Goal: Contribute content: Contribute content

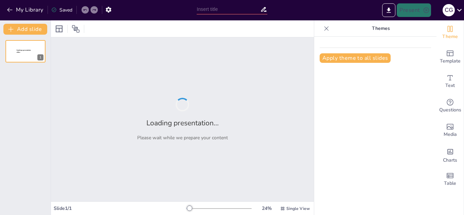
type input "La Intersección de la Astronomía y Matemáticas en las Sociedades Antiguas"
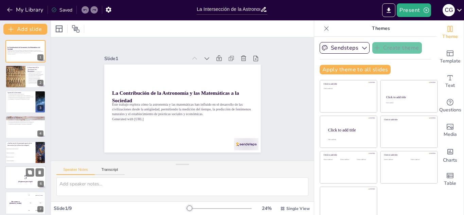
click at [18, 178] on p "5" at bounding box center [25, 177] width 37 height 7
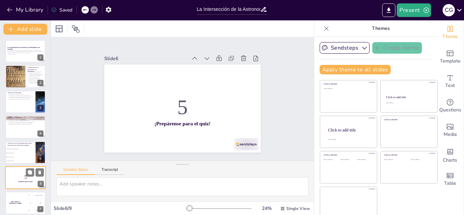
scroll to position [53, 0]
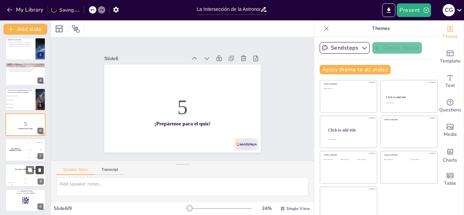
click at [40, 170] on icon at bounding box center [39, 170] width 3 height 4
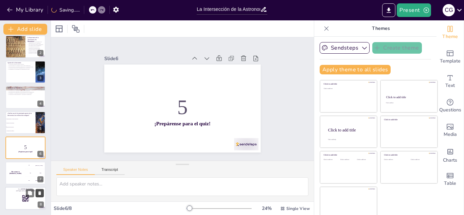
scroll to position [30, 0]
click at [39, 141] on icon at bounding box center [39, 143] width 3 height 4
checkbox input "true"
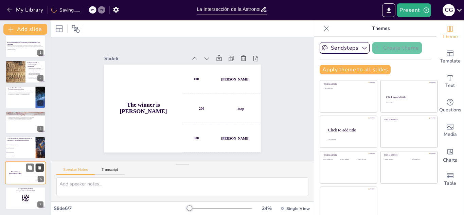
scroll to position [5, 0]
checkbox input "true"
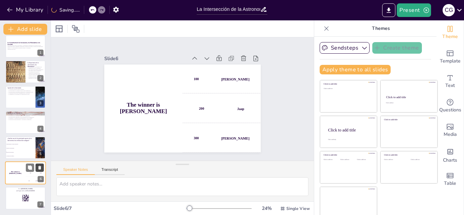
checkbox input "true"
click at [40, 168] on icon at bounding box center [39, 168] width 3 height 4
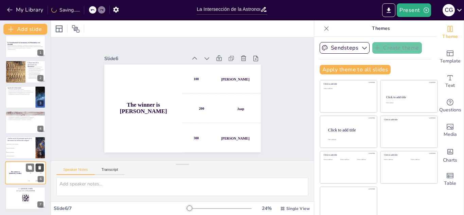
checkbox input "true"
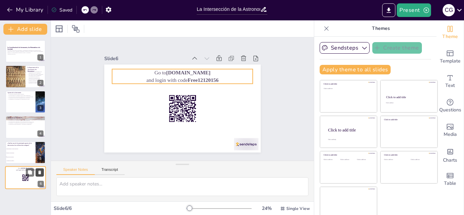
scroll to position [0, 0]
checkbox input "true"
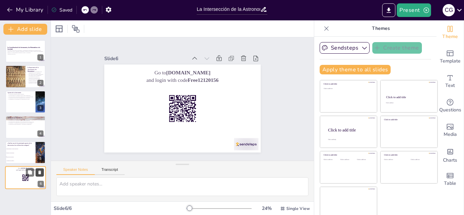
click at [41, 171] on icon at bounding box center [39, 173] width 3 height 4
type textarea "La respuesta correcta es la opción 3, "Predicción de estaciones", que se mencio…"
checkbox input "true"
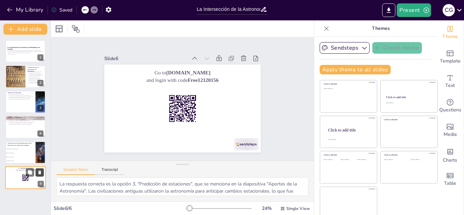
checkbox input "true"
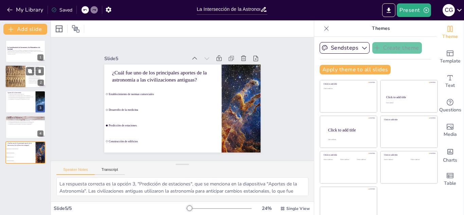
checkbox input "true"
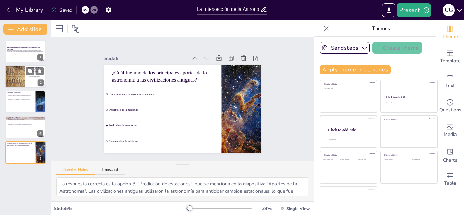
checkbox input "true"
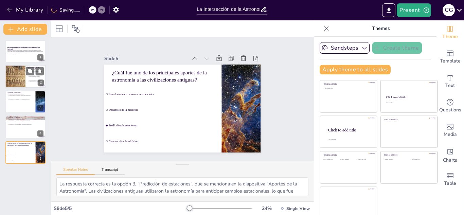
checkbox input "true"
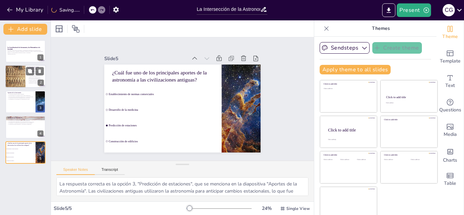
checkbox input "true"
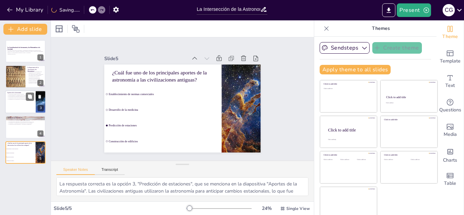
checkbox input "true"
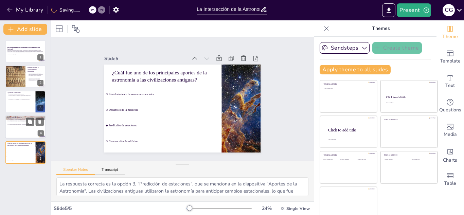
checkbox input "true"
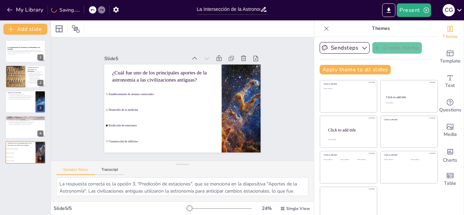
checkbox input "true"
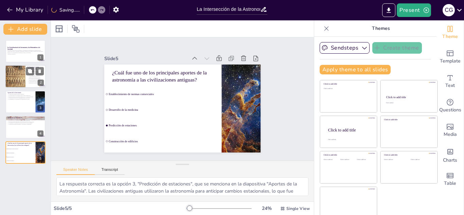
checkbox input "true"
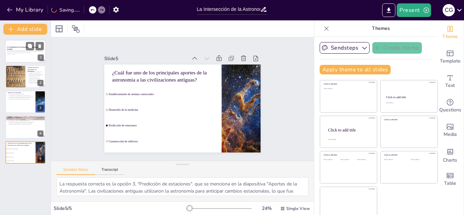
checkbox input "true"
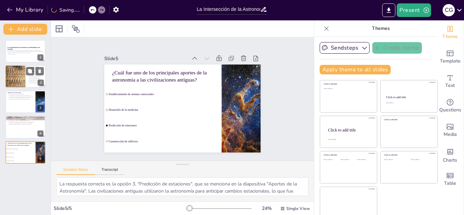
checkbox input "true"
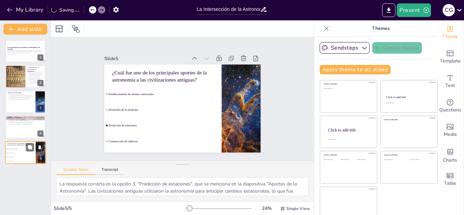
checkbox input "true"
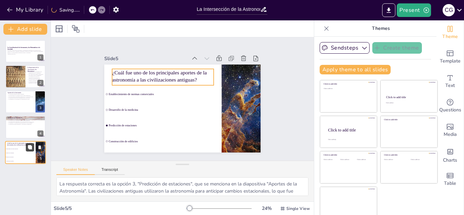
checkbox input "true"
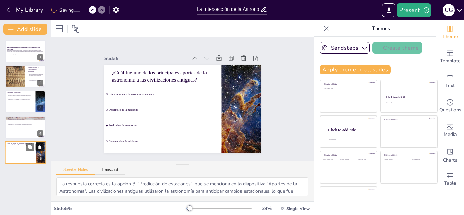
click at [39, 146] on icon at bounding box center [39, 148] width 3 height 4
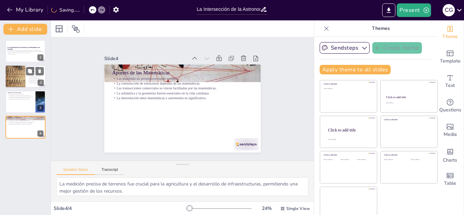
click at [15, 76] on div at bounding box center [15, 76] width 54 height 23
type textarea "La astronomía y las matemáticas han sido pilares en el desarrollo de la civiliz…"
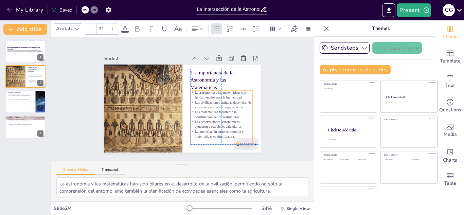
click at [226, 113] on p "Las matemáticas facilitaron la construcción de infraestructuras." at bounding box center [205, 134] width 56 height 45
click at [282, 149] on div "Slide 1 La Contribución de la Astronomía y las Matemáticas a la Sociedad Este t…" at bounding box center [182, 99] width 291 height 220
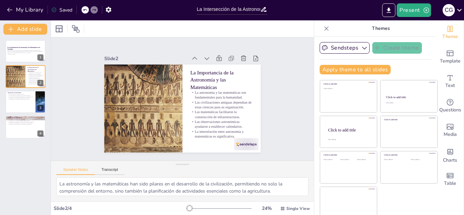
click at [24, 37] on div "La Contribución de la Astronomía y las Matemáticas a la Sociedad Este trabajo e…" at bounding box center [25, 125] width 51 height 181
click at [25, 30] on button "Add slide" at bounding box center [25, 29] width 44 height 11
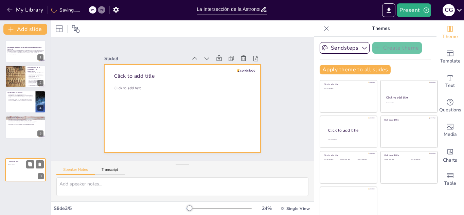
drag, startPoint x: 15, startPoint y: 102, endPoint x: 15, endPoint y: 166, distance: 64.6
click at [15, 166] on div at bounding box center [25, 170] width 40 height 22
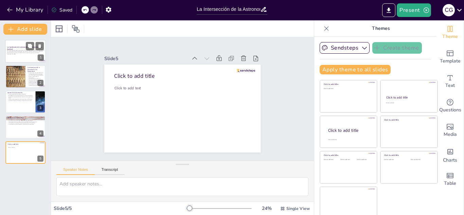
click at [33, 62] on div at bounding box center [25, 51] width 41 height 23
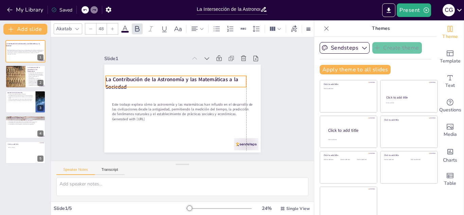
drag, startPoint x: 118, startPoint y: 93, endPoint x: 113, endPoint y: 80, distance: 14.0
click at [113, 80] on strong "La Contribución de la Astronomía y las Matemáticas a la Sociedad" at bounding box center [173, 78] width 133 height 21
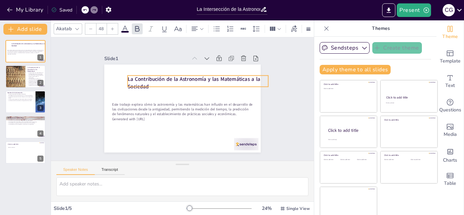
drag, startPoint x: 245, startPoint y: 82, endPoint x: 266, endPoint y: 81, distance: 21.5
click at [266, 81] on div "Slide 1 La Contribución de la Astronomía y las Matemáticas a la Sociedad Este t…" at bounding box center [182, 99] width 218 height 162
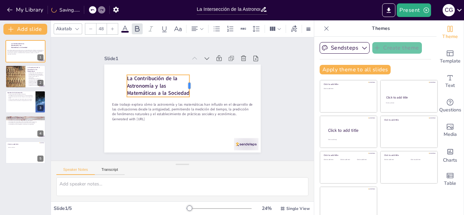
drag, startPoint x: 269, startPoint y: 81, endPoint x: 190, endPoint y: 96, distance: 80.0
click at [190, 96] on div at bounding box center [192, 86] width 5 height 22
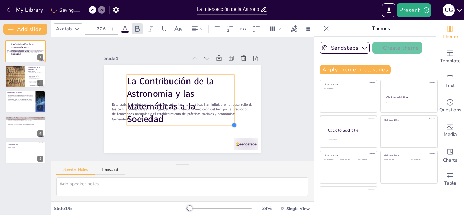
drag, startPoint x: 189, startPoint y: 105, endPoint x: 142, endPoint y: 122, distance: 50.2
click at [142, 122] on div "La Contribución de la Astronomía y las Matemáticas a la Sociedad Este trabajo e…" at bounding box center [182, 109] width 156 height 88
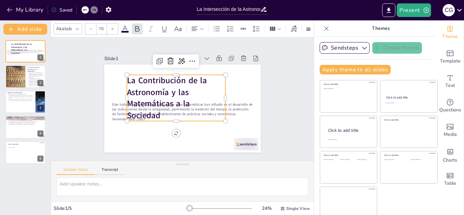
click at [72, 29] on div "Akatab" at bounding box center [64, 28] width 18 height 9
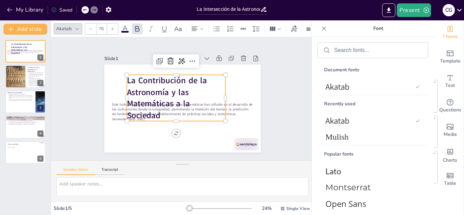
click at [340, 146] on div "Popular fonts" at bounding box center [373, 154] width 111 height 17
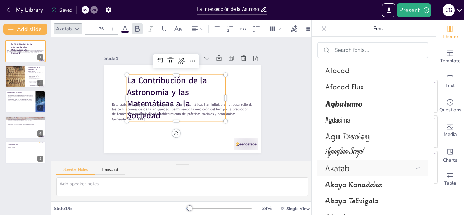
scroll to position [476, 0]
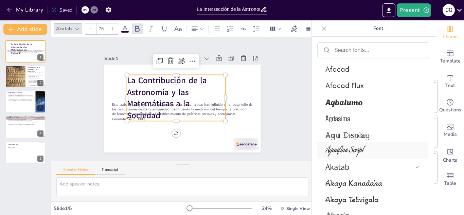
click at [333, 151] on span "Aguafina Script" at bounding box center [372, 151] width 92 height 13
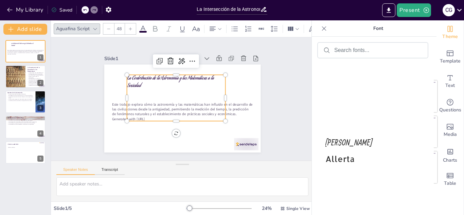
scroll to position [781, 0]
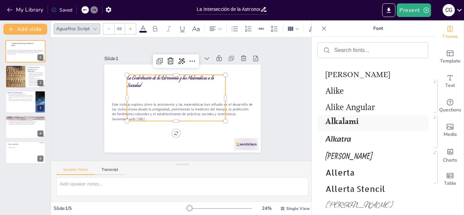
click at [335, 121] on span "Alkalami" at bounding box center [372, 124] width 92 height 16
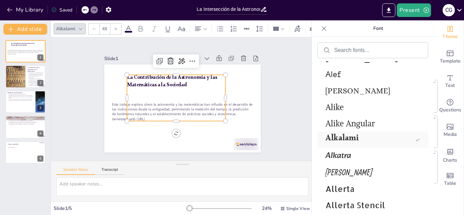
scroll to position [797, 0]
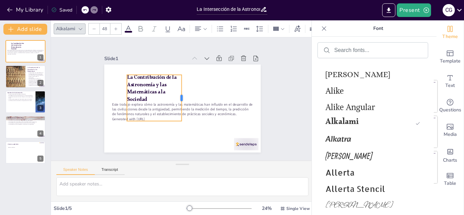
drag, startPoint x: 226, startPoint y: 97, endPoint x: 178, endPoint y: 99, distance: 48.3
click at [178, 99] on div at bounding box center [185, 99] width 38 height 35
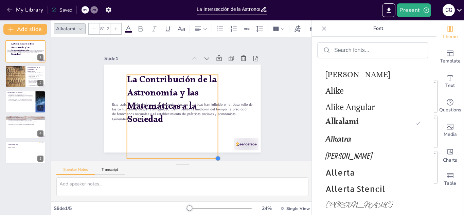
type input "86.9"
drag, startPoint x: 175, startPoint y: 120, endPoint x: 208, endPoint y: 157, distance: 49.9
click at [208, 157] on div "Slide 1 La Contribución de la Astronomía y las Matemáticas a la Sociedad Este t…" at bounding box center [182, 99] width 275 height 150
click at [288, 91] on div "Slide 1 La Contribución de la Astronomía y las Matemáticas a la Sociedad Este t…" at bounding box center [182, 98] width 263 height 123
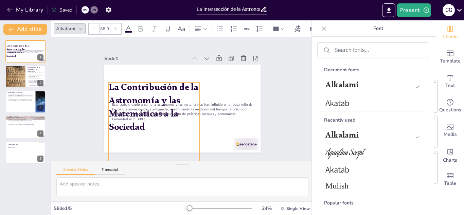
drag, startPoint x: 162, startPoint y: 92, endPoint x: 146, endPoint y: 97, distance: 17.0
click at [146, 97] on p "La Contribución de la Astronomía y las Matemáticas a la Sociedad" at bounding box center [153, 106] width 96 height 62
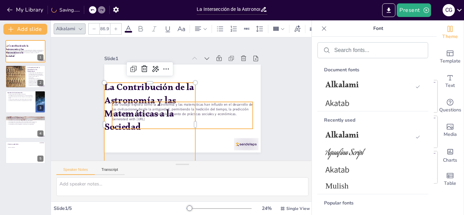
click at [242, 107] on p "Este trabajo explora cómo la astronomía y las matemáticas han influido en el de…" at bounding box center [182, 109] width 142 height 29
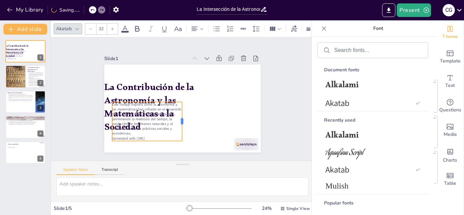
drag, startPoint x: 253, startPoint y: 117, endPoint x: 180, endPoint y: 112, distance: 72.6
click at [182, 112] on div at bounding box center [184, 121] width 5 height 39
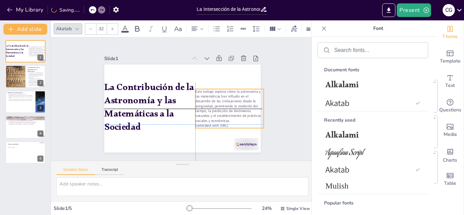
drag, startPoint x: 170, startPoint y: 135, endPoint x: 252, endPoint y: 121, distance: 83.1
click at [252, 121] on p "Este trabajo explora cómo la astronomía y las matemáticas han influido en el de…" at bounding box center [230, 106] width 68 height 34
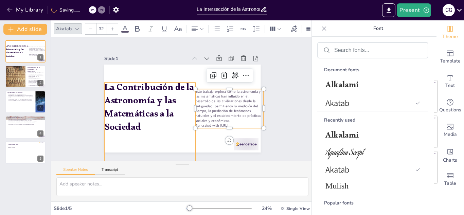
click at [159, 107] on p "La Contribución de la Astronomía y las Matemáticas a la Sociedad" at bounding box center [149, 109] width 91 height 53
type input "86.9"
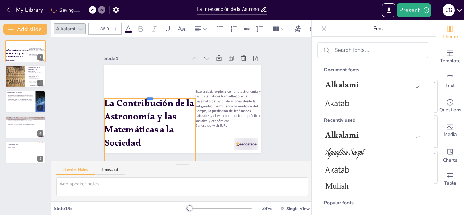
drag, startPoint x: 148, startPoint y: 81, endPoint x: 150, endPoint y: 97, distance: 16.1
click at [150, 97] on div at bounding box center [149, 95] width 91 height 5
click at [75, 117] on div "Slide 1 La Contribución de la Astronomía y las Matemáticas a la Sociedad Este t…" at bounding box center [182, 99] width 275 height 150
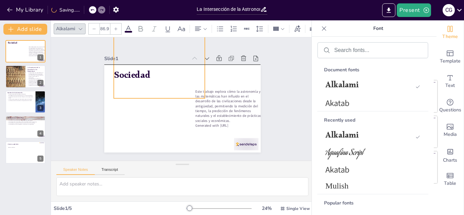
drag, startPoint x: 124, startPoint y: 123, endPoint x: 132, endPoint y: 61, distance: 63.1
click at [132, 61] on div "Slide 1 La Contribución de la Astronomía y las Matemáticas a la Sociedad Este t…" at bounding box center [182, 103] width 156 height 99
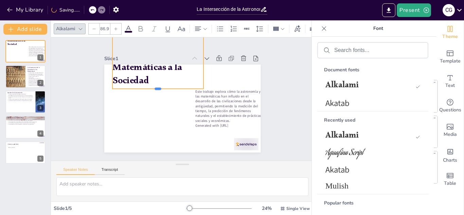
drag, startPoint x: 157, startPoint y: 104, endPoint x: 154, endPoint y: 63, distance: 41.2
click at [154, 63] on div "Slide 1 La Contribución de la Astronomía y las Matemáticas a la Sociedad Este t…" at bounding box center [182, 103] width 166 height 115
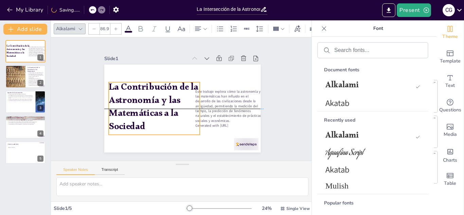
drag, startPoint x: 191, startPoint y: 71, endPoint x: 187, endPoint y: 116, distance: 45.0
click at [187, 116] on p "La Contribución de la Astronomía y las Matemáticas a la Sociedad" at bounding box center [154, 108] width 91 height 53
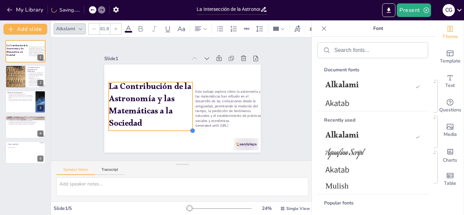
drag, startPoint x: 201, startPoint y: 135, endPoint x: 193, endPoint y: 131, distance: 9.0
click at [183, 131] on div at bounding box center [178, 132] width 7 height 7
type input "79.6"
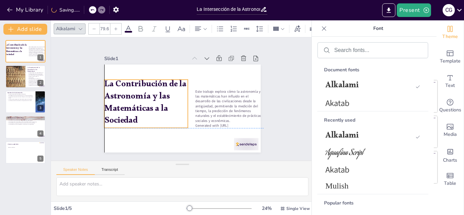
drag, startPoint x: 191, startPoint y: 106, endPoint x: 187, endPoint y: 106, distance: 4.1
click at [187, 106] on p "La Contribución de la Astronomía y las Matemáticas a la Sociedad" at bounding box center [146, 100] width 88 height 57
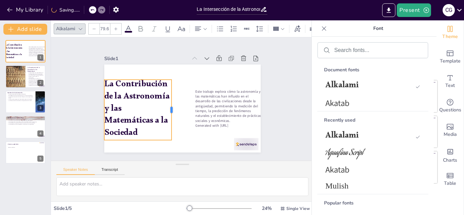
drag, startPoint x: 188, startPoint y: 103, endPoint x: 171, endPoint y: 104, distance: 16.7
click at [172, 104] on div at bounding box center [174, 110] width 5 height 61
click at [56, 84] on div "Slide 1 La Contribución de la Astronomía y las Matemáticas a la Sociedad Este t…" at bounding box center [182, 98] width 263 height 123
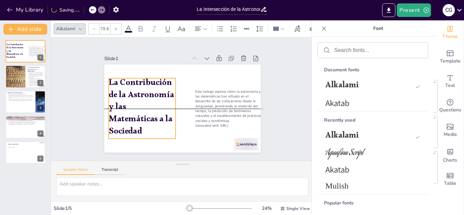
drag, startPoint x: 122, startPoint y: 97, endPoint x: 127, endPoint y: 98, distance: 4.5
click at [127, 98] on p "La Contribución de la Astronomía y las Matemáticas a la Sociedad" at bounding box center [142, 108] width 67 height 61
click at [269, 82] on div "Slide 1 La Contribución de la Astronomía y las Matemáticas a la Sociedad Este t…" at bounding box center [182, 99] width 194 height 107
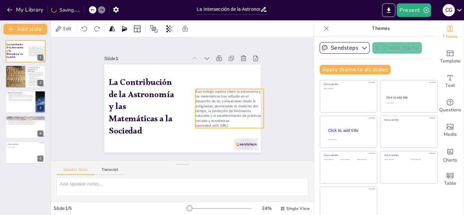
click at [219, 103] on p "Este trabajo explora cómo la astronomía y las matemáticas han influido en el de…" at bounding box center [230, 106] width 68 height 34
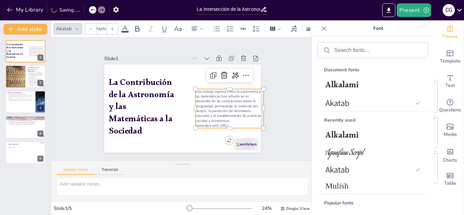
type input "32"
click at [345, 183] on span "Mulish" at bounding box center [372, 186] width 92 height 9
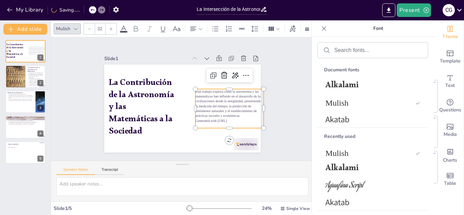
click at [283, 105] on div "Slide 1 La Contribución de la Astronomía y las Matemáticas a la Sociedad Este t…" at bounding box center [182, 98] width 263 height 123
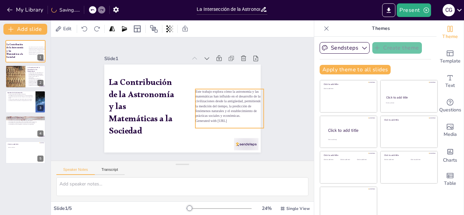
click at [199, 89] on p "Este trabajo explora cómo la astronomía y las matemáticas han influido en el de…" at bounding box center [230, 103] width 68 height 29
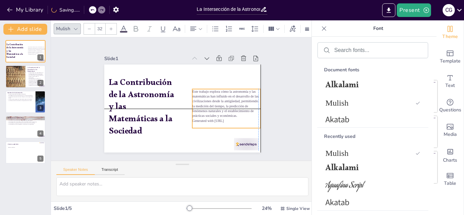
drag, startPoint x: 201, startPoint y: 92, endPoint x: 196, endPoint y: 91, distance: 5.1
click at [196, 91] on p "Este trabajo explora cómo la astronomía y las matemáticas han influido en el de…" at bounding box center [226, 103] width 68 height 29
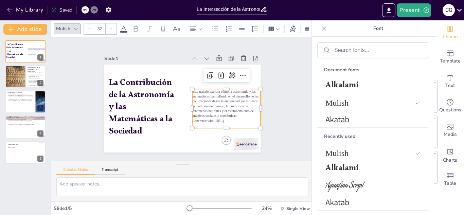
click at [120, 28] on icon at bounding box center [124, 29] width 8 height 8
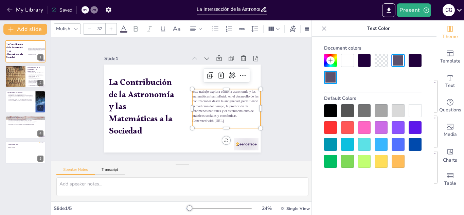
click at [327, 109] on div at bounding box center [330, 110] width 13 height 13
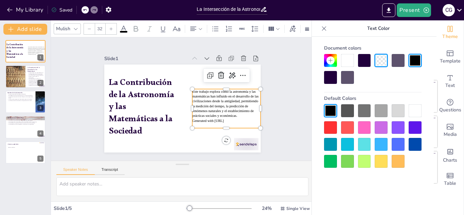
click at [282, 58] on div "Slide 1 La Contribución de la Astronomía y las Matemáticas a la Sociedad Este t…" at bounding box center [182, 99] width 275 height 150
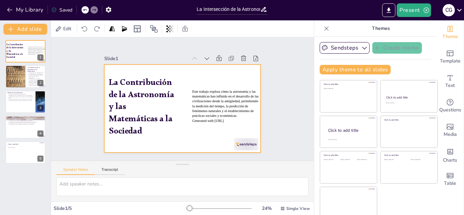
click at [193, 73] on div at bounding box center [182, 109] width 156 height 88
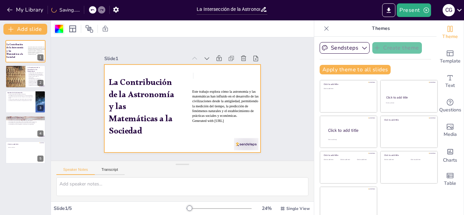
click at [61, 29] on div at bounding box center [59, 29] width 8 height 8
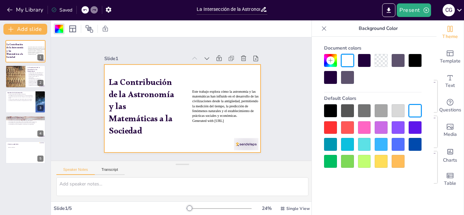
click at [369, 157] on div at bounding box center [364, 161] width 13 height 13
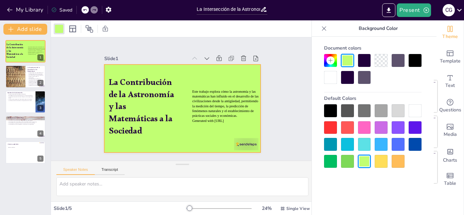
click at [279, 107] on div "Slide 1 La Contribución de la Astronomía y las Matemáticas a la Sociedad Este t…" at bounding box center [182, 99] width 205 height 127
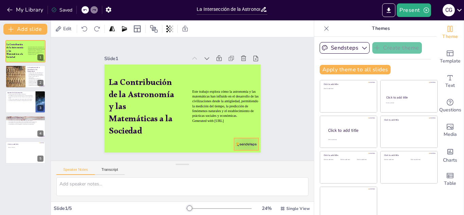
click at [238, 147] on div at bounding box center [246, 144] width 24 height 12
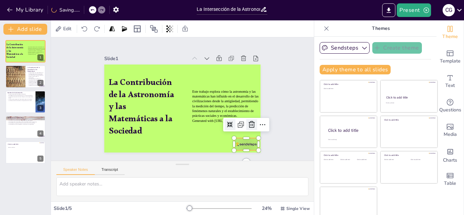
click at [250, 134] on icon at bounding box center [245, 139] width 10 height 10
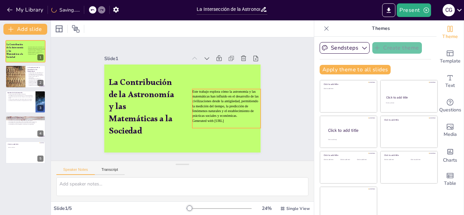
click at [239, 109] on span "Este trabajo explora cómo la astronomía y las matemáticas han influido en el de…" at bounding box center [223, 110] width 70 height 37
click at [239, 109] on span "Este trabajo explora cómo la astronomía y las matemáticas han influido en el de…" at bounding box center [225, 104] width 66 height 28
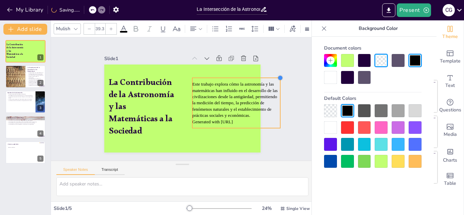
drag, startPoint x: 261, startPoint y: 89, endPoint x: 262, endPoint y: 76, distance: 13.0
click at [262, 76] on div "Slide 1 La Contribución de la Astronomía y las Matemáticas a la Sociedad Este t…" at bounding box center [182, 99] width 213 height 145
type input "42.6"
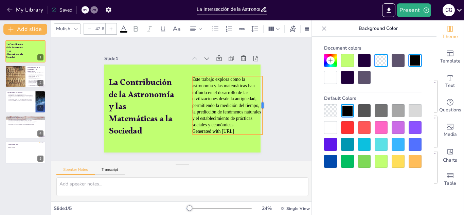
drag, startPoint x: 285, startPoint y: 100, endPoint x: 261, endPoint y: 103, distance: 23.6
click at [261, 103] on div at bounding box center [265, 114] width 12 height 59
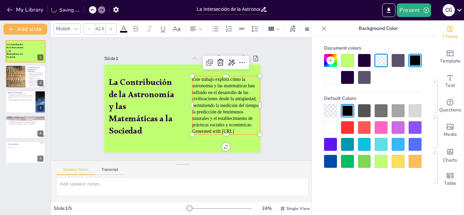
click at [272, 99] on div "Slide 1 La Contribución de la Astronomía y las Matemáticas a la Sociedad Este t…" at bounding box center [182, 99] width 220 height 201
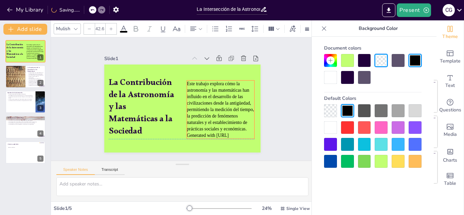
drag, startPoint x: 235, startPoint y: 97, endPoint x: 229, endPoint y: 103, distance: 8.7
click at [229, 103] on span "Este trabajo explora cómo la astronomía y las matemáticas han influido en el de…" at bounding box center [220, 106] width 67 height 51
click at [270, 93] on div "Slide 1 La Contribución de la Astronomía y las Matemáticas a la Sociedad Este t…" at bounding box center [182, 99] width 205 height 127
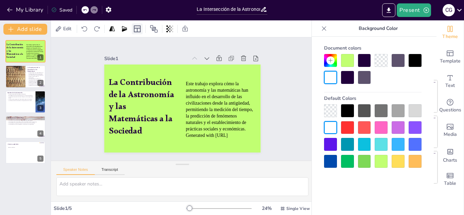
click at [139, 29] on icon at bounding box center [137, 29] width 8 height 8
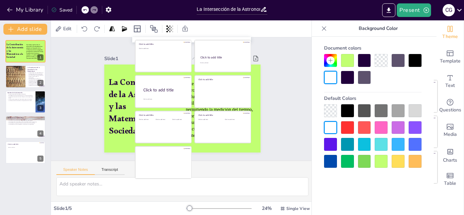
click at [291, 51] on div "Slide 1 La Contribución de la Astronomía y las Matemáticas a la Sociedad Este t…" at bounding box center [182, 98] width 263 height 123
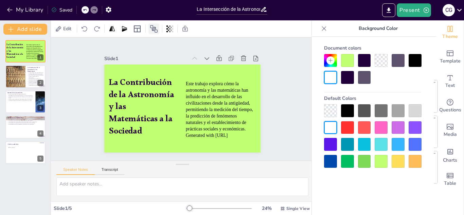
click at [155, 30] on icon at bounding box center [154, 29] width 8 height 8
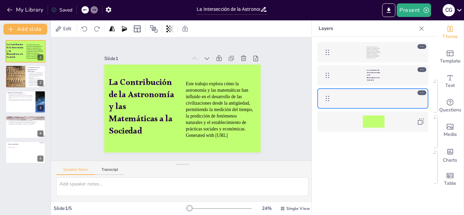
click at [279, 64] on div "Slide 1 La Contribución de la Astronomía y las Matemáticas a la Sociedad Este t…" at bounding box center [182, 99] width 205 height 127
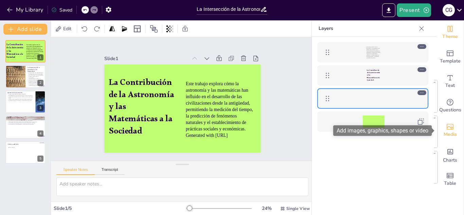
click at [452, 128] on icon "Add images, graphics, shapes or video" at bounding box center [450, 127] width 7 height 6
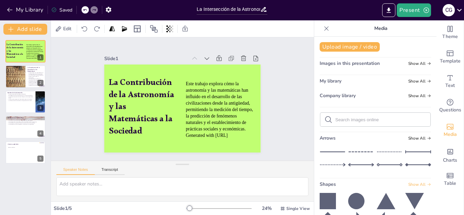
click at [427, 185] on icon at bounding box center [429, 185] width 4 height 4
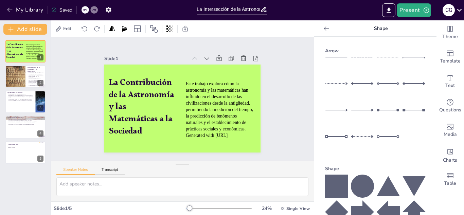
click at [368, 58] on div at bounding box center [362, 69] width 23 height 24
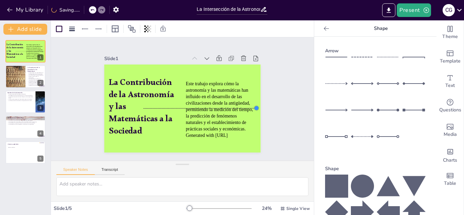
drag, startPoint x: 222, startPoint y: 108, endPoint x: 257, endPoint y: 108, distance: 35.0
click at [257, 108] on div at bounding box center [256, 108] width 5 height 5
drag, startPoint x: 142, startPoint y: 107, endPoint x: 98, endPoint y: 106, distance: 44.9
click at [98, 106] on div at bounding box center [97, 106] width 5 height 5
drag, startPoint x: 167, startPoint y: 106, endPoint x: 172, endPoint y: 70, distance: 36.0
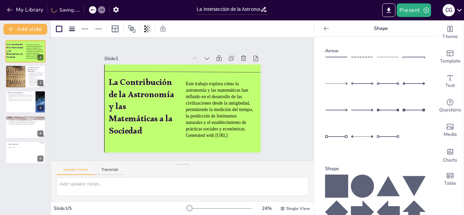
click at [172, 70] on div at bounding box center [183, 72] width 159 height 4
click at [271, 67] on div "Slide 1 La Contribución de la Astronomía y las Matemáticas a la Sociedad Este t…" at bounding box center [182, 99] width 205 height 127
click at [236, 72] on div at bounding box center [183, 72] width 159 height 4
click at [264, 77] on div at bounding box center [266, 80] width 6 height 6
click at [278, 79] on div "Slide 1 La Contribución de la Astronomía y las Matemáticas a la Sociedad Este t…" at bounding box center [182, 99] width 205 height 127
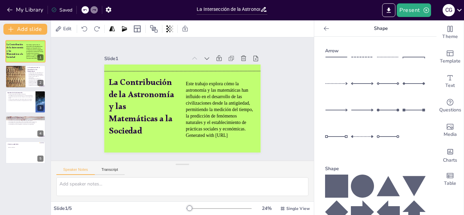
drag, startPoint x: 431, startPoint y: 97, endPoint x: 433, endPoint y: 121, distance: 23.8
click at [433, 121] on div "Arrow Shape" at bounding box center [376, 126] width 122 height 179
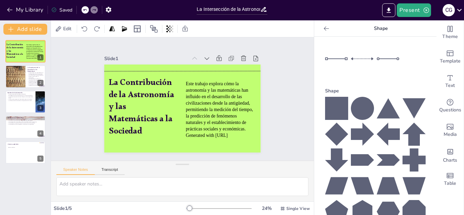
scroll to position [97, 0]
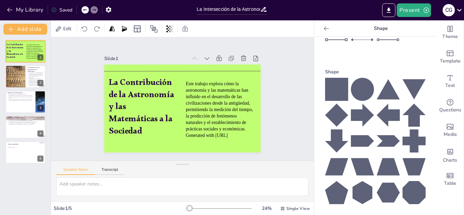
click at [337, 90] on icon at bounding box center [336, 89] width 23 height 23
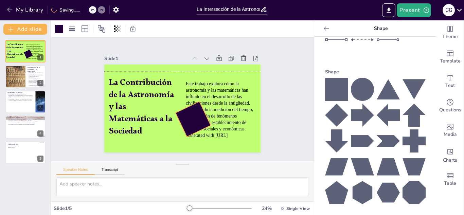
drag, startPoint x: 193, startPoint y: 145, endPoint x: 203, endPoint y: 139, distance: 11.5
click at [203, 139] on div "La Contribución de la Astronomía y las Matemáticas a la Sociedad Este trabajo e…" at bounding box center [182, 109] width 156 height 88
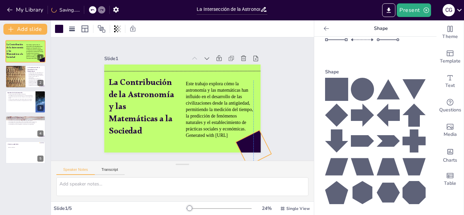
drag, startPoint x: 193, startPoint y: 115, endPoint x: 256, endPoint y: 144, distance: 69.2
click at [256, 144] on div at bounding box center [253, 148] width 35 height 35
click at [335, 83] on icon at bounding box center [336, 89] width 23 height 23
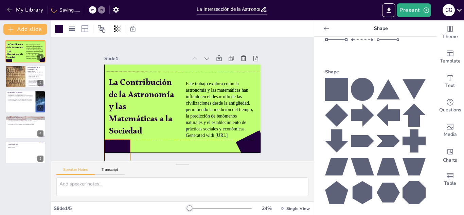
drag, startPoint x: 192, startPoint y: 119, endPoint x: 113, endPoint y: 153, distance: 86.3
click at [113, 153] on div "Slide 1 La Contribución de la Astronomía y las Matemáticas a la Sociedad Este t…" at bounding box center [182, 98] width 263 height 123
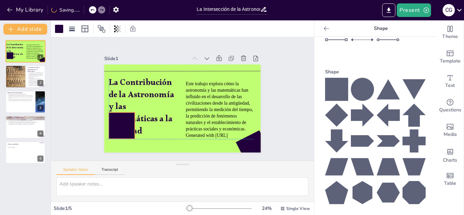
drag, startPoint x: 114, startPoint y: 153, endPoint x: 120, endPoint y: 125, distance: 28.6
click at [120, 125] on div "Slide 1 La Contribución de la Astronomía y las Matemáticas a la Sociedad Este t…" at bounding box center [182, 98] width 283 height 175
drag, startPoint x: 121, startPoint y: 150, endPoint x: 111, endPoint y: 147, distance: 10.6
click at [111, 147] on div "La Contribución de la Astronomía y las Matemáticas a la Sociedad Este trabajo e…" at bounding box center [182, 109] width 156 height 88
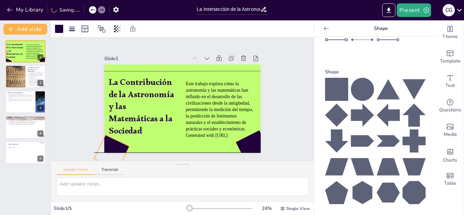
drag, startPoint x: 118, startPoint y: 129, endPoint x: 108, endPoint y: 156, distance: 29.1
click at [108, 156] on div "Slide 1 La Contribución de la Astronomía y las Matemáticas a la Sociedad Este t…" at bounding box center [182, 98] width 263 height 123
click at [298, 70] on div "Slide 1 La Contribución de la Astronomía y las Matemáticas a la Sociedad Este t…" at bounding box center [182, 99] width 275 height 150
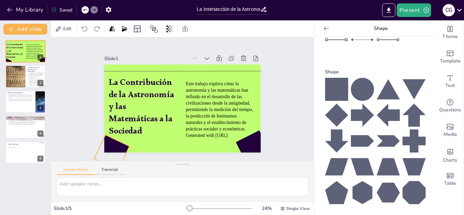
click at [117, 147] on div at bounding box center [111, 152] width 35 height 35
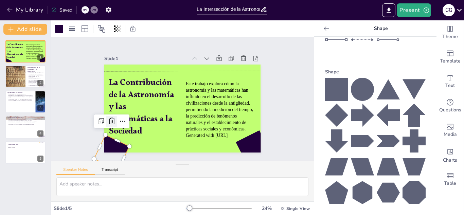
click at [112, 123] on icon at bounding box center [112, 121] width 8 height 8
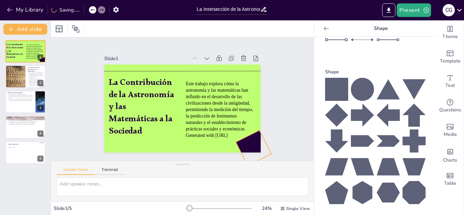
click at [251, 141] on div at bounding box center [253, 148] width 35 height 35
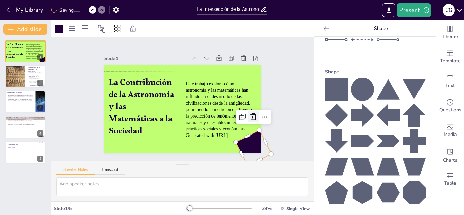
click at [250, 113] on icon at bounding box center [254, 117] width 8 height 8
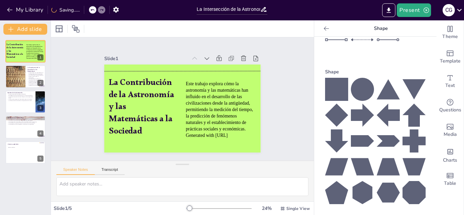
click at [332, 116] on icon at bounding box center [336, 115] width 23 height 23
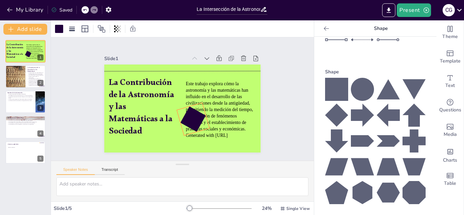
drag, startPoint x: 194, startPoint y: 144, endPoint x: 199, endPoint y: 137, distance: 7.6
click at [199, 137] on div "La Contribución de la Astronomía y las Matemáticas a la Sociedad Este trabajo e…" at bounding box center [182, 109] width 156 height 88
drag, startPoint x: 209, startPoint y: 128, endPoint x: 195, endPoint y: 119, distance: 15.9
click at [195, 119] on div at bounding box center [198, 122] width 6 height 6
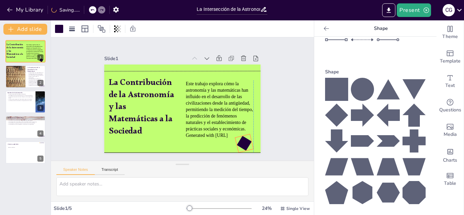
drag, startPoint x: 187, startPoint y: 116, endPoint x: 248, endPoint y: 144, distance: 66.3
click at [248, 144] on div at bounding box center [244, 143] width 18 height 18
drag, startPoint x: 244, startPoint y: 142, endPoint x: 249, endPoint y: 141, distance: 5.3
click at [249, 141] on div at bounding box center [251, 143] width 18 height 18
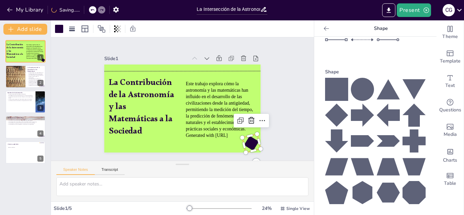
click at [340, 115] on icon at bounding box center [336, 115] width 23 height 23
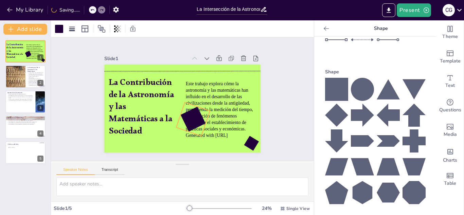
drag, startPoint x: 193, startPoint y: 143, endPoint x: 189, endPoint y: 131, distance: 13.0
click at [189, 131] on div "La Contribución de la Astronomía y las Matemáticas a la Sociedad Este trabajo e…" at bounding box center [182, 109] width 156 height 88
drag, startPoint x: 200, startPoint y: 135, endPoint x: 196, endPoint y: 118, distance: 17.8
click at [196, 118] on div "La Contribución de la Astronomía y las Matemáticas a la Sociedad Este trabajo e…" at bounding box center [182, 109] width 156 height 88
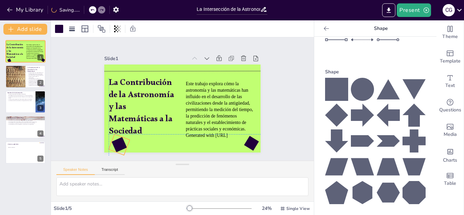
drag, startPoint x: 186, startPoint y: 106, endPoint x: 115, endPoint y: 138, distance: 78.7
click at [115, 138] on div at bounding box center [119, 144] width 21 height 21
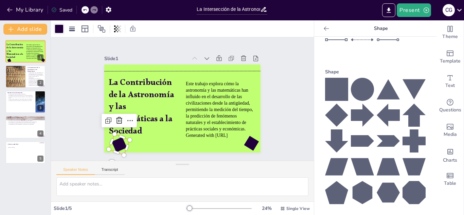
click at [58, 29] on div at bounding box center [59, 29] width 8 height 8
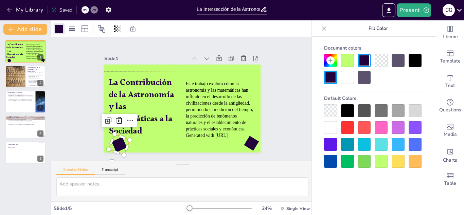
click at [345, 162] on div at bounding box center [347, 161] width 13 height 13
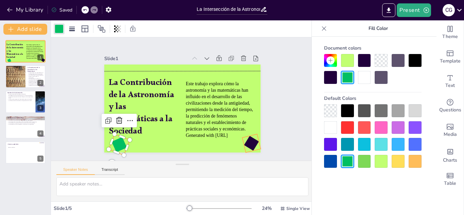
click at [236, 159] on div at bounding box center [228, 168] width 18 height 18
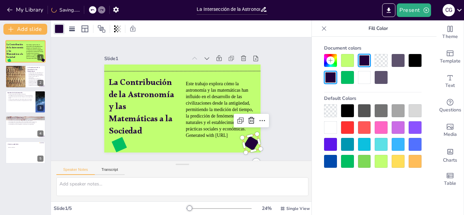
click at [346, 77] on div at bounding box center [347, 77] width 13 height 13
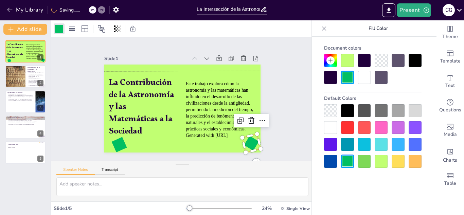
click at [290, 78] on div "Slide 1 La Contribución de la Astronomía y las Matemáticas a la Sociedad Este t…" at bounding box center [182, 99] width 283 height 175
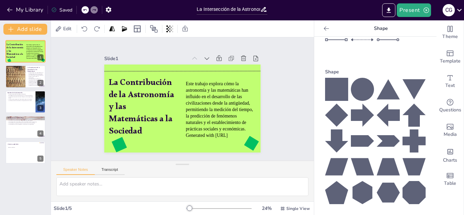
click at [338, 116] on icon at bounding box center [336, 115] width 23 height 23
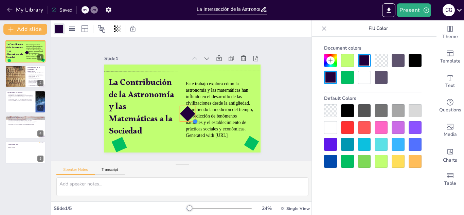
drag, startPoint x: 206, startPoint y: 132, endPoint x: 195, endPoint y: 109, distance: 25.7
click at [195, 109] on div "La Contribución de la Astronomía y las Matemáticas a la Sociedad Este trabajo e…" at bounding box center [175, 105] width 170 height 175
drag, startPoint x: 189, startPoint y: 136, endPoint x: 194, endPoint y: 133, distance: 6.3
click at [194, 133] on div "La Contribución de la Astronomía y las Matemáticas a la Sociedad Este trabajo e…" at bounding box center [180, 108] width 171 height 119
drag, startPoint x: 189, startPoint y: 116, endPoint x: 250, endPoint y: 83, distance: 69.1
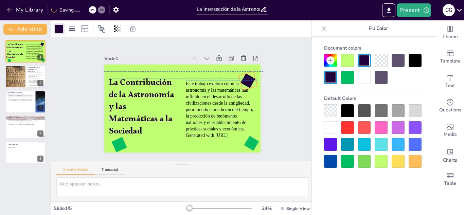
click at [250, 83] on div at bounding box center [248, 80] width 19 height 19
click at [58, 29] on div at bounding box center [59, 29] width 8 height 8
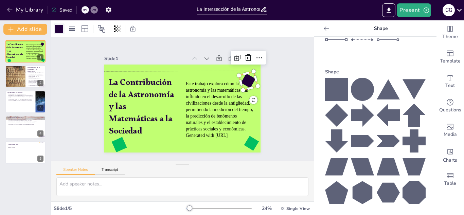
click at [63, 27] on div at bounding box center [59, 29] width 8 height 8
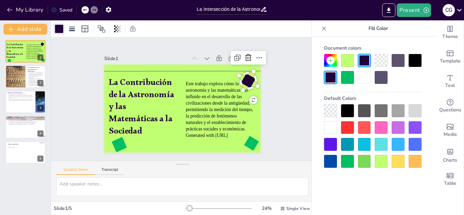
click at [345, 158] on div at bounding box center [347, 161] width 13 height 13
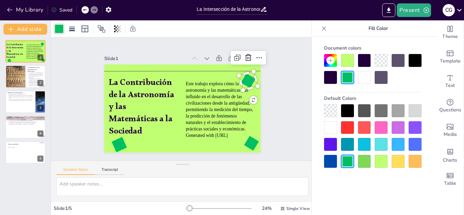
click at [278, 95] on div "Slide 1 La Contribución de la Astronomía y las Matemáticas a la Sociedad Este t…" at bounding box center [182, 99] width 194 height 107
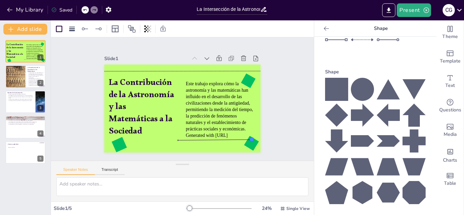
drag, startPoint x: 256, startPoint y: 140, endPoint x: 252, endPoint y: 140, distance: 3.8
click at [252, 140] on div at bounding box center [251, 139] width 5 height 5
drag, startPoint x: 176, startPoint y: 139, endPoint x: 184, endPoint y: 139, distance: 7.1
click at [174, 139] on div at bounding box center [170, 139] width 7 height 7
click at [280, 100] on div "Slide 1 La Contribución de la Astronomía y las Matemáticas a la Sociedad Este t…" at bounding box center [182, 99] width 275 height 150
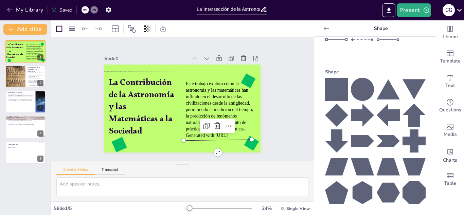
click at [249, 139] on div "La Contribución de la Astronomía y las Matemáticas a la Sociedad Este trabajo e…" at bounding box center [181, 109] width 165 height 104
click at [237, 155] on div at bounding box center [234, 158] width 7 height 7
click at [303, 87] on div "Slide 1 La Contribución de la Astronomía y las Matemáticas a la Sociedad Este t…" at bounding box center [182, 99] width 283 height 175
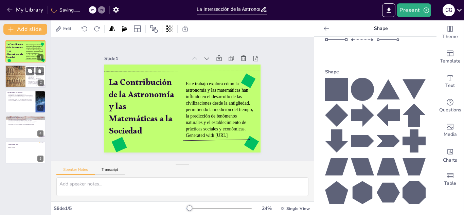
click at [14, 73] on div at bounding box center [15, 76] width 54 height 23
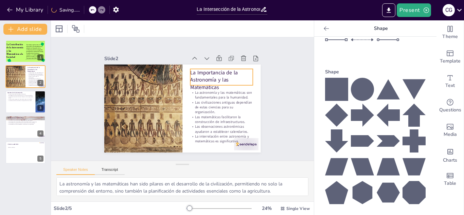
click at [217, 80] on p "La Importancia de la Astronomía y las Matemáticas" at bounding box center [223, 84] width 65 height 28
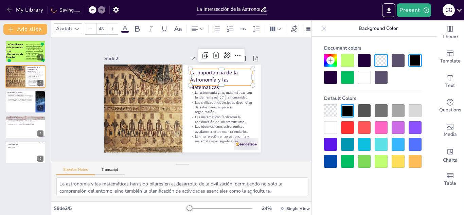
click at [68, 30] on div "Akatab" at bounding box center [64, 28] width 18 height 9
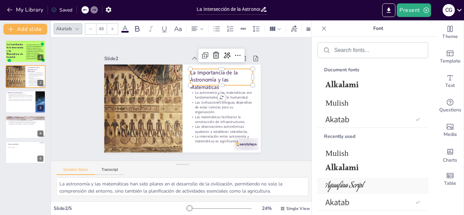
click at [335, 180] on span "Aguafina Script" at bounding box center [372, 186] width 92 height 13
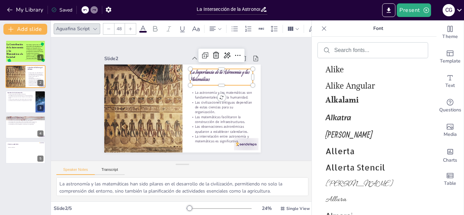
scroll to position [865, 0]
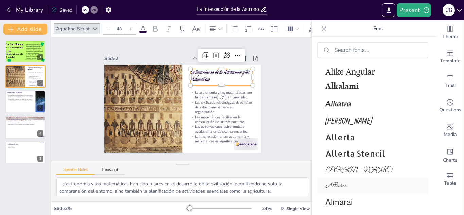
click at [344, 180] on div "Allura" at bounding box center [373, 186] width 111 height 16
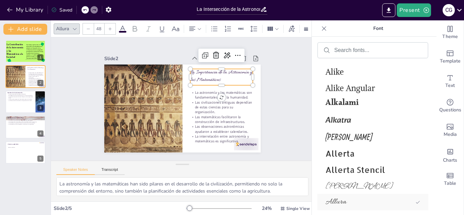
scroll to position [881, 0]
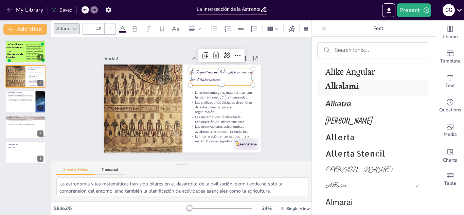
click at [333, 80] on div "Alkalami" at bounding box center [373, 88] width 111 height 16
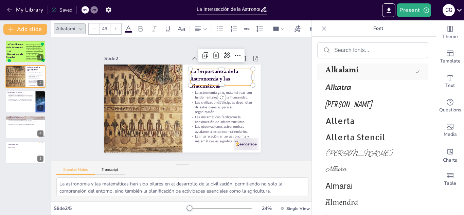
scroll to position [865, 0]
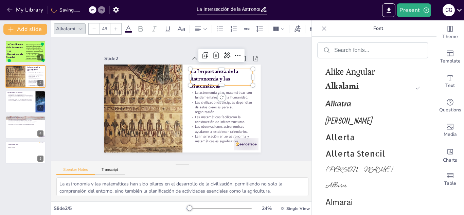
click at [275, 90] on div "Slide 1 La Contribución de la Astronomía y las Matemáticas a la Sociedad Este t…" at bounding box center [182, 99] width 194 height 107
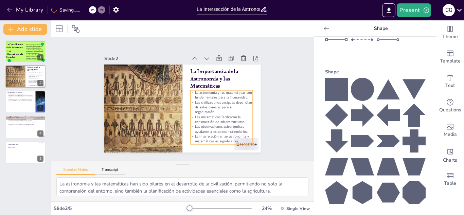
click at [215, 114] on p "Las civilizaciones antiguas dependían de estas ciencias para su organización." at bounding box center [221, 111] width 64 height 21
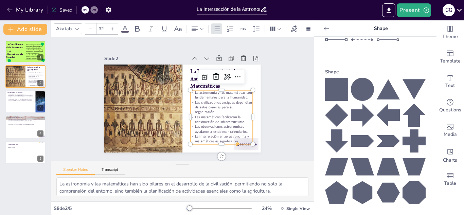
click at [68, 27] on div "Akatab" at bounding box center [64, 28] width 18 height 9
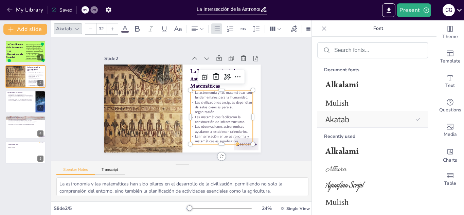
click at [343, 114] on span "Akatab" at bounding box center [369, 119] width 87 height 11
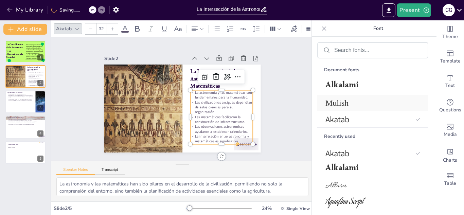
click at [349, 102] on span "Mulish" at bounding box center [372, 103] width 92 height 9
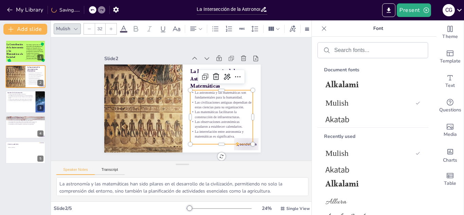
click at [126, 31] on span at bounding box center [123, 32] width 7 height 2
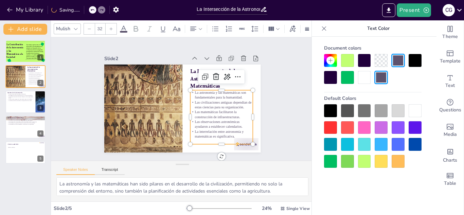
click at [341, 78] on div at bounding box center [347, 77] width 13 height 13
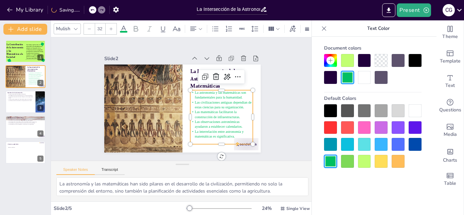
click at [333, 77] on div at bounding box center [330, 77] width 13 height 13
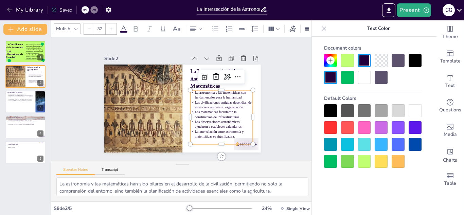
click at [294, 58] on div "Slide 1 La Contribución de la Astronomía y las Matemáticas a la Sociedad Este t…" at bounding box center [182, 99] width 275 height 150
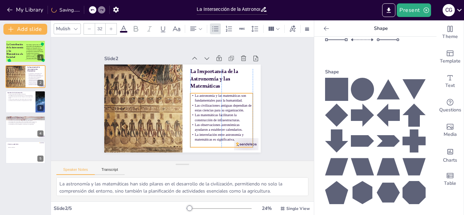
click at [223, 112] on span "Las civilizaciones antiguas dependían de estas ciencias para su organización." at bounding box center [221, 112] width 57 height 14
click at [267, 139] on div "Slide 1 La Contribución de la Astronomía y las Matemáticas a la Sociedad Este t…" at bounding box center [182, 99] width 205 height 127
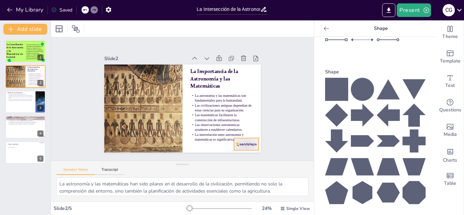
click at [253, 145] on div at bounding box center [241, 150] width 26 height 15
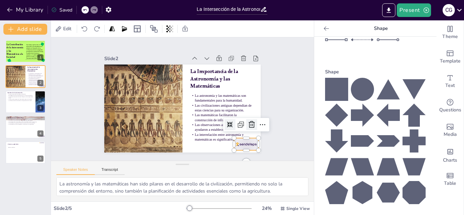
click at [252, 128] on icon at bounding box center [252, 125] width 8 height 8
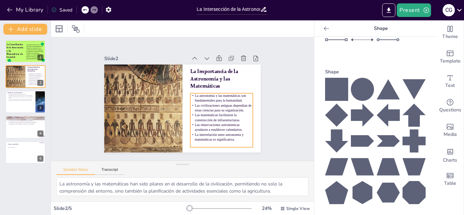
click at [236, 105] on span "Las civilizaciones antiguas dependían de estas ciencias para su organización." at bounding box center [221, 112] width 57 height 14
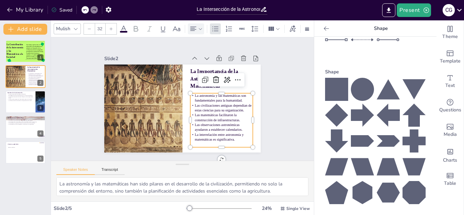
click at [192, 33] on div "Mulish 32" at bounding box center [182, 28] width 263 height 17
click at [195, 25] on icon at bounding box center [193, 29] width 8 height 8
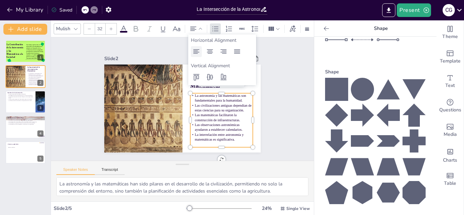
click at [196, 52] on icon at bounding box center [196, 51] width 6 height 4
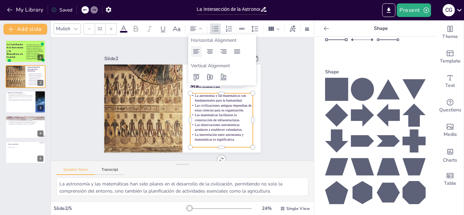
click at [196, 52] on icon at bounding box center [196, 51] width 6 height 4
click at [275, 70] on div "Slide 1 La Contribución de la Astronomía y las Matemáticas a la Sociedad Este t…" at bounding box center [182, 99] width 205 height 127
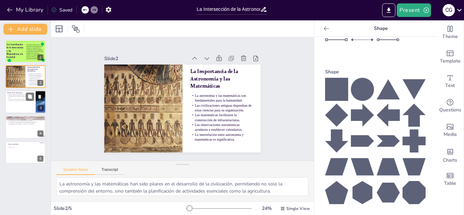
click at [22, 102] on div at bounding box center [25, 101] width 41 height 23
type textarea "La capacidad de prever las estaciones fue esencial para el éxito agrícola, lo q…"
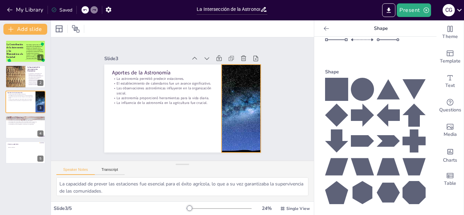
click at [234, 89] on div at bounding box center [239, 115] width 149 height 102
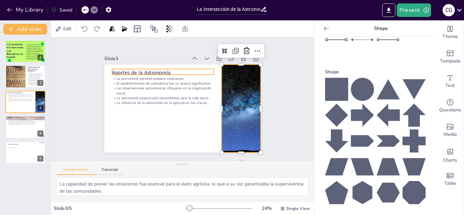
click at [130, 70] on p "Aportes de la Astronomía" at bounding box center [163, 72] width 102 height 7
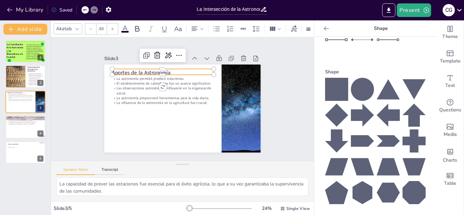
click at [130, 70] on p "Aportes de la Astronomía" at bounding box center [166, 71] width 102 height 18
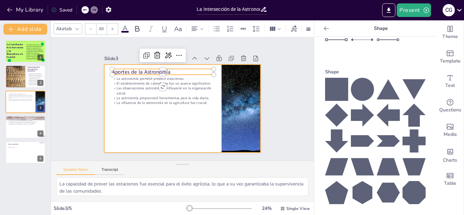
click at [127, 118] on div at bounding box center [181, 108] width 165 height 104
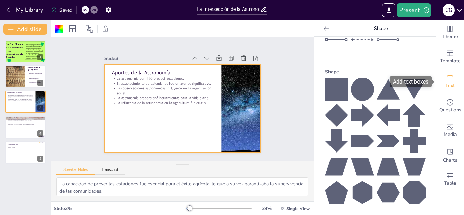
click at [455, 74] on div "Text" at bounding box center [450, 81] width 27 height 24
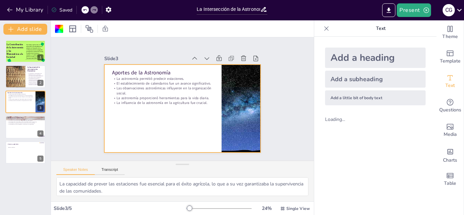
click at [343, 80] on div "Add a subheading" at bounding box center [375, 79] width 101 height 17
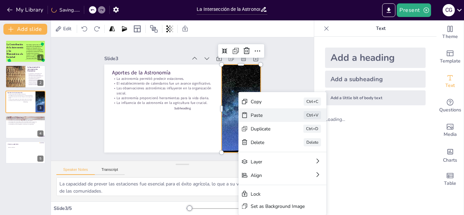
click at [267, 185] on div "Paste Ctrl+V" at bounding box center [299, 209] width 86 height 48
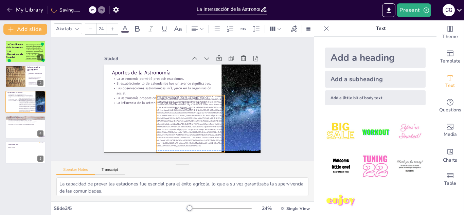
drag, startPoint x: 160, startPoint y: 117, endPoint x: 199, endPoint y: 143, distance: 47.2
click at [199, 143] on span at bounding box center [186, 121] width 78 height 62
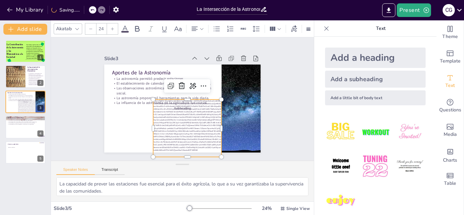
click at [210, 206] on div at bounding box center [219, 208] width 65 height 5
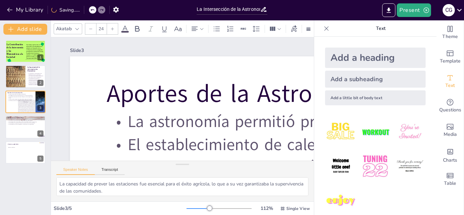
click at [196, 209] on div at bounding box center [219, 208] width 65 height 5
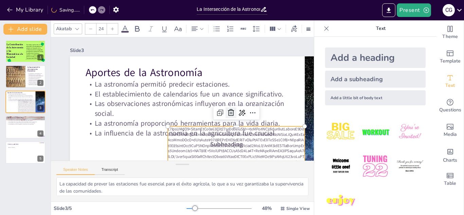
click at [230, 114] on icon at bounding box center [229, 117] width 7 height 7
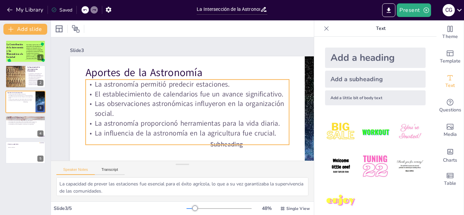
click at [218, 129] on p "La influencia de la astronomía en la agricultura fue crucial." at bounding box center [180, 133] width 201 height 52
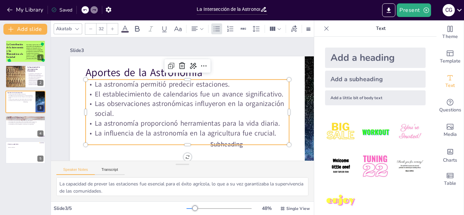
click at [181, 71] on div at bounding box center [188, 66] width 46 height 14
click at [182, 66] on icon at bounding box center [185, 66] width 9 height 9
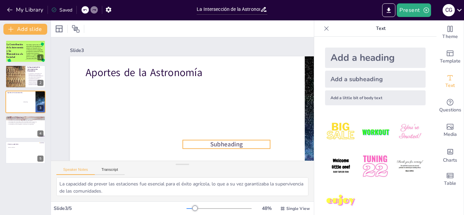
click at [217, 141] on span "Subheading" at bounding box center [226, 144] width 33 height 9
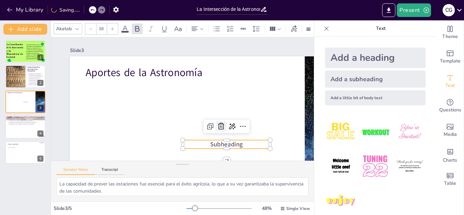
click at [222, 124] on icon at bounding box center [221, 126] width 6 height 7
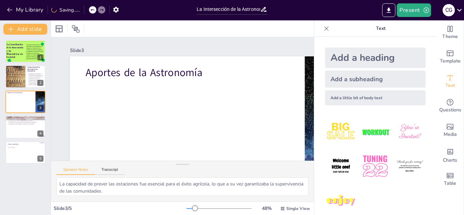
click at [355, 78] on div "Add a subheading" at bounding box center [375, 79] width 101 height 17
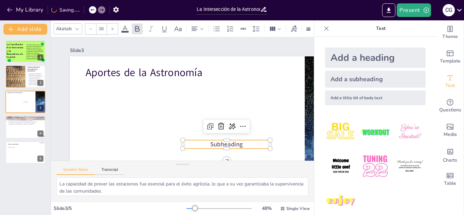
click at [248, 141] on p "Subheading" at bounding box center [226, 144] width 87 height 9
click at [248, 143] on p "Subheading" at bounding box center [222, 149] width 88 height 18
click at [248, 143] on p "Subheading" at bounding box center [226, 144] width 87 height 9
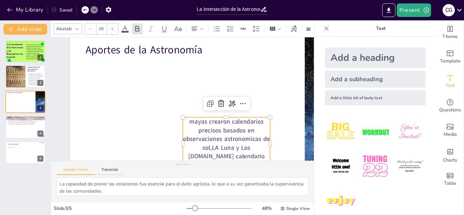
scroll to position [32, 0]
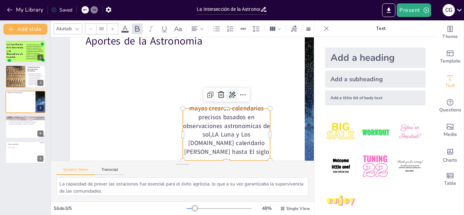
click at [230, 96] on icon at bounding box center [232, 100] width 9 height 9
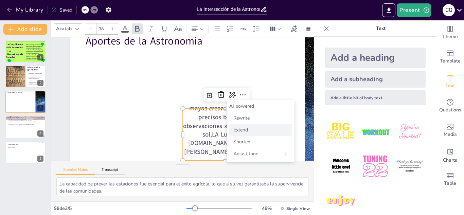
click at [251, 132] on div "Extend" at bounding box center [261, 130] width 63 height 12
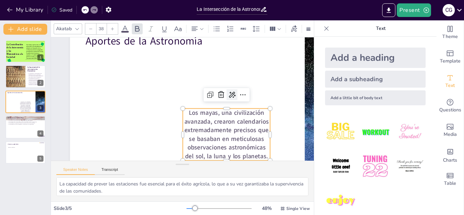
click at [230, 91] on icon at bounding box center [232, 95] width 8 height 8
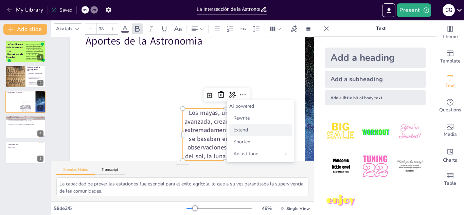
click at [244, 130] on span "Extend" at bounding box center [241, 130] width 15 height 6
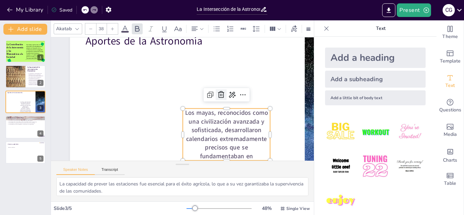
click at [223, 98] on icon at bounding box center [222, 103] width 10 height 10
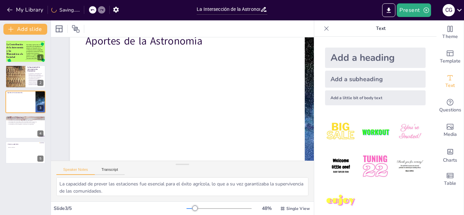
click at [351, 69] on div "Add a heading Add a subheading Add a little bit of body text" at bounding box center [376, 76] width 112 height 69
click at [355, 78] on div "Add a subheading" at bounding box center [375, 79] width 101 height 17
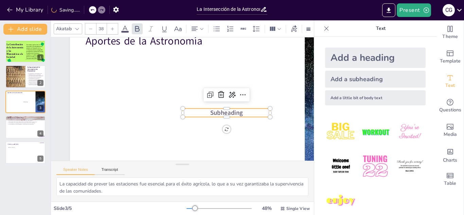
click at [259, 112] on p "Subheading" at bounding box center [216, 130] width 83 height 44
click at [260, 112] on p "Subheading" at bounding box center [225, 117] width 88 height 18
click at [243, 113] on p "Subheading" at bounding box center [226, 112] width 87 height 9
click at [243, 113] on p "Subheading" at bounding box center [225, 117] width 88 height 18
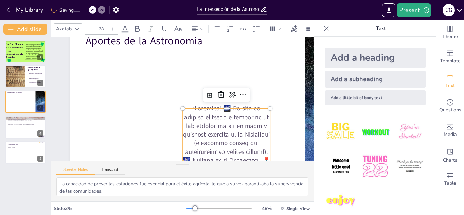
scroll to position [431, 0]
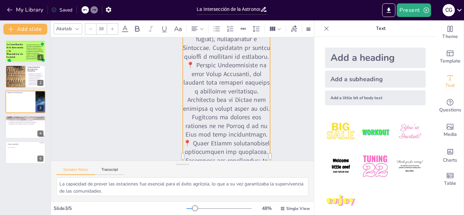
click at [326, 27] on icon at bounding box center [326, 28] width 7 height 7
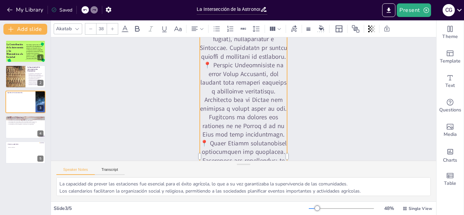
click at [340, 116] on div "Slide 1 La Contribución de la Astronomía y las Matemáticas a la Sociedad Este t…" at bounding box center [244, 98] width 386 height 123
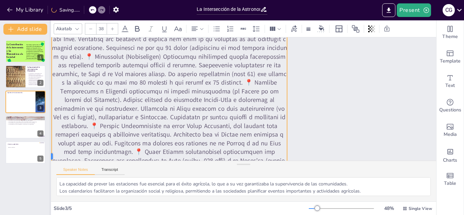
drag, startPoint x: 198, startPoint y: 156, endPoint x: 49, endPoint y: 44, distance: 186.3
click at [49, 44] on div "Document fonts Alkalami Mulish Akatab Recently used Mulish Akatab Alkalami Allu…" at bounding box center [232, 117] width 464 height 195
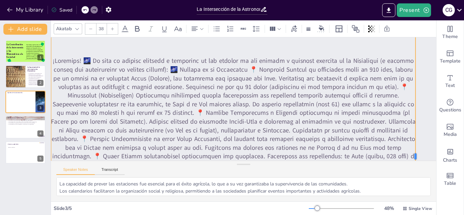
drag, startPoint x: 289, startPoint y: 155, endPoint x: 417, endPoint y: -6, distance: 206.4
click at [417, 0] on html "My Library Saved La Intersección de la Astronomía y Matemáticas en las Sociedad…" at bounding box center [232, 107] width 464 height 215
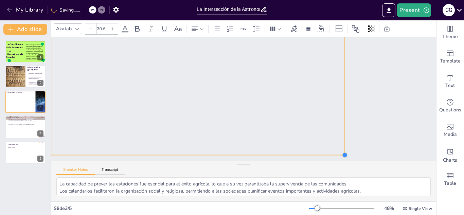
scroll to position [705, 0]
drag, startPoint x: 417, startPoint y: 144, endPoint x: 0, endPoint y: -30, distance: 451.9
click at [0, 0] on html "My Library Saved La Intersección de la Astronomía y Matemáticas en las Sociedad…" at bounding box center [232, 107] width 464 height 215
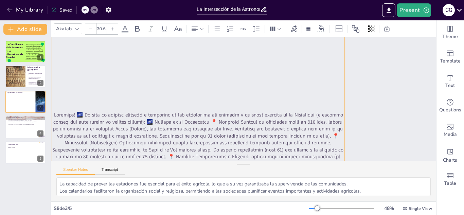
scroll to position [304, 0]
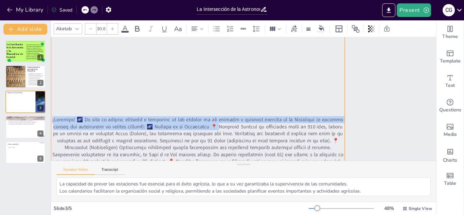
drag, startPoint x: 246, startPoint y: 127, endPoint x: 51, endPoint y: 110, distance: 195.5
click at [51, 110] on div at bounding box center [188, 191] width 368 height 747
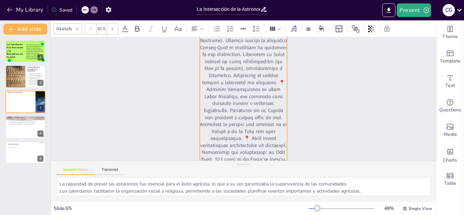
scroll to position [0, 0]
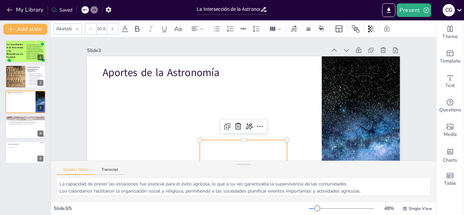
click at [0, 133] on div "La Contribución de la Astronomía y las Matemáticas a la Sociedad Este trabajo e…" at bounding box center [25, 102] width 51 height 124
click at [88, 8] on div at bounding box center [85, 9] width 7 height 7
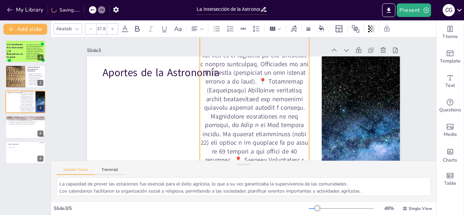
drag, startPoint x: 288, startPoint y: 139, endPoint x: 170, endPoint y: 3, distance: 180.6
click at [170, 3] on div "My Library Saving...... La Intersección de la Astronomía y Matemáticas en las S…" at bounding box center [232, 107] width 464 height 215
type input "38.5"
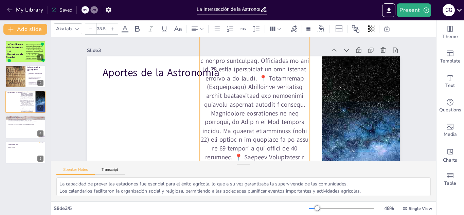
click at [313, 207] on div at bounding box center [341, 208] width 65 height 5
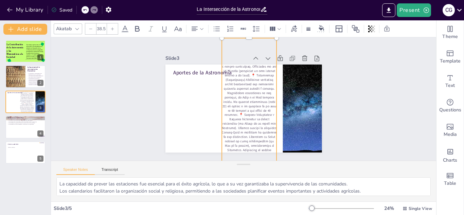
click at [376, 105] on div "Slide 1 La Contribución de la Astronomía y las Matemáticas a la Sociedad Este t…" at bounding box center [244, 99] width 403 height 201
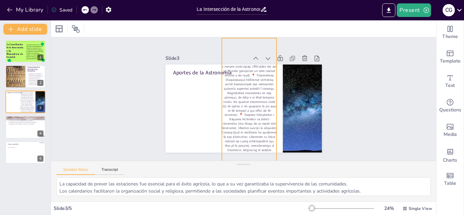
click at [240, 104] on p at bounding box center [249, 207] width 55 height 339
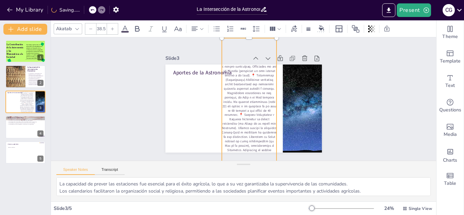
click at [249, 36] on div "Akatab 38.5" at bounding box center [244, 28] width 386 height 17
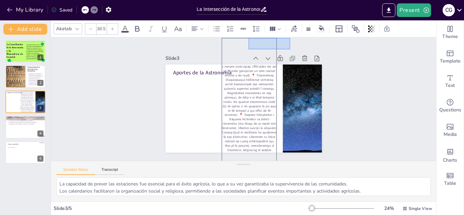
drag, startPoint x: 249, startPoint y: 38, endPoint x: 292, endPoint y: 47, distance: 44.1
click at [292, 47] on div "Slide 1 La Contribución de la Astronomía y las Matemáticas a la Sociedad Este t…" at bounding box center [244, 98] width 386 height 123
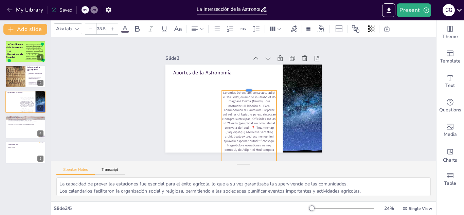
drag, startPoint x: 248, startPoint y: 38, endPoint x: 249, endPoint y: 90, distance: 52.7
click at [249, 90] on div at bounding box center [250, 88] width 55 height 11
click at [68, 105] on div "Slide 1 La Contribución de la Astronomía y las Matemáticas a la Sociedad Este t…" at bounding box center [244, 98] width 386 height 123
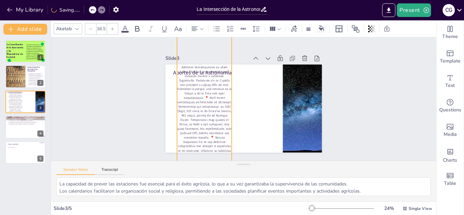
drag, startPoint x: 247, startPoint y: 115, endPoint x: 202, endPoint y: -30, distance: 151.4
click at [202, 0] on html "My Library Saving...... La Intersección de la Astronomía y Matemáticas en las S…" at bounding box center [232, 107] width 464 height 215
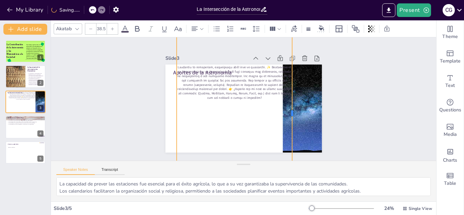
drag, startPoint x: 232, startPoint y: 112, endPoint x: 293, endPoint y: 94, distance: 63.1
click at [293, 94] on div at bounding box center [294, 113] width 5 height 334
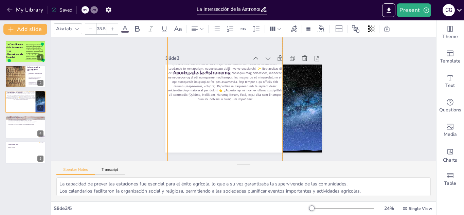
drag, startPoint x: 249, startPoint y: 98, endPoint x: 242, endPoint y: 99, distance: 7.3
click at [242, 99] on p at bounding box center [257, 24] width 168 height 188
click at [244, 100] on p at bounding box center [225, 25] width 116 height 154
click at [244, 100] on p at bounding box center [279, 31] width 189 height 192
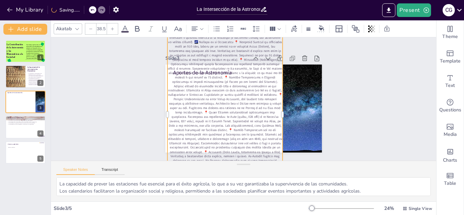
click at [248, 44] on span at bounding box center [225, 114] width 115 height 167
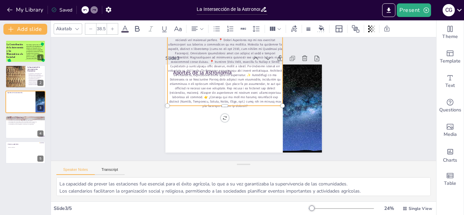
click at [235, 103] on p at bounding box center [225, 27] width 116 height 163
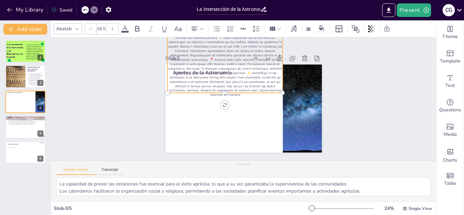
click at [381, 90] on div "Slide 1 La Contribución de la Astronomía y las Matemáticas a la Sociedad Este t…" at bounding box center [244, 98] width 386 height 123
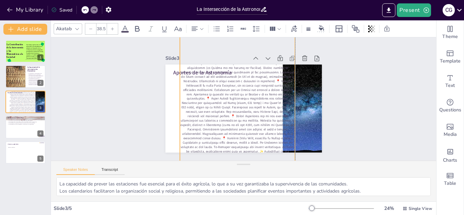
drag, startPoint x: 252, startPoint y: 84, endPoint x: 275, endPoint y: 201, distance: 119.4
click at [275, 201] on div "Slide 1 La Contribución de la Astronomía y las Matemáticas a la Sociedad Este t…" at bounding box center [244, 119] width 386 height 164
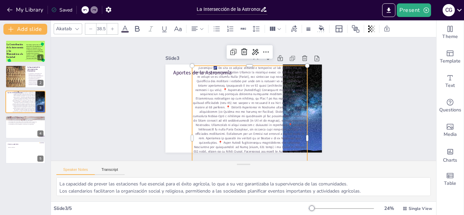
click at [275, 201] on div "La capacidad de prever las estaciones fue esencial para el éxito agrícola, lo q…" at bounding box center [244, 189] width 386 height 24
click at [399, 77] on div "Slide 1 La Contribución de la Astronomía y las Matemáticas a la Sociedad Este t…" at bounding box center [244, 98] width 396 height 163
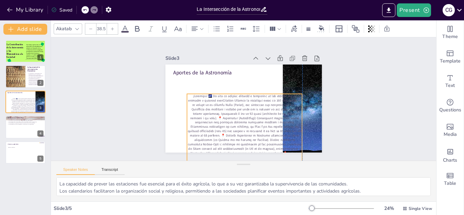
drag, startPoint x: 282, startPoint y: 94, endPoint x: 274, endPoint y: 122, distance: 29.2
click at [274, 122] on span at bounding box center [237, 169] width 127 height 160
click at [277, 104] on span at bounding box center [237, 169] width 127 height 160
click at [226, 97] on span at bounding box center [245, 171] width 114 height 154
click at [221, 107] on span at bounding box center [245, 171] width 114 height 154
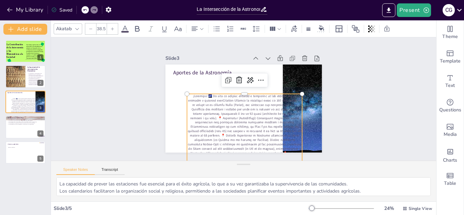
click at [221, 107] on span at bounding box center [245, 171] width 114 height 154
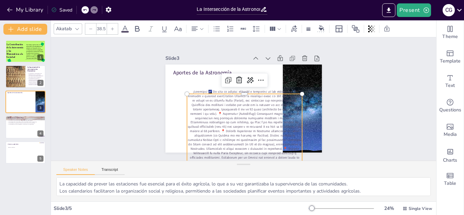
click at [217, 100] on span at bounding box center [245, 166] width 114 height 154
click at [218, 100] on span at bounding box center [245, 166] width 114 height 154
click at [373, 89] on div "Slide 1 La Contribución de la Astronomía y las Matemáticas a la Sociedad Este t…" at bounding box center [244, 98] width 396 height 163
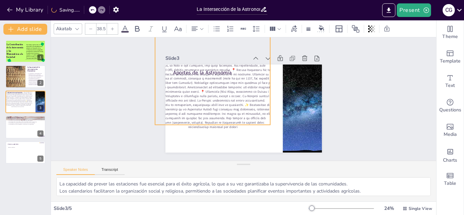
drag, startPoint x: 245, startPoint y: 104, endPoint x: 214, endPoint y: -6, distance: 114.7
click at [214, 0] on html "My Library Saving...... La Intersección de la Astronomía y Matemáticas en las S…" at bounding box center [232, 107] width 464 height 215
click at [217, 105] on span at bounding box center [216, 52] width 125 height 152
click at [216, 103] on span at bounding box center [213, 56] width 116 height 145
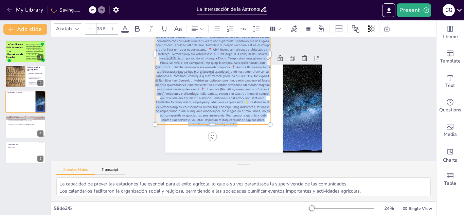
click at [216, 103] on span at bounding box center [213, 54] width 116 height 145
click at [215, 103] on span at bounding box center [217, 49] width 125 height 152
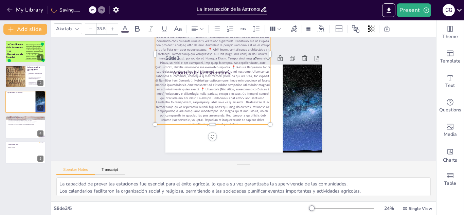
click at [423, 93] on div "Slide 1 La Contribución de la Astronomía y las Matemáticas a la Sociedad Este t…" at bounding box center [244, 98] width 386 height 123
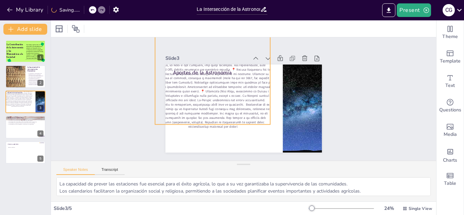
click at [224, 78] on span at bounding box center [217, 52] width 124 height 152
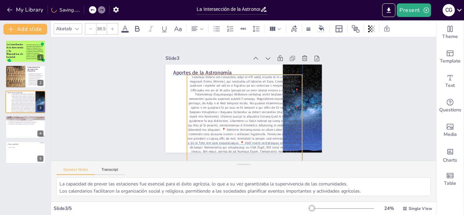
drag, startPoint x: 245, startPoint y: 99, endPoint x: 278, endPoint y: 189, distance: 96.1
click at [278, 189] on div "Slide 1 La Contribución de la Astronomía y las Matemáticas a la Sociedad Este t…" at bounding box center [244, 119] width 386 height 164
click at [240, 56] on div at bounding box center [239, 61] width 11 height 11
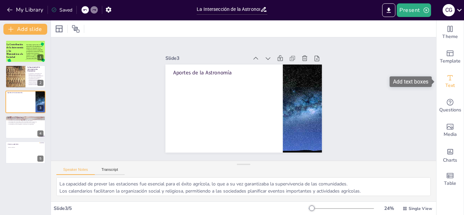
click at [451, 84] on span "Text" at bounding box center [451, 85] width 10 height 7
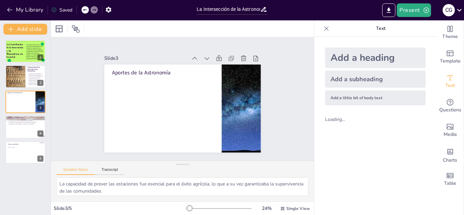
click at [358, 79] on div "Add a subheading" at bounding box center [375, 79] width 101 height 17
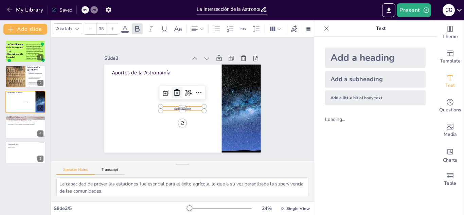
click at [178, 92] on icon at bounding box center [177, 92] width 6 height 7
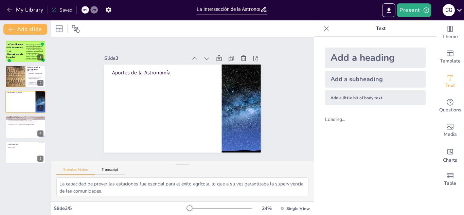
click at [332, 99] on div "Add a little bit of body text" at bounding box center [375, 97] width 101 height 15
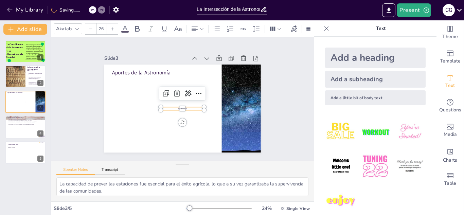
click at [190, 108] on p "Body text" at bounding box center [183, 108] width 44 height 3
click at [186, 106] on div at bounding box center [183, 104] width 44 height 5
click at [195, 207] on div at bounding box center [219, 208] width 65 height 5
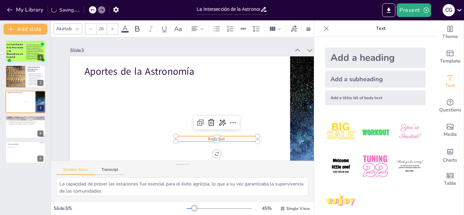
click at [225, 137] on span "Body text" at bounding box center [216, 138] width 17 height 5
click at [230, 139] on p "Body text" at bounding box center [217, 138] width 82 height 5
click at [230, 139] on p "Body text" at bounding box center [207, 145] width 81 height 22
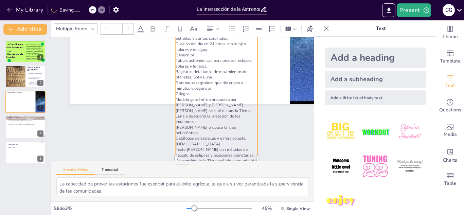
click at [286, 119] on div "Slide 1 La Contribución de la Astronomía y las Matemáticas a la Sociedad Este t…" at bounding box center [182, 98] width 263 height 123
click at [328, 31] on icon at bounding box center [326, 28] width 7 height 7
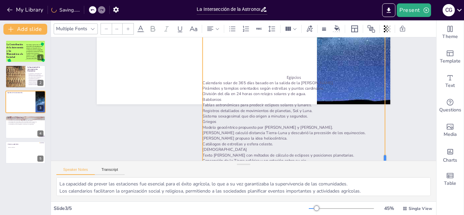
drag, startPoint x: 286, startPoint y: 157, endPoint x: 387, endPoint y: 46, distance: 150.2
click at [387, 46] on div at bounding box center [388, 158] width 5 height 278
type input "26"
click at [285, 78] on p "Egipcios" at bounding box center [294, 77] width 183 height 5
click at [130, 134] on div "Slide 1 La Contribución de la Astronomía y las Matemáticas a la Sociedad Este t…" at bounding box center [244, 98] width 386 height 123
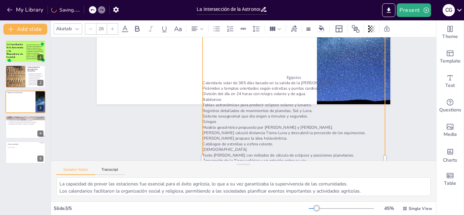
click at [428, 102] on div "Slide 1 La Contribución de la Astronomía y las Matemáticas a la Sociedad Este t…" at bounding box center [252, 12] width 403 height 223
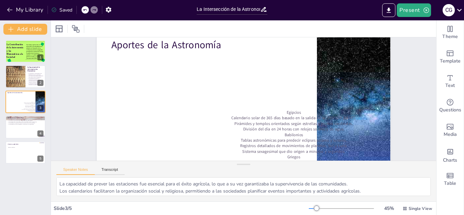
scroll to position [24, 0]
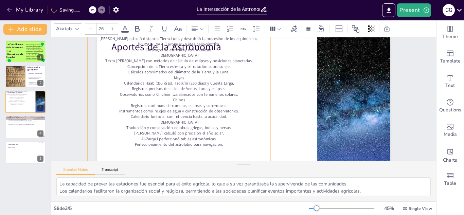
drag, startPoint x: 276, startPoint y: 139, endPoint x: 161, endPoint y: 7, distance: 174.7
click at [161, 7] on div "My Library Saving...... La Intersección de la Astronomía y Matemáticas en las S…" at bounding box center [232, 107] width 464 height 215
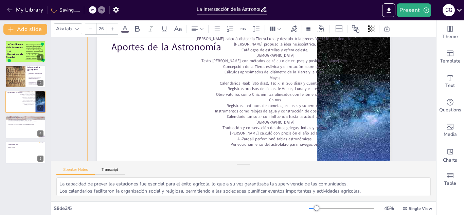
drag, startPoint x: 272, startPoint y: 121, endPoint x: 464, endPoint y: 33, distance: 211.2
click at [464, 33] on div "Document fonts Alkalami Mulish Akatab Recently used Mulish Akatab Alkalami Allu…" at bounding box center [232, 117] width 464 height 195
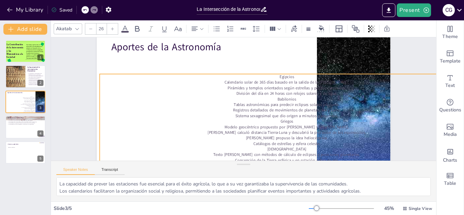
drag, startPoint x: 144, startPoint y: 100, endPoint x: 159, endPoint y: 206, distance: 106.8
click at [159, 206] on div "Akatab 26 Slide 1 La Contribución de la Astronomía y las Matemáticas a la Socie…" at bounding box center [244, 117] width 386 height 195
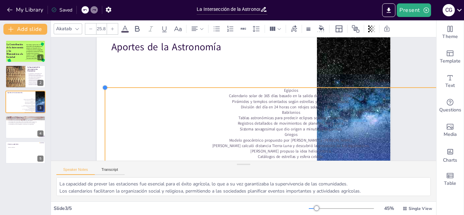
type input "26"
drag, startPoint x: 103, startPoint y: 86, endPoint x: 273, endPoint y: 86, distance: 169.7
click at [273, 86] on div "Aportes de la Astronomía Egipcios Calendario solar de 365 días basado en la sal…" at bounding box center [244, 114] width 294 height 165
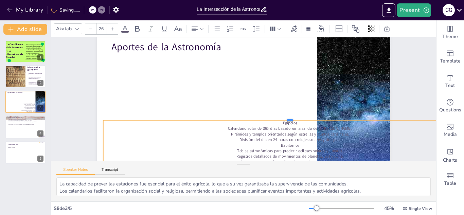
drag, startPoint x: 291, startPoint y: 85, endPoint x: 282, endPoint y: 124, distance: 39.4
click at [282, 120] on div at bounding box center [290, 117] width 374 height 5
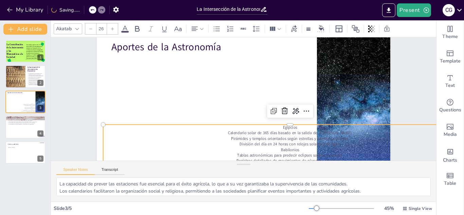
click at [78, 55] on div "Slide 1 La Contribución de la Astronomía y las Matemáticas a la Sociedad Este t…" at bounding box center [242, 105] width 349 height 218
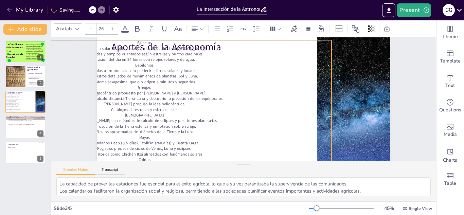
drag, startPoint x: 273, startPoint y: 139, endPoint x: 127, endPoint y: 57, distance: 167.6
click at [127, 57] on div "Egipcios Calendario solar de 365 días basado en la salida de la [PERSON_NAME]. …" at bounding box center [143, 113] width 390 height 205
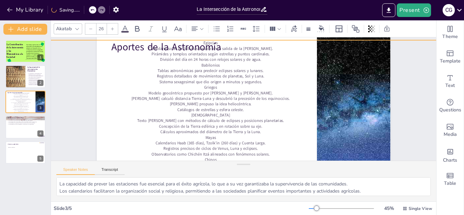
drag, startPoint x: 332, startPoint y: 158, endPoint x: 464, endPoint y: 20, distance: 191.4
click at [464, 20] on div "Document fonts Alkalami Mulish Akatab Recently used Mulish Akatab Alkalami Allu…" at bounding box center [232, 117] width 464 height 195
click at [312, 207] on div at bounding box center [341, 208] width 65 height 5
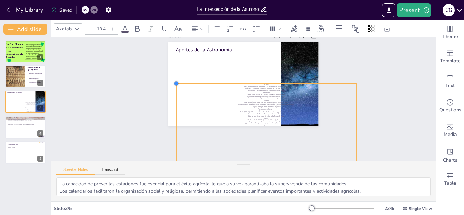
type input "18"
drag, startPoint x: 98, startPoint y: 46, endPoint x: 188, endPoint y: 84, distance: 97.7
click at [188, 84] on div "Aportes de la Astronomía Egipcios Calendario solar de 365 días basado en la sal…" at bounding box center [245, 84] width 158 height 100
click at [422, 85] on div "Slide 1 La Contribución de la Astronomía y las Matemáticas a la Sociedad Este t…" at bounding box center [244, 74] width 386 height 123
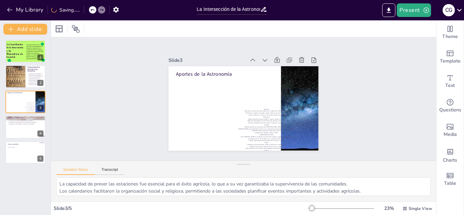
scroll to position [0, 0]
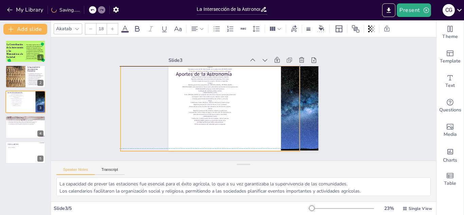
drag, startPoint x: 264, startPoint y: 133, endPoint x: 207, endPoint y: 89, distance: 72.1
click at [207, 89] on div "Egipcios Calendario solar de 365 días basado en la salida de la [PERSON_NAME]. …" at bounding box center [211, 93] width 185 height 78
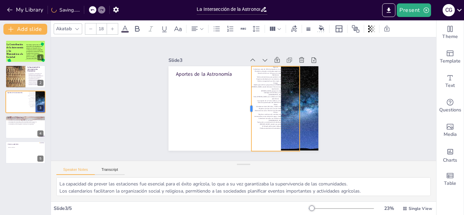
drag, startPoint x: 120, startPoint y: 109, endPoint x: 251, endPoint y: 109, distance: 130.9
click at [251, 109] on div at bounding box center [248, 108] width 5 height 85
drag, startPoint x: 276, startPoint y: 152, endPoint x: 277, endPoint y: 121, distance: 31.0
click at [277, 123] on div at bounding box center [276, 125] width 48 height 5
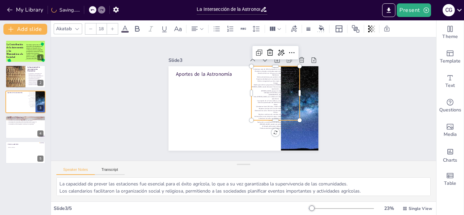
click at [338, 103] on div "Slide 1 La Contribución de la Astronomía y las Matemáticas a la Sociedad Este t…" at bounding box center [244, 98] width 386 height 123
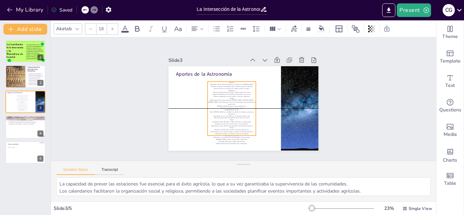
drag, startPoint x: 269, startPoint y: 96, endPoint x: 217, endPoint y: 109, distance: 53.4
click at [217, 109] on div "Egipcios Calendario solar de 365 días basado en la salida de la [PERSON_NAME]. …" at bounding box center [232, 113] width 48 height 63
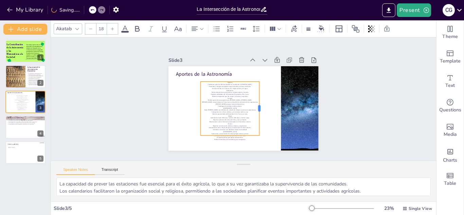
drag, startPoint x: 250, startPoint y: 108, endPoint x: 258, endPoint y: 102, distance: 10.6
click at [260, 102] on div at bounding box center [262, 109] width 5 height 54
click at [360, 102] on div "Slide 1 La Contribución de la Astronomía y las Matemáticas a la Sociedad Este t…" at bounding box center [244, 98] width 386 height 123
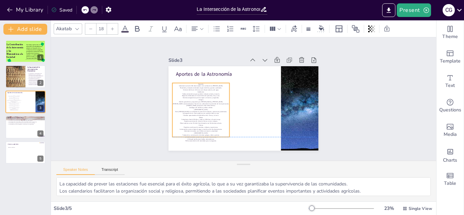
drag, startPoint x: 223, startPoint y: 111, endPoint x: 193, endPoint y: 111, distance: 29.6
click at [193, 111] on div "Egipcios Calendario solar de 365 días basado en la salida de la [PERSON_NAME]. …" at bounding box center [201, 112] width 57 height 59
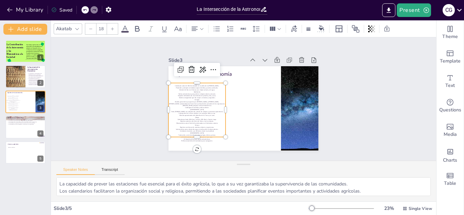
click at [111, 29] on icon at bounding box center [113, 29] width 4 height 4
type input "NaN"
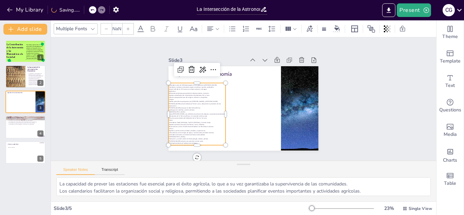
click at [124, 28] on div at bounding box center [128, 28] width 11 height 11
click at [91, 28] on icon at bounding box center [93, 29] width 4 height 2
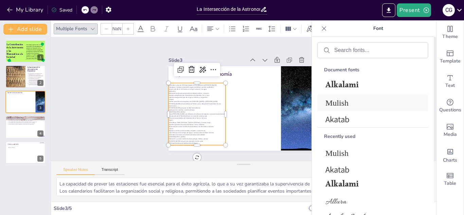
click at [340, 107] on span "Mulish" at bounding box center [372, 103] width 92 height 9
click at [191, 29] on icon at bounding box center [193, 29] width 8 height 8
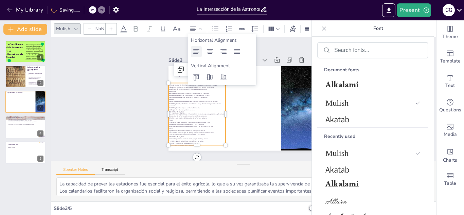
click at [198, 48] on icon at bounding box center [196, 52] width 8 height 8
click at [157, 83] on div "Slide 1 La Contribución de la Astronomía y las Matemáticas a la Sociedad Este t…" at bounding box center [244, 98] width 188 height 103
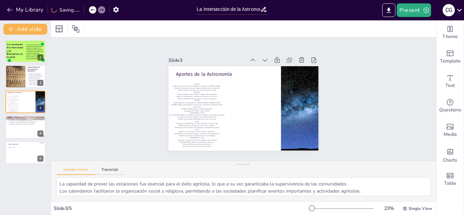
click at [91, 10] on icon at bounding box center [92, 10] width 4 height 4
click at [90, 10] on div at bounding box center [90, 9] width 16 height 7
click at [85, 10] on icon at bounding box center [84, 10] width 3 height 2
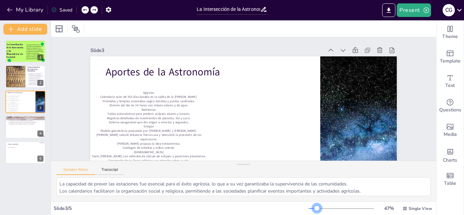
click at [318, 208] on div at bounding box center [341, 208] width 65 height 5
click at [94, 9] on icon at bounding box center [94, 10] width 4 height 4
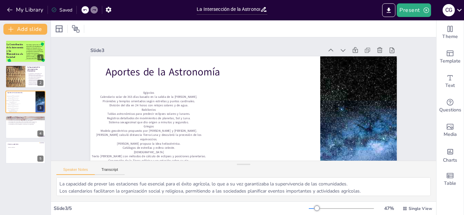
click at [94, 9] on icon at bounding box center [94, 10] width 4 height 4
click at [93, 9] on icon at bounding box center [94, 10] width 4 height 4
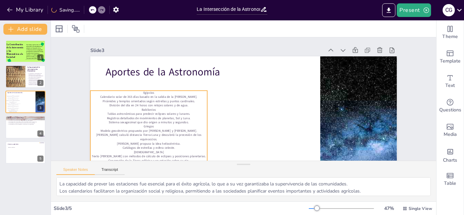
click at [158, 105] on p "División del día en 24 horas con relojes solares y de agua." at bounding box center [148, 105] width 117 height 4
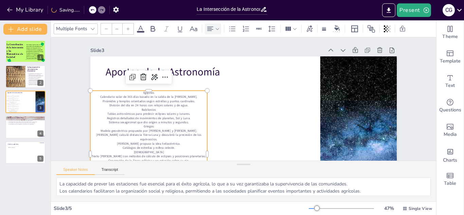
click at [210, 27] on icon at bounding box center [210, 29] width 8 height 8
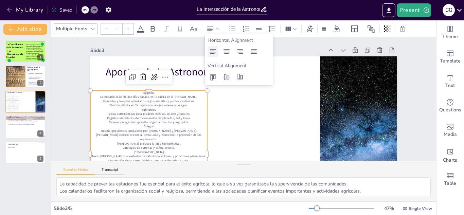
click at [215, 50] on icon at bounding box center [213, 52] width 8 height 8
type input "19"
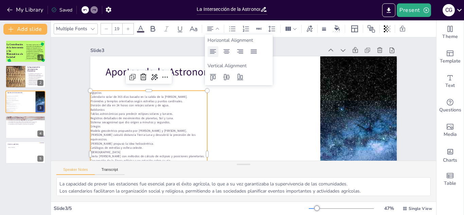
click at [215, 50] on icon at bounding box center [213, 52] width 8 height 8
click at [74, 86] on div "Slide 1 La Contribución de la Astronomía y las Matemáticas a la Sociedad Este t…" at bounding box center [240, 133] width 363 height 227
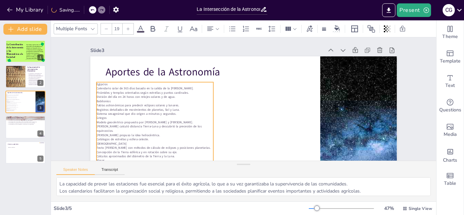
drag, startPoint x: 133, startPoint y: 134, endPoint x: 137, endPoint y: 124, distance: 10.8
click at [137, 125] on p "[PERSON_NAME] calculó distancia Tierra-Luna y descubrió la precesión de los equ…" at bounding box center [155, 129] width 117 height 9
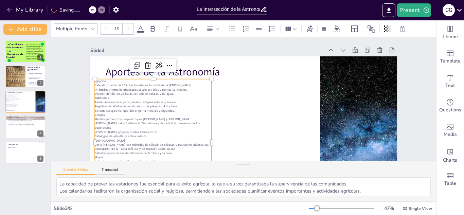
click at [125, 28] on div at bounding box center [128, 28] width 11 height 11
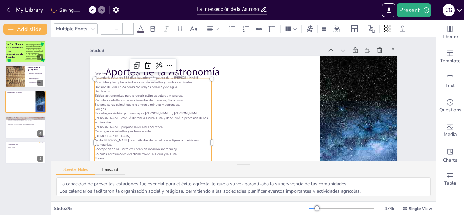
click at [103, 31] on div at bounding box center [106, 28] width 11 height 11
type input "NaN"
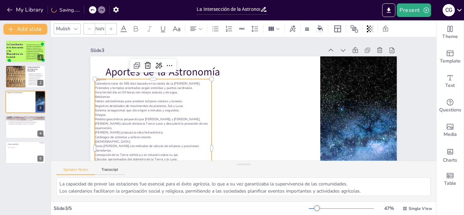
click at [70, 30] on div "Mulish" at bounding box center [63, 28] width 17 height 9
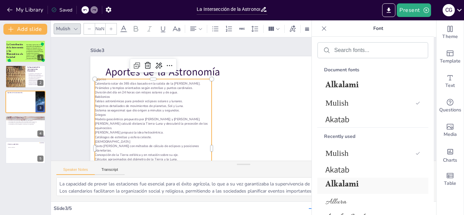
click at [403, 187] on span "Alkalami" at bounding box center [372, 186] width 92 height 16
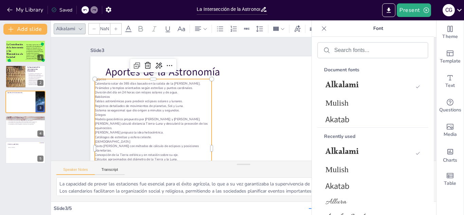
click at [68, 97] on div "Slide 1 La Contribución de la Astronomía y las Matemáticas a la Sociedad Este t…" at bounding box center [240, 133] width 404 height 231
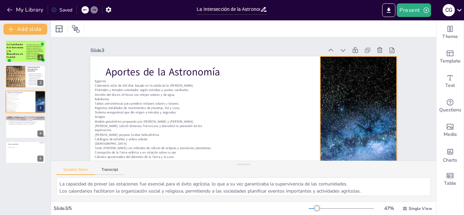
click at [348, 104] on div at bounding box center [359, 142] width 276 height 173
click at [365, 51] on icon at bounding box center [369, 55] width 9 height 9
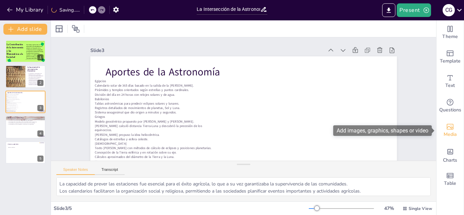
click at [458, 125] on div "Media" at bounding box center [450, 130] width 27 height 24
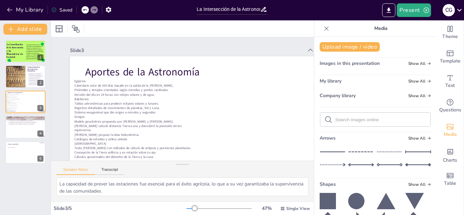
click at [331, 198] on icon at bounding box center [328, 201] width 16 height 16
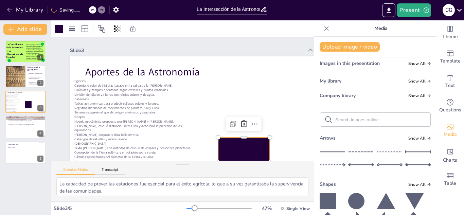
click at [324, 27] on icon at bounding box center [326, 28] width 7 height 7
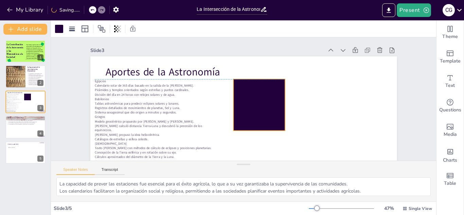
drag, startPoint x: 269, startPoint y: 147, endPoint x: 265, endPoint y: 71, distance: 75.3
click at [265, 78] on div at bounding box center [258, 106] width 57 height 57
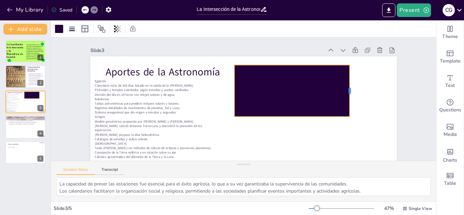
drag, startPoint x: 287, startPoint y: 91, endPoint x: 351, endPoint y: 89, distance: 63.6
click at [351, 89] on div at bounding box center [352, 91] width 5 height 52
click at [291, 115] on div at bounding box center [293, 96] width 120 height 64
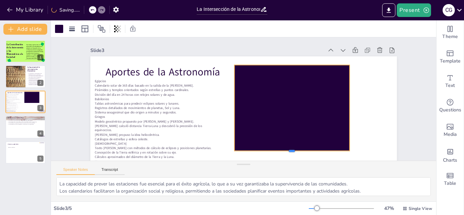
drag, startPoint x: 292, startPoint y: 116, endPoint x: 299, endPoint y: 151, distance: 35.3
click at [299, 151] on div "Aportes de la Astronomía Egipcios Calendario solar de 365 días basado en la sal…" at bounding box center [239, 143] width 323 height 204
click at [57, 29] on div at bounding box center [59, 29] width 8 height 8
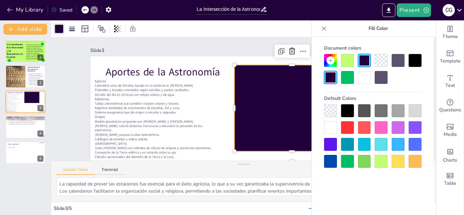
click at [367, 73] on div at bounding box center [364, 77] width 13 height 13
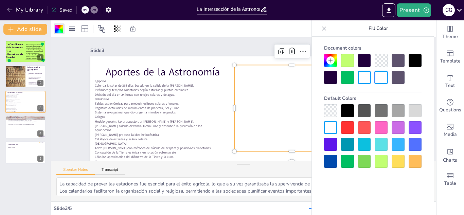
click at [399, 78] on div at bounding box center [398, 77] width 13 height 13
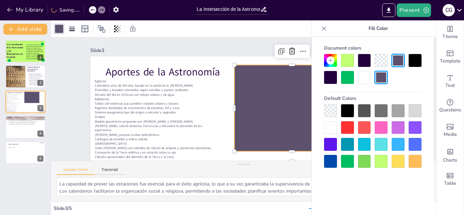
click at [223, 42] on div "Slide 1 La Contribución de la Astronomía y las Matemáticas a la Sociedad Este t…" at bounding box center [240, 133] width 325 height 222
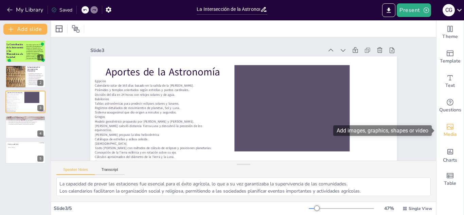
click at [455, 130] on div "Media" at bounding box center [450, 130] width 27 height 24
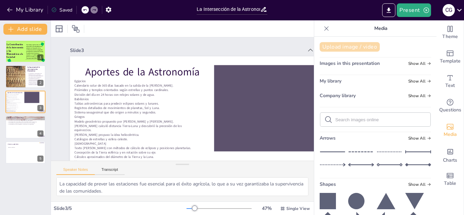
click at [347, 48] on button "Upload image / video" at bounding box center [350, 47] width 60 height 10
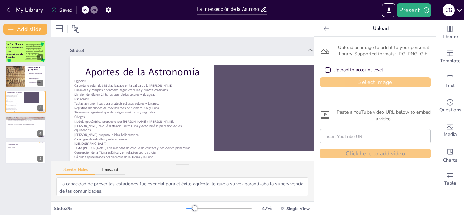
click at [348, 82] on button "Select image" at bounding box center [376, 83] width 112 height 10
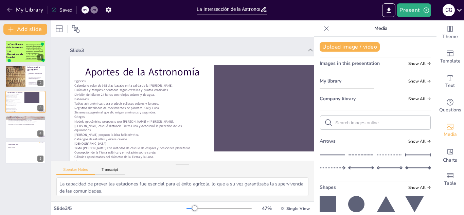
click at [344, 89] on img at bounding box center [347, 89] width 54 height 0
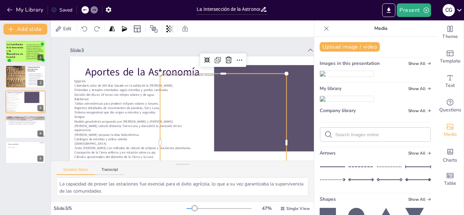
click at [272, 43] on div "Slide 1 La Contribución de la Astronomía y las Matemáticas a la Sociedad Este t…" at bounding box center [223, 133] width 307 height 192
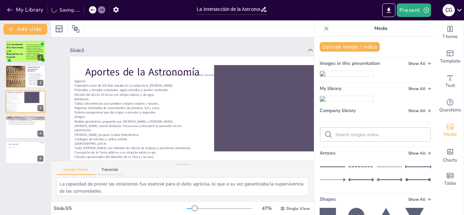
click at [324, 33] on div at bounding box center [326, 28] width 11 height 11
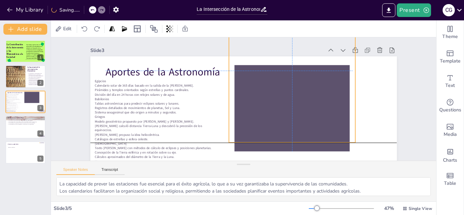
drag, startPoint x: 277, startPoint y: 120, endPoint x: 323, endPoint y: 50, distance: 84.0
click at [323, 50] on div "Slide 3 Aportes de la Astronomía Egipcios Calendario solar de 365 días basado e…" at bounding box center [240, 137] width 324 height 215
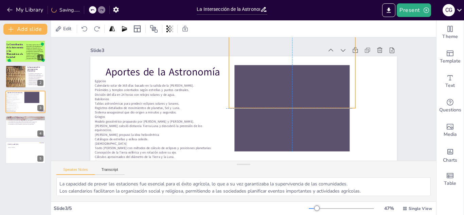
drag, startPoint x: 292, startPoint y: 141, endPoint x: 290, endPoint y: 97, distance: 44.3
click at [290, 97] on div at bounding box center [292, 39] width 126 height 138
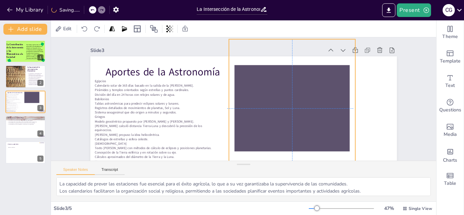
drag, startPoint x: 291, startPoint y: 71, endPoint x: 291, endPoint y: 153, distance: 81.9
click at [291, 153] on div at bounding box center [291, 113] width 140 height 151
click at [301, 102] on div at bounding box center [292, 112] width 126 height 138
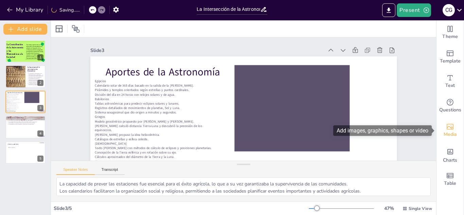
click at [455, 131] on span "Media" at bounding box center [450, 134] width 13 height 7
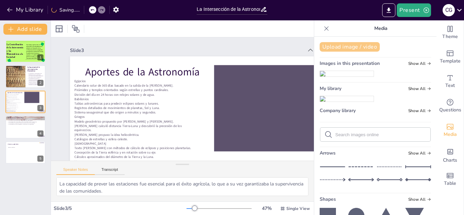
click at [353, 46] on button "Upload image / video" at bounding box center [350, 47] width 60 height 10
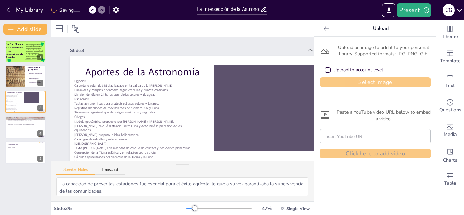
click at [337, 83] on button "Select image" at bounding box center [376, 83] width 112 height 10
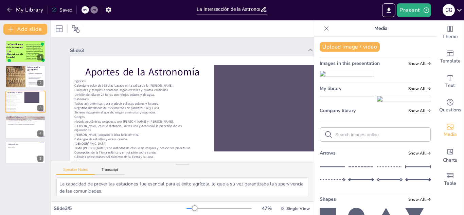
click at [363, 96] on img at bounding box center [347, 96] width 54 height 0
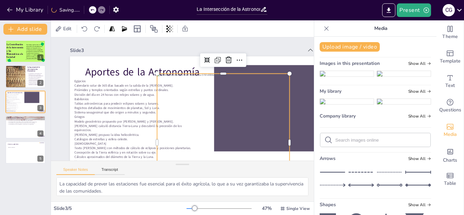
click at [280, 53] on div "Slide 3" at bounding box center [186, 50] width 233 height 6
click at [326, 26] on icon at bounding box center [326, 28] width 7 height 7
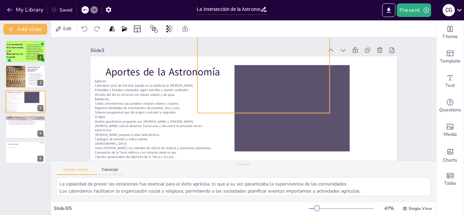
drag, startPoint x: 282, startPoint y: 90, endPoint x: 302, endPoint y: -9, distance: 100.6
click at [302, 0] on html "My Library Saved La Intersección de la Astronomía y Matemáticas en las Sociedad…" at bounding box center [232, 107] width 464 height 215
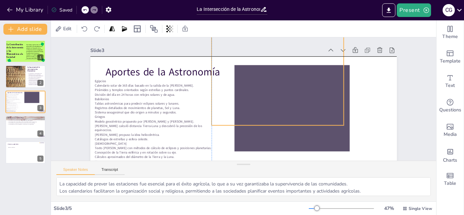
drag, startPoint x: 264, startPoint y: 112, endPoint x: 276, endPoint y: 123, distance: 16.4
click at [276, 123] on div at bounding box center [278, 56] width 133 height 138
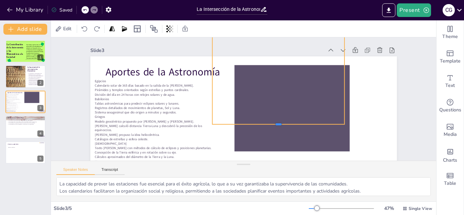
drag, startPoint x: 277, startPoint y: 126, endPoint x: 261, endPoint y: 124, distance: 16.8
click at [261, 124] on div at bounding box center [275, 130] width 132 height 19
click at [413, 79] on div "Slide 1 La Contribución de la Astronomía y las Matemáticas a la Sociedad Este t…" at bounding box center [240, 133] width 363 height 226
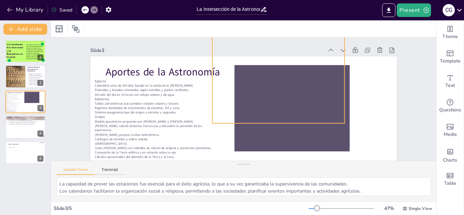
click at [336, 94] on div at bounding box center [295, 80] width 184 height 186
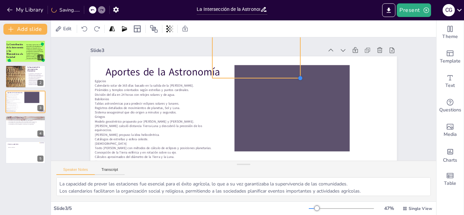
drag, startPoint x: 344, startPoint y: 123, endPoint x: 300, endPoint y: 72, distance: 67.5
click at [300, 72] on div "Aportes de la Astronomía Egipcios Calendario solar de 365 días basado en la sal…" at bounding box center [243, 142] width 307 height 173
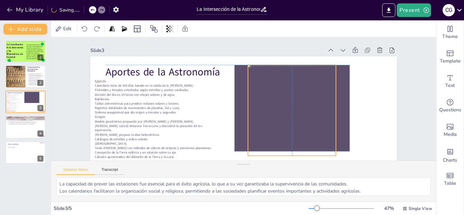
drag, startPoint x: 262, startPoint y: 66, endPoint x: 296, endPoint y: 141, distance: 82.6
click at [296, 141] on div at bounding box center [292, 111] width 88 height 92
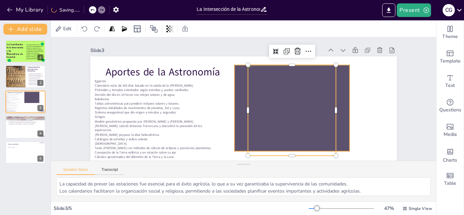
click at [343, 103] on div at bounding box center [291, 113] width 124 height 98
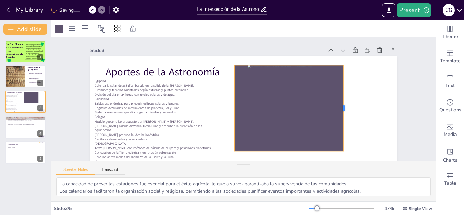
drag, startPoint x: 350, startPoint y: 108, endPoint x: 343, endPoint y: 108, distance: 6.5
click at [344, 108] on div at bounding box center [346, 108] width 5 height 86
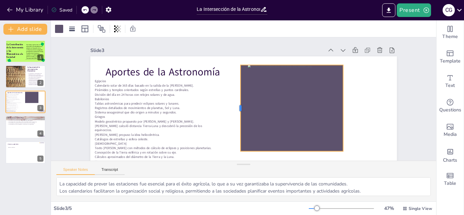
drag, startPoint x: 234, startPoint y: 109, endPoint x: 240, endPoint y: 110, distance: 6.5
click at [240, 110] on div at bounding box center [237, 107] width 15 height 87
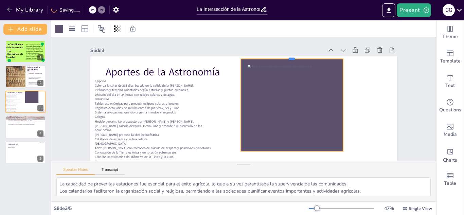
drag, startPoint x: 291, startPoint y: 64, endPoint x: 290, endPoint y: 58, distance: 6.2
click at [290, 58] on div at bounding box center [292, 55] width 102 height 5
click at [395, 89] on div "Slide 1 La Contribución de la Astronomía y las Matemáticas a la Sociedad Este t…" at bounding box center [216, 119] width 358 height 392
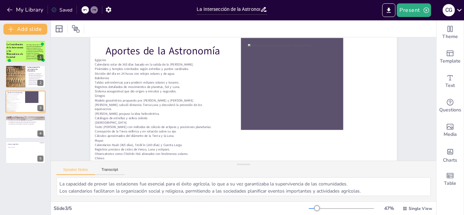
scroll to position [22, 0]
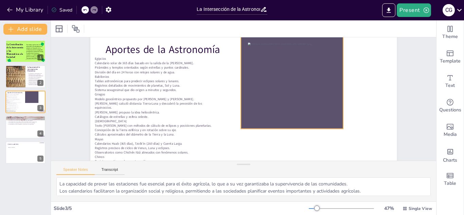
click at [340, 88] on div at bounding box center [294, 88] width 112 height 103
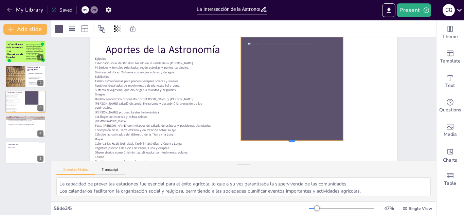
drag, startPoint x: 292, startPoint y: 129, endPoint x: 294, endPoint y: 140, distance: 12.1
click at [294, 140] on div "Aportes de la Astronomía Egipcios Calendario solar de 365 días basado en la sal…" at bounding box center [241, 120] width 323 height 204
click at [401, 85] on div "Slide 1 La Contribución de la Astronomía y las Matemáticas a la Sociedad Este t…" at bounding box center [242, 110] width 363 height 226
click at [245, 88] on div at bounding box center [277, 135] width 142 height 141
click at [59, 34] on div at bounding box center [59, 28] width 11 height 11
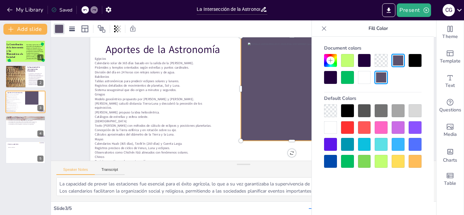
click at [346, 60] on div at bounding box center [347, 60] width 13 height 13
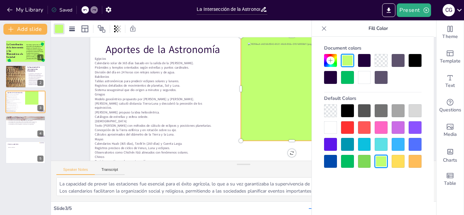
click at [73, 69] on div "Slide 1 La Contribución de la Astronomía y las Matemáticas a la Sociedad Este t…" at bounding box center [242, 110] width 363 height 227
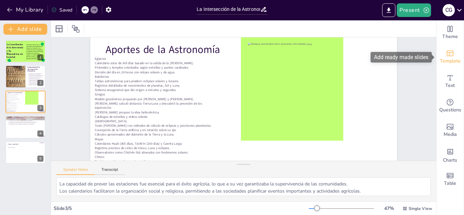
click at [450, 54] on icon "Add ready made slides" at bounding box center [450, 53] width 8 height 8
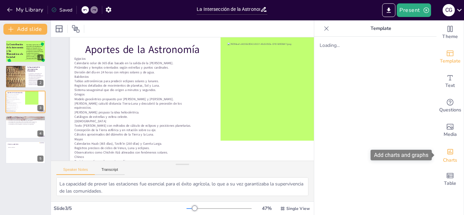
click at [458, 154] on div "Charts" at bounding box center [450, 155] width 27 height 24
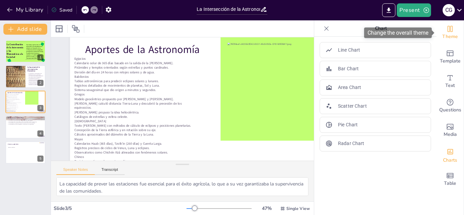
click at [444, 34] on span "Theme" at bounding box center [451, 36] width 16 height 7
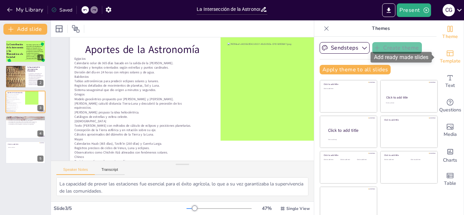
click at [453, 53] on icon "Add ready made slides" at bounding box center [450, 53] width 8 height 8
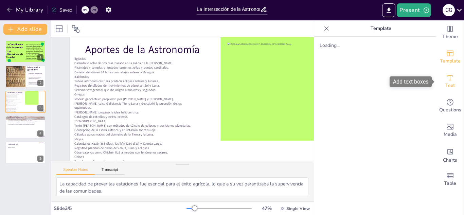
click at [446, 85] on span "Text" at bounding box center [451, 85] width 10 height 7
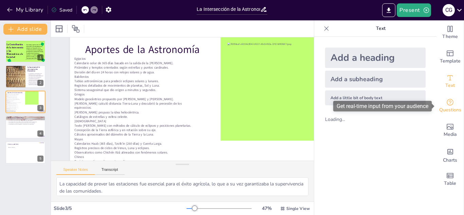
click at [454, 104] on icon "Get real-time input from your audience" at bounding box center [450, 102] width 8 height 8
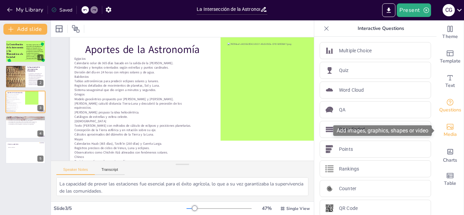
click at [447, 127] on icon "Add images, graphics, shapes or video" at bounding box center [450, 127] width 8 height 8
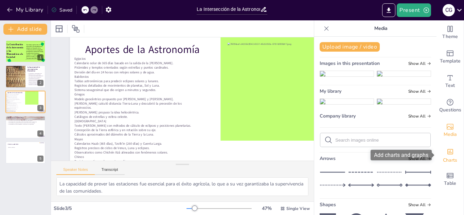
click at [454, 157] on span "Charts" at bounding box center [450, 160] width 14 height 7
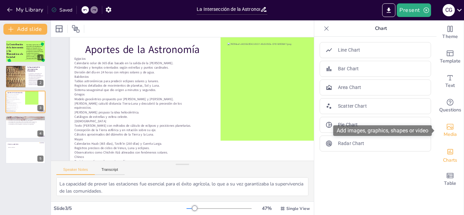
click at [443, 125] on div "Media" at bounding box center [450, 130] width 27 height 24
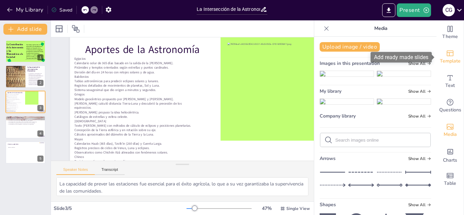
click at [449, 53] on icon "Add ready made slides" at bounding box center [450, 53] width 8 height 8
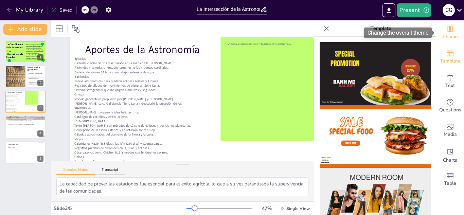
click at [449, 32] on icon "Change the overall theme" at bounding box center [450, 29] width 8 height 8
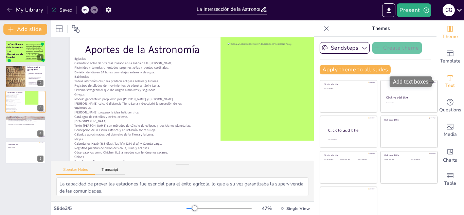
click at [455, 71] on div "Text" at bounding box center [450, 81] width 27 height 24
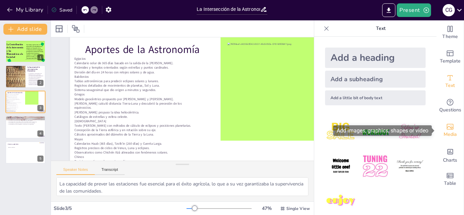
click at [438, 136] on div "Media" at bounding box center [450, 130] width 27 height 24
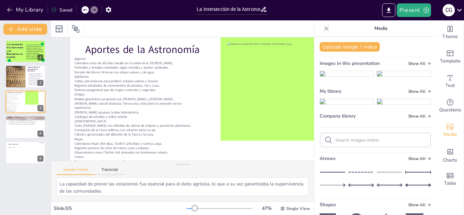
click at [327, 31] on icon at bounding box center [326, 28] width 7 height 7
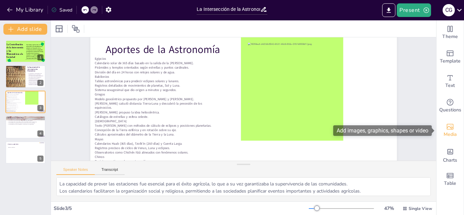
click at [455, 122] on div "Media" at bounding box center [450, 130] width 27 height 24
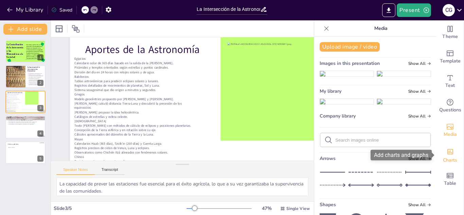
click at [457, 148] on div "Charts" at bounding box center [450, 155] width 27 height 24
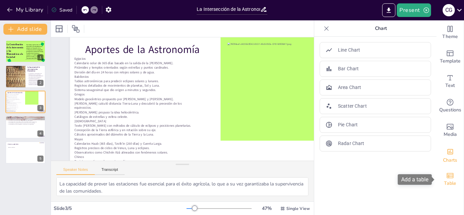
click at [456, 181] on div "Table" at bounding box center [450, 179] width 27 height 24
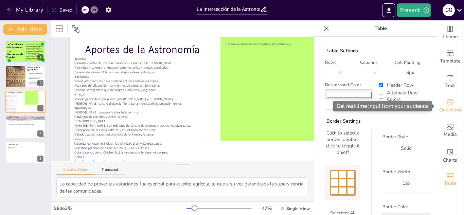
click at [449, 108] on span "Questions" at bounding box center [451, 109] width 22 height 7
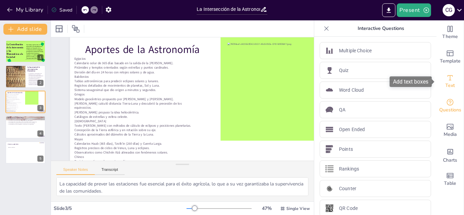
click at [445, 75] on div "Text" at bounding box center [450, 81] width 27 height 24
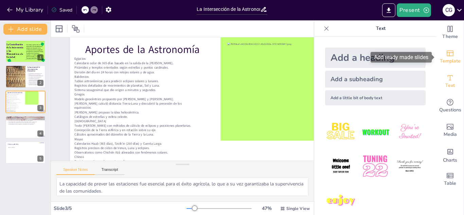
click at [455, 59] on span "Template" at bounding box center [450, 60] width 21 height 7
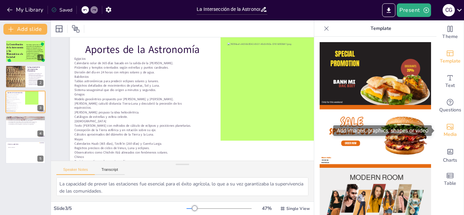
click at [452, 126] on icon "Add images, graphics, shapes or video" at bounding box center [450, 127] width 8 height 8
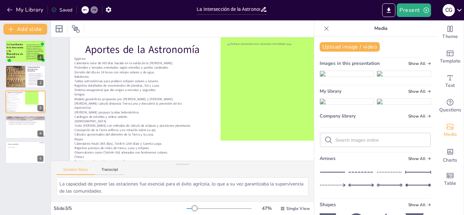
click at [60, 64] on div "Slide 1 La Contribución de la Astronomía y las Matemáticas a la Sociedad Este t…" at bounding box center [212, 130] width 394 height 338
click at [318, 29] on div "Media" at bounding box center [376, 28] width 122 height 16
click at [327, 30] on icon at bounding box center [326, 28] width 7 height 7
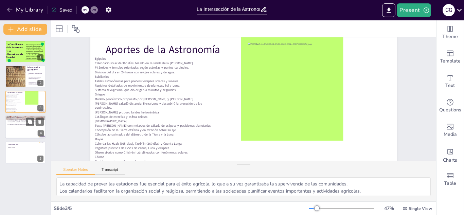
click at [16, 129] on div at bounding box center [25, 127] width 41 height 23
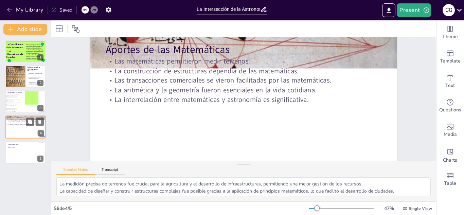
scroll to position [0, 0]
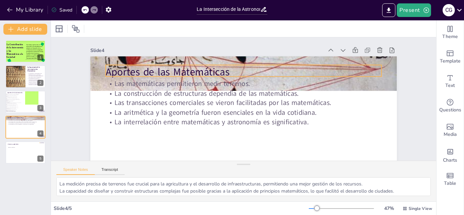
click at [315, 65] on p "Aportes de las Matemáticas" at bounding box center [260, 77] width 232 height 174
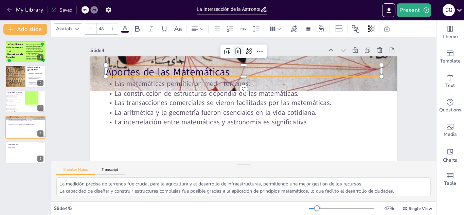
click at [240, 51] on icon at bounding box center [243, 50] width 7 height 7
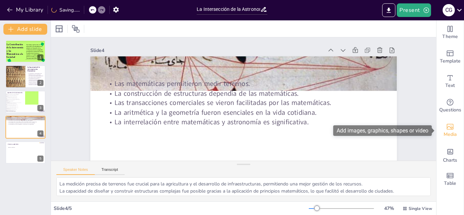
click at [445, 128] on div "Media" at bounding box center [450, 130] width 27 height 24
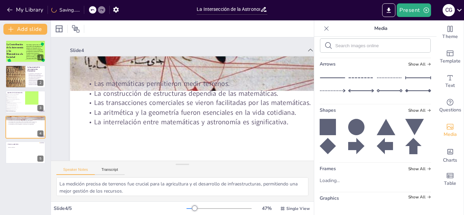
scroll to position [198, 0]
click at [19, 104] on p "Cálculos aproximados del diámetro de la Tierra y la Luna." at bounding box center [14, 104] width 16 height 1
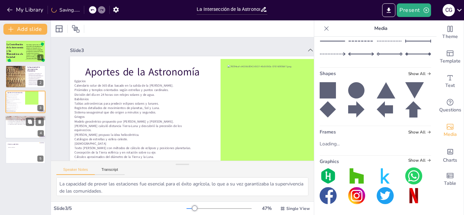
click at [10, 130] on div at bounding box center [25, 127] width 41 height 23
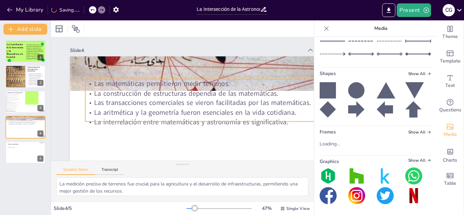
click at [154, 95] on p "La construcción de estructuras dependía de las matemáticas." at bounding box center [224, 98] width 276 height 38
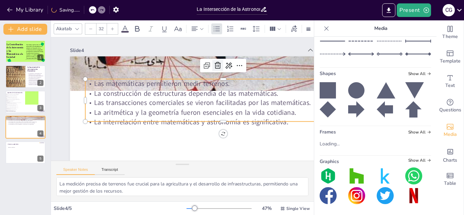
click at [217, 68] on icon at bounding box center [221, 69] width 9 height 9
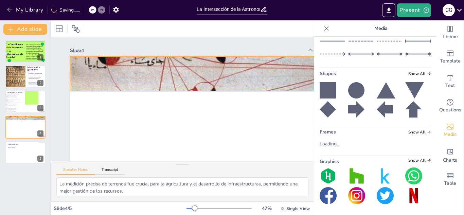
click at [190, 86] on div at bounding box center [223, 74] width 307 height 216
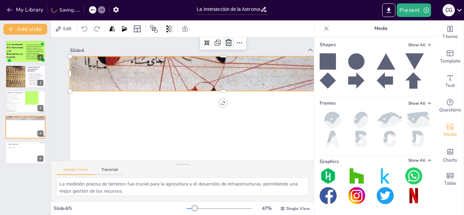
click at [230, 44] on icon at bounding box center [234, 48] width 9 height 9
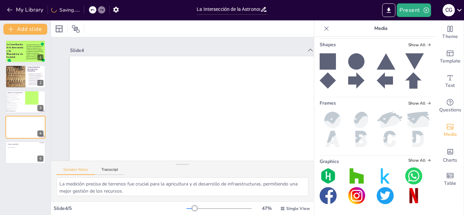
click at [323, 70] on icon at bounding box center [328, 61] width 16 height 16
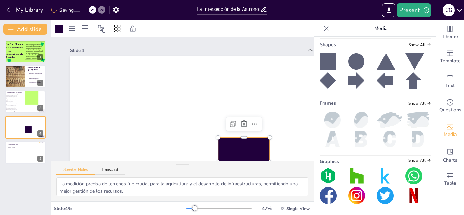
click at [211, 50] on div "Slide 4" at bounding box center [186, 50] width 233 height 6
click at [322, 27] on div at bounding box center [326, 28] width 11 height 11
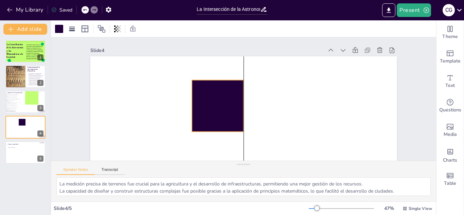
drag, startPoint x: 278, startPoint y: 147, endPoint x: 233, endPoint y: 89, distance: 72.7
click at [233, 89] on div at bounding box center [218, 106] width 52 height 52
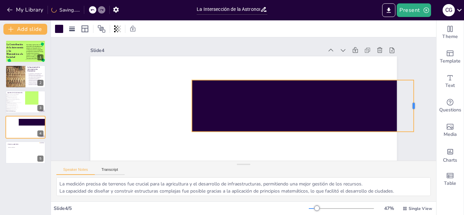
drag, startPoint x: 244, startPoint y: 105, endPoint x: 414, endPoint y: 96, distance: 170.2
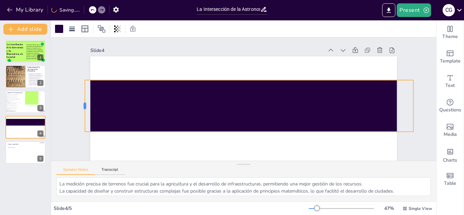
drag, startPoint x: 191, startPoint y: 107, endPoint x: 85, endPoint y: 113, distance: 106.6
click at [85, 113] on div at bounding box center [82, 89] width 11 height 52
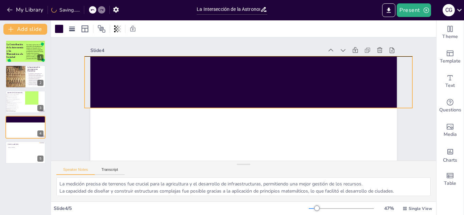
drag, startPoint x: 254, startPoint y: 112, endPoint x: 253, endPoint y: 87, distance: 24.5
click at [253, 87] on div at bounding box center [249, 82] width 328 height 52
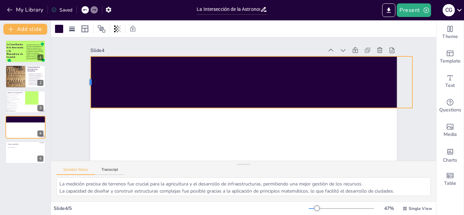
drag, startPoint x: 84, startPoint y: 82, endPoint x: 90, endPoint y: 82, distance: 6.1
click at [90, 82] on div at bounding box center [87, 82] width 5 height 52
drag, startPoint x: 412, startPoint y: 82, endPoint x: 397, endPoint y: 83, distance: 15.7
click at [397, 83] on div at bounding box center [400, 99] width 11 height 52
click at [409, 79] on div "Slide 1 La Contribución de la Astronomía y las Matemáticas a la Sociedad Este t…" at bounding box center [240, 133] width 363 height 226
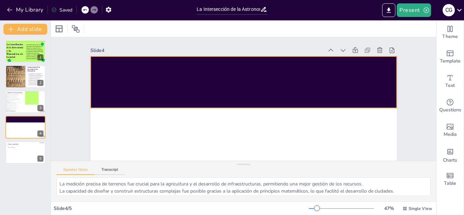
click at [259, 72] on div at bounding box center [250, 84] width 301 height 172
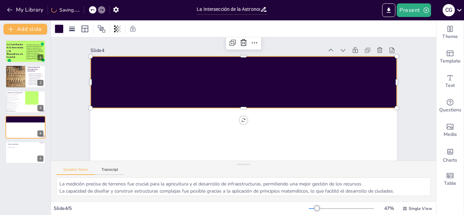
click at [63, 25] on div at bounding box center [59, 29] width 8 height 8
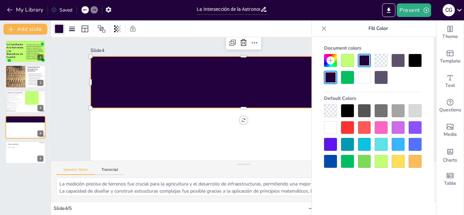
click at [343, 56] on div at bounding box center [347, 60] width 13 height 13
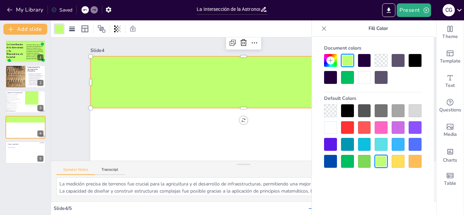
click at [352, 71] on div at bounding box center [347, 77] width 13 height 13
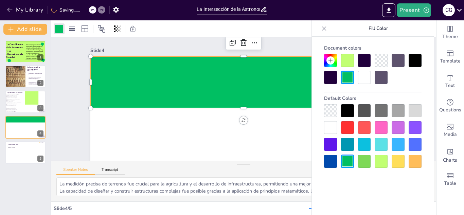
click at [396, 163] on div at bounding box center [398, 161] width 13 height 13
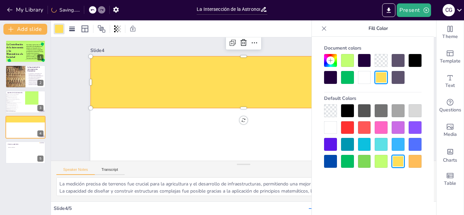
click at [377, 131] on div at bounding box center [381, 127] width 13 height 13
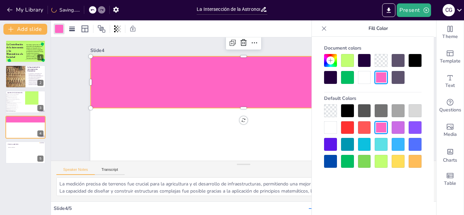
click at [336, 156] on div at bounding box center [330, 161] width 13 height 13
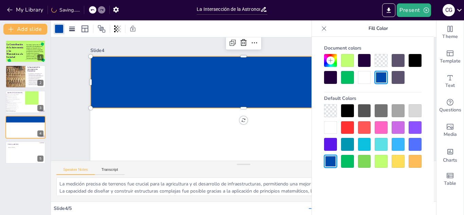
click at [361, 148] on div at bounding box center [364, 144] width 13 height 13
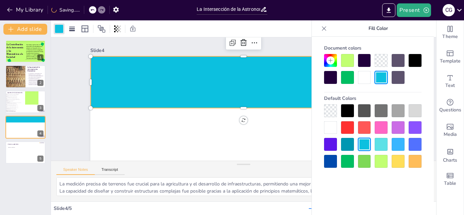
click at [381, 143] on div at bounding box center [381, 144] width 13 height 13
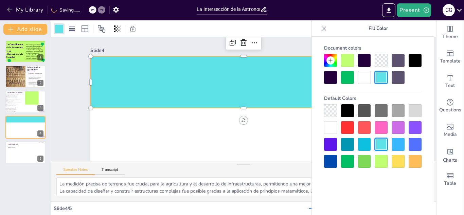
click at [392, 160] on div at bounding box center [398, 161] width 13 height 13
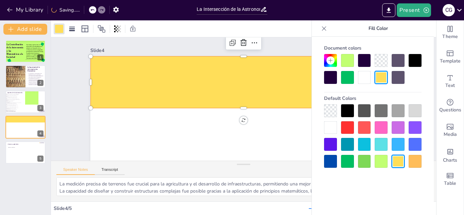
click at [396, 152] on div at bounding box center [373, 136] width 98 height 64
click at [398, 149] on div at bounding box center [398, 144] width 13 height 13
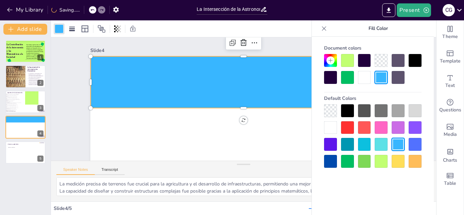
click at [381, 145] on div at bounding box center [381, 144] width 13 height 13
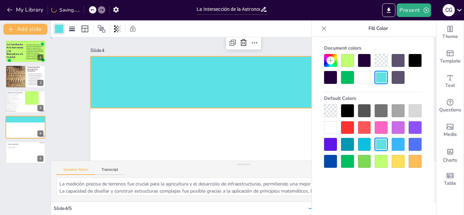
click at [75, 82] on div "Slide 1 La Contribución de la Astronomía y las Matemáticas a la Sociedad Este t…" at bounding box center [243, 133] width 345 height 192
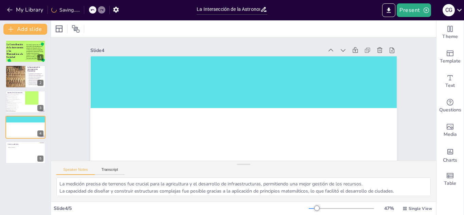
click at [75, 82] on div "Slide 1 La Contribución de la Astronomía y las Matemáticas a la Sociedad Este t…" at bounding box center [243, 133] width 345 height 192
click at [447, 83] on span "Text" at bounding box center [451, 85] width 10 height 7
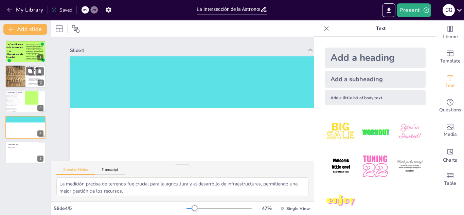
click at [23, 73] on div at bounding box center [15, 76] width 54 height 23
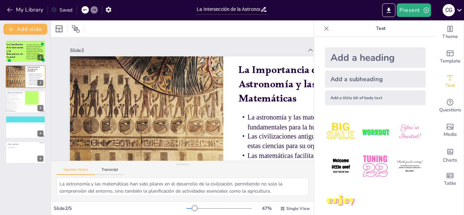
click at [327, 28] on icon at bounding box center [326, 28] width 7 height 7
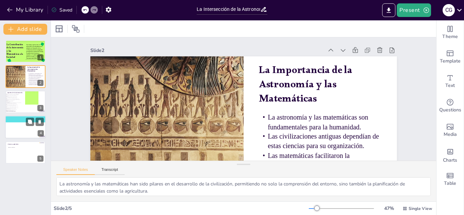
click at [20, 125] on div at bounding box center [25, 127] width 41 height 23
type textarea "La medición precisa de terrenos fue crucial para la agricultura y el desarrollo…"
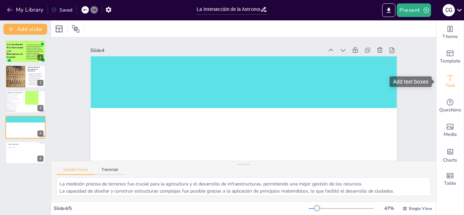
click at [449, 75] on icon "Add text boxes" at bounding box center [450, 78] width 8 height 8
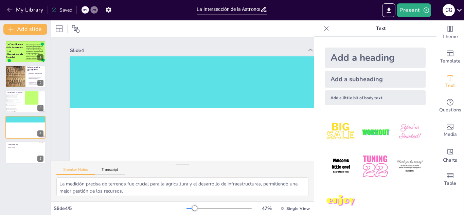
click at [392, 50] on div "Add a heading" at bounding box center [375, 58] width 101 height 20
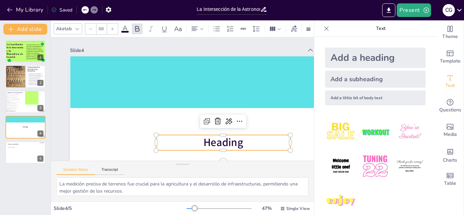
click at [251, 139] on p "Heading" at bounding box center [218, 146] width 135 height 29
click at [241, 144] on span "Heading" at bounding box center [224, 142] width 40 height 15
click at [174, 144] on span "Heading" at bounding box center [160, 154] width 30 height 43
click at [252, 144] on p "Heading" at bounding box center [223, 142] width 134 height 15
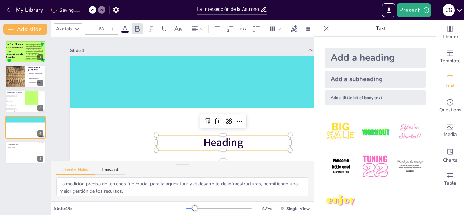
click at [252, 144] on p "Heading" at bounding box center [223, 142] width 134 height 15
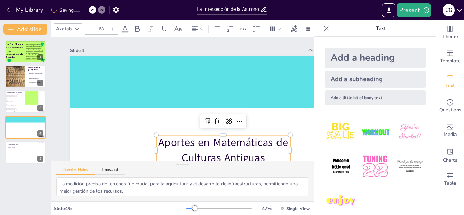
click at [58, 63] on div "Slide 1 La Contribución de la Astronomía y las Matemáticas a la Sociedad Este t…" at bounding box center [223, 133] width 345 height 192
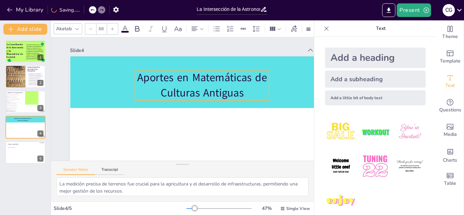
drag, startPoint x: 220, startPoint y: 149, endPoint x: 199, endPoint y: 83, distance: 68.6
click at [199, 83] on p "Aportes en Matemáticas de Culturas Antiguas" at bounding box center [203, 87] width 137 height 44
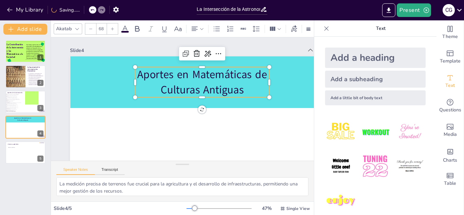
click at [128, 29] on icon at bounding box center [125, 29] width 8 height 8
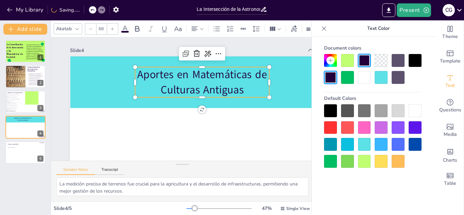
click at [418, 58] on div at bounding box center [415, 60] width 13 height 13
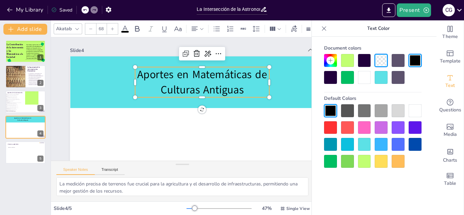
click at [70, 30] on div "Akatab" at bounding box center [64, 28] width 18 height 9
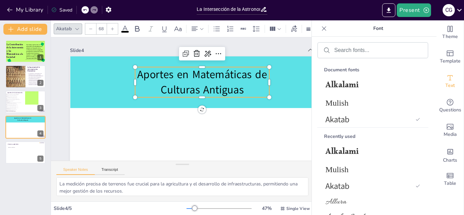
click at [354, 76] on div "Document fonts" at bounding box center [373, 69] width 111 height 17
click at [354, 84] on span "Alkalami" at bounding box center [372, 87] width 92 height 16
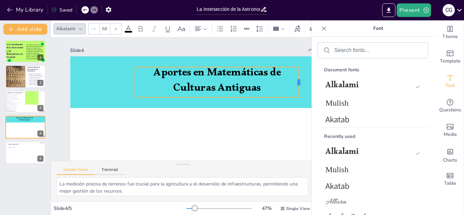
drag, startPoint x: 270, startPoint y: 83, endPoint x: 299, endPoint y: 83, distance: 29.6
click at [299, 83] on div at bounding box center [303, 95] width 9 height 31
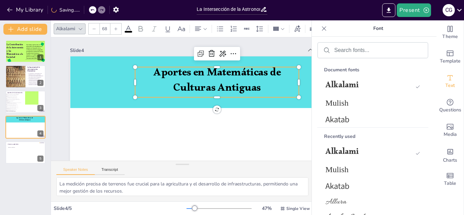
click at [326, 28] on icon at bounding box center [324, 28] width 7 height 7
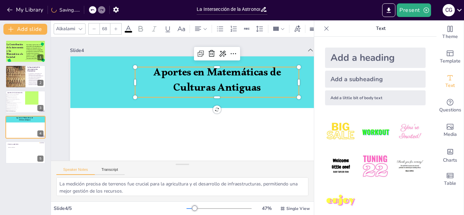
click at [323, 30] on icon at bounding box center [326, 28] width 7 height 7
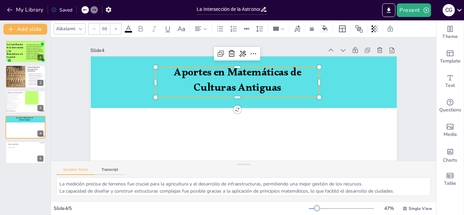
click at [429, 83] on div "Slide 1 La Contribución de la Astronomía y las Matemáticas a la Sociedad Este t…" at bounding box center [236, 133] width 417 height 268
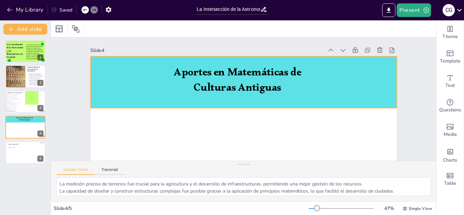
click at [393, 82] on div at bounding box center [244, 82] width 306 height 52
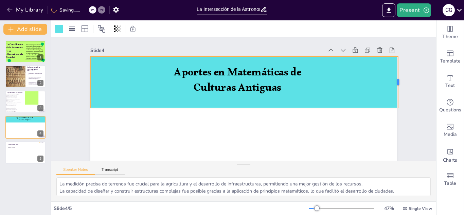
click at [399, 139] on div at bounding box center [388, 163] width 31 height 48
click at [402, 80] on div "Slide 1 La Contribución de la Astronomía y las Matemáticas a la Sociedad Este t…" at bounding box center [243, 133] width 345 height 192
click at [121, 80] on div at bounding box center [245, 83] width 311 height 84
click at [86, 83] on div at bounding box center [87, 82] width 5 height 52
click at [320, 43] on div "Slide 1 La Contribución de la Astronomía y las Matemáticas a la Sociedad Este t…" at bounding box center [243, 133] width 307 height 192
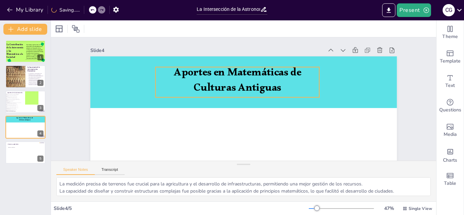
click at [260, 82] on span "Aportes en Matemáticas de Culturas Antiguas" at bounding box center [238, 83] width 128 height 36
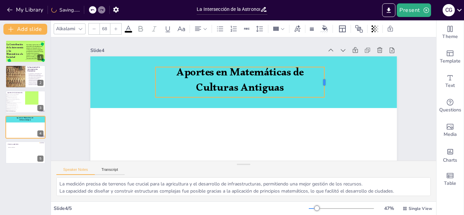
drag, startPoint x: 320, startPoint y: 83, endPoint x: 325, endPoint y: 82, distance: 5.3
click at [325, 82] on div at bounding box center [326, 82] width 5 height 30
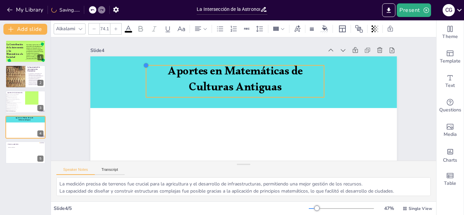
drag, startPoint x: 155, startPoint y: 67, endPoint x: 147, endPoint y: 64, distance: 9.4
click at [147, 64] on div "Aportes en Matemáticas de Culturas Antiguas" at bounding box center [243, 142] width 307 height 173
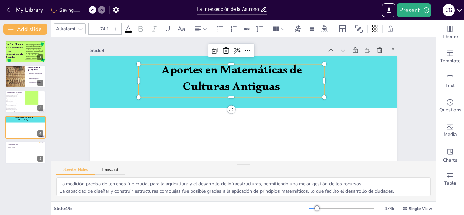
type input "74.9"
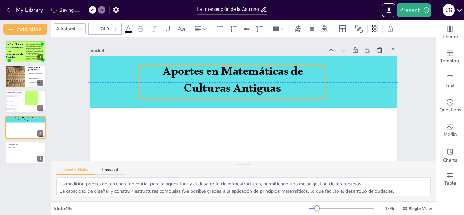
click at [263, 78] on span "Aportes en Matemáticas de Culturas Antiguas" at bounding box center [238, 78] width 142 height 63
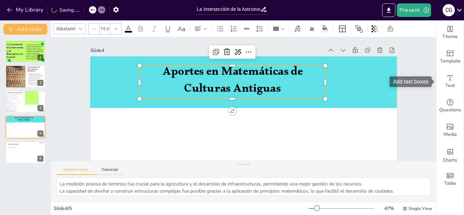
click at [406, 81] on div "Add text boxes" at bounding box center [411, 82] width 42 height 11
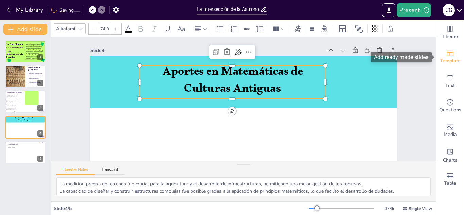
click at [453, 49] on div "Template" at bounding box center [450, 57] width 27 height 24
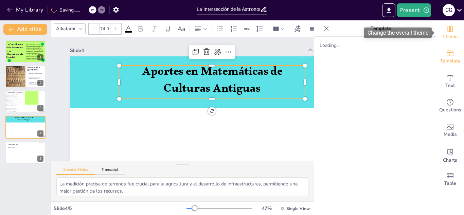
click at [454, 39] on span "Theme" at bounding box center [451, 36] width 16 height 7
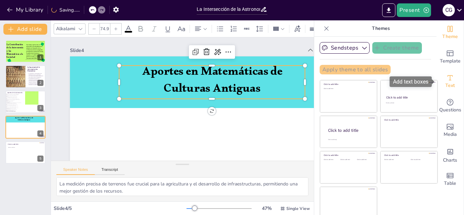
click at [454, 80] on icon "Add text boxes" at bounding box center [450, 78] width 8 height 8
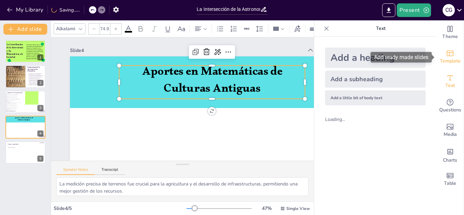
click at [453, 53] on icon "Add ready made slides" at bounding box center [450, 53] width 8 height 8
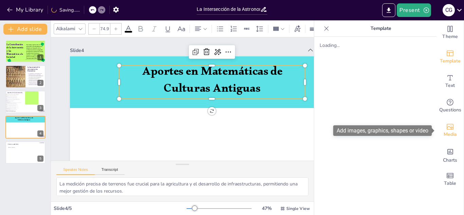
click at [453, 125] on icon "Add images, graphics, shapes or video" at bounding box center [450, 127] width 8 height 8
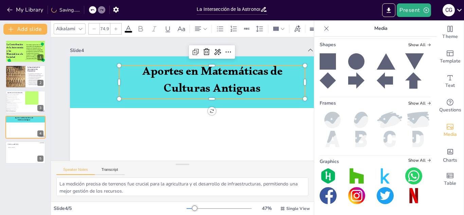
scroll to position [264, 0]
click at [329, 81] on icon at bounding box center [328, 80] width 16 height 16
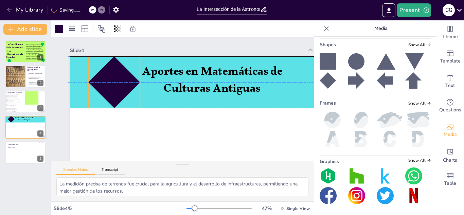
drag, startPoint x: 241, startPoint y: 149, endPoint x: 111, endPoint y: 68, distance: 152.8
click at [111, 68] on div at bounding box center [114, 82] width 52 height 52
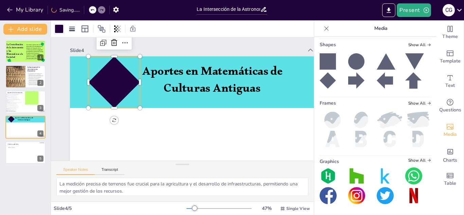
click at [59, 28] on div at bounding box center [59, 29] width 8 height 8
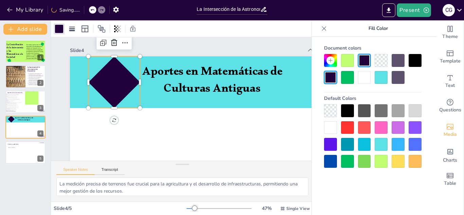
click at [343, 144] on div at bounding box center [347, 144] width 13 height 13
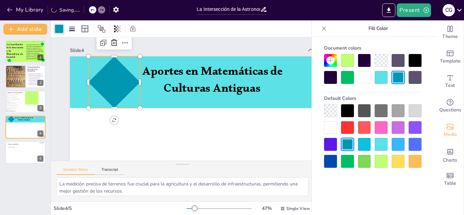
click at [204, 52] on div "Slide 4" at bounding box center [191, 51] width 233 height 31
click at [324, 31] on icon at bounding box center [324, 28] width 7 height 7
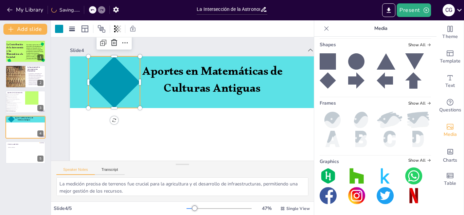
click at [324, 31] on icon at bounding box center [326, 28] width 7 height 7
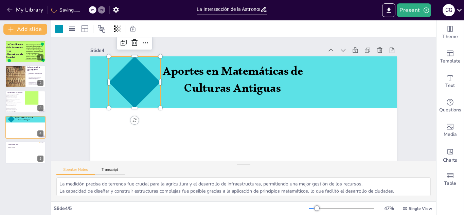
click at [270, 43] on div "Slide 1 La Contribución de la Astronomía y las Matemáticas a la Sociedad Este t…" at bounding box center [240, 133] width 325 height 223
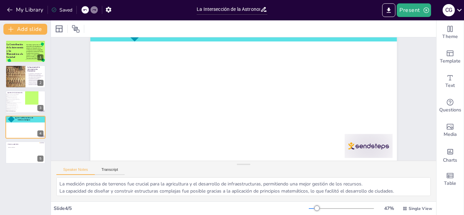
scroll to position [68, 0]
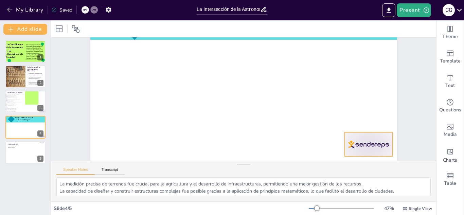
click at [367, 150] on div at bounding box center [369, 144] width 48 height 24
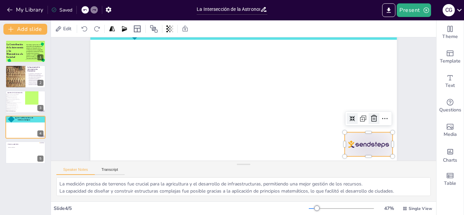
click at [375, 117] on icon at bounding box center [374, 118] width 6 height 7
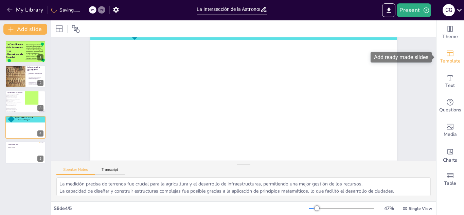
click at [457, 50] on div "Template" at bounding box center [450, 57] width 27 height 24
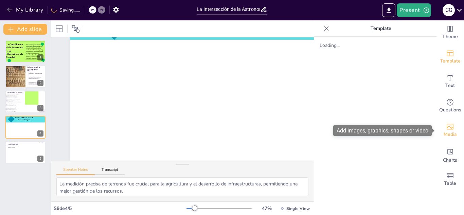
click at [452, 123] on icon "Add images, graphics, shapes or video" at bounding box center [450, 127] width 8 height 8
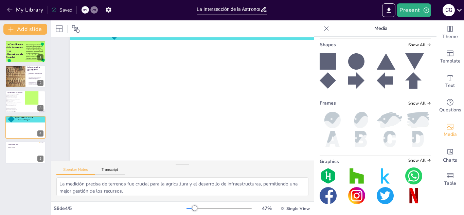
scroll to position [264, 0]
click at [422, 47] on span "Show All" at bounding box center [420, 45] width 23 height 5
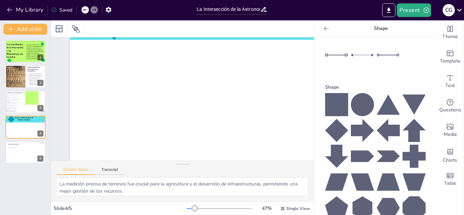
scroll to position [97, 0]
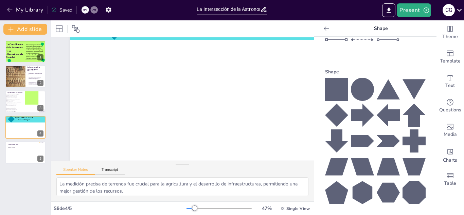
click at [361, 137] on icon at bounding box center [362, 141] width 23 height 12
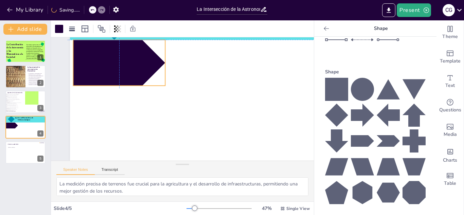
drag, startPoint x: 284, startPoint y: 98, endPoint x: 141, endPoint y: 68, distance: 145.8
click at [141, 68] on div at bounding box center [128, 50] width 100 height 64
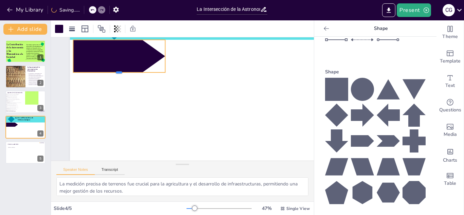
drag, startPoint x: 118, startPoint y: 86, endPoint x: 115, endPoint y: 72, distance: 13.5
click at [115, 73] on div at bounding box center [119, 75] width 92 height 5
click at [97, 53] on div at bounding box center [119, 56] width 92 height 33
click at [120, 53] on div at bounding box center [124, 50] width 95 height 42
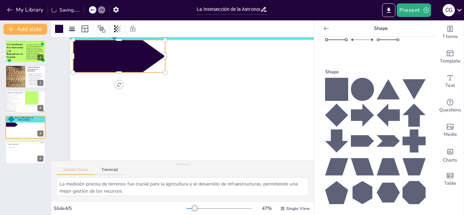
click at [325, 27] on icon at bounding box center [326, 28] width 7 height 7
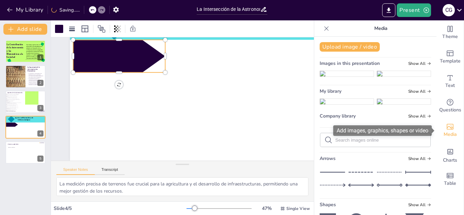
click at [454, 135] on span "Media" at bounding box center [450, 134] width 13 height 7
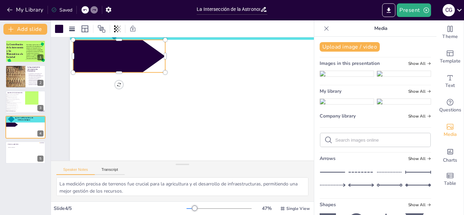
click at [330, 26] on icon at bounding box center [326, 28] width 7 height 7
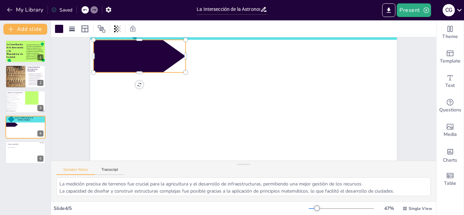
click at [144, 47] on div at bounding box center [175, 10] width 96 height 74
click at [410, 63] on div "Slide 1 La Contribución de la Astronomía y las Matemáticas a la Sociedad Este t…" at bounding box center [250, 65] width 377 height 259
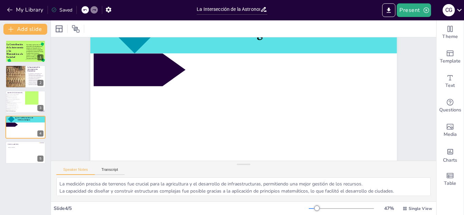
scroll to position [53, 0]
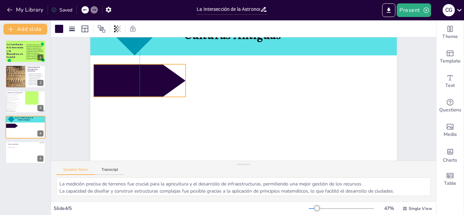
drag, startPoint x: 148, startPoint y: 79, endPoint x: 147, endPoint y: 88, distance: 9.3
click at [147, 88] on div at bounding box center [140, 80] width 92 height 33
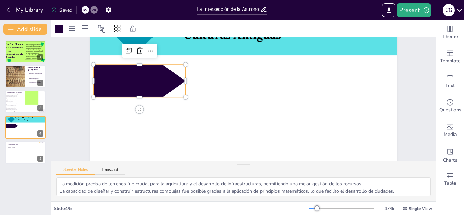
click at [141, 79] on div at bounding box center [142, 70] width 95 height 42
click at [141, 79] on div at bounding box center [140, 81] width 92 height 33
click at [62, 23] on div at bounding box center [59, 28] width 11 height 11
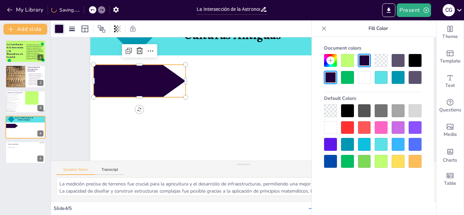
click at [331, 62] on icon at bounding box center [331, 60] width 4 height 4
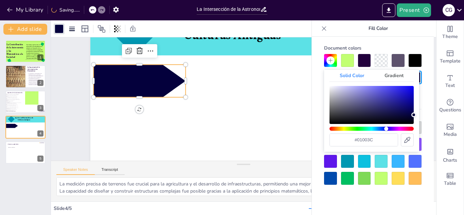
click at [386, 129] on div "Hue" at bounding box center [372, 129] width 84 height 4
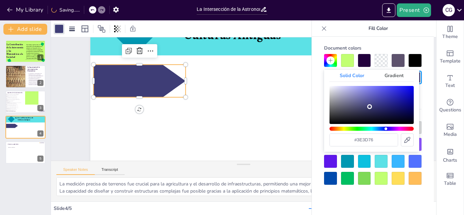
type input "#3e3d74"
drag, startPoint x: 400, startPoint y: 107, endPoint x: 370, endPoint y: 107, distance: 29.9
click at [370, 107] on div "Color" at bounding box center [372, 105] width 84 height 38
click at [69, 77] on div "Slide 1 La Contribución de la Astronomía y las Matemáticas a la Sociedad Este t…" at bounding box center [244, 81] width 386 height 192
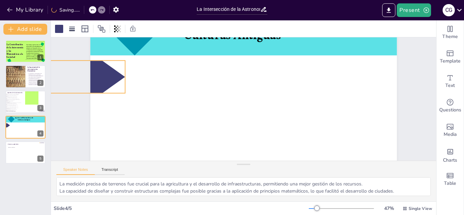
drag, startPoint x: 169, startPoint y: 80, endPoint x: 108, endPoint y: 76, distance: 60.7
click at [108, 76] on div at bounding box center [79, 77] width 92 height 33
click at [78, 47] on icon at bounding box center [79, 47] width 8 height 8
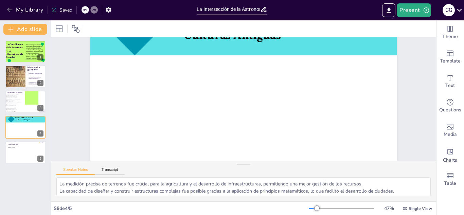
click at [312, 208] on div at bounding box center [313, 208] width 8 height 1
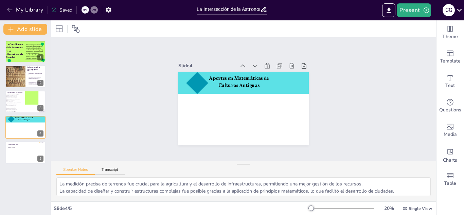
scroll to position [0, 0]
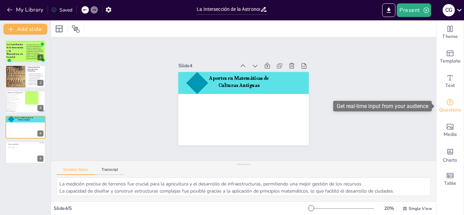
click at [445, 109] on span "Questions" at bounding box center [451, 109] width 22 height 7
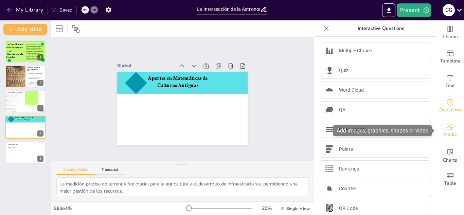
click at [457, 125] on div "Media" at bounding box center [450, 130] width 27 height 24
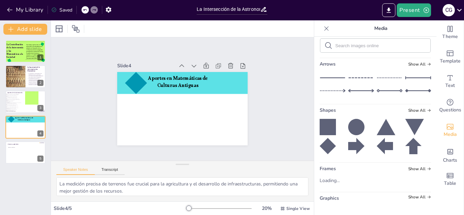
scroll to position [187, 0]
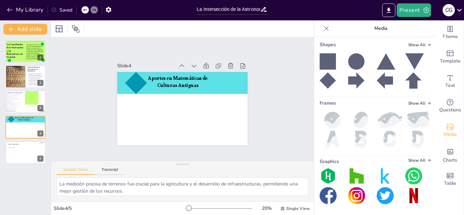
click at [330, 70] on icon at bounding box center [328, 61] width 16 height 16
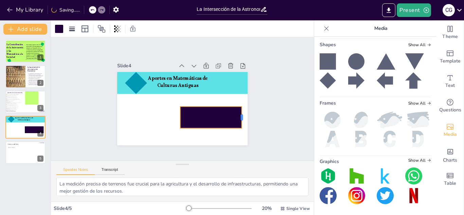
drag, startPoint x: 203, startPoint y: 117, endPoint x: 242, endPoint y: 121, distance: 39.7
click at [242, 121] on div at bounding box center [242, 124] width 8 height 22
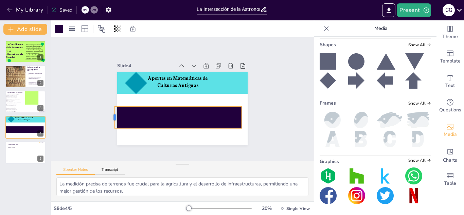
drag, startPoint x: 179, startPoint y: 117, endPoint x: 113, endPoint y: 115, distance: 65.7
click at [113, 115] on div at bounding box center [111, 117] width 5 height 22
drag, startPoint x: 242, startPoint y: 117, endPoint x: 250, endPoint y: 118, distance: 7.5
click at [250, 118] on div at bounding box center [249, 124] width 8 height 22
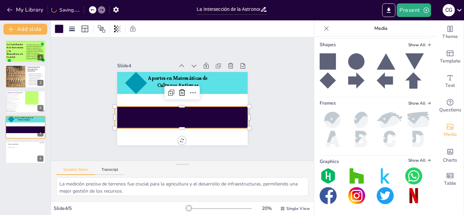
click at [61, 28] on div at bounding box center [59, 29] width 8 height 8
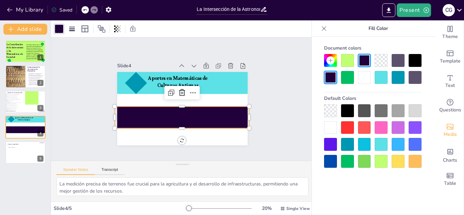
click at [333, 64] on div at bounding box center [330, 60] width 13 height 13
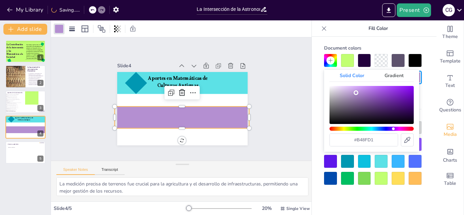
drag, startPoint x: 389, startPoint y: 106, endPoint x: 356, endPoint y: 93, distance: 34.9
click at [356, 93] on div "Color" at bounding box center [372, 105] width 84 height 38
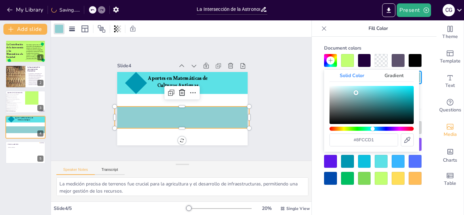
type input "#8fcbd1"
click at [373, 129] on div "Hue" at bounding box center [372, 129] width 84 height 4
click at [266, 77] on div "Slide 1 La Contribución de la Astronomía y las Matemáticas a la Sociedad Este t…" at bounding box center [182, 99] width 169 height 92
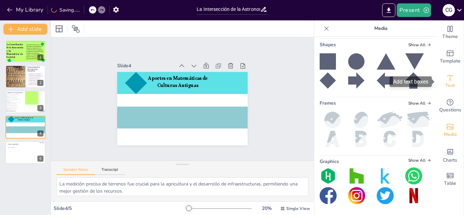
click at [451, 85] on span "Text" at bounding box center [451, 85] width 10 height 7
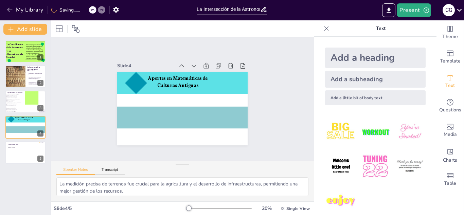
click at [353, 82] on div "Add a subheading" at bounding box center [375, 79] width 101 height 17
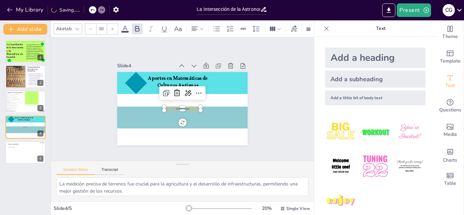
click at [191, 107] on p "Subheading" at bounding box center [182, 109] width 36 height 4
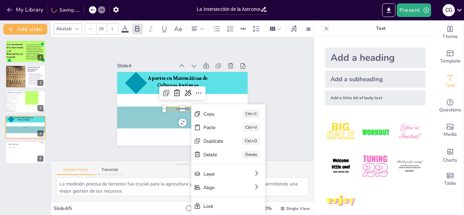
click at [236, 151] on div "Copy Ctrl+C" at bounding box center [273, 161] width 75 height 21
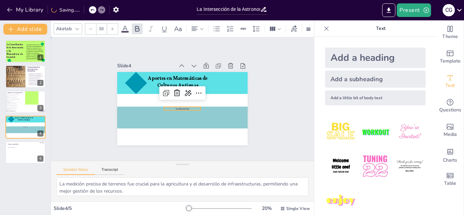
click at [277, 57] on div "Slide 1 La Contribución de la Astronomía y las Matemáticas a la Sociedad Este t…" at bounding box center [182, 98] width 263 height 123
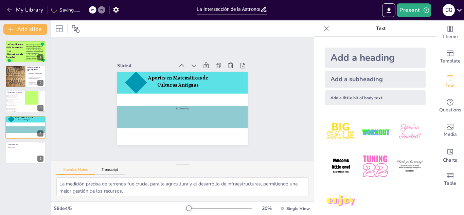
click at [195, 207] on div at bounding box center [219, 208] width 65 height 5
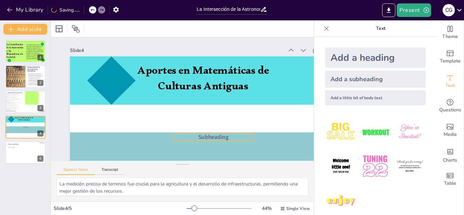
click at [211, 136] on span "Subheading" at bounding box center [214, 137] width 30 height 8
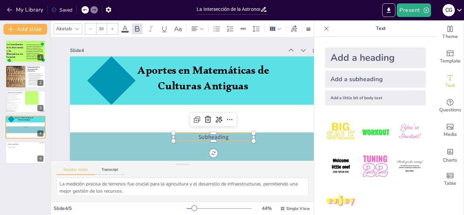
click at [237, 135] on p "Subheading" at bounding box center [209, 140] width 81 height 16
click at [237, 135] on p "Subheading" at bounding box center [213, 137] width 80 height 8
click at [206, 138] on p at bounding box center [213, 137] width 80 height 8
click at [206, 138] on p at bounding box center [205, 143] width 80 height 24
click at [221, 137] on p at bounding box center [213, 137] width 80 height 8
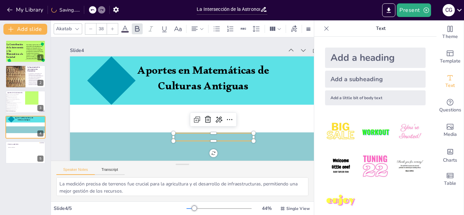
click at [221, 137] on p at bounding box center [213, 137] width 80 height 8
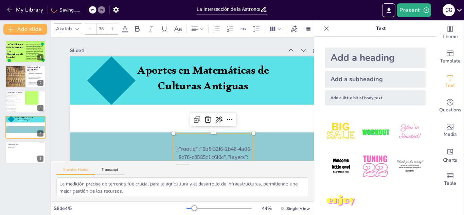
scroll to position [116, 0]
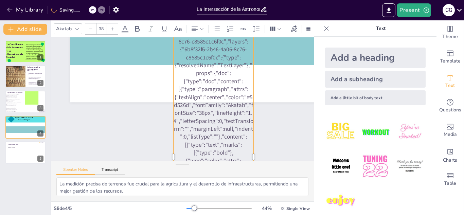
click at [263, 126] on div "Slide 1 La Contribución de la Astronomía y las Matemáticas a la Sociedad Este t…" at bounding box center [182, 98] width 263 height 123
click at [322, 30] on div at bounding box center [326, 28] width 11 height 11
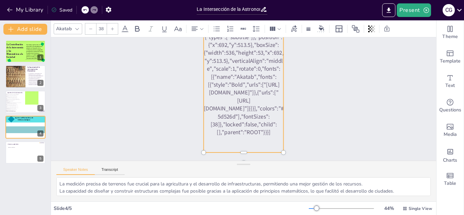
scroll to position [263, 0]
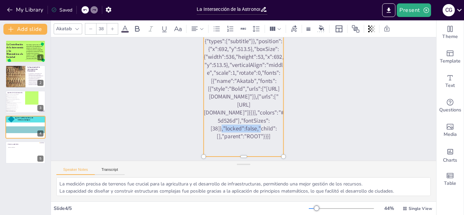
click at [411, 138] on div "Slide 1 La Contribución de la Astronomía y las Matemáticas a la Sociedad Este t…" at bounding box center [244, 98] width 386 height 123
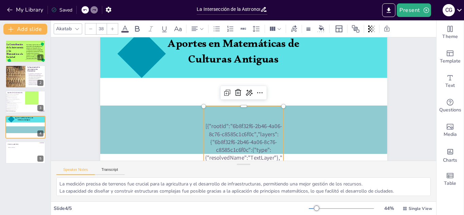
scroll to position [28, 0]
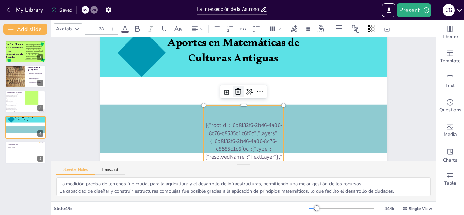
click at [241, 91] on icon at bounding box center [239, 90] width 7 height 7
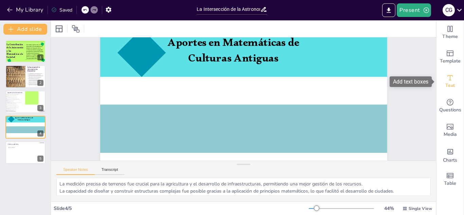
click at [451, 77] on icon "Add text boxes" at bounding box center [450, 77] width 5 height 5
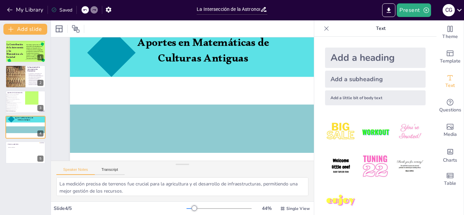
click at [385, 82] on div "Add a subheading" at bounding box center [375, 79] width 101 height 17
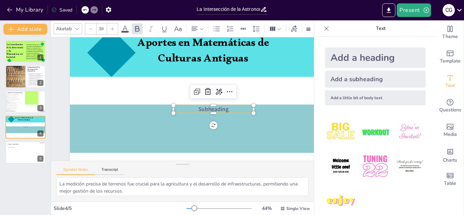
click at [236, 108] on p "Subheading" at bounding box center [213, 109] width 80 height 8
click at [226, 108] on span "Subheading" at bounding box center [211, 115] width 31 height 14
click at [227, 108] on span "Subheading" at bounding box center [214, 109] width 30 height 8
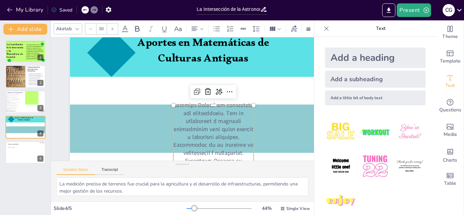
scroll to position [151, 0]
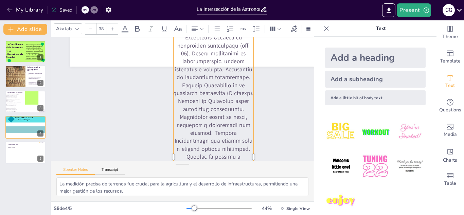
click at [323, 27] on div at bounding box center [326, 28] width 11 height 11
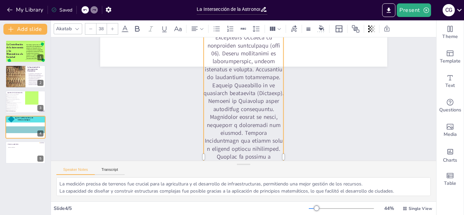
click at [387, 155] on div "Slide 1 La Contribución de la Astronomía y las Matemáticas a la Sociedad Este t…" at bounding box center [244, 98] width 386 height 123
click at [313, 207] on div at bounding box center [341, 208] width 65 height 5
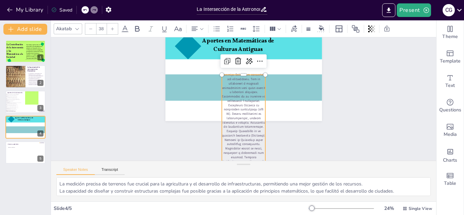
scroll to position [26, 0]
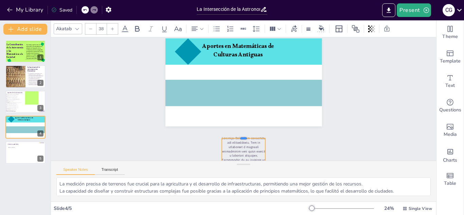
drag, startPoint x: 243, startPoint y: 79, endPoint x: 257, endPoint y: 136, distance: 58.1
click at [257, 136] on div at bounding box center [240, 136] width 44 height 10
click at [292, 136] on div "Slide 1 La Contribución de la Astronomía y las Matemáticas a la Sociedad Este t…" at bounding box center [244, 98] width 386 height 123
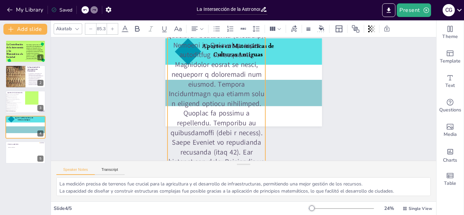
drag, startPoint x: 222, startPoint y: 136, endPoint x: 167, endPoint y: 51, distance: 101.3
click at [167, 51] on div "Aportes en Matemáticas de Culturas Antiguas" at bounding box center [245, 83] width 165 height 104
type input "85.9"
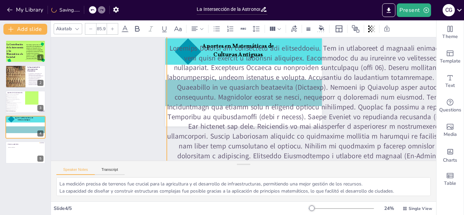
drag, startPoint x: 266, startPoint y: 112, endPoint x: 462, endPoint y: -30, distance: 242.1
click at [462, 0] on html "My Library Saving...... La Intersección de la Astronomía y Matemáticas en las S…" at bounding box center [232, 107] width 464 height 215
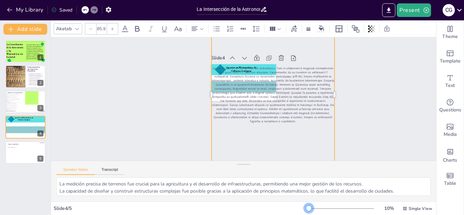
drag, startPoint x: 313, startPoint y: 209, endPoint x: 267, endPoint y: 206, distance: 46.3
click at [267, 206] on div "Slide 4 / 5 10 % Single View" at bounding box center [244, 208] width 386 height 11
click at [373, 66] on div "Slide 1 La Contribución de la Astronomía y las Matemáticas a la Sociedad Este t…" at bounding box center [244, 72] width 386 height 123
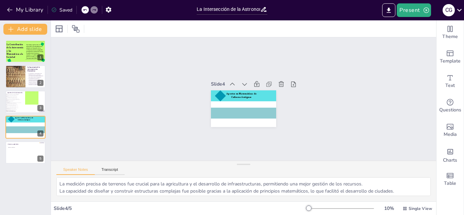
scroll to position [0, 0]
click at [84, 10] on icon at bounding box center [84, 10] width 3 height 2
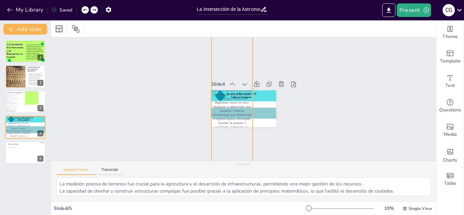
click at [223, 104] on p at bounding box center [230, 121] width 60 height 187
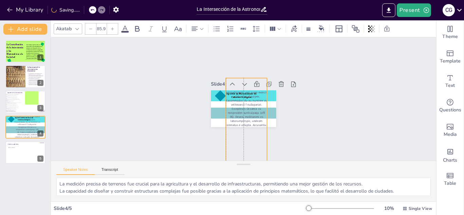
drag, startPoint x: 223, startPoint y: 104, endPoint x: 236, endPoint y: 151, distance: 48.9
click at [236, 151] on div "Slide 1 La Contribución de la Astronomía y las Matemáticas a la Sociedad Este t…" at bounding box center [244, 98] width 386 height 123
drag, startPoint x: 245, startPoint y: 77, endPoint x: 248, endPoint y: 98, distance: 21.3
click at [248, 98] on div at bounding box center [246, 96] width 41 height 10
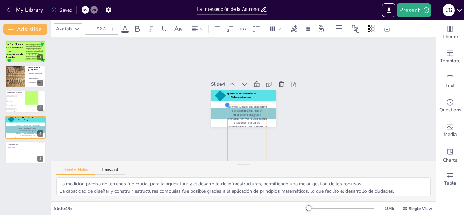
drag, startPoint x: 224, startPoint y: 98, endPoint x: 252, endPoint y: 106, distance: 29.2
click at [252, 106] on div "Aportes en Matemáticas de Culturas Antiguas" at bounding box center [243, 108] width 65 height 37
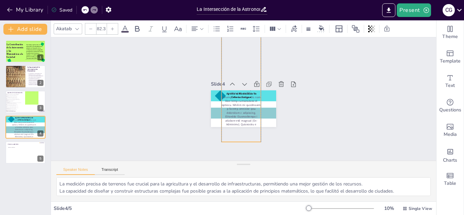
drag, startPoint x: 250, startPoint y: 119, endPoint x: 243, endPoint y: -17, distance: 136.5
click at [243, 0] on html "My Library Saved La Intersección de la Astronomía y Matemáticas en las Sociedad…" at bounding box center [232, 107] width 464 height 215
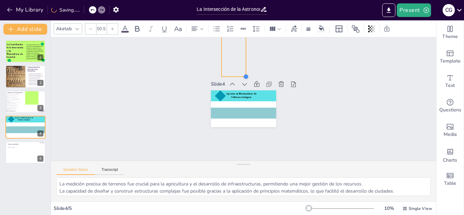
drag, startPoint x: 262, startPoint y: 141, endPoint x: 233, endPoint y: 74, distance: 73.1
click at [233, 74] on div "Slide 1 La Contribución de la Astronomía y las Matemáticas a la Sociedad Este t…" at bounding box center [243, 99] width 71 height 62
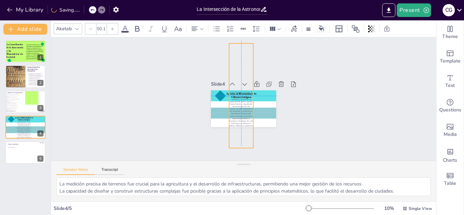
drag, startPoint x: 237, startPoint y: 46, endPoint x: 242, endPoint y: 117, distance: 71.2
click at [242, 117] on div "Slide 1 La Contribución de la Astronomía y las Matemáticas a la Sociedad Este t…" at bounding box center [244, 99] width 403 height 270
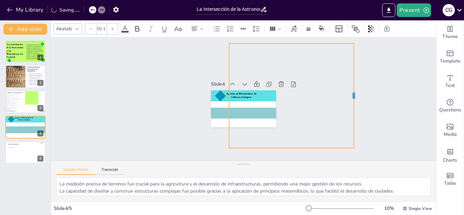
drag, startPoint x: 253, startPoint y: 95, endPoint x: 354, endPoint y: 90, distance: 100.8
click at [354, 90] on div at bounding box center [356, 95] width 5 height 105
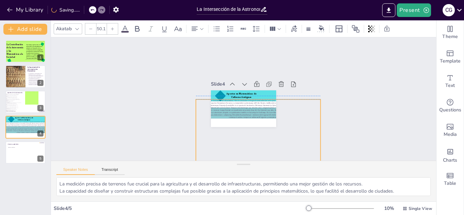
drag, startPoint x: 299, startPoint y: 102, endPoint x: 265, endPoint y: 156, distance: 63.9
click at [265, 156] on div "Slide 1 La Contribución de la Astronomía y las Matemáticas a la Sociedad Este t…" at bounding box center [244, 99] width 396 height 163
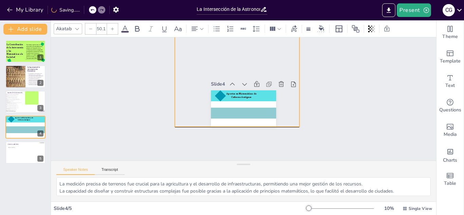
drag, startPoint x: 254, startPoint y: 139, endPoint x: 234, endPoint y: 65, distance: 77.5
click at [234, 65] on div "Slide 1 La Contribución de la Astronomía y las Matemáticas a la Sociedad Este t…" at bounding box center [244, 99] width 396 height 163
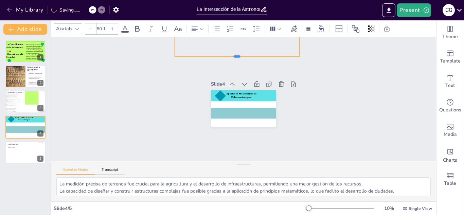
drag, startPoint x: 237, startPoint y: 128, endPoint x: 239, endPoint y: 57, distance: 70.1
click at [239, 57] on div at bounding box center [241, 59] width 124 height 18
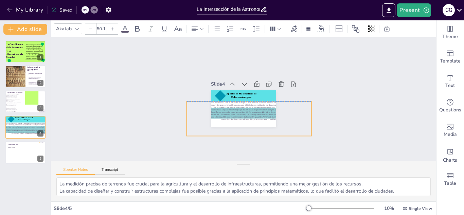
drag, startPoint x: 247, startPoint y: 46, endPoint x: 260, endPoint y: 121, distance: 76.7
click at [260, 121] on div "Slide 1 La Contribución de la Astronomía y las Matemáticas a la Sociedad Este t…" at bounding box center [244, 99] width 396 height 163
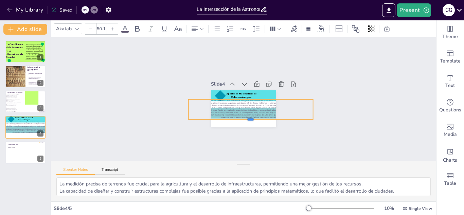
drag, startPoint x: 251, startPoint y: 134, endPoint x: 251, endPoint y: 119, distance: 15.0
click at [251, 119] on div "Aportes en Matemáticas de Culturas Antiguas" at bounding box center [242, 108] width 69 height 43
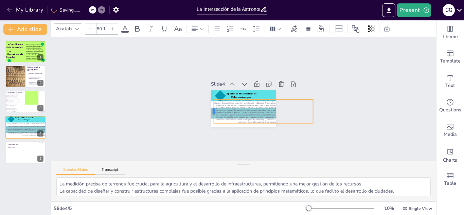
drag, startPoint x: 187, startPoint y: 109, endPoint x: 213, endPoint y: 107, distance: 25.5
click at [213, 107] on div at bounding box center [210, 108] width 8 height 24
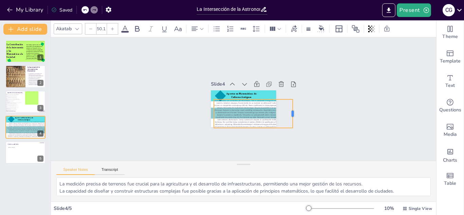
drag, startPoint x: 313, startPoint y: 112, endPoint x: 288, endPoint y: 110, distance: 25.2
click at [290, 110] on div at bounding box center [294, 118] width 9 height 29
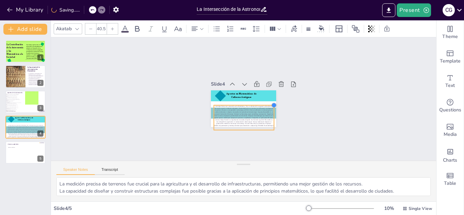
drag, startPoint x: 288, startPoint y: 99, endPoint x: 274, endPoint y: 114, distance: 20.9
click at [274, 114] on div "Aportes en Matemáticas de Culturas Antiguas" at bounding box center [243, 108] width 65 height 37
click at [313, 208] on div at bounding box center [341, 208] width 65 height 5
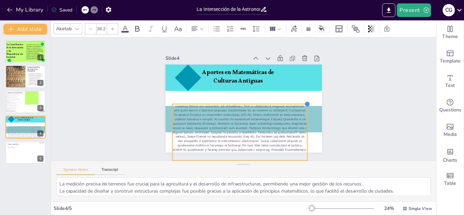
drag, startPoint x: 316, startPoint y: 101, endPoint x: 307, endPoint y: 110, distance: 12.5
click at [307, 110] on div "Aportes en Matemáticas de Culturas Antiguas" at bounding box center [244, 109] width 157 height 88
type input "38.1"
click at [392, 99] on div "Slide 1 La Contribución de la Astronomía y las Matemáticas a la Sociedad Este t…" at bounding box center [244, 98] width 386 height 123
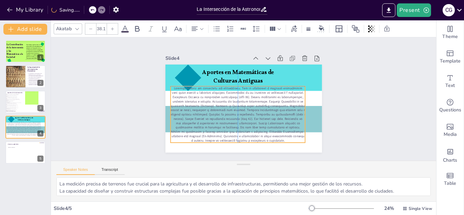
drag, startPoint x: 289, startPoint y: 126, endPoint x: 286, endPoint y: 107, distance: 19.6
click at [286, 107] on p at bounding box center [237, 114] width 140 height 70
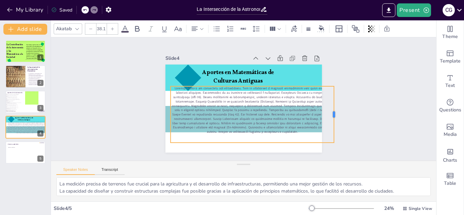
drag, startPoint x: 306, startPoint y: 114, endPoint x: 335, endPoint y: 111, distance: 29.4
click at [335, 111] on div at bounding box center [336, 114] width 5 height 56
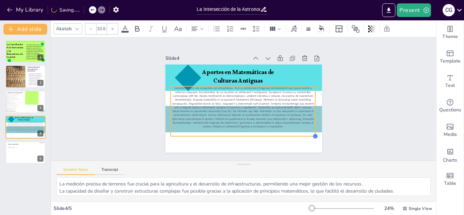
drag, startPoint x: 335, startPoint y: 142, endPoint x: 313, endPoint y: 132, distance: 24.5
click at [313, 132] on div "Aportes en Matemáticas de Culturas Antiguas" at bounding box center [242, 108] width 165 height 104
type input "32.9"
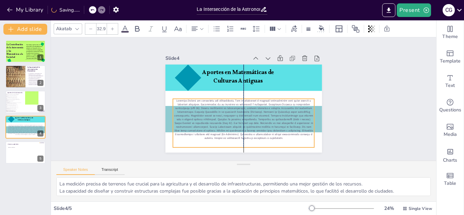
drag, startPoint x: 276, startPoint y: 111, endPoint x: 277, endPoint y: 123, distance: 12.6
click at [277, 123] on p at bounding box center [244, 119] width 142 height 41
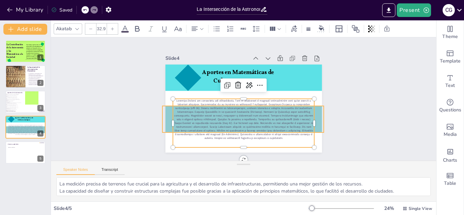
click at [319, 112] on div at bounding box center [240, 119] width 163 height 43
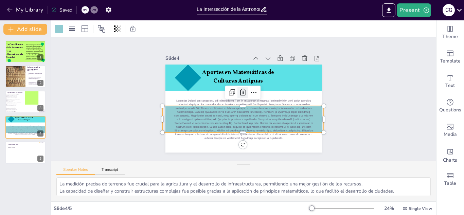
click at [242, 91] on icon at bounding box center [243, 92] width 6 height 7
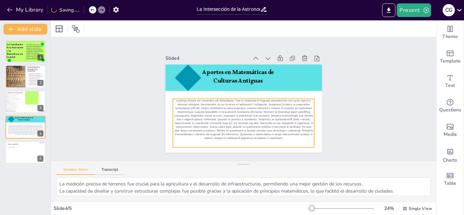
click at [241, 104] on p at bounding box center [241, 119] width 145 height 56
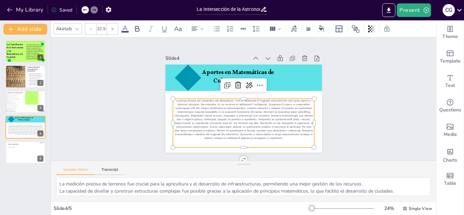
click at [126, 28] on icon at bounding box center [125, 29] width 6 height 6
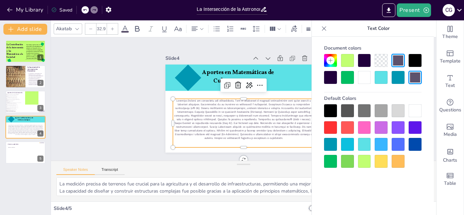
click at [325, 79] on div at bounding box center [330, 77] width 13 height 13
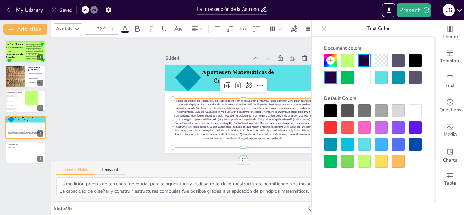
click at [69, 23] on div "Akatab" at bounding box center [68, 28] width 29 height 11
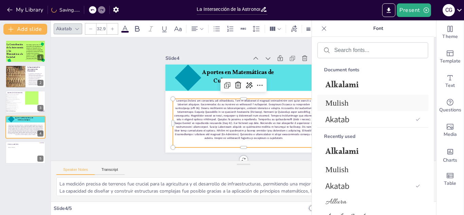
click at [346, 102] on span "Mulish" at bounding box center [372, 103] width 92 height 9
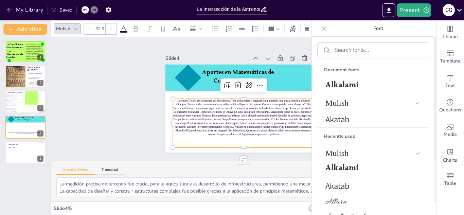
click at [78, 134] on div "Slide 1 La Contribución de la Astronomía y las Matemáticas a la Sociedad Este t…" at bounding box center [244, 98] width 386 height 123
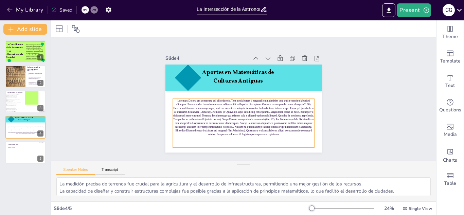
click at [231, 115] on span at bounding box center [243, 117] width 141 height 37
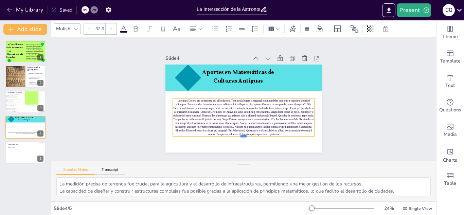
drag, startPoint x: 244, startPoint y: 148, endPoint x: 243, endPoint y: 135, distance: 12.9
click at [243, 135] on div "Aportes en Matemáticas de Culturas Antiguas" at bounding box center [244, 109] width 157 height 88
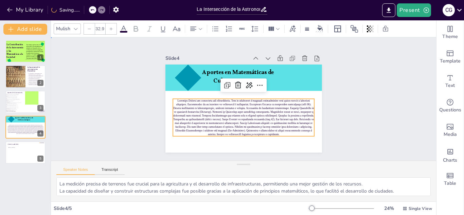
click at [363, 139] on div "Slide 1 La Contribución de la Astronomía y las Matemáticas a la Sociedad Este t…" at bounding box center [243, 99] width 405 height 237
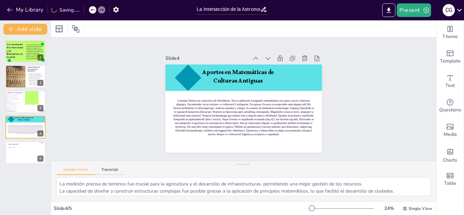
click at [317, 208] on div at bounding box center [341, 208] width 65 height 5
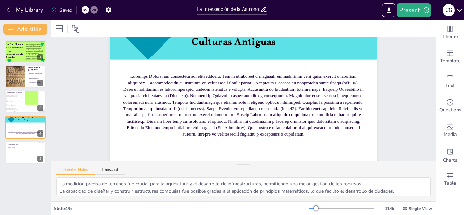
scroll to position [46, 0]
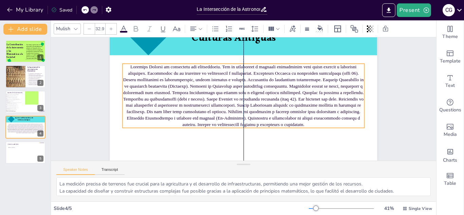
drag, startPoint x: 261, startPoint y: 85, endPoint x: 259, endPoint y: 79, distance: 6.4
click at [259, 79] on span at bounding box center [243, 95] width 241 height 63
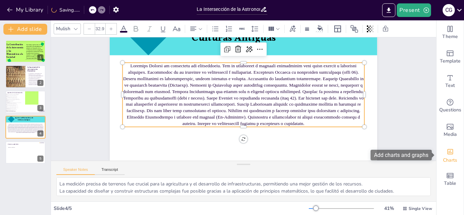
click at [449, 143] on div "Charts" at bounding box center [450, 155] width 27 height 24
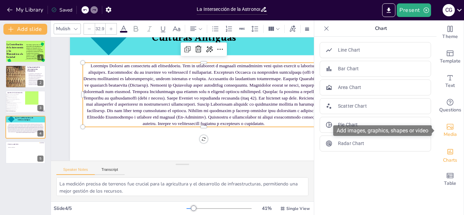
click at [448, 124] on icon "Add images, graphics, shapes or video" at bounding box center [450, 127] width 7 height 6
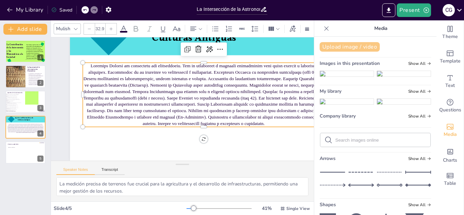
click at [356, 47] on button "Upload image / video" at bounding box center [350, 47] width 60 height 10
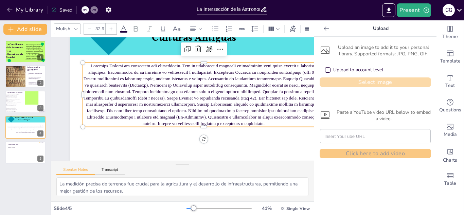
click at [366, 78] on button "Select image" at bounding box center [376, 83] width 112 height 10
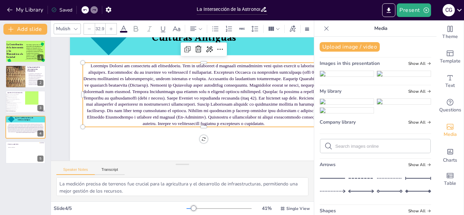
click at [333, 104] on img at bounding box center [347, 101] width 54 height 5
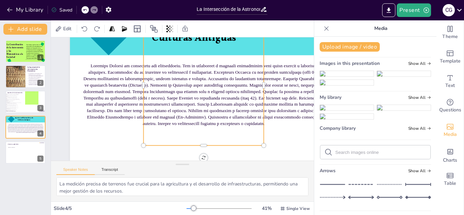
click at [323, 30] on icon at bounding box center [326, 28] width 7 height 7
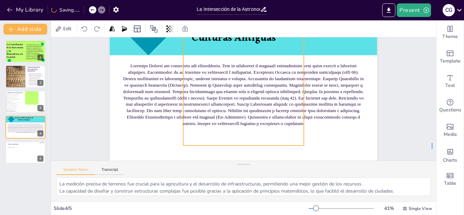
drag, startPoint x: 432, startPoint y: 149, endPoint x: 433, endPoint y: 143, distance: 5.8
click at [433, 143] on div "Slide 1 La Contribución de la Astronomía y las Matemáticas a la Sociedad Este t…" at bounding box center [244, 99] width 396 height 163
click at [231, 112] on div at bounding box center [245, 85] width 132 height 132
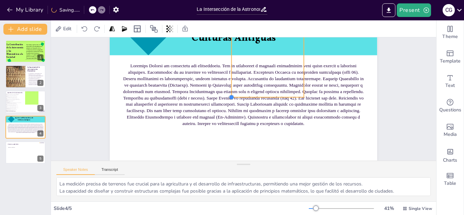
drag, startPoint x: 184, startPoint y: 147, endPoint x: 233, endPoint y: 70, distance: 90.8
click at [233, 70] on div "Aportes en Matemáticas de Culturas Antiguas" at bounding box center [244, 85] width 268 height 151
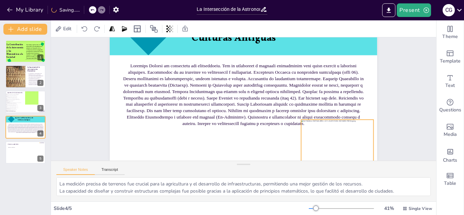
drag, startPoint x: 276, startPoint y: 67, endPoint x: 346, endPoint y: 164, distance: 119.2
click at [346, 164] on div "Slide 1 La Contribución de la Astronomía y las Matemáticas a la Sociedad Este t…" at bounding box center [244, 119] width 386 height 164
click at [312, 208] on div at bounding box center [312, 208] width 7 height 1
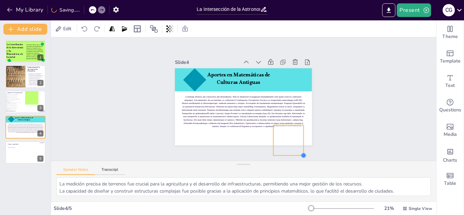
scroll to position [0, 0]
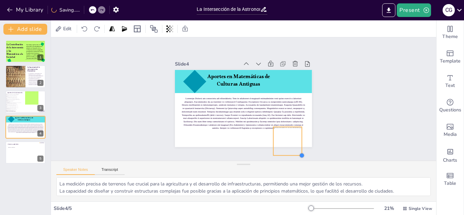
drag, startPoint x: 311, startPoint y: 143, endPoint x: 302, endPoint y: 120, distance: 24.3
click at [302, 120] on div "Aportes en Matemáticas de Culturas Antiguas" at bounding box center [243, 108] width 145 height 91
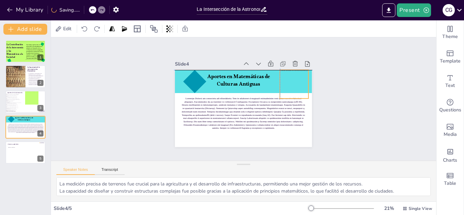
drag, startPoint x: 290, startPoint y: 146, endPoint x: 295, endPoint y: 88, distance: 58.6
click at [295, 88] on div at bounding box center [294, 84] width 29 height 29
drag, startPoint x: 309, startPoint y: 97, endPoint x: 305, endPoint y: 84, distance: 13.5
click at [305, 84] on div "Aportes en Matemáticas de Culturas Antiguas" at bounding box center [243, 108] width 145 height 91
drag, startPoint x: 296, startPoint y: 83, endPoint x: 304, endPoint y: 82, distance: 7.6
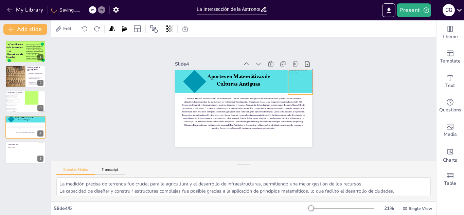
click at [304, 82] on div at bounding box center [301, 82] width 24 height 24
drag, startPoint x: 304, startPoint y: 82, endPoint x: 301, endPoint y: 79, distance: 4.1
click at [301, 79] on div at bounding box center [300, 82] width 24 height 24
click at [351, 80] on div "Slide 1 La Contribución de la Astronomía y las Matemáticas a la Sociedad Este t…" at bounding box center [244, 98] width 386 height 123
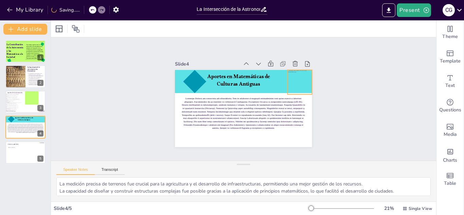
click at [305, 85] on div at bounding box center [300, 82] width 24 height 24
click at [312, 92] on div at bounding box center [311, 93] width 5 height 5
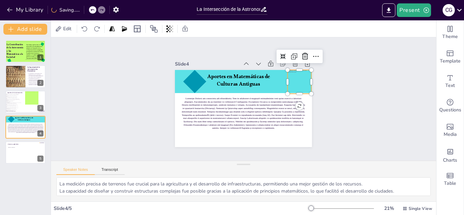
click at [340, 92] on div "Slide 1 La Contribución de la Astronomía y las Matemáticas a la Sociedad Este t…" at bounding box center [244, 98] width 386 height 123
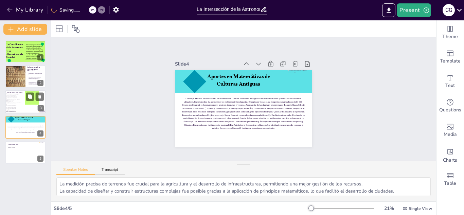
click at [21, 104] on p "Cálculos aproximados del diámetro de la Tierra y la Luna." at bounding box center [14, 104] width 16 height 1
type textarea "La capacidad de prever las estaciones fue esencial para el éxito agrícola, lo q…"
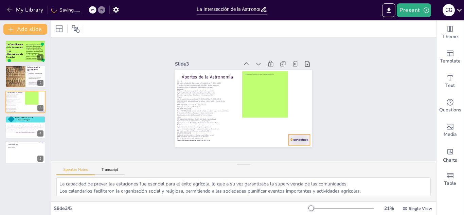
click at [296, 140] on div at bounding box center [299, 140] width 21 height 11
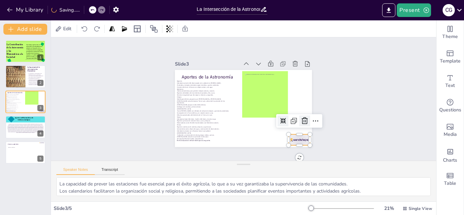
click at [306, 123] on icon at bounding box center [305, 121] width 8 height 8
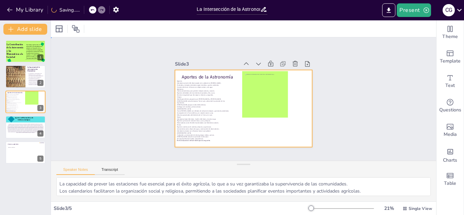
click at [299, 118] on div at bounding box center [243, 108] width 145 height 91
click at [74, 27] on icon at bounding box center [73, 29] width 8 height 8
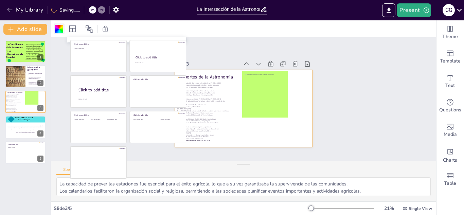
click at [62, 28] on div at bounding box center [59, 29] width 8 height 8
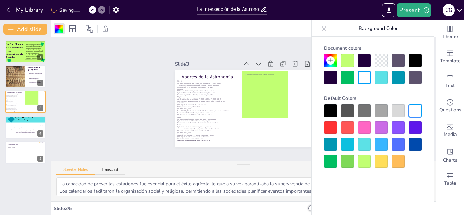
click at [345, 63] on div at bounding box center [347, 60] width 13 height 13
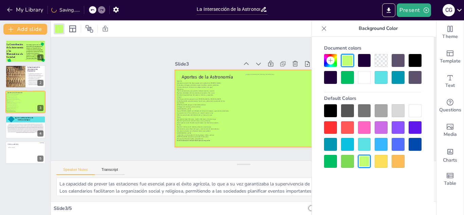
click at [337, 111] on div at bounding box center [373, 136] width 98 height 64
click at [369, 144] on div at bounding box center [364, 144] width 13 height 13
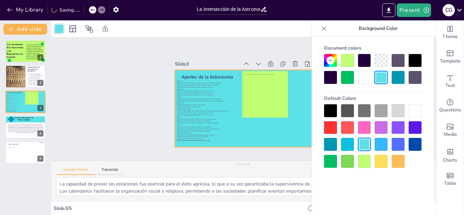
click at [369, 144] on div at bounding box center [364, 144] width 13 height 13
click at [330, 65] on div at bounding box center [330, 60] width 13 height 13
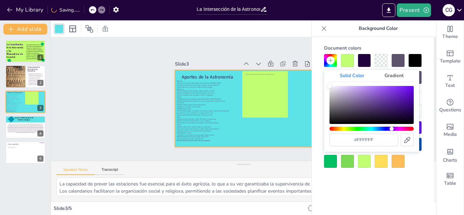
click at [392, 128] on div "Hue" at bounding box center [372, 129] width 84 height 4
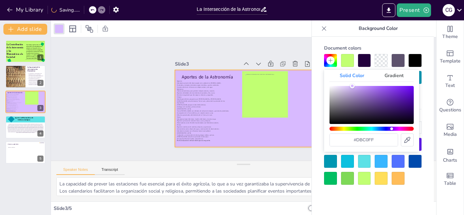
type input "#dcc1ff"
drag, startPoint x: 332, startPoint y: 85, endPoint x: 350, endPoint y: 80, distance: 19.4
click at [350, 80] on div "Solid Color Gradient #dcc1ff" at bounding box center [371, 111] width 95 height 82
click at [109, 53] on div "Slide 1 La Contribución de la Astronomía y las Matemáticas a la Sociedad Este t…" at bounding box center [244, 99] width 396 height 163
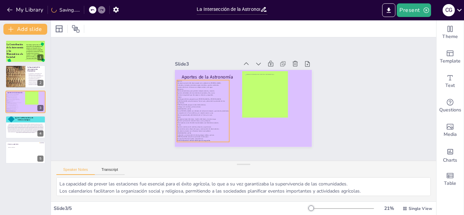
click at [209, 110] on p "Texto [PERSON_NAME] con métodos de cálculo de eclipses y posiciones planetarias." at bounding box center [202, 106] width 52 height 7
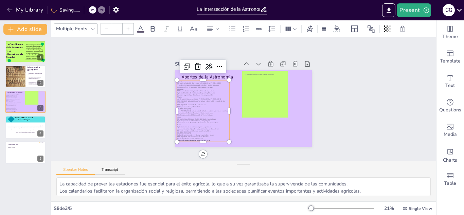
click at [89, 29] on div at bounding box center [93, 29] width 8 height 8
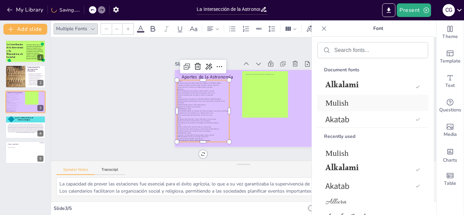
click at [340, 104] on span "Mulish" at bounding box center [372, 103] width 92 height 9
click at [337, 87] on span "Alkalami" at bounding box center [372, 87] width 92 height 16
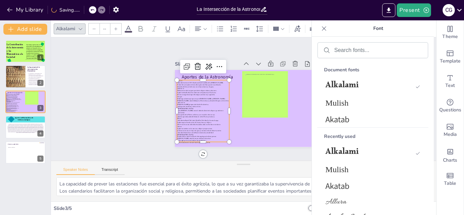
click at [113, 31] on div at bounding box center [116, 28] width 11 height 11
type input "NaN"
click at [113, 31] on div at bounding box center [116, 28] width 11 height 11
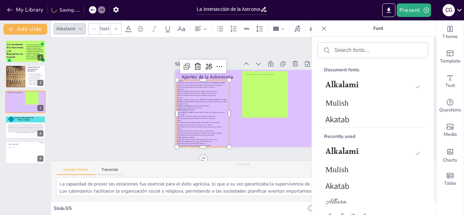
click at [92, 27] on icon at bounding box center [94, 29] width 4 height 4
click at [138, 100] on div "Slide 1 La Contribución de la Astronomía y las Matemáticas a la Sociedad Este t…" at bounding box center [244, 99] width 396 height 163
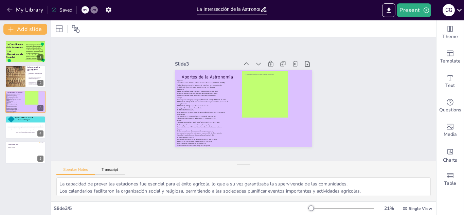
click at [316, 207] on div at bounding box center [341, 208] width 65 height 5
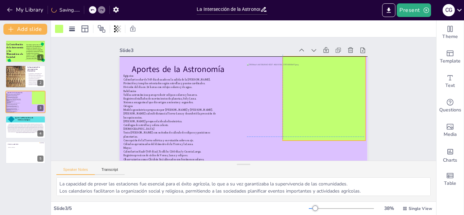
drag, startPoint x: 320, startPoint y: 91, endPoint x: 360, endPoint y: 87, distance: 39.6
click at [360, 87] on div at bounding box center [323, 107] width 91 height 93
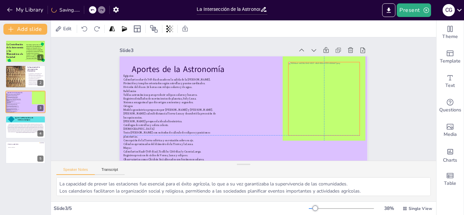
drag, startPoint x: 267, startPoint y: 105, endPoint x: 308, endPoint y: 101, distance: 41.6
click at [308, 101] on div at bounding box center [324, 99] width 71 height 74
click at [399, 92] on div "Slide 1 La Contribución de la Astronomía y las Matemáticas a la Sociedad Este t…" at bounding box center [244, 116] width 386 height 158
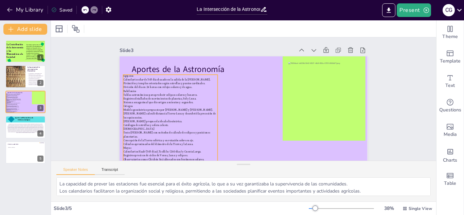
click at [160, 114] on p "[PERSON_NAME] calculó distancia Tierra-Luna y descubrió la precesión de los equ…" at bounding box center [170, 116] width 95 height 7
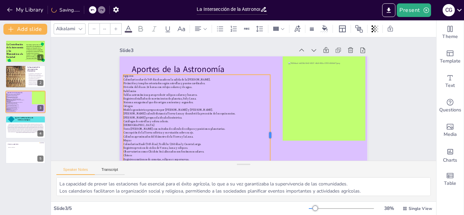
drag, startPoint x: 218, startPoint y: 135, endPoint x: 271, endPoint y: 124, distance: 53.7
click at [271, 124] on div at bounding box center [273, 135] width 5 height 121
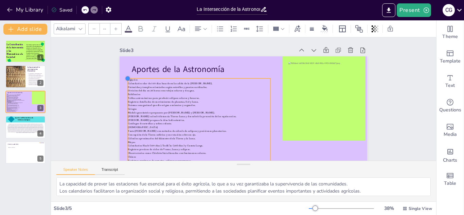
drag, startPoint x: 123, startPoint y: 75, endPoint x: 136, endPoint y: 79, distance: 13.8
click at [136, 79] on div "Aportes de la Astronomía Egipcios Calendario solar de 365 días basado en la sal…" at bounding box center [244, 125] width 248 height 139
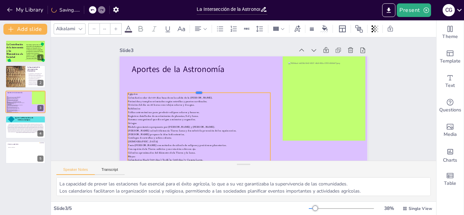
drag, startPoint x: 198, startPoint y: 77, endPoint x: 199, endPoint y: 92, distance: 15.0
click at [199, 92] on div at bounding box center [200, 85] width 142 height 20
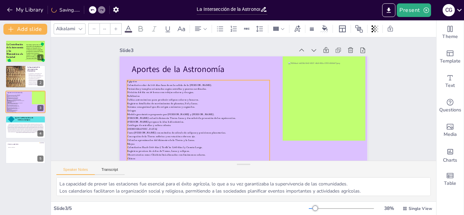
drag, startPoint x: 220, startPoint y: 117, endPoint x: 219, endPoint y: 104, distance: 13.3
click at [219, 104] on p "Registros detallados de movimientos de planetas, Sol y Luna." at bounding box center [198, 99] width 142 height 19
click at [202, 31] on icon at bounding box center [198, 29] width 8 height 8
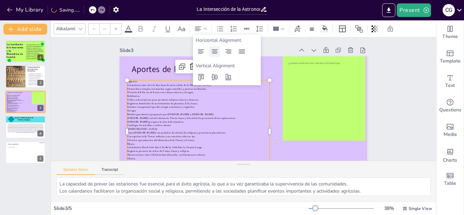
click at [216, 49] on icon at bounding box center [215, 52] width 8 height 8
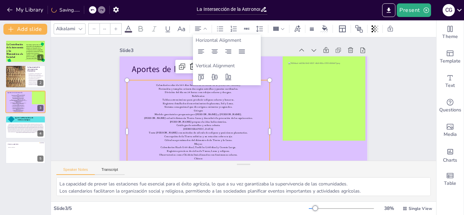
click at [396, 99] on div "Slide 1 La Contribución de la Astronomía y las Matemáticas a la Sociedad Este t…" at bounding box center [244, 116] width 386 height 158
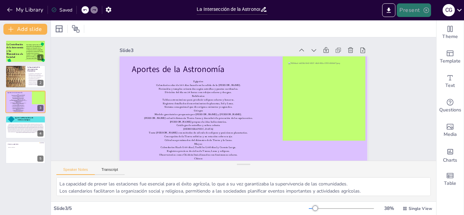
click at [415, 7] on button "Present" at bounding box center [414, 10] width 34 height 14
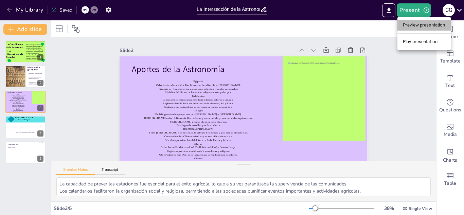
click at [419, 25] on li "Preview presentation" at bounding box center [424, 25] width 53 height 11
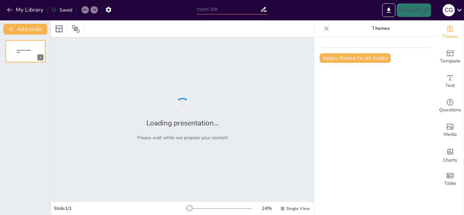
type input "La Intersección de la Astronomía y Matemáticas en las Sociedades Antiguas"
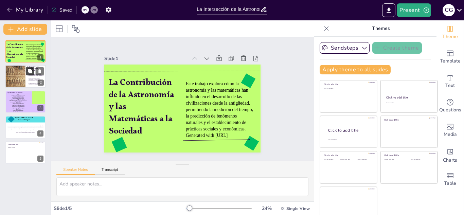
click at [27, 75] on button at bounding box center [30, 71] width 8 height 8
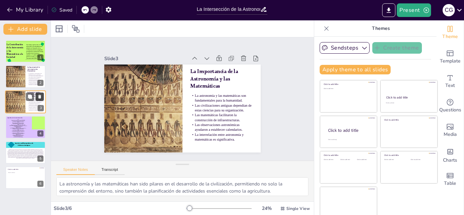
click at [38, 97] on icon at bounding box center [39, 97] width 3 height 4
type textarea "La capacidad de prever las estaciones fue esencial para el éxito agrícola, lo q…"
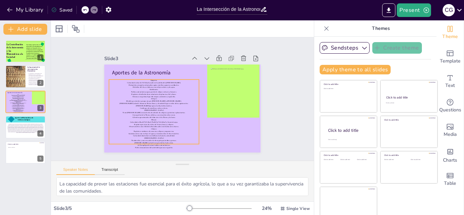
click at [159, 92] on p "Registros detallados de movimientos de planetas, Sol y Luna." at bounding box center [172, 72] width 47 height 79
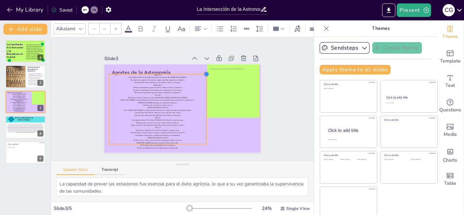
drag, startPoint x: 199, startPoint y: 79, endPoint x: 204, endPoint y: 72, distance: 8.7
click at [205, 120] on div at bounding box center [207, 122] width 5 height 5
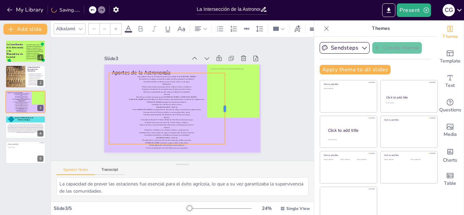
drag, startPoint x: 210, startPoint y: 109, endPoint x: 227, endPoint y: 108, distance: 17.4
click at [227, 108] on div at bounding box center [217, 130] width 40 height 64
click at [205, 32] on div at bounding box center [201, 29] width 14 height 8
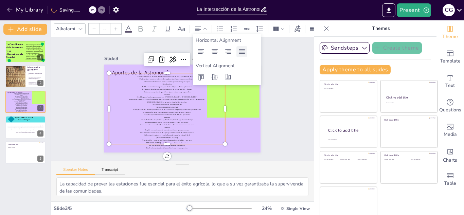
click at [237, 51] on div at bounding box center [242, 51] width 11 height 11
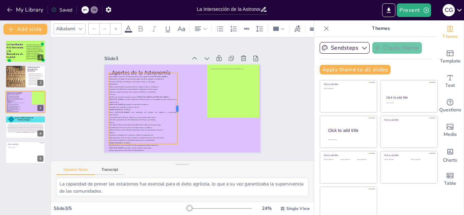
drag, startPoint x: 225, startPoint y: 109, endPoint x: 175, endPoint y: 108, distance: 49.3
click at [175, 108] on div "Aportes de la Astronomía Egipcios Calendario solar de 365 días basado en la sal…" at bounding box center [176, 106] width 175 height 170
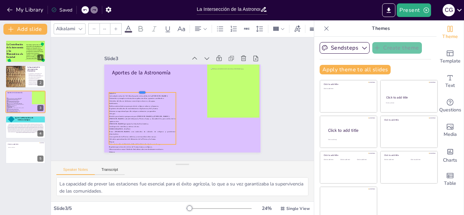
drag, startPoint x: 142, startPoint y: 72, endPoint x: 146, endPoint y: 91, distance: 19.5
click at [155, 103] on div at bounding box center [164, 136] width 19 height 67
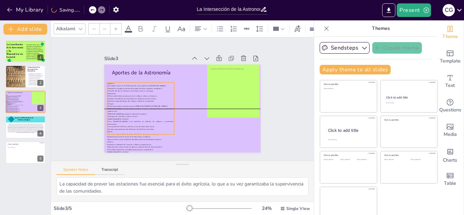
drag, startPoint x: 145, startPoint y: 111, endPoint x: 143, endPoint y: 100, distance: 11.7
click at [143, 100] on p "Sistema sexagesimal que dio origen a minutos y segundos." at bounding box center [142, 88] width 65 height 23
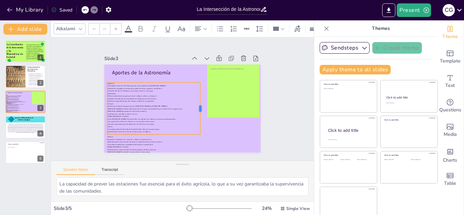
drag, startPoint x: 175, startPoint y: 109, endPoint x: 203, endPoint y: 106, distance: 28.4
click at [167, 106] on div at bounding box center [161, 92] width 11 height 52
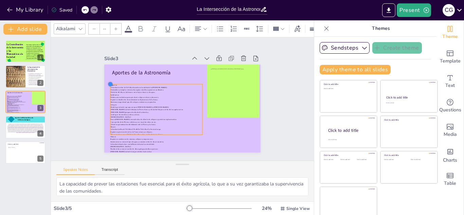
drag, startPoint x: 108, startPoint y: 83, endPoint x: 112, endPoint y: 85, distance: 4.7
click at [238, 60] on div at bounding box center [242, 56] width 8 height 8
click at [285, 118] on div "Slide 1 La Contribución de la Astronomía y las Matemáticas a la Sociedad Este t…" at bounding box center [183, 99] width 268 height 278
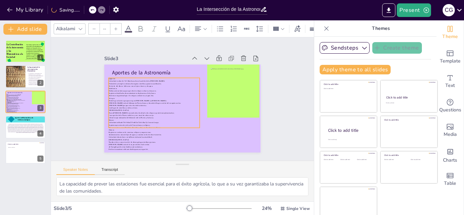
drag, startPoint x: 164, startPoint y: 114, endPoint x: 161, endPoint y: 108, distance: 6.1
click at [161, 108] on div "Egipcios Calendario solar de 365 días basado en la salida de la [PERSON_NAME]. …" at bounding box center [153, 85] width 113 height 117
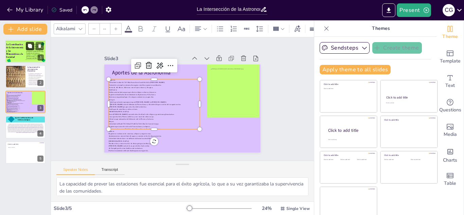
click at [28, 44] on icon at bounding box center [30, 46] width 5 height 5
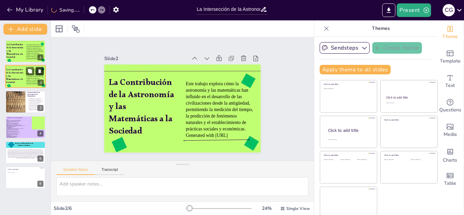
click at [41, 68] on button at bounding box center [40, 71] width 8 height 8
type textarea "La astronomía y las matemáticas han sido pilares en el desarrollo de la civiliz…"
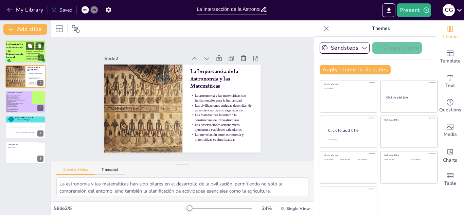
click at [15, 51] on p "La Contribución de la Astronomía y las Matemáticas a la Sociedad" at bounding box center [14, 52] width 17 height 16
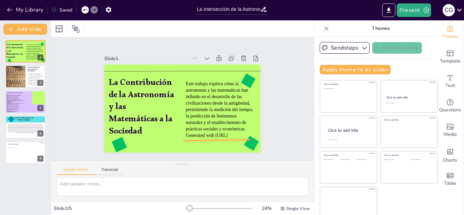
click at [204, 140] on div at bounding box center [186, 152] width 56 height 40
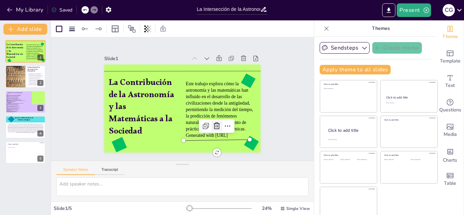
click at [220, 98] on icon at bounding box center [226, 92] width 12 height 12
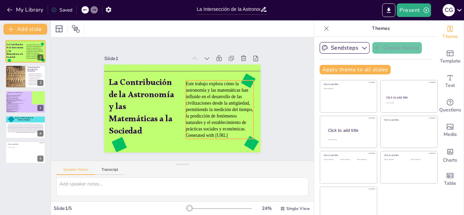
click at [188, 137] on span "Generated with [URL]" at bounding box center [172, 141] width 32 height 35
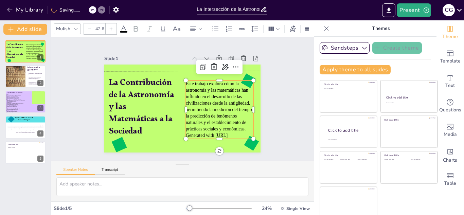
click at [173, 135] on p "Generated with [URL]" at bounding box center [159, 146] width 27 height 66
click at [181, 135] on p "Generated with [URL]" at bounding box center [164, 148] width 33 height 65
drag, startPoint x: 240, startPoint y: 135, endPoint x: 190, endPoint y: 136, distance: 50.0
click at [190, 136] on p "Generated with [URL]" at bounding box center [201, 147] width 65 height 33
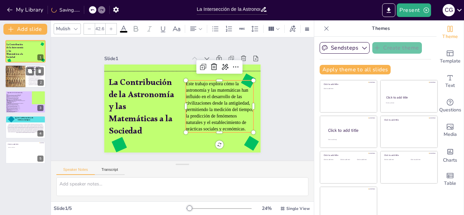
click at [10, 79] on div at bounding box center [15, 76] width 54 height 23
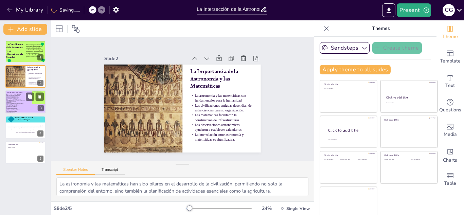
click at [15, 99] on p "Sistema sexagesimal que dio origen a minutos y segundos." at bounding box center [18, 99] width 24 height 1
type textarea "La capacidad de prever las estaciones fue esencial para el éxito agrícola, lo q…"
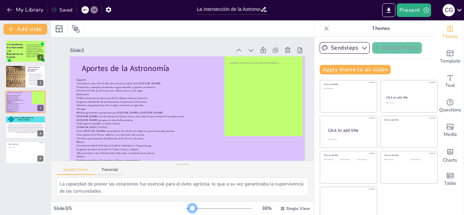
click at [193, 208] on div at bounding box center [219, 208] width 65 height 5
click at [197, 208] on div at bounding box center [219, 208] width 65 height 5
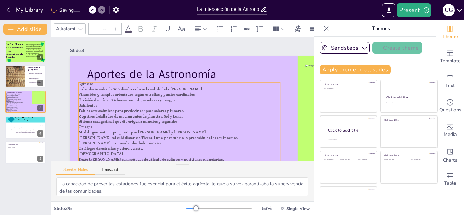
drag, startPoint x: 177, startPoint y: 134, endPoint x: 176, endPoint y: 127, distance: 7.6
click at [176, 127] on p "Griegos" at bounding box center [158, 115] width 139 height 153
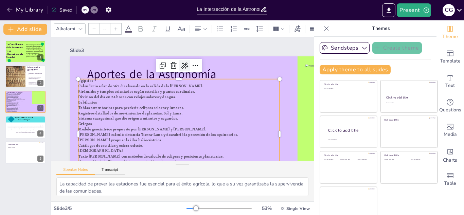
click at [184, 69] on icon at bounding box center [188, 66] width 9 height 9
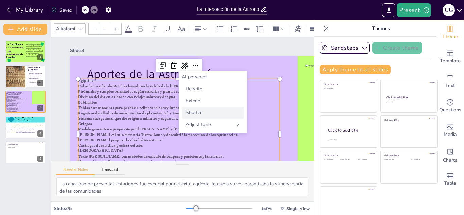
click at [200, 108] on div "Shorten" at bounding box center [213, 113] width 63 height 12
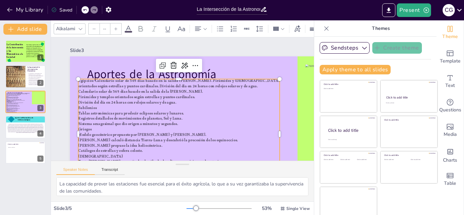
click at [318, 31] on div "Themes" at bounding box center [376, 28] width 122 height 16
click at [324, 29] on icon at bounding box center [326, 28] width 7 height 7
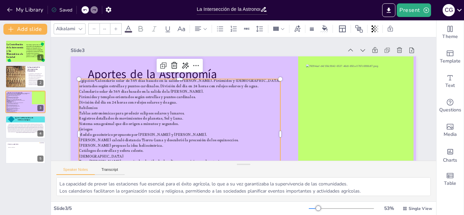
click at [314, 210] on div at bounding box center [341, 208] width 65 height 5
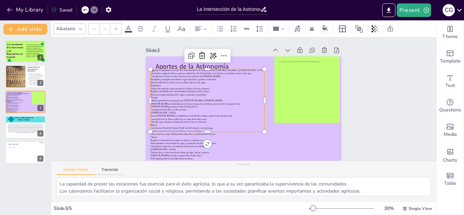
click at [227, 66] on p "Instrumentos como relojes de agua y construcción de observatorios." at bounding box center [284, 58] width 114 height 15
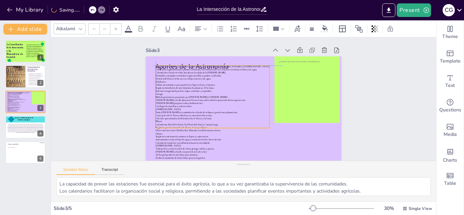
click at [207, 82] on div "Egipcios: Calendario solar de 365 días basado en la salida [PERSON_NAME]. Pirám…" at bounding box center [224, 71] width 116 height 131
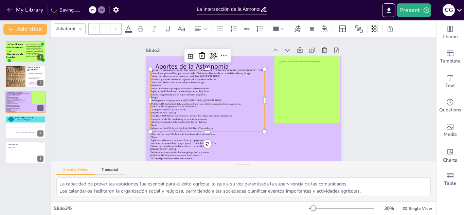
click at [228, 52] on icon at bounding box center [233, 46] width 11 height 11
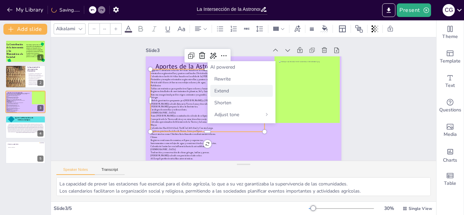
click at [222, 85] on div "Extend" at bounding box center [241, 91] width 63 height 12
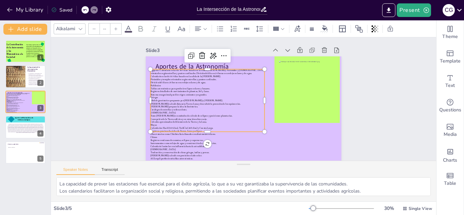
click at [87, 8] on icon at bounding box center [85, 10] width 4 height 4
type input "21.4"
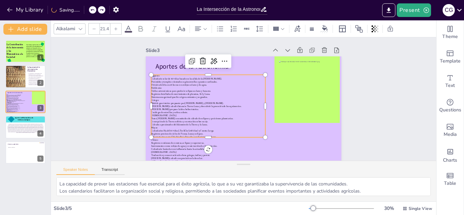
click at [361, 81] on div "Slide 1 La Contribución de la Astronomía y las Matemáticas a la Sociedad Este t…" at bounding box center [241, 98] width 275 height 405
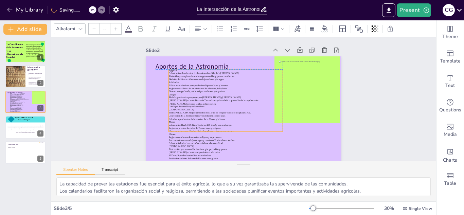
drag, startPoint x: 179, startPoint y: 92, endPoint x: 183, endPoint y: 82, distance: 11.3
click at [183, 82] on div "Egipcios Calendario solar de 365 días basado en la salida de la [PERSON_NAME]. …" at bounding box center [223, 87] width 122 height 137
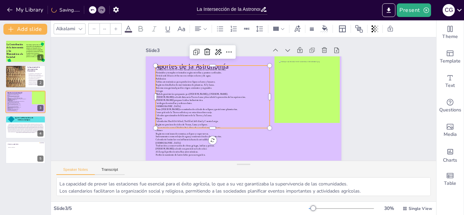
click at [222, 128] on p "Observatorios como Chichén Itzá alineados con fenómenos solares." at bounding box center [209, 75] width 27 height 112
click at [277, 136] on p "Instrumentos como relojes de agua y construcción de observatorios." at bounding box center [284, 126] width 15 height 114
click at [226, 136] on p "Instrumentos como relojes de agua y construcción de observatorios." at bounding box center [199, 121] width 105 height 49
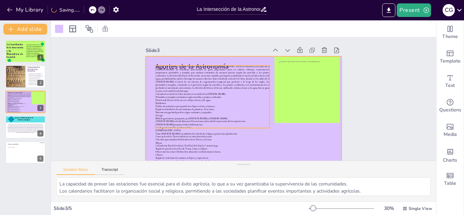
click at [196, 129] on div "Aportes de la Astronomía Egipcios: El calendario solar de 365 días que desarrol…" at bounding box center [255, 104] width 180 height 224
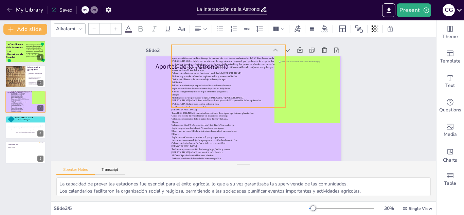
drag, startPoint x: 203, startPoint y: 124, endPoint x: 213, endPoint y: 95, distance: 31.3
click at [213, 95] on div "Egipcios: El calendario solar de 365 días que desarrollaron los [DEMOGRAPHIC_DA…" at bounding box center [231, 89] width 161 height 160
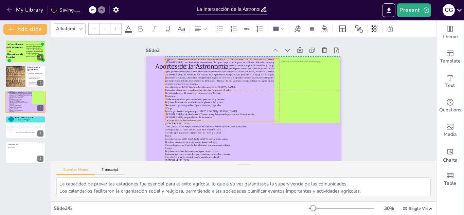
drag, startPoint x: 222, startPoint y: 99, endPoint x: 217, endPoint y: 100, distance: 4.9
click at [217, 100] on p "[DEMOGRAPHIC_DATA]" at bounding box center [213, 86] width 38 height 109
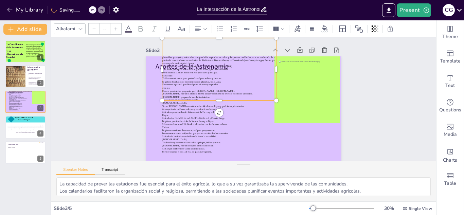
click at [218, 100] on p "[DEMOGRAPHIC_DATA]" at bounding box center [229, 78] width 49 height 105
click at [212, 146] on p "Al-Zarqali perfeccionó tablas astronómicas." at bounding box center [187, 97] width 49 height 105
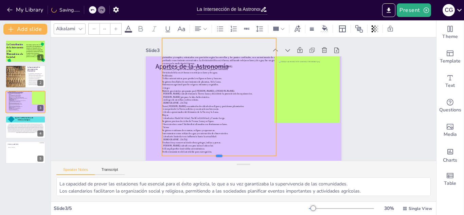
drag, startPoint x: 219, startPoint y: 101, endPoint x: 218, endPoint y: 156, distance: 55.4
click at [218, 156] on div at bounding box center [189, 132] width 96 height 71
click at [207, 146] on p "Al-Zarqali perfeccionó tablas astronómicas." at bounding box center [188, 91] width 38 height 109
click at [200, 142] on p "Perfeccionamiento del astrolabio para navegación." at bounding box center [186, 86] width 27 height 112
click at [208, 149] on p "Perfeccionamiento del astrolabio para navegación." at bounding box center [209, 146] width 112 height 27
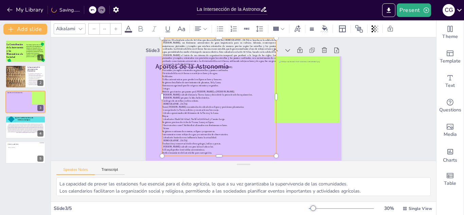
type input "NaN"
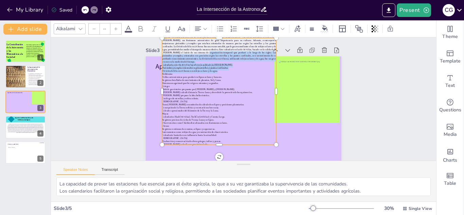
type input "NaN"
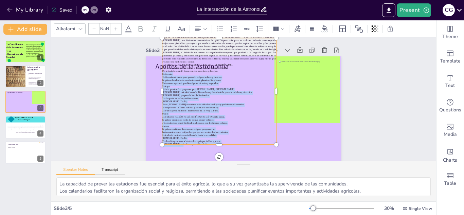
drag, startPoint x: 218, startPoint y: 71, endPoint x: 179, endPoint y: 142, distance: 81.4
click at [179, 142] on div "Egipcios: El calendario solar de 365 días que desarrollaron los [DEMOGRAPHIC_DA…" at bounding box center [221, 86] width 134 height 131
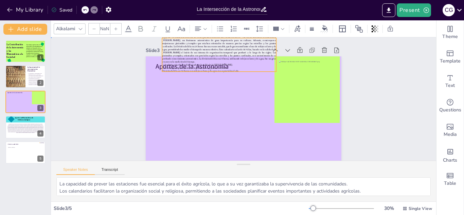
click at [389, 84] on div "Slide 1 La Contribución de la Astronomía y las Matemáticas a la Sociedad Este t…" at bounding box center [242, 101] width 388 height 331
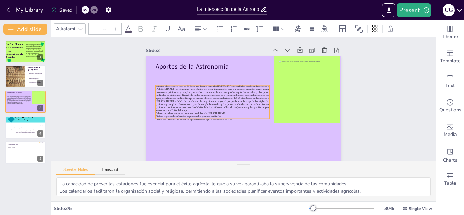
drag, startPoint x: 226, startPoint y: 63, endPoint x: 218, endPoint y: 108, distance: 46.0
click at [218, 108] on div "Egipcios: El calendario solar de 365 días que desarrollaron los [DEMOGRAPHIC_DA…" at bounding box center [246, 67] width 60 height 119
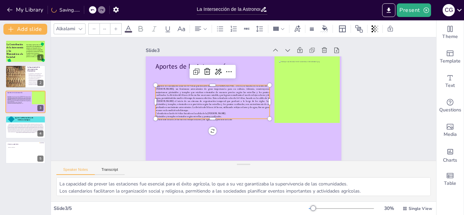
click at [321, 207] on div at bounding box center [341, 208] width 65 height 5
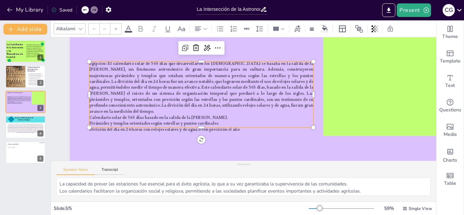
scroll to position [53, 0]
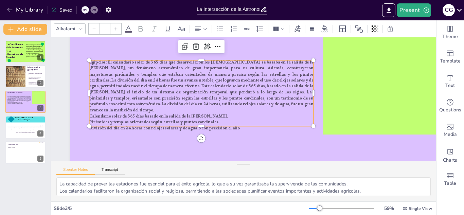
click at [252, 119] on p "Pirámides y templos orientados según estrellas y puntos cardinales." at bounding box center [199, 79] width 137 height 185
click at [235, 122] on p "División del día en 24 horas con relojes solares y de agua.ó con precisión el a…" at bounding box center [199, 72] width 97 height 207
click at [235, 122] on p "División del día en 24 horas con relojes solares y de agua.ó con precisión el a…" at bounding box center [196, 120] width 221 height 52
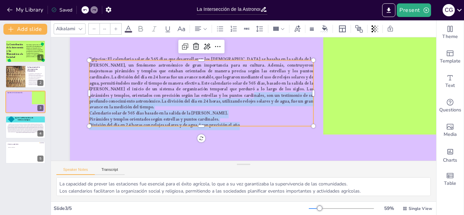
type input "NaN"
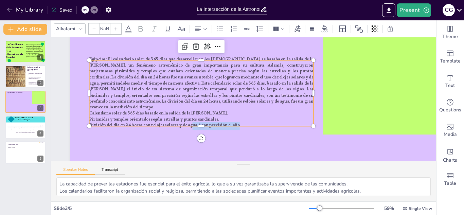
drag, startPoint x: 235, startPoint y: 122, endPoint x: 190, endPoint y: 119, distance: 44.9
click at [190, 119] on p "División del día en 24 horas con relojes solares y de agua.ó con precisión el a…" at bounding box center [193, 96] width 185 height 137
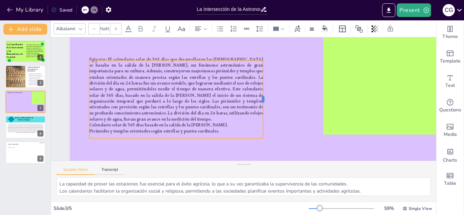
drag, startPoint x: 316, startPoint y: 93, endPoint x: 266, endPoint y: 88, distance: 50.5
click at [266, 96] on div at bounding box center [232, 118] width 70 height 44
click at [48, 67] on div "La Contribución de la Astronomía y las Matemáticas a la Sociedad Este trabajo e…" at bounding box center [25, 102] width 51 height 124
click at [66, 69] on div "Slide 1 La Contribución de la Astronomía y las Matemáticas a la Sociedad Este t…" at bounding box center [225, 93] width 445 height 278
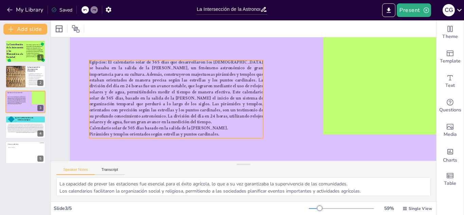
click at [200, 81] on span "Egipcios: El calendario solar de 365 días que desarrollaron los [DEMOGRAPHIC_DA…" at bounding box center [243, 31] width 86 height 180
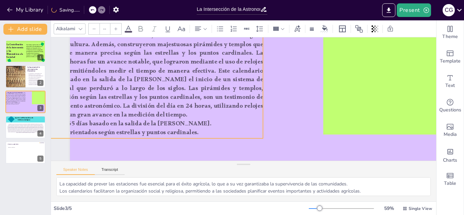
drag, startPoint x: 89, startPoint y: 60, endPoint x: 78, endPoint y: 24, distance: 37.2
click at [78, 24] on div "Alkalami -- Slide 1 La Contribución de la Astronomía y las Matemáticas a la Soc…" at bounding box center [244, 117] width 386 height 195
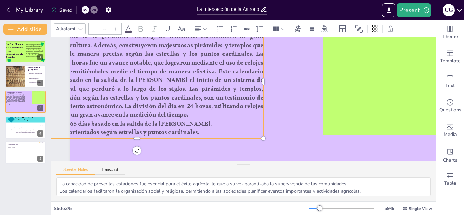
click at [313, 207] on div at bounding box center [341, 208] width 65 height 5
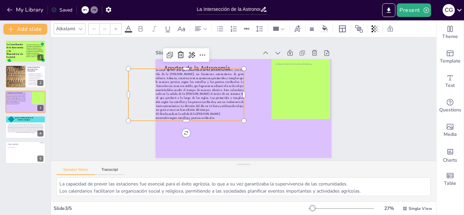
scroll to position [0, 0]
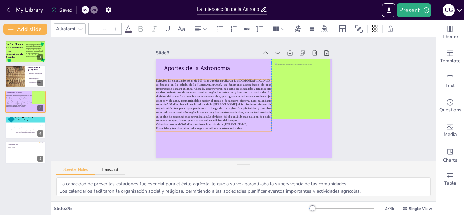
drag, startPoint x: 235, startPoint y: 110, endPoint x: 263, endPoint y: 121, distance: 30.1
click at [263, 121] on p "Egipcios: El calendario solar de 365 días que desarrollaron los [DEMOGRAPHIC_DA…" at bounding box center [237, 128] width 78 height 123
click at [339, 110] on div "Slide 1 La Contribución de la Astronomía y las Matemáticas a la Sociedad Este t…" at bounding box center [243, 98] width 245 height 209
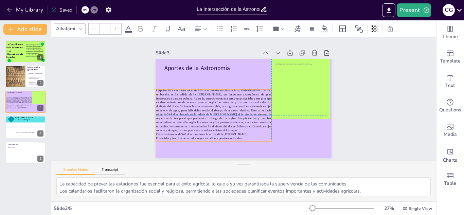
drag, startPoint x: 194, startPoint y: 104, endPoint x: 195, endPoint y: 112, distance: 7.9
click at [195, 112] on span "Egipcios: El calendario solar de 365 días que desarrollaron los [DEMOGRAPHIC_DA…" at bounding box center [216, 81] width 105 height 118
drag, startPoint x: 272, startPoint y: 143, endPoint x: 268, endPoint y: 138, distance: 6.1
click at [212, 137] on div at bounding box center [208, 134] width 6 height 6
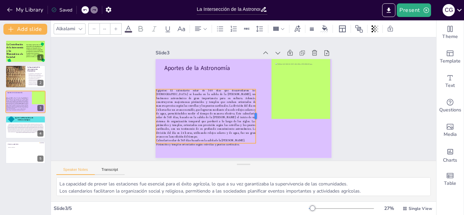
drag, startPoint x: 269, startPoint y: 113, endPoint x: 257, endPoint y: 111, distance: 12.5
click at [257, 111] on div at bounding box center [234, 119] width 52 height 27
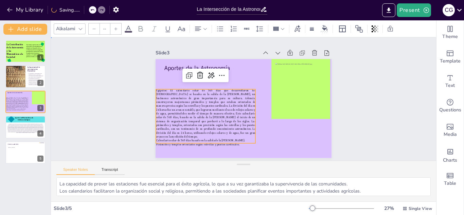
click at [361, 114] on div "Slide 1 La Contribución de la Astronomía y las Matemáticas a la Sociedad Este t…" at bounding box center [244, 99] width 396 height 300
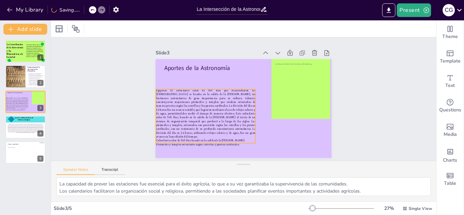
click at [230, 114] on span "Egipcios: El calendario solar de 365 días que desarrollaron los [DEMOGRAPHIC_DA…" at bounding box center [243, 58] width 76 height 111
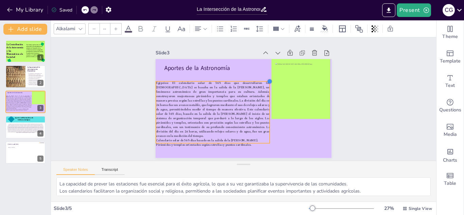
drag, startPoint x: 255, startPoint y: 88, endPoint x: 262, endPoint y: 79, distance: 11.6
click at [262, 79] on div "Aportes de la Astronomía Egipcios: El calendario solar de 365 días que desarrol…" at bounding box center [235, 102] width 162 height 201
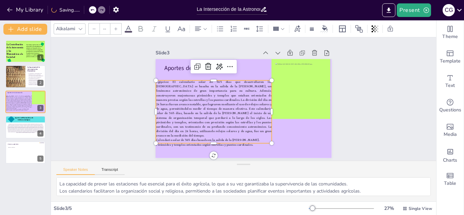
click at [378, 89] on div "Slide 1 La Contribución de la Astronomía y las Matemáticas a la Sociedad Este t…" at bounding box center [244, 99] width 270 height 403
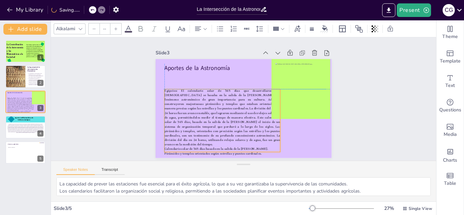
drag, startPoint x: 227, startPoint y: 107, endPoint x: 235, endPoint y: 115, distance: 11.3
click at [235, 114] on span "Egipcios: El calendario solar de 365 días que desarrollaron los [DEMOGRAPHIC_DA…" at bounding box center [263, 78] width 121 height 72
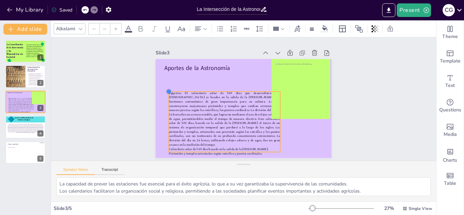
drag, startPoint x: 166, startPoint y: 90, endPoint x: 171, endPoint y: 95, distance: 7.7
click at [171, 95] on div "Aportes de la Astronomía Egipcios: El calendario solar de 365 días que desarrol…" at bounding box center [237, 105] width 192 height 197
click at [377, 84] on div "Slide 1 La Contribución de la Astronomía y las Matemáticas a la Sociedad Este t…" at bounding box center [244, 99] width 270 height 403
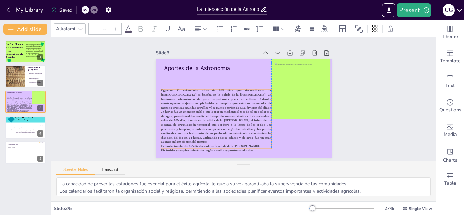
drag, startPoint x: 261, startPoint y: 115, endPoint x: 251, endPoint y: 111, distance: 11.1
click at [251, 111] on span "Egipcios: El calendario solar de 365 días que desarrollaron los [DEMOGRAPHIC_DA…" at bounding box center [276, 105] width 120 height 113
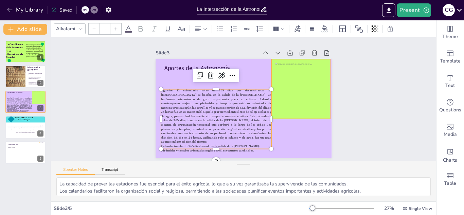
click at [274, 93] on div at bounding box center [290, 135] width 84 height 84
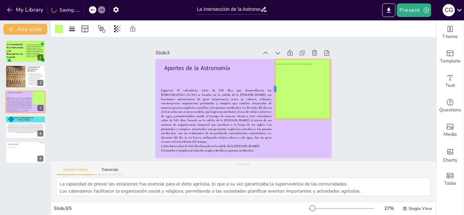
drag, startPoint x: 271, startPoint y: 87, endPoint x: 275, endPoint y: 87, distance: 3.7
click at [275, 87] on div at bounding box center [272, 111] width 44 height 48
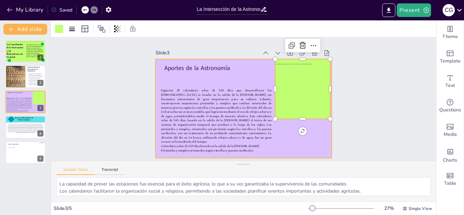
click at [293, 138] on div at bounding box center [234, 100] width 117 height 186
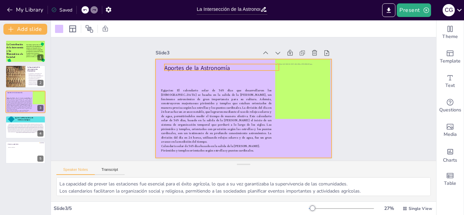
click at [254, 69] on p "Aportes de la Astronomía" at bounding box center [270, 71] width 32 height 114
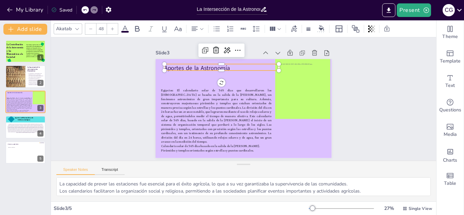
click at [111, 31] on div at bounding box center [112, 28] width 11 height 11
click at [92, 30] on icon at bounding box center [91, 29] width 4 height 4
click at [116, 27] on div at bounding box center [112, 28] width 11 height 11
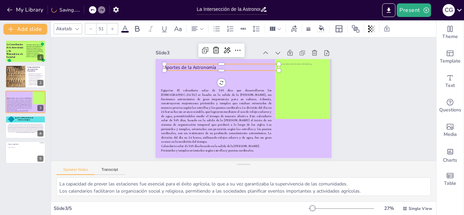
click at [116, 27] on div at bounding box center [112, 28] width 11 height 11
click at [92, 9] on icon at bounding box center [92, 10] width 4 height 4
click at [98, 9] on div at bounding box center [101, 9] width 7 height 7
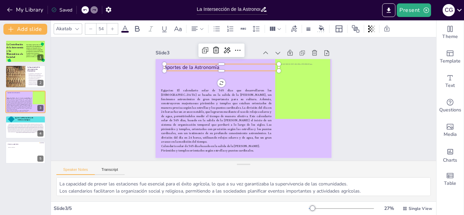
click at [92, 9] on div at bounding box center [93, 9] width 7 height 7
click at [86, 10] on icon at bounding box center [85, 10] width 4 height 4
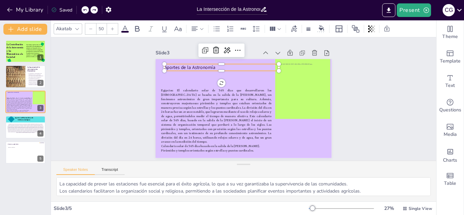
click at [86, 10] on icon at bounding box center [85, 10] width 4 height 4
click at [86, 10] on div "My Library Saving......" at bounding box center [61, 9] width 122 height 12
click at [85, 10] on icon at bounding box center [85, 10] width 4 height 4
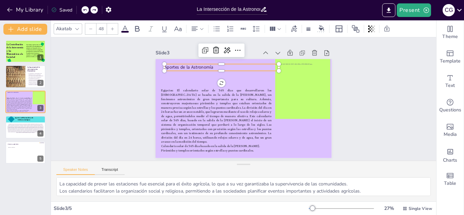
click at [85, 10] on icon at bounding box center [85, 10] width 4 height 4
type input "48"
click at [85, 10] on div "My Library Saving......" at bounding box center [61, 9] width 122 height 12
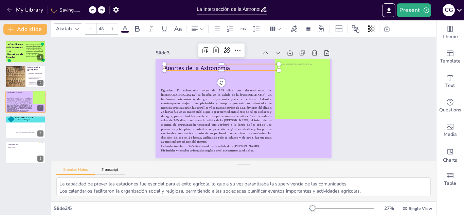
click at [75, 26] on icon at bounding box center [76, 28] width 5 height 5
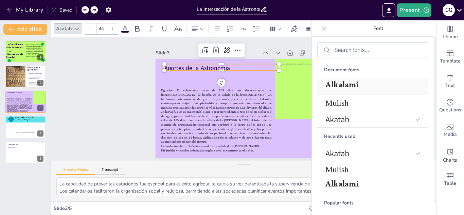
click at [328, 82] on span "Alkalami" at bounding box center [372, 87] width 92 height 16
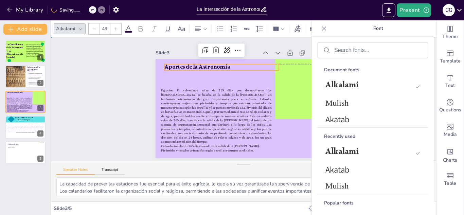
click at [106, 120] on div "Slide 1 La Contribución de la Astronomía y las Matemáticas a la Sociedad Este t…" at bounding box center [244, 99] width 403 height 201
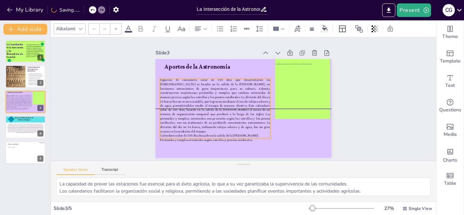
drag, startPoint x: 237, startPoint y: 107, endPoint x: 236, endPoint y: 98, distance: 9.2
click at [236, 98] on span "Egipcios: El calendario solar de 365 días que desarrollaron los [DEMOGRAPHIC_DA…" at bounding box center [223, 77] width 105 height 122
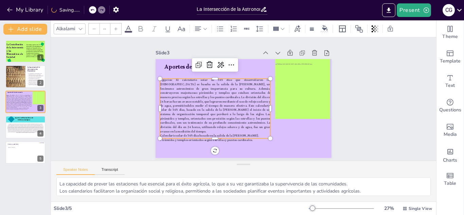
click at [363, 96] on div "Slide 1 La Contribución de la Astronomía y las Matemáticas a la Sociedad Este t…" at bounding box center [244, 99] width 403 height 201
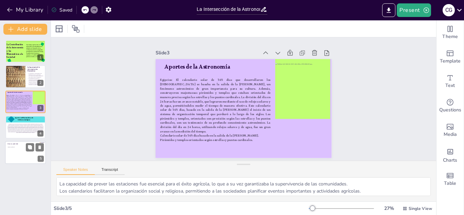
click at [27, 158] on div at bounding box center [25, 152] width 41 height 23
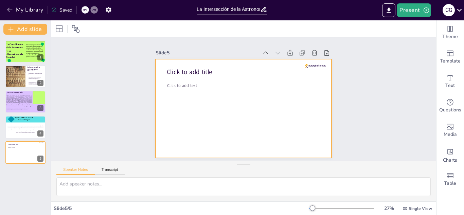
click at [254, 111] on div at bounding box center [241, 90] width 198 height 149
click at [73, 33] on div at bounding box center [72, 28] width 11 height 11
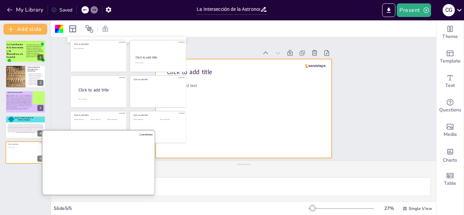
click at [108, 163] on div at bounding box center [100, 163] width 114 height 64
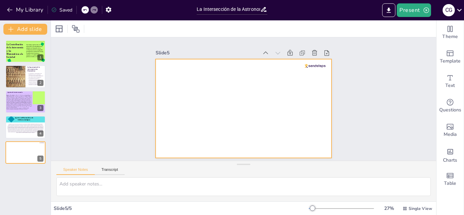
click at [301, 64] on div at bounding box center [235, 100] width 134 height 193
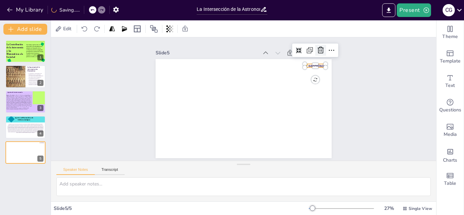
click at [326, 107] on div at bounding box center [333, 114] width 15 height 15
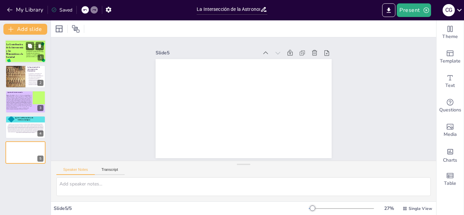
click at [24, 53] on div at bounding box center [25, 51] width 41 height 23
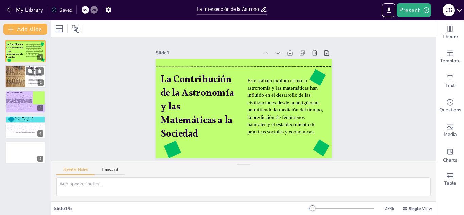
click at [19, 80] on div at bounding box center [15, 76] width 54 height 23
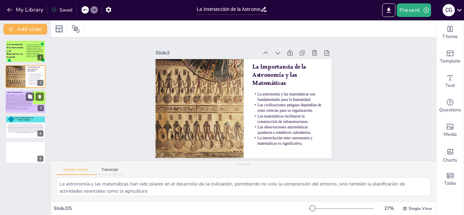
click at [15, 99] on span "Egipcios: El calendario solar de 365 días que desarrollaron los [DEMOGRAPHIC_DA…" at bounding box center [19, 101] width 26 height 13
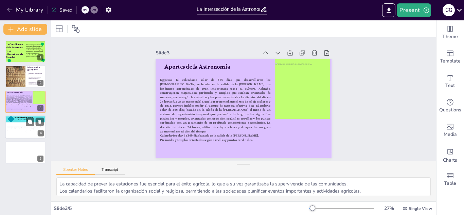
click at [11, 118] on div at bounding box center [10, 119] width 7 height 7
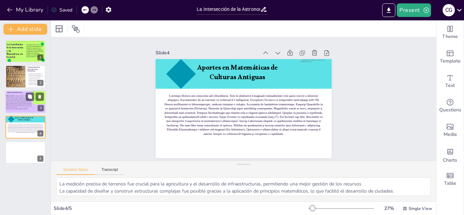
click at [14, 108] on p "Calendario solar de 365 días basado en la salida de la [PERSON_NAME]." at bounding box center [19, 108] width 26 height 1
type textarea "La capacidad de prever las estaciones fue esencial para el éxito agrícola, lo q…"
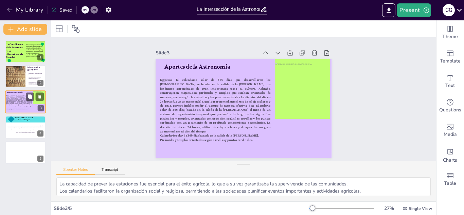
click at [14, 108] on p "Calendario solar de 365 días basado en la salida de la [PERSON_NAME]." at bounding box center [19, 108] width 26 height 1
click at [327, 101] on div at bounding box center [286, 141] width 81 height 80
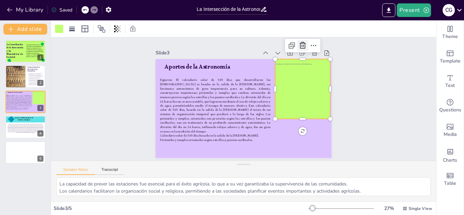
click at [274, 29] on icon at bounding box center [267, 22] width 11 height 11
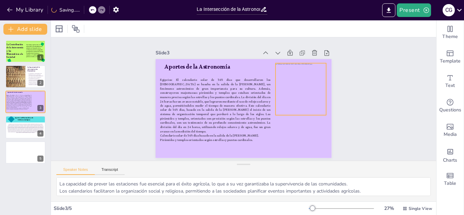
click at [299, 80] on div at bounding box center [292, 67] width 68 height 69
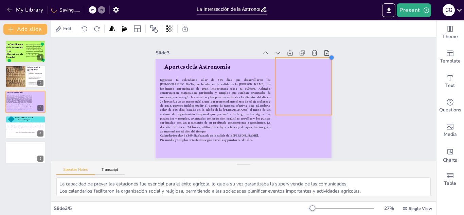
drag, startPoint x: 325, startPoint y: 64, endPoint x: 330, endPoint y: 61, distance: 5.9
click at [316, 61] on div "Aportes de la Astronomía Egipcios: El calendario solar de 365 días que desarrol…" at bounding box center [235, 102] width 162 height 201
click at [302, 117] on div at bounding box center [272, 152] width 73 height 71
click at [362, 115] on div "Slide 1 La Contribución de la Astronomía y las Matemáticas a la Sociedad Este t…" at bounding box center [243, 99] width 236 height 405
click at [329, 103] on div at bounding box center [291, 136] width 81 height 81
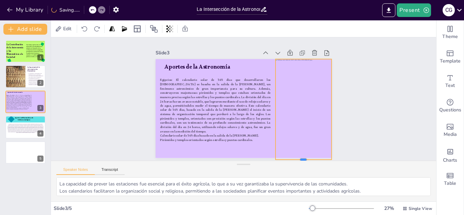
drag, startPoint x: 302, startPoint y: 117, endPoint x: 287, endPoint y: 161, distance: 46.2
click at [287, 161] on div "Slide 1 La Contribución de la Astronomía y las Matemáticas a la Sociedad Este t…" at bounding box center [244, 119] width 386 height 164
click at [346, 135] on div "Slide 1 La Contribución de la Astronomía y las Matemáticas a la Sociedad Este t…" at bounding box center [243, 99] width 209 height 245
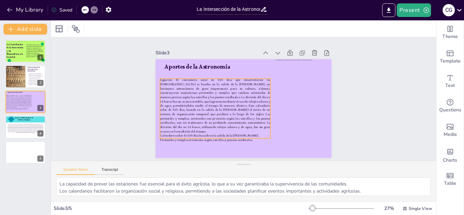
click at [222, 114] on span "Egipcios: El calendario solar de 365 días que desarrollaron los [DEMOGRAPHIC_DA…" at bounding box center [219, 81] width 117 height 118
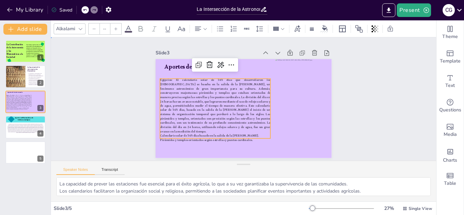
click at [344, 126] on div "Slide 1 La Contribución de la Astronomía y las Matemáticas a la Sociedad Este t…" at bounding box center [243, 99] width 201 height 403
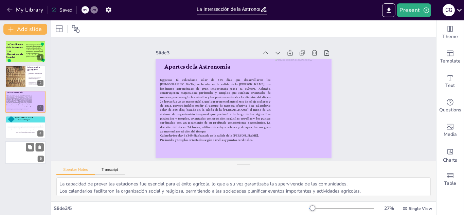
click at [20, 160] on div at bounding box center [25, 152] width 41 height 23
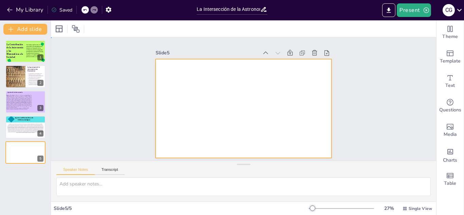
click at [177, 71] on div at bounding box center [235, 102] width 162 height 201
click at [109, 173] on button "Transcript" at bounding box center [110, 171] width 30 height 7
click at [72, 174] on button "Speaker Notes" at bounding box center [75, 171] width 38 height 7
click at [76, 185] on textarea at bounding box center [243, 186] width 375 height 19
paste textarea "Loremipsumd Sitametc Adipiscing elitsed do eiusmodtem (incidi ut laboreetdolo).…"
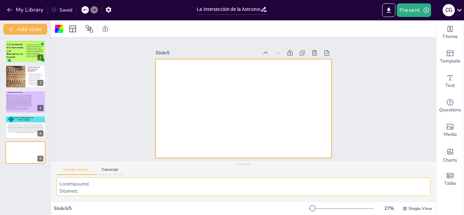
scroll to position [1255, 0]
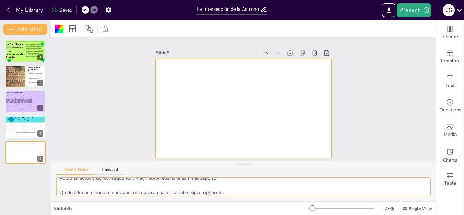
type textarea "Loremipsumd Sitametc Adipiscing elitsed do eiusmodtem (incidi ut laboreetdolo).…"
click at [361, 131] on div "Slide 1 La Contribución de la Astronomía y las Matemáticas a la Sociedad Este t…" at bounding box center [243, 99] width 405 height 236
click at [224, 97] on div at bounding box center [252, 104] width 174 height 202
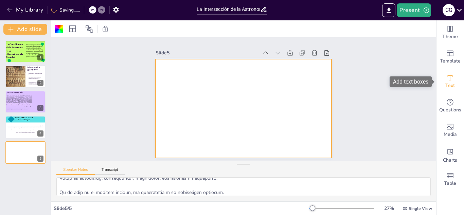
click at [453, 78] on icon "Add text boxes" at bounding box center [450, 78] width 8 height 8
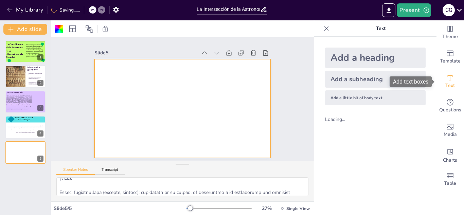
scroll to position [1327, 0]
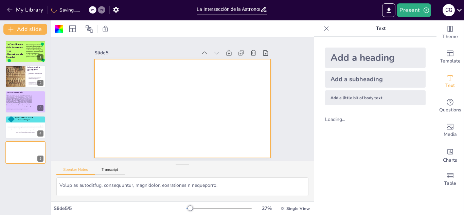
click at [355, 77] on div "Add a subheading" at bounding box center [375, 79] width 101 height 17
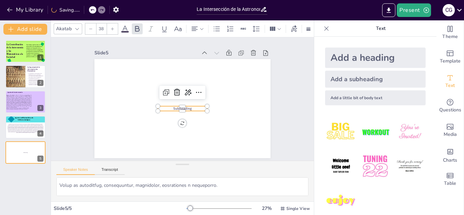
click at [194, 107] on p "Subheading" at bounding box center [175, 106] width 37 height 40
click at [195, 107] on p "Subheading" at bounding box center [179, 108] width 48 height 20
click at [177, 92] on icon at bounding box center [180, 90] width 11 height 11
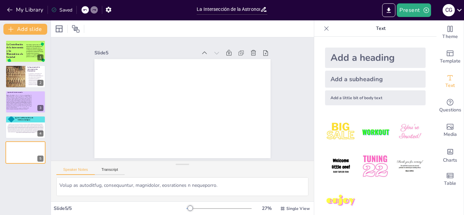
click at [365, 94] on div "Add a little bit of body text" at bounding box center [375, 97] width 101 height 15
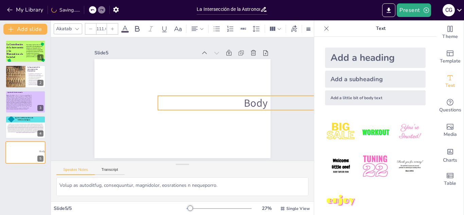
drag, startPoint x: 207, startPoint y: 105, endPoint x: 162, endPoint y: 94, distance: 46.9
click at [162, 94] on div "Body text" at bounding box center [173, 100] width 134 height 193
type input "114.3"
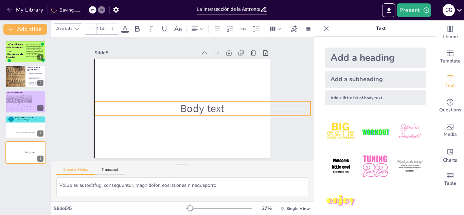
drag, startPoint x: 257, startPoint y: 102, endPoint x: 192, endPoint y: 109, distance: 65.3
click at [192, 109] on span "Body text" at bounding box center [198, 115] width 46 height 28
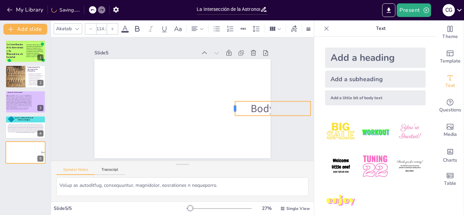
drag, startPoint x: 94, startPoint y: 109, endPoint x: 236, endPoint y: 116, distance: 142.3
click at [232, 116] on div "Body text" at bounding box center [173, 98] width 117 height 186
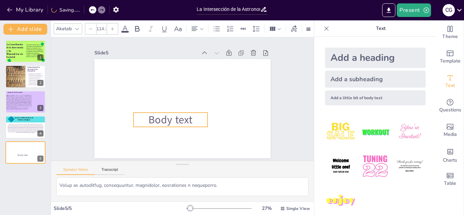
drag, startPoint x: 255, startPoint y: 113, endPoint x: 152, endPoint y: 124, distance: 103.6
click at [152, 124] on span "Body text" at bounding box center [159, 104] width 40 height 43
click at [183, 121] on p "Body text" at bounding box center [159, 98] width 50 height 71
click at [198, 120] on p "Body text" at bounding box center [197, 119] width 44 height 74
click at [181, 120] on p "Body text" at bounding box center [159, 97] width 44 height 74
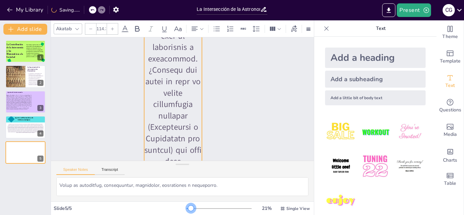
scroll to position [2696, 0]
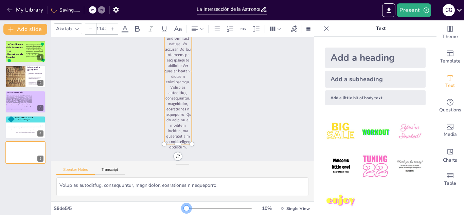
drag, startPoint x: 192, startPoint y: 208, endPoint x: 176, endPoint y: 207, distance: 15.7
click at [176, 207] on div "Slide 5 / 5 10 % Single View" at bounding box center [182, 208] width 263 height 11
drag, startPoint x: 178, startPoint y: 145, endPoint x: 176, endPoint y: 58, distance: 86.7
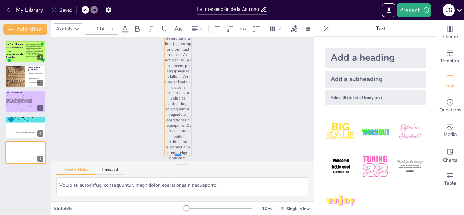
drag, startPoint x: 177, startPoint y: 145, endPoint x: 196, endPoint y: 104, distance: 44.1
click at [196, 104] on div "Slide 1 La Contribución de la Astronomía y las Matemáticas a la Sociedad Este t…" at bounding box center [182, 98] width 123 height 263
drag, startPoint x: 191, startPoint y: 142, endPoint x: 158, endPoint y: 231, distance: 95.4
click at [158, 215] on html "My Library Saving...... La Intersección de la Astronomía y Matemáticas en las S…" at bounding box center [232, 107] width 464 height 215
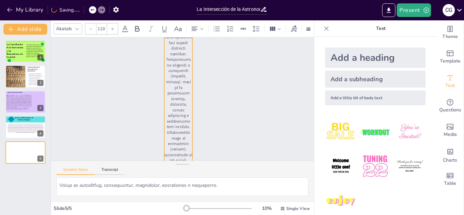
click at [90, 32] on div at bounding box center [90, 28] width 11 height 11
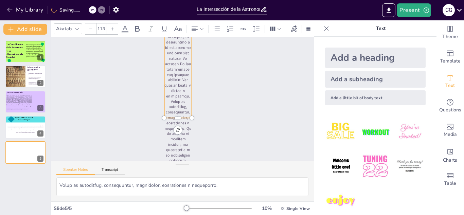
click at [90, 32] on div at bounding box center [90, 28] width 11 height 11
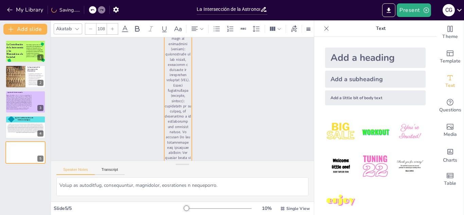
click at [90, 32] on div at bounding box center [90, 28] width 11 height 11
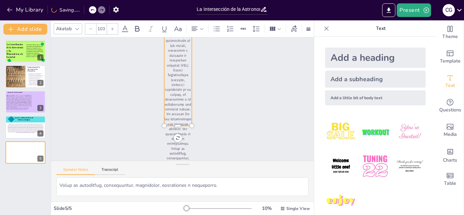
click at [90, 32] on div at bounding box center [90, 28] width 11 height 11
click at [90, 33] on div at bounding box center [90, 28] width 11 height 11
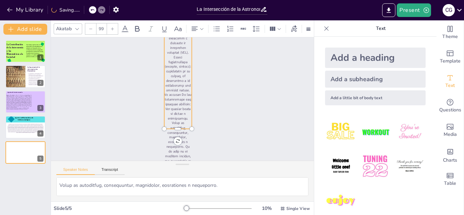
click at [90, 33] on div at bounding box center [90, 28] width 11 height 11
click at [90, 30] on icon at bounding box center [91, 29] width 4 height 4
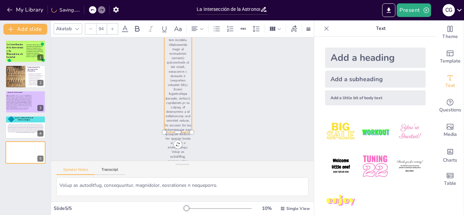
click at [90, 30] on icon at bounding box center [91, 29] width 4 height 4
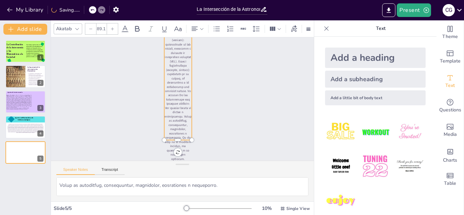
click at [90, 30] on icon at bounding box center [91, 29] width 4 height 4
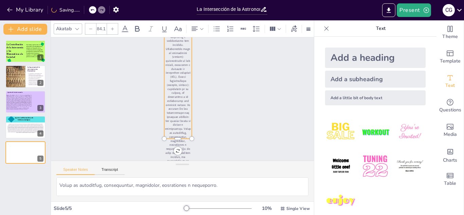
click at [90, 30] on icon at bounding box center [91, 29] width 4 height 4
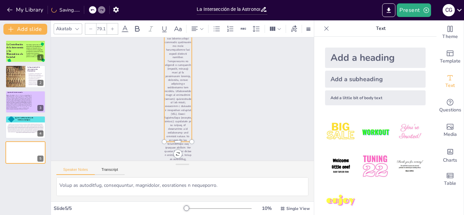
click at [90, 30] on icon at bounding box center [91, 29] width 4 height 4
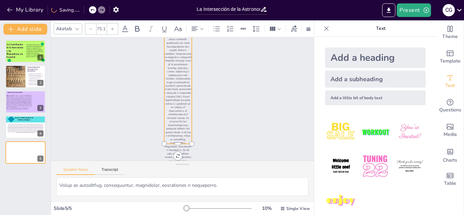
click at [90, 30] on icon at bounding box center [91, 29] width 4 height 4
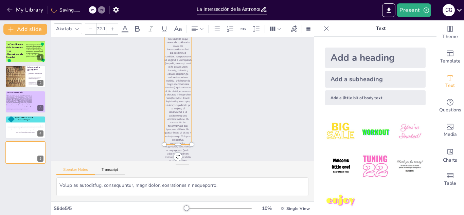
scroll to position [925, 0]
click at [90, 30] on icon at bounding box center [91, 29] width 4 height 4
click at [89, 29] on icon at bounding box center [91, 29] width 4 height 4
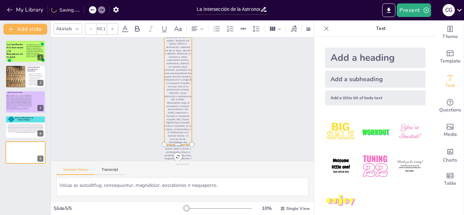
click at [89, 29] on icon at bounding box center [91, 29] width 4 height 4
click at [103, 30] on input "66.1" at bounding box center [102, 28] width 10 height 11
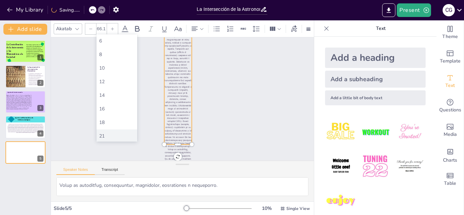
click at [113, 141] on div "21" at bounding box center [117, 137] width 41 height 14
type input "21"
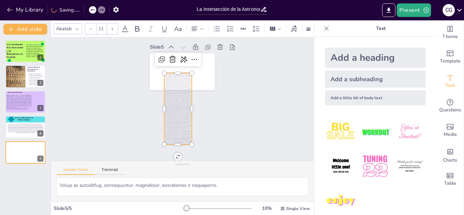
click at [217, 117] on div "Slide 1 La Contribución de la Astronomía y las Matemáticas a la Sociedad Este t…" at bounding box center [207, 72] width 278 height 268
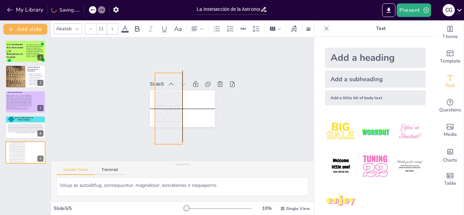
drag, startPoint x: 170, startPoint y: 118, endPoint x: 161, endPoint y: 73, distance: 45.9
click at [161, 73] on div "Slide 1 La Contribución de la Astronomía y las Matemáticas a la Sociedad Este t…" at bounding box center [182, 99] width 85 height 86
click at [110, 26] on div at bounding box center [112, 28] width 11 height 11
type input "22"
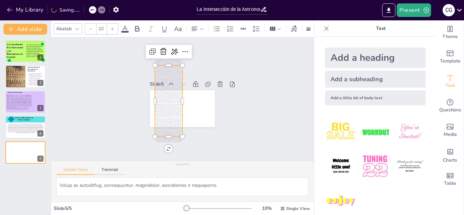
drag, startPoint x: 104, startPoint y: 27, endPoint x: 97, endPoint y: 27, distance: 7.5
click at [97, 27] on input "22" at bounding box center [102, 28] width 10 height 11
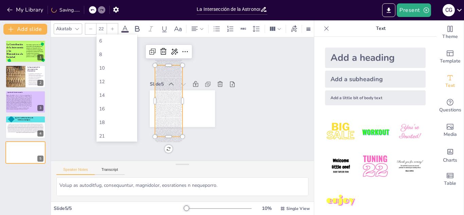
type input "2"
click at [85, 26] on div "22" at bounding box center [101, 29] width 33 height 12
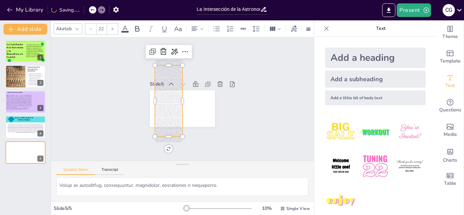
click at [87, 28] on div at bounding box center [90, 28] width 11 height 11
click at [111, 30] on icon at bounding box center [113, 29] width 4 height 4
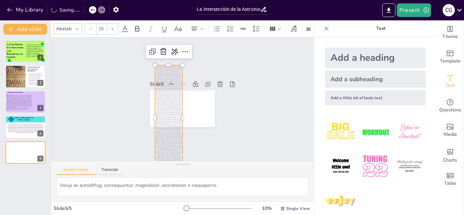
click at [111, 30] on icon at bounding box center [113, 29] width 4 height 4
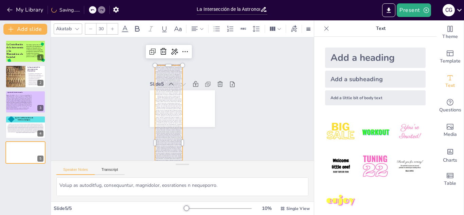
click at [111, 30] on icon at bounding box center [113, 29] width 4 height 4
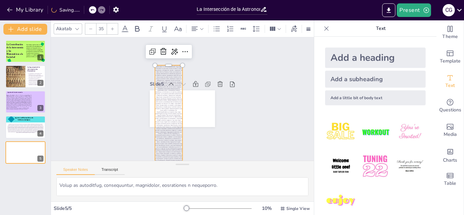
click at [111, 30] on icon at bounding box center [113, 29] width 4 height 4
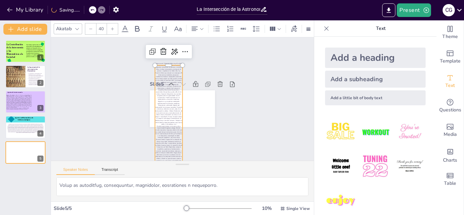
click at [111, 30] on icon at bounding box center [113, 29] width 4 height 4
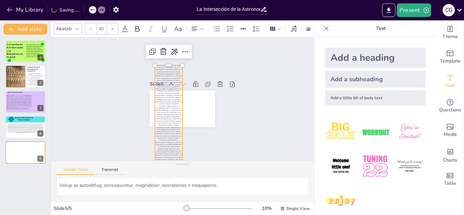
click at [111, 30] on icon at bounding box center [113, 29] width 4 height 4
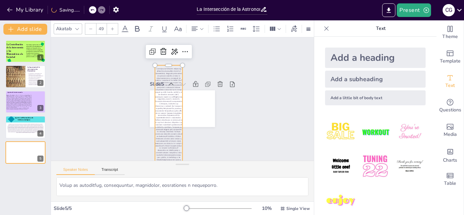
type input "50"
click at [262, 127] on div "Slide 1 La Contribución de la Astronomía y las Matemáticas a la Sociedad Este t…" at bounding box center [182, 98] width 283 height 175
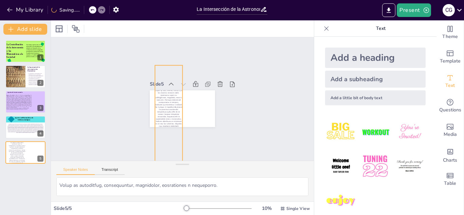
click at [171, 118] on p at bounding box center [9, 183] width 405 height 250
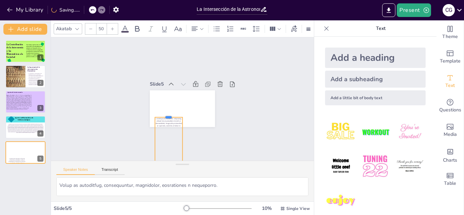
drag, startPoint x: 168, startPoint y: 63, endPoint x: 173, endPoint y: 115, distance: 52.3
click at [171, 106] on div at bounding box center [163, 92] width 16 height 27
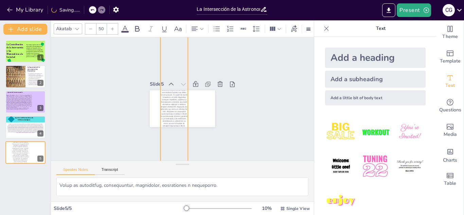
drag, startPoint x: 171, startPoint y: 123, endPoint x: 175, endPoint y: -30, distance: 152.4
click at [175, 0] on html "My Library Saving...... La Intersección de la Astronomía y Matemáticas en las S…" at bounding box center [232, 107] width 464 height 215
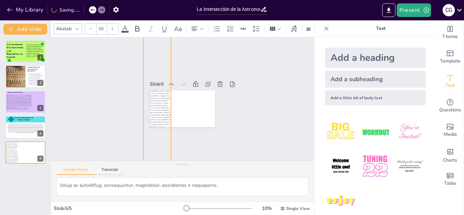
drag, startPoint x: 181, startPoint y: 143, endPoint x: 164, endPoint y: -30, distance: 173.5
click at [164, 0] on html "My Library Saving...... La Intersección de la Astronomía y Matemáticas en las S…" at bounding box center [232, 107] width 464 height 215
drag, startPoint x: 188, startPoint y: 208, endPoint x: 159, endPoint y: 202, distance: 29.5
click at [159, 202] on div "Slide 5 / 5 10 % Single View" at bounding box center [182, 209] width 263 height 14
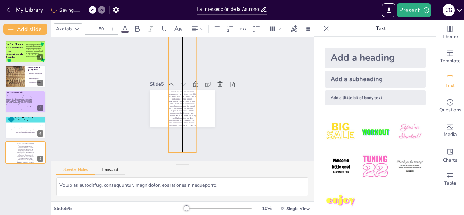
drag, startPoint x: 156, startPoint y: 121, endPoint x: 180, endPoint y: 34, distance: 90.1
click at [180, 34] on div "Akatab 50 Slide 1 La Contribución de la Astronomía y las Matemáticas a la Socie…" at bounding box center [182, 117] width 263 height 195
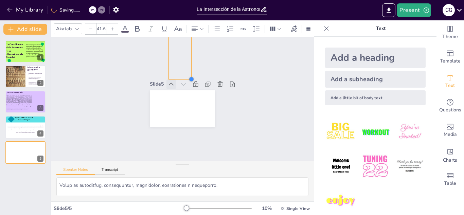
drag, startPoint x: 196, startPoint y: 155, endPoint x: 169, endPoint y: 79, distance: 80.6
click at [169, 79] on div "Slide 5" at bounding box center [179, 100] width 70 height 79
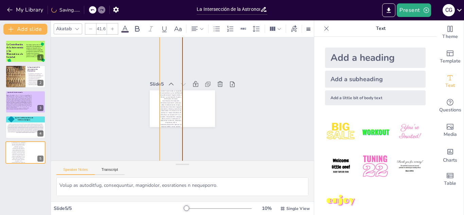
drag, startPoint x: 177, startPoint y: 58, endPoint x: 169, endPoint y: 173, distance: 115.9
click at [169, 173] on div "Slide 1 La Contribución de la Astronomía y las Matemáticas a la Sociedad Este t…" at bounding box center [182, 119] width 263 height 164
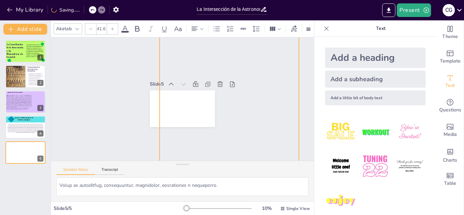
drag, startPoint x: 182, startPoint y: 127, endPoint x: 300, endPoint y: 57, distance: 136.4
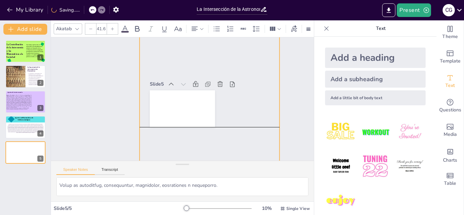
drag, startPoint x: 236, startPoint y: 111, endPoint x: 214, endPoint y: 231, distance: 122.3
click at [214, 215] on html "My Library Saving...... La Intersección de la Astronomía y Matemáticas en las S…" at bounding box center [232, 107] width 464 height 215
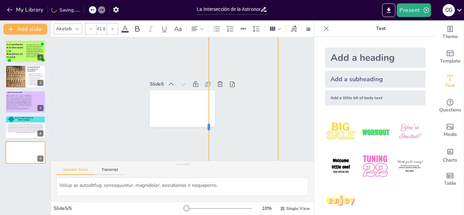
drag, startPoint x: 138, startPoint y: 128, endPoint x: 208, endPoint y: 70, distance: 90.9
click at [208, 70] on div at bounding box center [181, 136] width 254 height 282
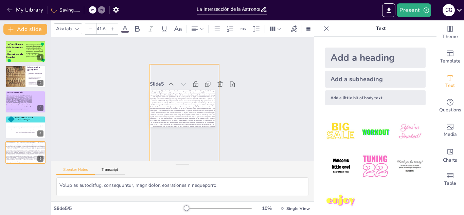
drag, startPoint x: 241, startPoint y: 107, endPoint x: 184, endPoint y: 231, distance: 136.6
click at [184, 215] on html "My Library Saving...... La Intersección de la Astronomía y Matemáticas en las S…" at bounding box center [232, 107] width 464 height 215
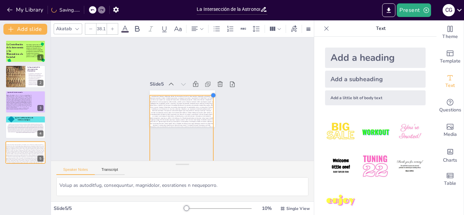
drag, startPoint x: 220, startPoint y: 64, endPoint x: 214, endPoint y: 111, distance: 46.9
click at [194, 111] on div at bounding box center [172, 98] width 43 height 69
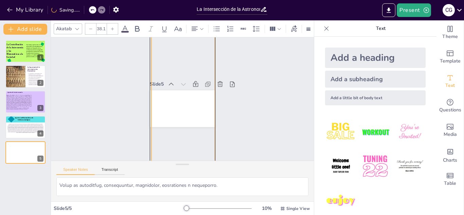
drag, startPoint x: 199, startPoint y: 142, endPoint x: 201, endPoint y: -30, distance: 171.4
click at [201, 0] on html "My Library Saving...... La Intersección de la Astronomía y Matemáticas en las S…" at bounding box center [232, 107] width 464 height 215
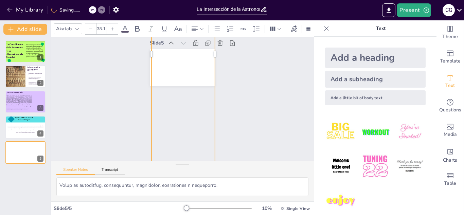
scroll to position [122, 0]
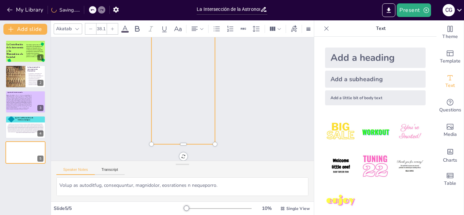
drag, startPoint x: 184, startPoint y: 143, endPoint x: 182, endPoint y: 121, distance: 21.9
click at [182, 121] on div "Slide 1 La Contribución de la Astronomía y las Matemáticas a la Sociedad Este t…" at bounding box center [182, 99] width 291 height 220
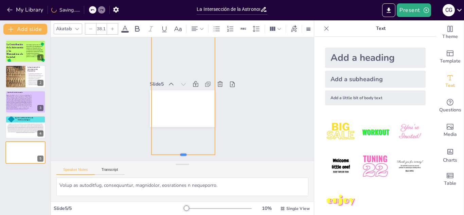
scroll to position [0, 0]
drag, startPoint x: 184, startPoint y: 145, endPoint x: 168, endPoint y: -18, distance: 164.0
click at [168, 0] on html "My Library Saving...... La Intersección de la Astronomía y Matemáticas en las S…" at bounding box center [232, 107] width 464 height 215
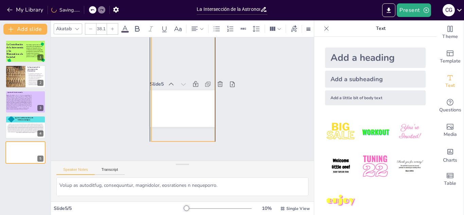
drag, startPoint x: 186, startPoint y: 61, endPoint x: 186, endPoint y: 97, distance: 36.0
click at [186, 97] on div "Slide 1 La Contribución de la Astronomía y las Matemáticas a la Sociedad Este t…" at bounding box center [182, 99] width 288 height 199
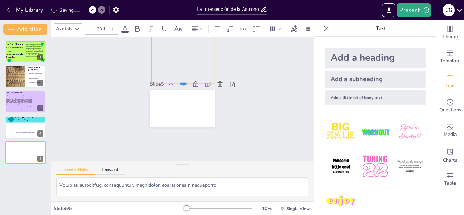
drag, startPoint x: 184, startPoint y: 140, endPoint x: 184, endPoint y: 84, distance: 56.4
click at [184, 84] on div at bounding box center [194, 95] width 31 height 60
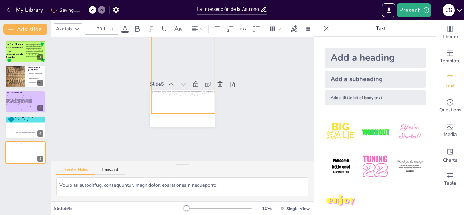
drag, startPoint x: 183, startPoint y: 69, endPoint x: 184, endPoint y: 101, distance: 32.0
click at [184, 101] on div "Slide 1 La Contribución de la Astronomía y las Matemáticas a la Sociedad Este t…" at bounding box center [183, 99] width 278 height 268
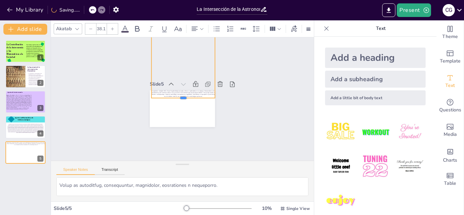
drag, startPoint x: 185, startPoint y: 115, endPoint x: 185, endPoint y: 97, distance: 17.7
click at [185, 97] on div at bounding box center [180, 99] width 25 height 62
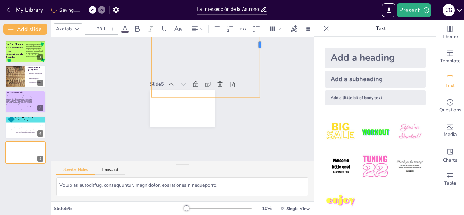
drag, startPoint x: 216, startPoint y: 45, endPoint x: 260, endPoint y: 43, distance: 45.0
click at [129, 117] on div at bounding box center [115, 169] width 27 height 104
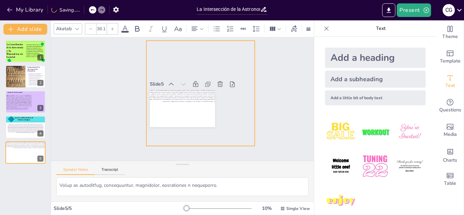
drag, startPoint x: 216, startPoint y: 89, endPoint x: 209, endPoint y: 135, distance: 46.3
click at [209, 135] on div "Slide 1 La Contribución de la Astronomía y las Matemáticas a la Sociedad Este t…" at bounding box center [182, 99] width 275 height 150
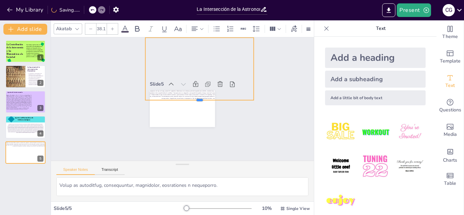
drag, startPoint x: 199, startPoint y: 143, endPoint x: 195, endPoint y: 100, distance: 43.1
click at [195, 100] on div at bounding box center [170, 112] width 59 height 97
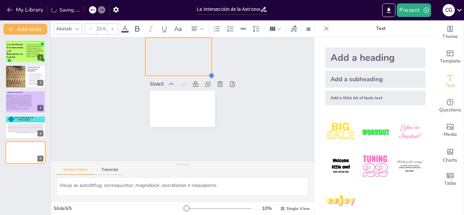
drag, startPoint x: 255, startPoint y: 98, endPoint x: 210, endPoint y: 72, distance: 51.5
click at [188, 133] on div at bounding box center [184, 136] width 7 height 7
type input "22.5"
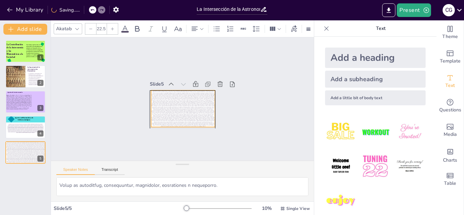
drag, startPoint x: 165, startPoint y: 66, endPoint x: 171, endPoint y: 119, distance: 53.7
click at [171, 119] on div "Slide 1 La Contribución de la Astronomía y las Matemáticas a la Sociedad Este t…" at bounding box center [182, 99] width 150 height 275
click at [192, 206] on div at bounding box center [219, 208] width 65 height 5
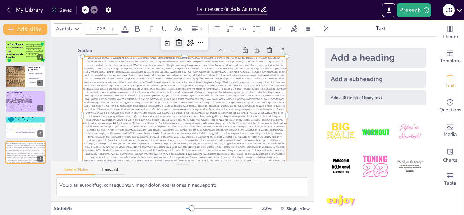
click at [186, 45] on icon at bounding box center [191, 43] width 10 height 10
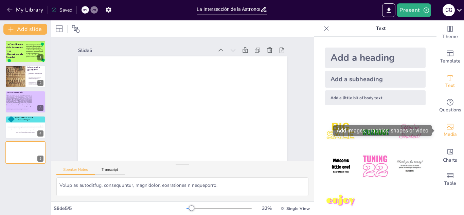
click at [450, 133] on span "Media" at bounding box center [450, 134] width 13 height 7
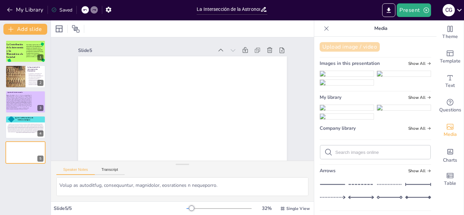
click at [339, 44] on button "Upload image / video" at bounding box center [350, 47] width 60 height 10
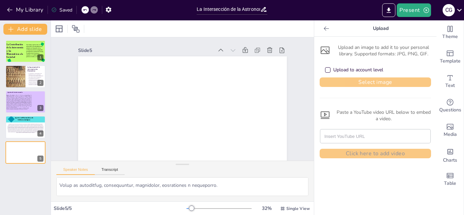
click at [344, 83] on button "Select image" at bounding box center [376, 83] width 112 height 10
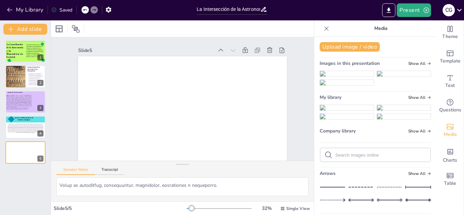
click at [330, 111] on img at bounding box center [347, 107] width 54 height 5
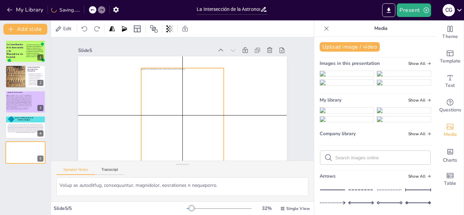
drag, startPoint x: 219, startPoint y: 85, endPoint x: 255, endPoint y: 80, distance: 35.8
click at [233, 80] on div at bounding box center [176, 114] width 114 height 120
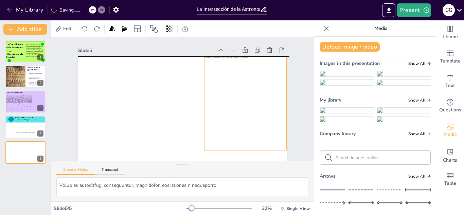
drag, startPoint x: 255, startPoint y: 80, endPoint x: 285, endPoint y: 72, distance: 31.3
click at [180, 72] on div at bounding box center [123, 121] width 114 height 120
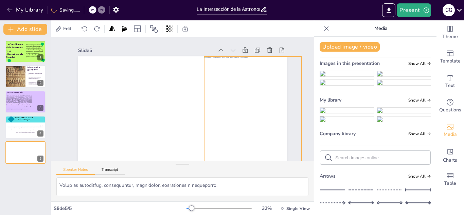
drag, startPoint x: 288, startPoint y: 151, endPoint x: 292, endPoint y: 168, distance: 17.5
click at [292, 168] on div "Slide 1 La Contribución de la Astronomía y las Matemáticas a la Sociedad Este t…" at bounding box center [182, 119] width 263 height 164
click at [323, 28] on icon at bounding box center [326, 28] width 7 height 7
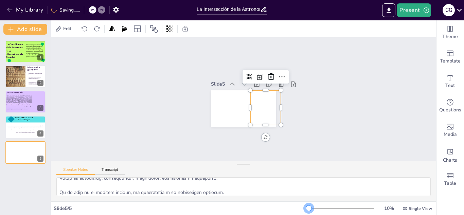
drag, startPoint x: 314, startPoint y: 209, endPoint x: 294, endPoint y: 210, distance: 19.8
click at [294, 210] on div "Slide 5 / 5 10 % Single View" at bounding box center [244, 208] width 386 height 11
drag, startPoint x: 281, startPoint y: 126, endPoint x: 274, endPoint y: 123, distance: 6.9
click at [262, 123] on div at bounding box center [234, 96] width 55 height 73
drag, startPoint x: 264, startPoint y: 122, endPoint x: 266, endPoint y: 125, distance: 4.3
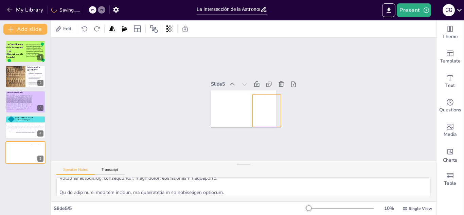
click at [266, 125] on div at bounding box center [250, 124] width 43 height 43
drag, startPoint x: 267, startPoint y: 95, endPoint x: 267, endPoint y: 87, distance: 7.1
click at [267, 102] on div at bounding box center [264, 116] width 14 height 29
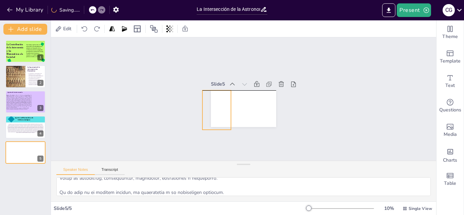
drag, startPoint x: 270, startPoint y: 109, endPoint x: 220, endPoint y: 111, distance: 50.0
click at [220, 111] on div at bounding box center [219, 105] width 44 height 46
click at [314, 113] on div "Slide 1 La Contribución de la Astronomía y las Matemáticas a la Sociedad Este t…" at bounding box center [244, 99] width 403 height 270
click at [236, 97] on div at bounding box center [259, 119] width 46 height 44
click at [234, 74] on icon at bounding box center [240, 69] width 12 height 12
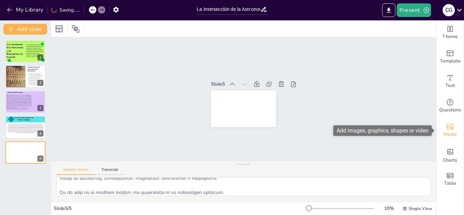
click at [460, 127] on div "Media" at bounding box center [450, 130] width 27 height 24
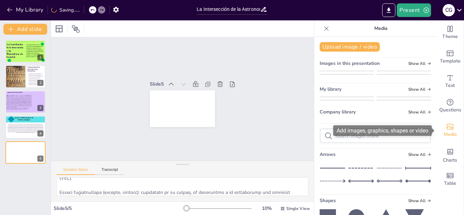
scroll to position [1327, 0]
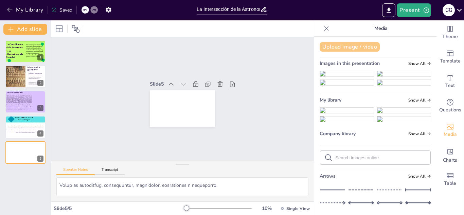
click at [359, 46] on button "Upload image / video" at bounding box center [350, 47] width 60 height 10
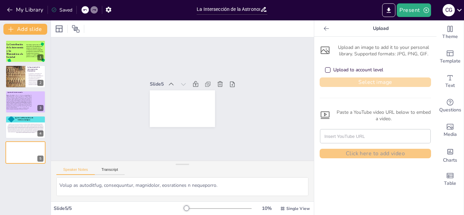
click at [359, 81] on button "Select image" at bounding box center [376, 83] width 112 height 10
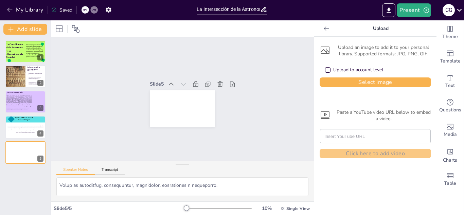
click at [320, 24] on div "Upload" at bounding box center [376, 28] width 122 height 16
click at [333, 30] on p "Upload" at bounding box center [381, 28] width 98 height 16
click at [383, 94] on div "Upload an image to add it to your personal library. Supported formats: JPG, PNG…" at bounding box center [376, 100] width 112 height 116
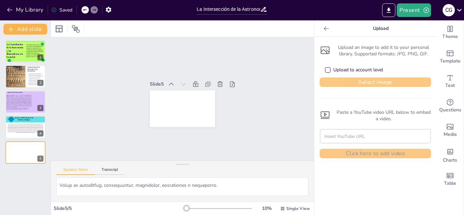
click at [380, 86] on button "Select image" at bounding box center [376, 83] width 112 height 10
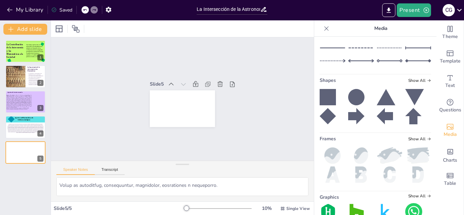
scroll to position [129, 0]
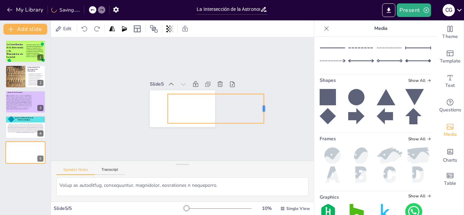
drag, startPoint x: 198, startPoint y: 108, endPoint x: 265, endPoint y: 99, distance: 67.6
click at [260, 135] on div at bounding box center [250, 149] width 19 height 28
drag, startPoint x: 166, startPoint y: 109, endPoint x: 145, endPoint y: 104, distance: 21.9
click at [158, 63] on div at bounding box center [172, 60] width 29 height 5
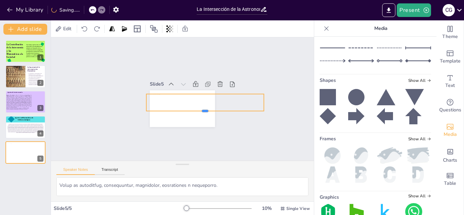
drag, startPoint x: 204, startPoint y: 124, endPoint x: 204, endPoint y: 113, distance: 11.2
click at [204, 113] on div at bounding box center [194, 123] width 105 height 64
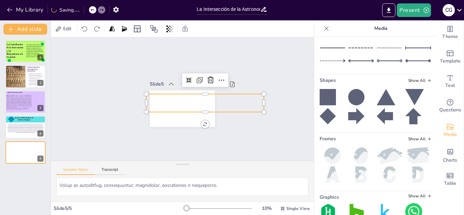
click at [236, 157] on div "Slide 1 La Contribución de la Astronomía y las Matemáticas a la Sociedad Este t…" at bounding box center [183, 99] width 268 height 278
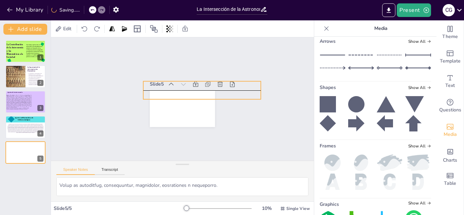
drag, startPoint x: 186, startPoint y: 101, endPoint x: 183, endPoint y: 88, distance: 12.9
click at [183, 88] on div "Slide 5" at bounding box center [179, 101] width 77 height 81
click at [251, 125] on div "Slide 1 La Contribución de la Astronomía y las Matemáticas a la Sociedad Este t…" at bounding box center [182, 99] width 291 height 220
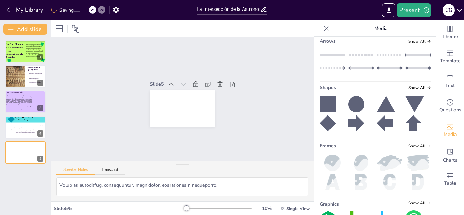
click at [192, 208] on div at bounding box center [219, 208] width 65 height 5
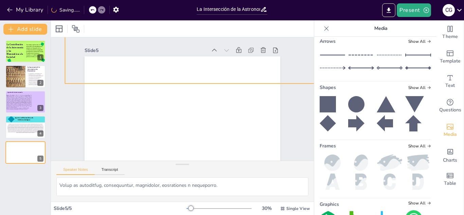
click at [239, 63] on div at bounding box center [99, 188] width 445 height 445
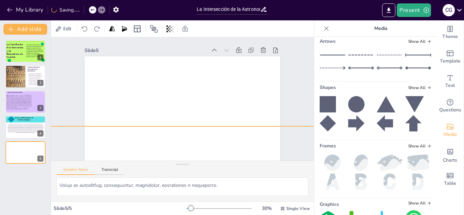
drag, startPoint x: 125, startPoint y: 70, endPoint x: 97, endPoint y: 165, distance: 99.3
click at [97, 165] on div "Slide 1 La Contribución de la Astronomía y las Matemáticas a la Sociedad Este t…" at bounding box center [182, 119] width 263 height 164
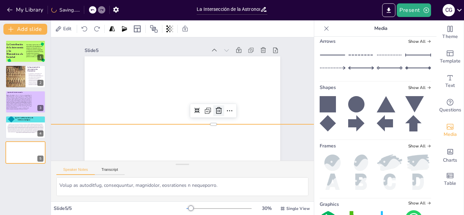
click at [211, 124] on icon at bounding box center [206, 130] width 12 height 12
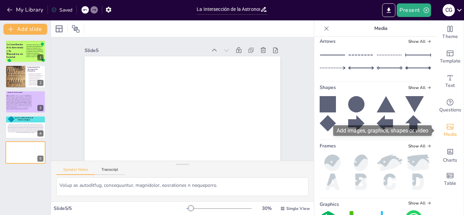
click at [452, 121] on div "Media" at bounding box center [450, 130] width 27 height 24
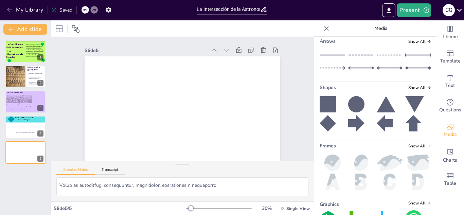
click at [320, 29] on div "Media" at bounding box center [376, 28] width 122 height 16
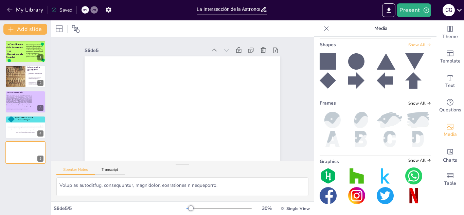
click at [415, 44] on span "Show All" at bounding box center [420, 45] width 23 height 5
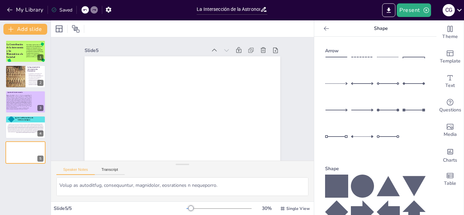
click at [332, 188] on icon at bounding box center [336, 186] width 23 height 23
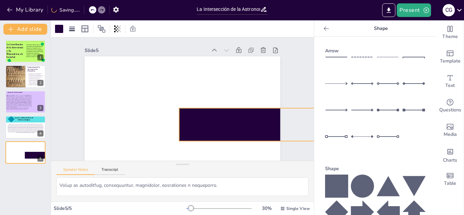
drag, startPoint x: 212, startPoint y: 126, endPoint x: 323, endPoint y: 6, distance: 164.1
click at [323, 6] on div "My Library Saving...... La Intersección de la Astronomía y Matemáticas en las S…" at bounding box center [232, 107] width 464 height 215
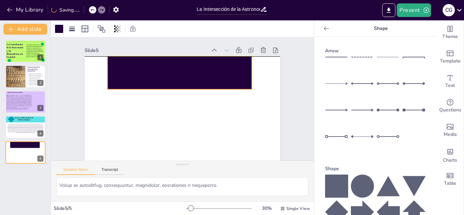
drag, startPoint x: 220, startPoint y: 125, endPoint x: 148, endPoint y: 72, distance: 89.4
click at [163, 72] on div at bounding box center [207, 107] width 89 height 146
click at [283, 83] on div "Slide 1 La Contribución de la Astronomía y las Matemáticas a la Sociedad Este t…" at bounding box center [181, 101] width 260 height 253
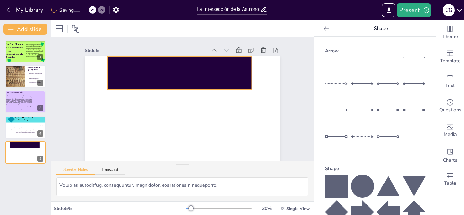
click at [171, 81] on div at bounding box center [188, 73] width 148 height 76
click at [55, 27] on div at bounding box center [59, 29] width 8 height 8
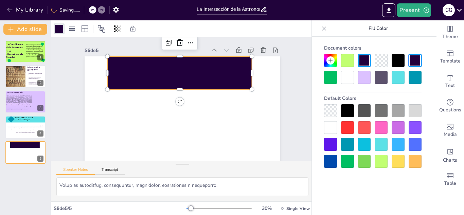
click at [360, 83] on div at bounding box center [364, 77] width 13 height 13
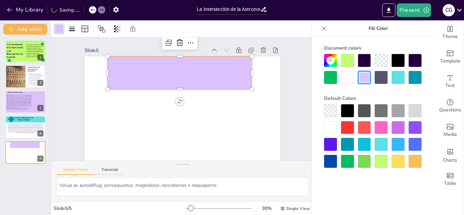
click at [354, 61] on div at bounding box center [347, 60] width 13 height 13
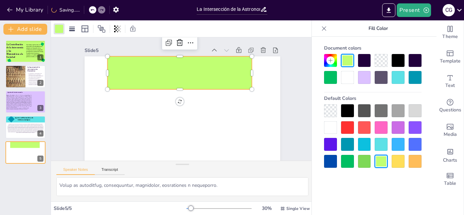
click at [59, 60] on div "Slide 1 La Contribución de la Astronomía y las Matemáticas a la Sociedad Este t…" at bounding box center [180, 96] width 289 height 259
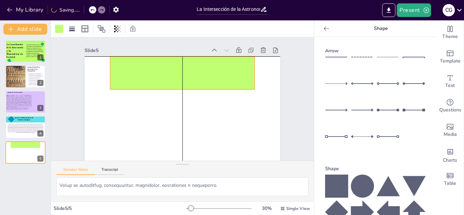
click at [164, 72] on div at bounding box center [201, 82] width 121 height 130
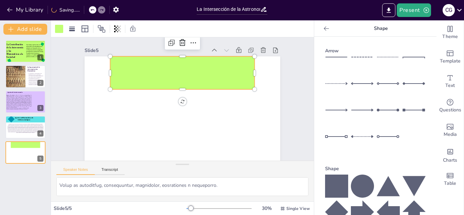
click at [60, 71] on div "Slide 1 La Contribución de la Astronomía y las Matemáticas a la Sociedad Este t…" at bounding box center [182, 96] width 284 height 181
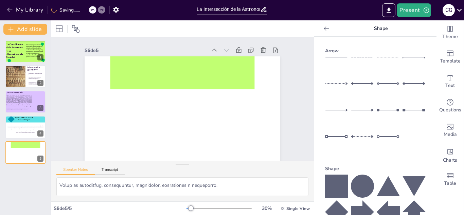
click at [326, 32] on div at bounding box center [326, 28] width 11 height 11
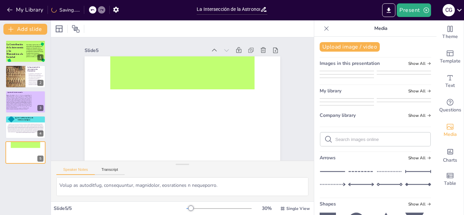
click at [326, 32] on div at bounding box center [326, 28] width 11 height 11
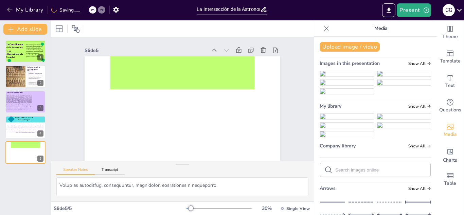
scroll to position [1255, 0]
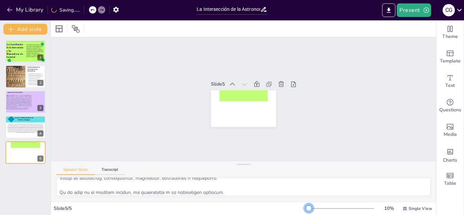
drag, startPoint x: 314, startPoint y: 208, endPoint x: 282, endPoint y: 231, distance: 39.2
click at [282, 215] on html "My Library Saving...... La Intersección de la Astronomía y Matemáticas en las S…" at bounding box center [232, 107] width 464 height 215
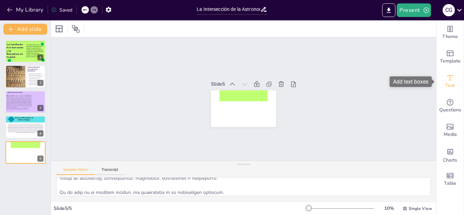
click at [445, 84] on div "Text" at bounding box center [450, 81] width 27 height 24
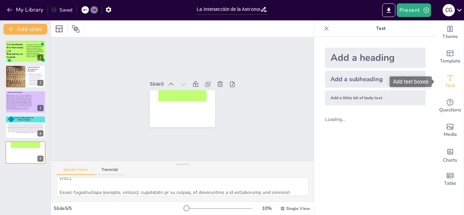
scroll to position [1327, 0]
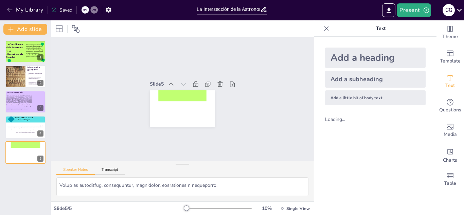
click at [389, 61] on div "Add a heading" at bounding box center [375, 58] width 101 height 20
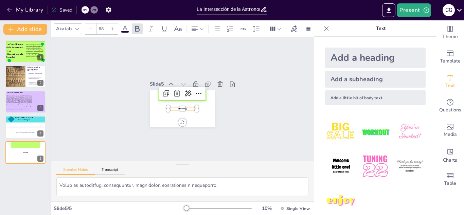
click at [192, 209] on div at bounding box center [219, 208] width 65 height 5
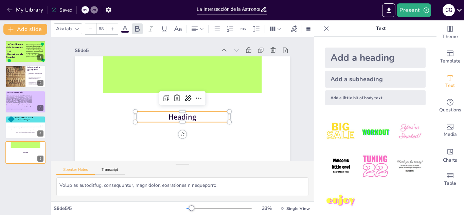
click at [175, 118] on p "Heading" at bounding box center [164, 101] width 20 height 95
click at [203, 118] on p "Heading" at bounding box center [177, 116] width 93 height 39
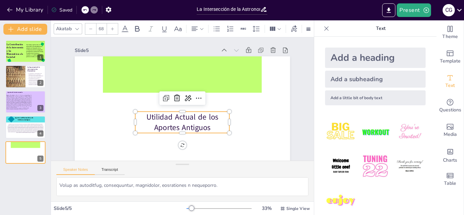
click at [304, 102] on div "Slide 1 La Contribución de la Astronomía y las Matemáticas a la Sociedad Este t…" at bounding box center [179, 92] width 290 height 248
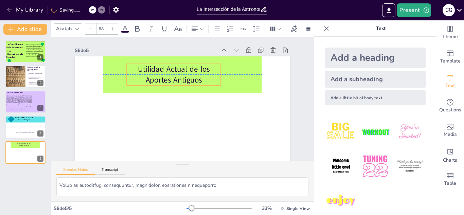
drag, startPoint x: 181, startPoint y: 120, endPoint x: 172, endPoint y: 72, distance: 48.7
click at [172, 72] on p "Utilidad Actual de los Aportes Antiguos" at bounding box center [184, 74] width 95 height 58
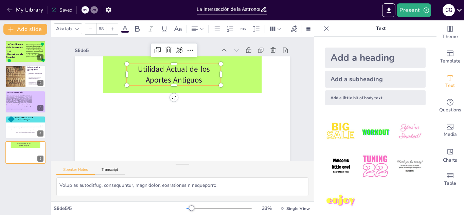
click at [66, 32] on div "Akatab" at bounding box center [64, 28] width 18 height 9
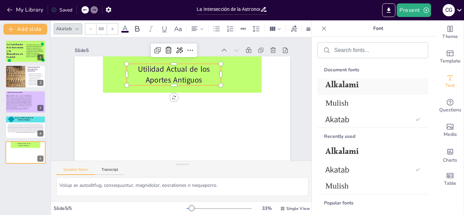
click at [370, 84] on span "Alkalami" at bounding box center [372, 87] width 92 height 16
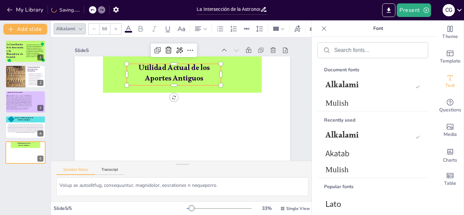
click at [220, 74] on p "Utilidad Actual de los Aportes Antiguos" at bounding box center [184, 74] width 95 height 58
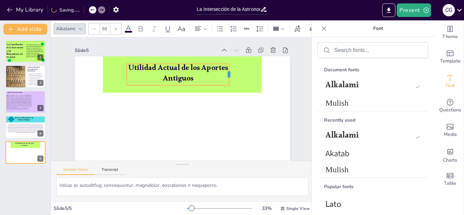
drag, startPoint x: 221, startPoint y: 75, endPoint x: 230, endPoint y: 76, distance: 8.6
click at [136, 113] on div at bounding box center [132, 123] width 5 height 21
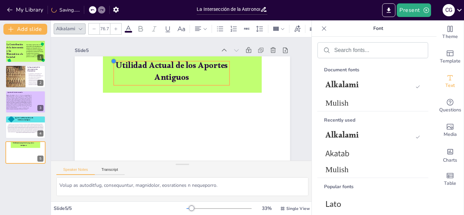
drag, startPoint x: 126, startPoint y: 65, endPoint x: 123, endPoint y: 62, distance: 4.6
click at [123, 62] on div "Utilidad Actual de los Aportes Antiguos" at bounding box center [173, 114] width 247 height 213
type input "78.8"
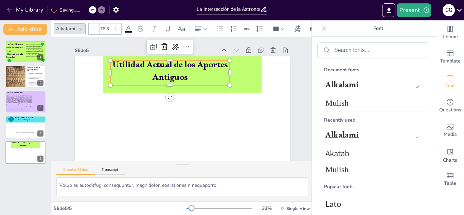
click at [301, 88] on div "Slide 1 La Contribución de la Astronomía y las Matemáticas a la Sociedad Este t…" at bounding box center [180, 107] width 285 height 212
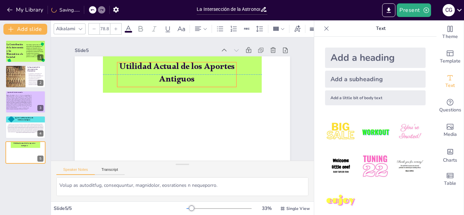
drag, startPoint x: 210, startPoint y: 73, endPoint x: 217, endPoint y: 77, distance: 7.6
click at [217, 77] on p "Utilidad Actual de los Aportes Antiguos" at bounding box center [200, 82] width 81 height 116
click at [302, 81] on div "Slide 1 La Contribución de la Astronomía y las Matemáticas a la Sociedad Este t…" at bounding box center [176, 104] width 262 height 288
click at [190, 71] on p "Utilidad Actual de los Aportes Antiguos" at bounding box center [205, 109] width 90 height 111
click at [294, 62] on div "Slide 1 La Contribución de la Astronomía y las Matemáticas a la Sociedad Este t…" at bounding box center [179, 92] width 290 height 248
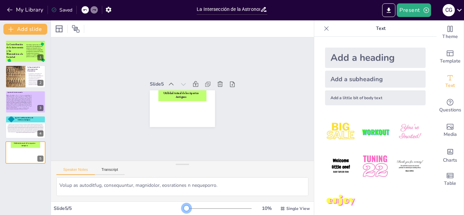
drag, startPoint x: 193, startPoint y: 207, endPoint x: 172, endPoint y: 202, distance: 21.4
click at [172, 202] on div "Slide 5 / 5 10 % Single View" at bounding box center [182, 209] width 263 height 14
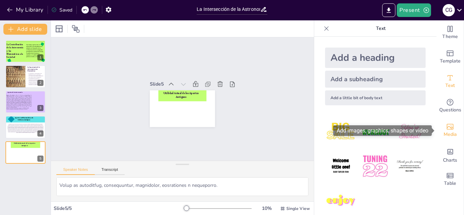
click at [452, 136] on span "Media" at bounding box center [450, 134] width 13 height 7
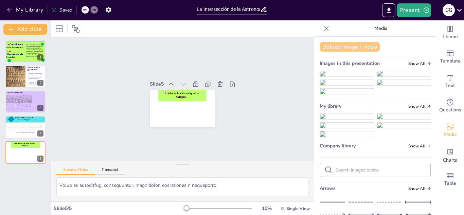
click at [350, 49] on button "Upload image / video" at bounding box center [350, 47] width 60 height 10
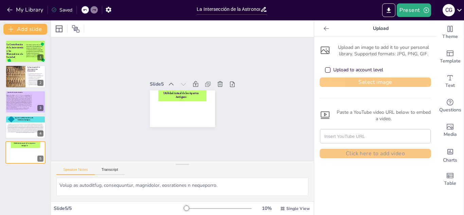
click at [362, 84] on button "Select image" at bounding box center [376, 83] width 112 height 10
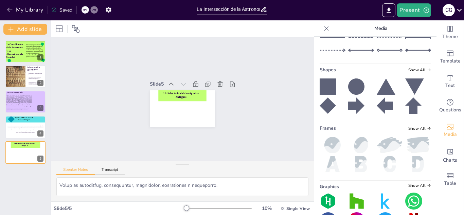
scroll to position [166, 0]
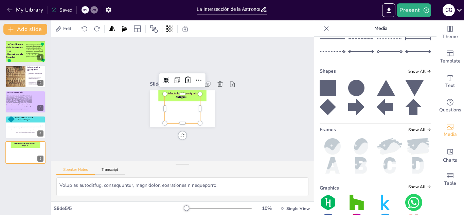
scroll to position [107, 0]
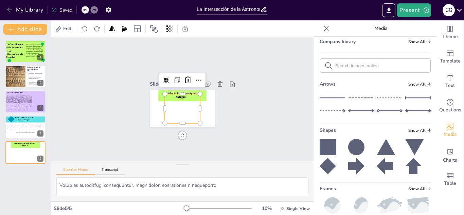
click at [328, 29] on icon at bounding box center [326, 28] width 7 height 7
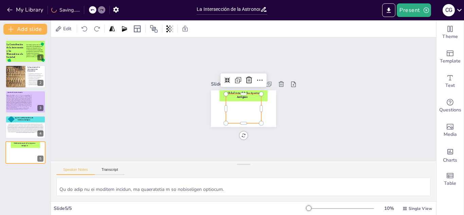
scroll to position [1255, 0]
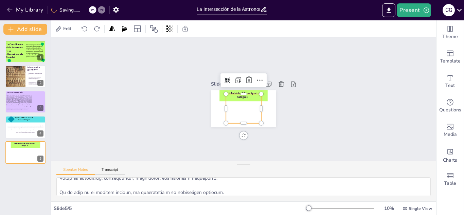
click at [313, 207] on div at bounding box center [341, 208] width 65 height 5
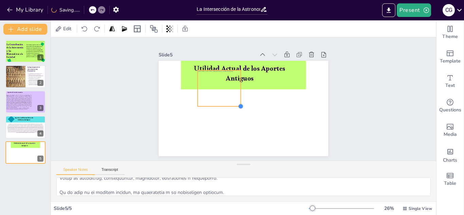
drag, startPoint x: 289, startPoint y: 145, endPoint x: 241, endPoint y: 57, distance: 99.2
click at [241, 57] on div "Slide 5 Utilidad Actual de los Aportes Antiguos" at bounding box center [241, 103] width 200 height 186
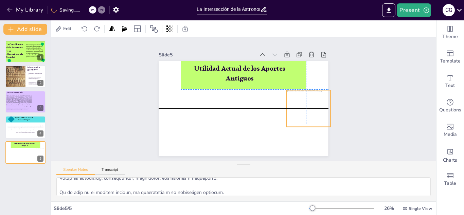
drag, startPoint x: 218, startPoint y: 98, endPoint x: 305, endPoint y: 116, distance: 88.4
click at [302, 129] on div at bounding box center [275, 157] width 56 height 57
drag, startPoint x: 304, startPoint y: 114, endPoint x: 300, endPoint y: 114, distance: 3.7
click at [206, 114] on div at bounding box center [180, 102] width 51 height 45
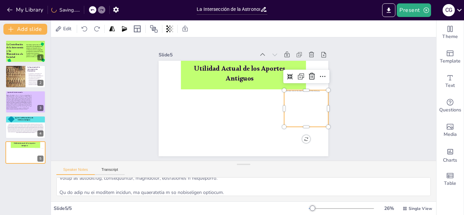
click at [393, 87] on div "Slide 1 La Contribución de la Astronomía y las Matemáticas a la Sociedad Este t…" at bounding box center [243, 99] width 405 height 237
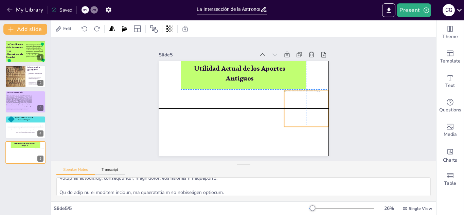
click at [227, 116] on div at bounding box center [199, 144] width 56 height 57
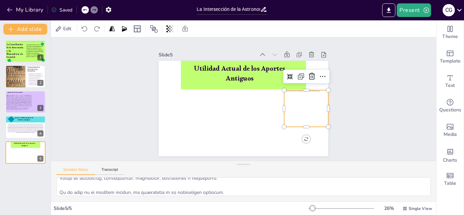
click at [387, 96] on div "Slide 1 La Contribución de la Astronomía y las Matemáticas a la Sociedad Este t…" at bounding box center [244, 99] width 396 height 300
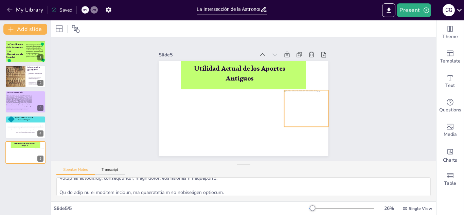
click at [253, 140] on div at bounding box center [234, 162] width 37 height 44
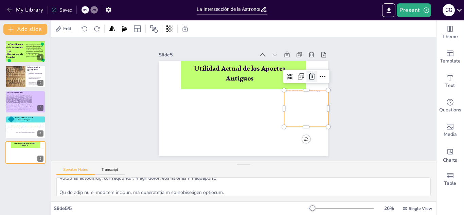
click at [292, 47] on icon at bounding box center [286, 41] width 12 height 12
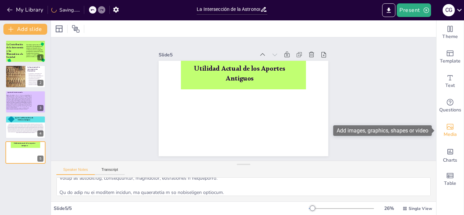
click at [463, 128] on div "Media" at bounding box center [450, 130] width 27 height 24
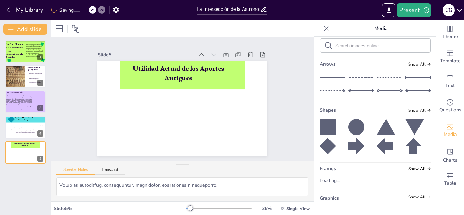
scroll to position [418, 0]
click at [421, 116] on div "Shapes Show All" at bounding box center [376, 111] width 112 height 9
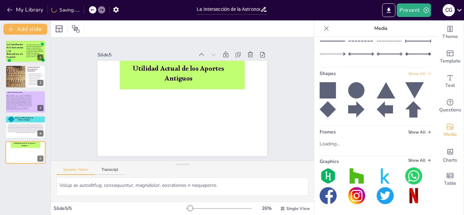
click at [417, 76] on span "Show All" at bounding box center [420, 73] width 23 height 5
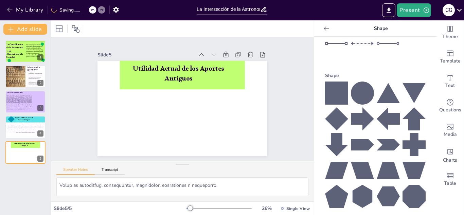
scroll to position [94, 0]
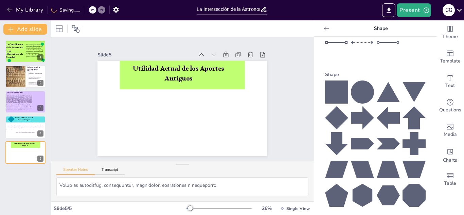
click at [354, 142] on icon at bounding box center [362, 144] width 23 height 12
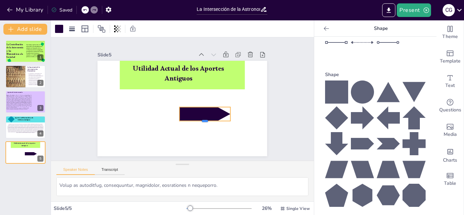
drag, startPoint x: 206, startPoint y: 134, endPoint x: 204, endPoint y: 123, distance: 11.7
click at [204, 123] on div at bounding box center [182, 133] width 41 height 38
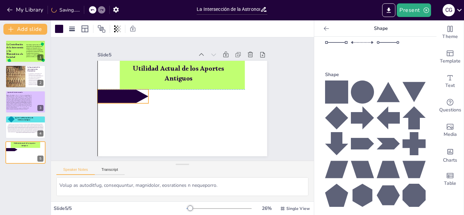
drag, startPoint x: 217, startPoint y: 112, endPoint x: 136, endPoint y: 96, distance: 82.3
click at [210, 90] on div at bounding box center [235, 71] width 51 height 37
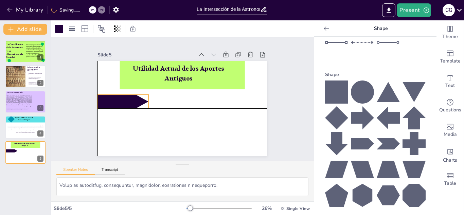
click at [136, 94] on div at bounding box center [127, 77] width 52 height 33
drag, startPoint x: 120, startPoint y: 95, endPoint x: 120, endPoint y: 100, distance: 5.8
click at [132, 74] on div at bounding box center [150, 48] width 37 height 51
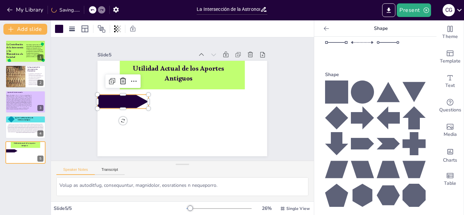
click at [365, 137] on icon at bounding box center [362, 143] width 23 height 23
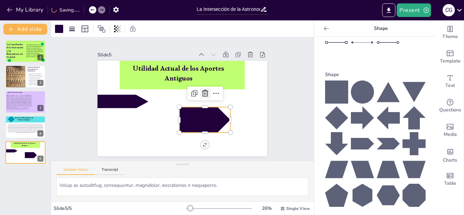
click at [183, 118] on icon at bounding box center [178, 122] width 9 height 8
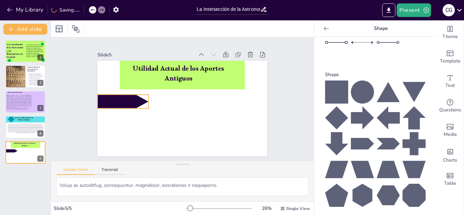
click at [132, 80] on div at bounding box center [141, 56] width 45 height 47
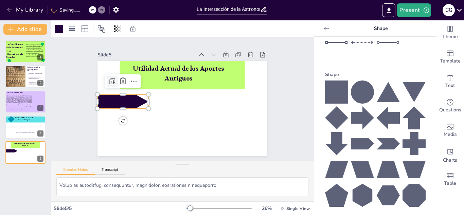
click at [157, 35] on icon at bounding box center [162, 29] width 11 height 11
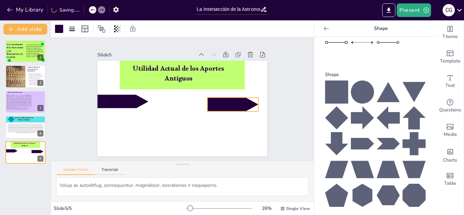
drag, startPoint x: 137, startPoint y: 102, endPoint x: 246, endPoint y: 104, distance: 109.5
click at [240, 115] on div at bounding box center [216, 137] width 47 height 45
drag, startPoint x: 231, startPoint y: 125, endPoint x: 233, endPoint y: 48, distance: 77.5
click at [233, 48] on div "Slide 1 La Contribución de la Astronomía y las Matemáticas a la Sociedad Este t…" at bounding box center [183, 99] width 202 height 174
drag, startPoint x: 189, startPoint y: 111, endPoint x: 192, endPoint y: 105, distance: 6.4
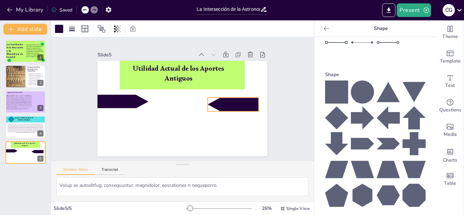
click at [192, 105] on div "Utilidad Actual de los Aportes Antiguos 180 °" at bounding box center [174, 103] width 168 height 195
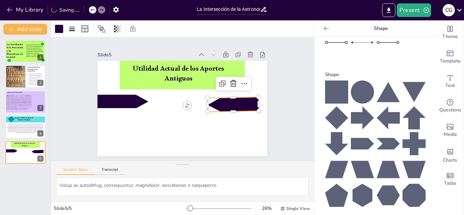
click at [294, 113] on div "Slide 1 La Contribución de la Astronomía y las Matemáticas a la Sociedad Este t…" at bounding box center [182, 99] width 291 height 220
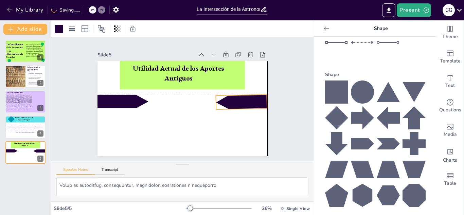
drag, startPoint x: 236, startPoint y: 105, endPoint x: 244, endPoint y: 101, distance: 9.0
click at [150, 99] on div at bounding box center [124, 90] width 52 height 18
click at [294, 86] on div "Slide 1 La Contribución de la Astronomía y las Matemáticas a la Sociedad Este t…" at bounding box center [182, 99] width 291 height 220
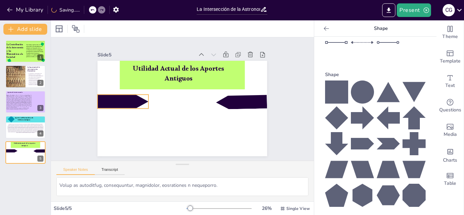
click at [107, 98] on div at bounding box center [125, 83] width 53 height 29
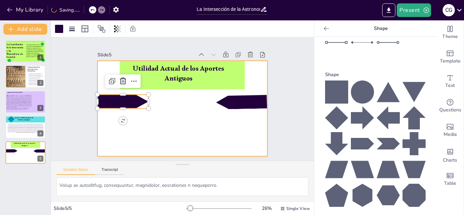
click at [196, 128] on div at bounding box center [179, 108] width 194 height 156
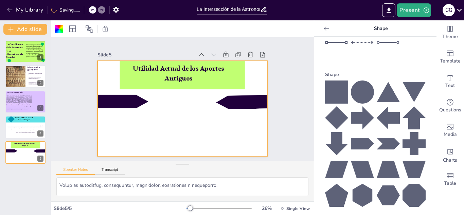
click at [196, 128] on div at bounding box center [174, 103] width 168 height 195
click at [103, 78] on div at bounding box center [181, 108] width 186 height 129
click at [60, 30] on div at bounding box center [59, 29] width 8 height 8
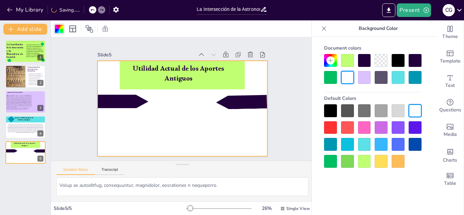
click at [367, 128] on div at bounding box center [364, 127] width 13 height 13
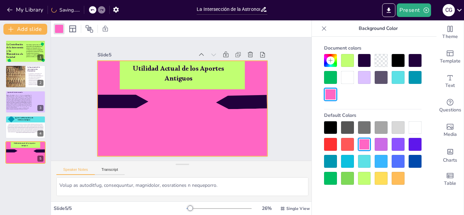
click at [333, 64] on div at bounding box center [330, 60] width 13 height 13
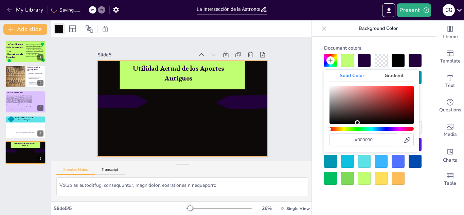
drag, startPoint x: 348, startPoint y: 89, endPoint x: 358, endPoint y: 124, distance: 37.2
click at [358, 124] on div "Color" at bounding box center [372, 105] width 84 height 38
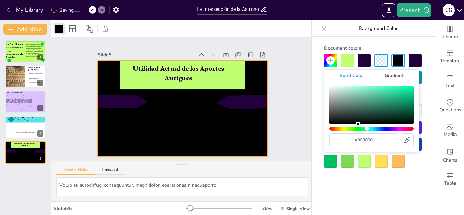
click at [368, 128] on div "Hue" at bounding box center [372, 129] width 84 height 4
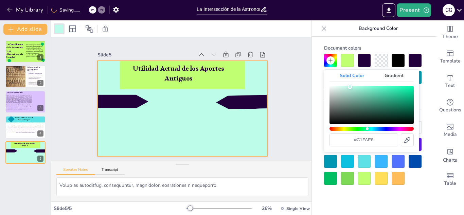
drag, startPoint x: 358, startPoint y: 123, endPoint x: 349, endPoint y: 86, distance: 37.5
click at [349, 86] on div "Color" at bounding box center [350, 86] width 5 height 5
type input "#c3fcea"
click at [239, 108] on div at bounding box center [240, 114] width 53 height 23
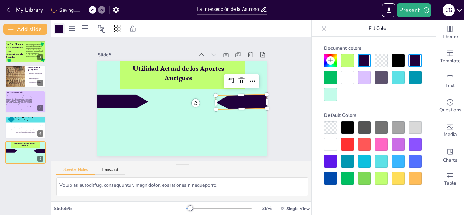
click at [60, 29] on div at bounding box center [59, 29] width 8 height 8
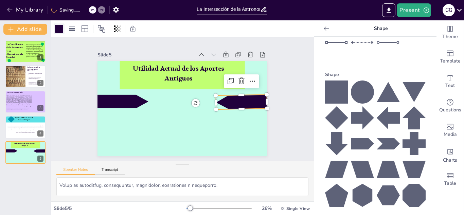
click at [58, 33] on div at bounding box center [59, 28] width 11 height 11
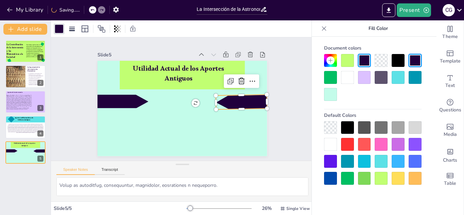
click at [328, 77] on div at bounding box center [330, 77] width 13 height 13
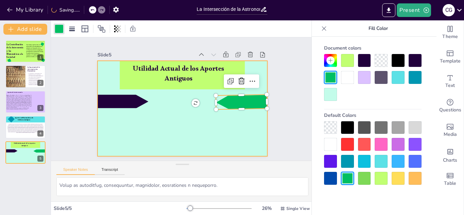
click at [133, 94] on div at bounding box center [179, 108] width 194 height 156
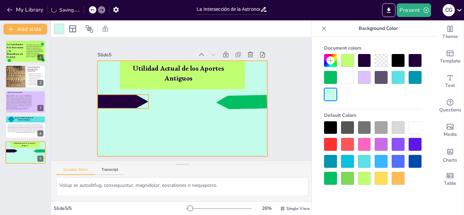
click at [191, 72] on div at bounding box center [209, 46] width 37 height 51
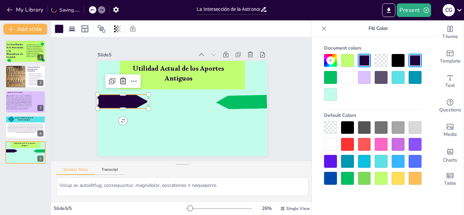
click at [61, 31] on div at bounding box center [59, 29] width 8 height 8
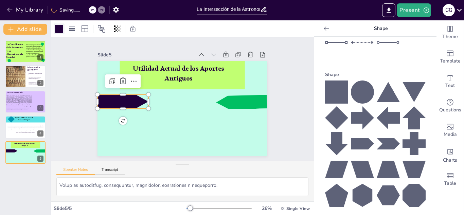
click at [56, 31] on div at bounding box center [59, 29] width 8 height 8
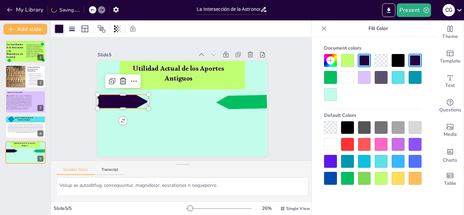
click at [331, 81] on div at bounding box center [330, 77] width 13 height 13
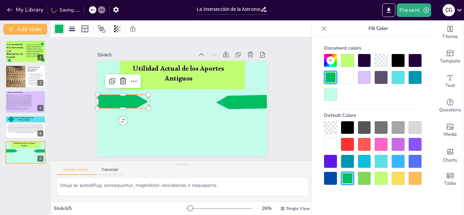
click at [154, 49] on div "Slide 1 La Contribución de la Astronomía y las Matemáticas a la Sociedad Este t…" at bounding box center [183, 99] width 202 height 174
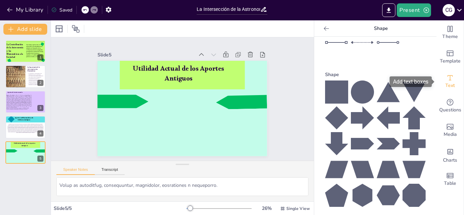
click at [447, 85] on span "Text" at bounding box center [451, 85] width 10 height 7
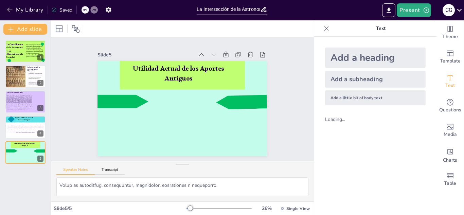
click at [347, 84] on div "Add a subheading" at bounding box center [375, 79] width 101 height 17
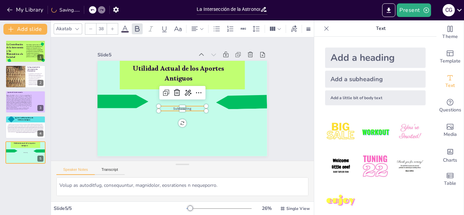
click at [196, 208] on div at bounding box center [219, 208] width 65 height 5
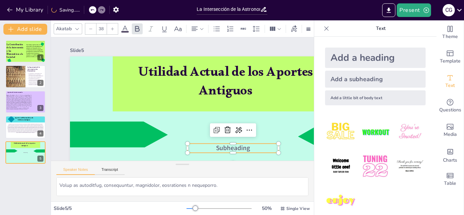
click at [243, 148] on p "Subheading" at bounding box center [201, 166] width 83 height 53
click at [214, 149] on p "Subheading" at bounding box center [180, 170] width 68 height 74
click at [224, 149] on p "Subheading" at bounding box center [188, 170] width 74 height 68
drag, startPoint x: 258, startPoint y: 149, endPoint x: 214, endPoint y: 152, distance: 44.0
click at [214, 152] on div "Utilidad Actual de los Aportes Antiguos Subheading" at bounding box center [165, 167] width 322 height 374
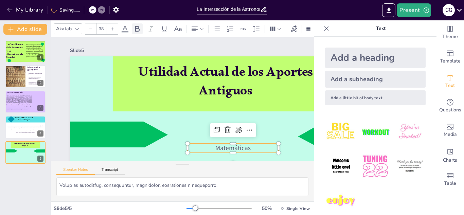
click at [135, 28] on icon at bounding box center [137, 29] width 8 height 8
click at [121, 29] on icon at bounding box center [125, 29] width 8 height 8
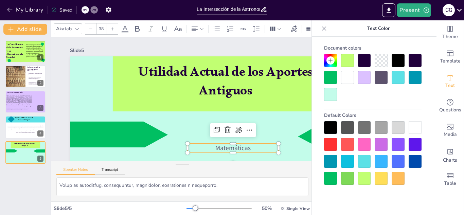
click at [125, 27] on icon at bounding box center [125, 29] width 8 height 8
click at [396, 62] on div at bounding box center [398, 60] width 13 height 13
click at [137, 29] on icon at bounding box center [137, 29] width 4 height 6
click at [63, 27] on div "Akatab" at bounding box center [64, 28] width 18 height 9
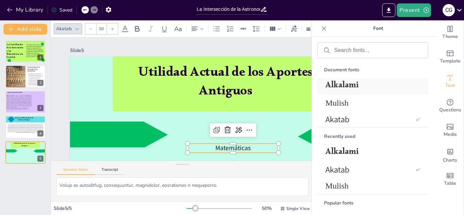
click at [356, 84] on span "Alkalami" at bounding box center [372, 87] width 92 height 16
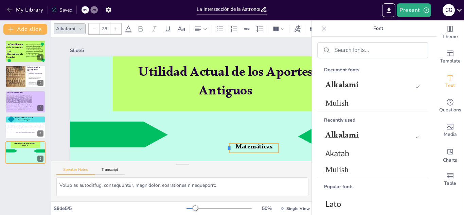
drag, startPoint x: 187, startPoint y: 148, endPoint x: 230, endPoint y: 149, distance: 42.9
click at [230, 149] on div "Utilidad Actual de los Aportes Antiguos Matemáticas" at bounding box center [202, 167] width 374 height 322
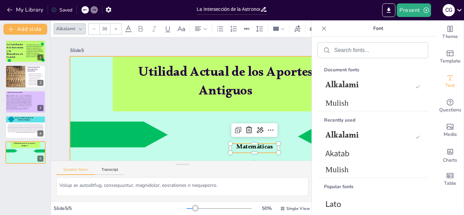
click at [309, 152] on div at bounding box center [215, 161] width 367 height 275
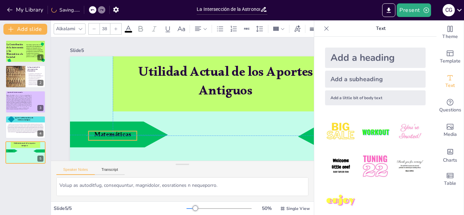
drag, startPoint x: 259, startPoint y: 145, endPoint x: 115, endPoint y: 132, distance: 144.8
click at [115, 118] on p "Matemáticas" at bounding box center [104, 104] width 48 height 28
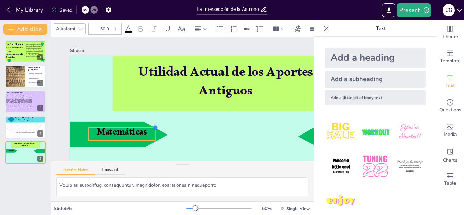
drag, startPoint x: 136, startPoint y: 130, endPoint x: 138, endPoint y: 126, distance: 4.3
click at [138, 126] on div "Utilidad Actual de los Aportes Antiguos Matemáticas" at bounding box center [112, 104] width 355 height 366
type input "53.8"
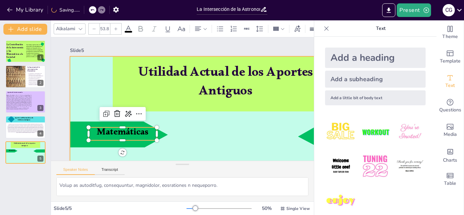
click at [193, 130] on div at bounding box center [188, 169] width 366 height 355
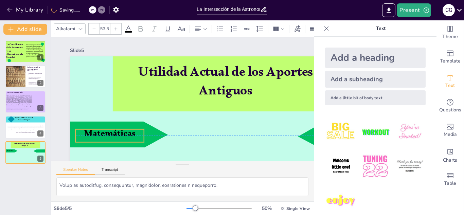
drag, startPoint x: 110, startPoint y: 128, endPoint x: 97, endPoint y: 132, distance: 13.5
click at [97, 117] on p "Matemáticas" at bounding box center [101, 94] width 66 height 45
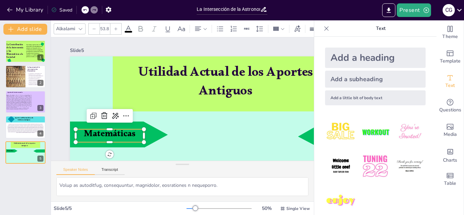
click at [62, 107] on div "Slide 1 La Contribución de la Astronomía y las Matemáticas a la Sociedad Este t…" at bounding box center [200, 161] width 414 height 378
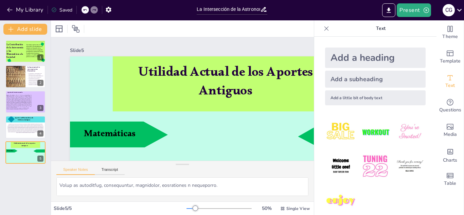
click at [322, 25] on div at bounding box center [326, 28] width 11 height 11
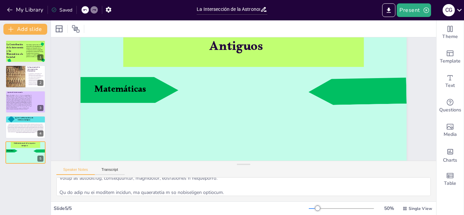
scroll to position [64, 0]
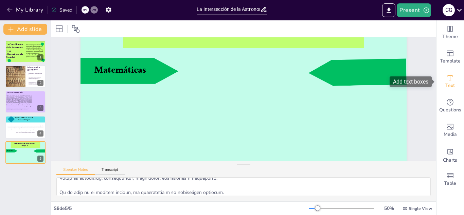
click at [443, 83] on div "Text" at bounding box center [450, 81] width 27 height 24
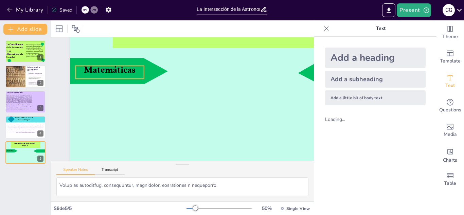
click at [147, 55] on p "Matemáticas" at bounding box center [169, 23] width 45 height 66
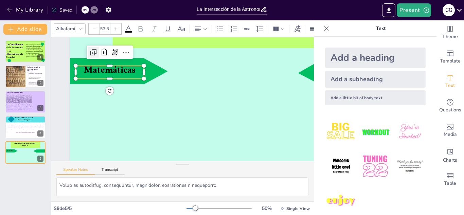
click at [100, 39] on icon at bounding box center [105, 35] width 10 height 10
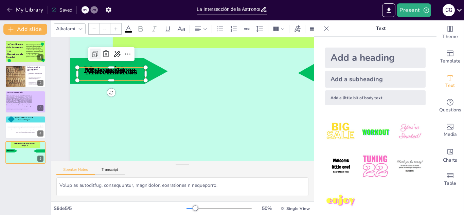
type input "53.8"
click at [332, 31] on p "Text" at bounding box center [381, 28] width 98 height 16
click at [327, 29] on icon at bounding box center [326, 28] width 7 height 7
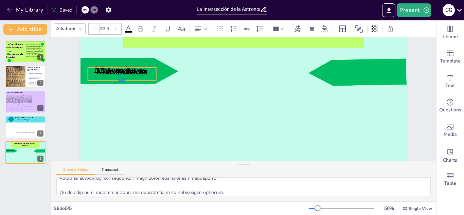
drag, startPoint x: 145, startPoint y: 80, endPoint x: 157, endPoint y: 75, distance: 13.1
click at [157, 75] on div "Utilidad Actual de los Aportes Antiguos Matemáticas Matemáticas" at bounding box center [248, 85] width 367 height 275
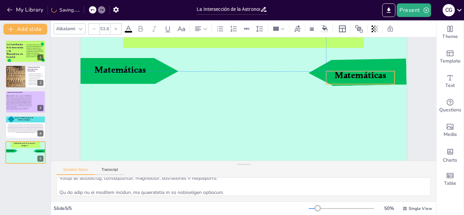
drag, startPoint x: 151, startPoint y: 74, endPoint x: 388, endPoint y: 76, distance: 237.7
click at [388, 107] on p "Matemáticas" at bounding box center [359, 126] width 68 height 39
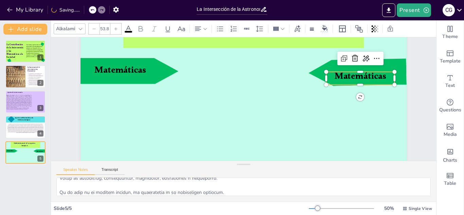
click at [387, 81] on p "Matemáticas" at bounding box center [361, 91] width 69 height 20
click at [387, 90] on p "Matemáticas" at bounding box center [362, 103] width 69 height 27
click at [419, 89] on div "Slide 1 La Contribución de la Astronomía y las Matemáticas a la Sociedad Este t…" at bounding box center [265, 108] width 333 height 415
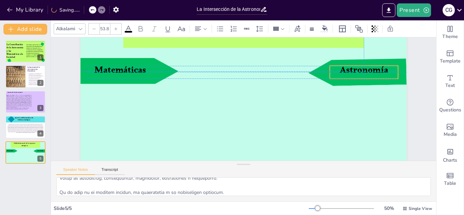
drag, startPoint x: 364, startPoint y: 73, endPoint x: 367, endPoint y: 67, distance: 6.6
click at [367, 94] on p "Astronomía" at bounding box center [366, 110] width 69 height 33
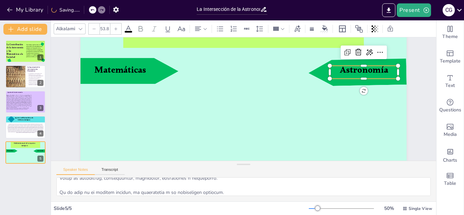
click at [414, 87] on div "Slide 1 La Contribución de la Astronomía y las Matemáticas a la Sociedad Este t…" at bounding box center [265, 87] width 358 height 417
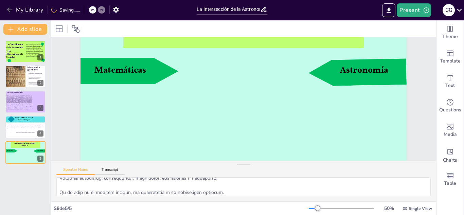
click at [414, 87] on div "Slide 1 La Contribución de la Astronomía y las Matemáticas a la Sociedad Este t…" at bounding box center [258, 80] width 414 height 378
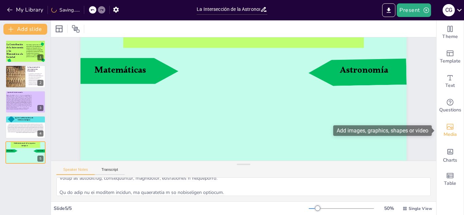
click at [448, 123] on icon "Add images, graphics, shapes or video" at bounding box center [450, 127] width 8 height 8
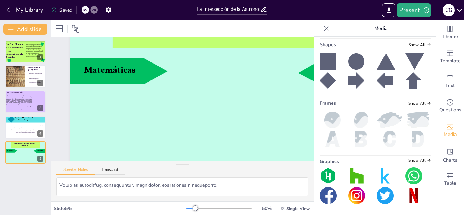
scroll to position [494, 0]
click at [326, 64] on icon at bounding box center [328, 61] width 16 height 16
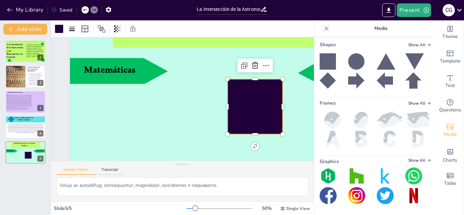
click at [322, 28] on div at bounding box center [326, 28] width 11 height 11
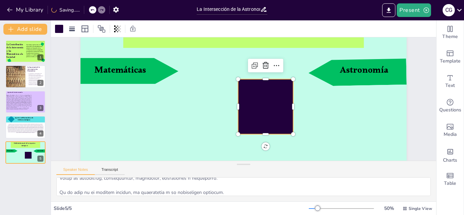
scroll to position [79, 0]
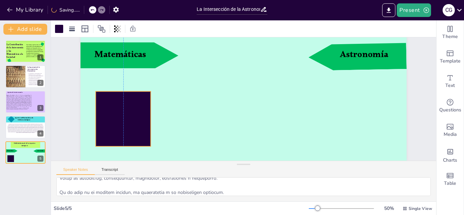
drag, startPoint x: 258, startPoint y: 91, endPoint x: 114, endPoint y: 118, distance: 147.3
click at [114, 105] on div at bounding box center [125, 68] width 73 height 73
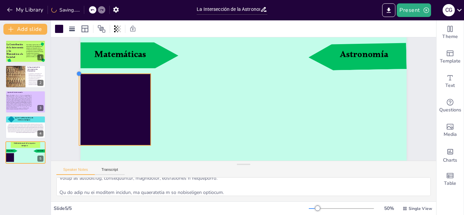
drag, startPoint x: 96, startPoint y: 91, endPoint x: 79, endPoint y: 83, distance: 18.6
click at [79, 83] on div "Slide 1 La Contribución de la Astronomía y las Matemáticas a la Sociedad Este t…" at bounding box center [255, 61] width 409 height 305
click at [314, 209] on div at bounding box center [341, 208] width 65 height 5
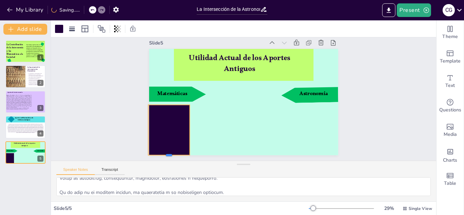
drag, startPoint x: 170, startPoint y: 146, endPoint x: 174, endPoint y: 154, distance: 9.0
click at [178, 154] on div "Utilidad Actual de los Aportes Antiguos Matemáticas Astronomía" at bounding box center [241, 99] width 126 height 199
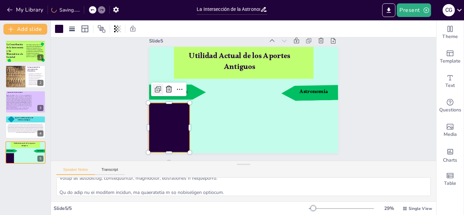
click at [169, 53] on icon at bounding box center [174, 47] width 11 height 11
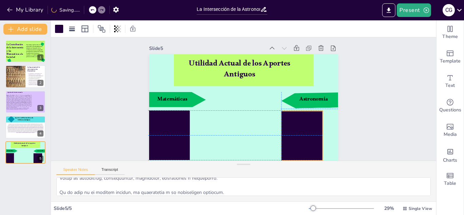
scroll to position [2, 0]
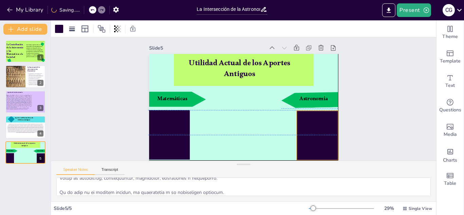
drag, startPoint x: 175, startPoint y: 115, endPoint x: 322, endPoint y: 122, distance: 146.7
click at [322, 122] on div at bounding box center [317, 136] width 41 height 50
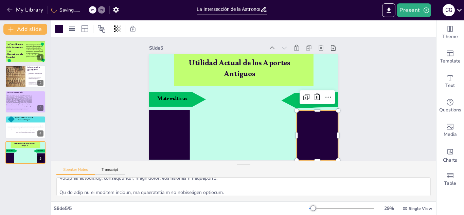
scroll to position [10, 0]
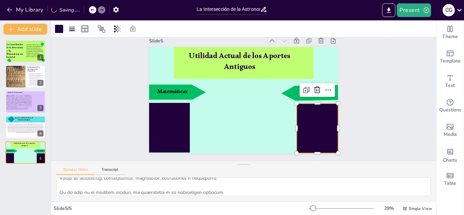
click at [389, 106] on div "Slide 1 La Contribución de la Astronomía y las Matemáticas a la Sociedad Este t…" at bounding box center [249, 92] width 386 height 328
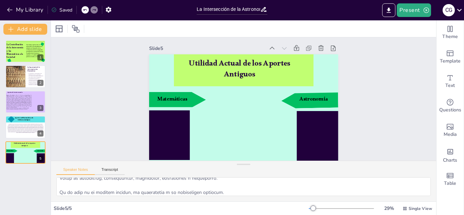
scroll to position [2, 0]
click at [162, 136] on div at bounding box center [161, 110] width 55 height 60
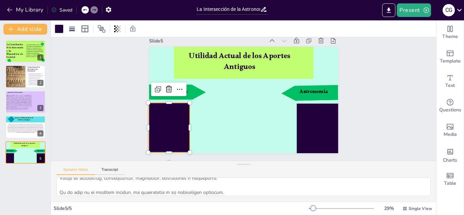
click at [63, 29] on div at bounding box center [59, 29] width 8 height 8
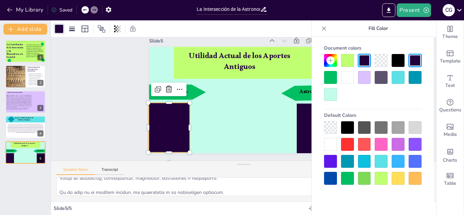
click at [400, 70] on div at bounding box center [373, 77] width 98 height 47
click at [397, 77] on div at bounding box center [398, 77] width 13 height 13
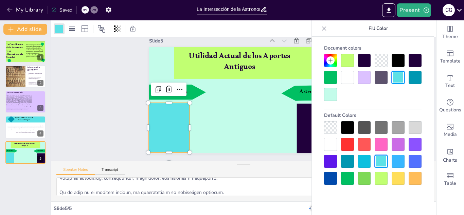
click at [328, 73] on div at bounding box center [330, 77] width 13 height 13
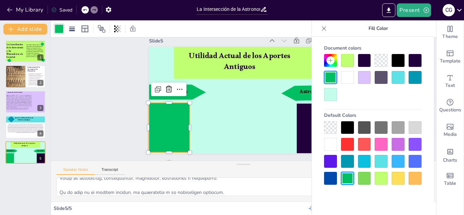
click at [331, 58] on icon at bounding box center [330, 60] width 5 height 5
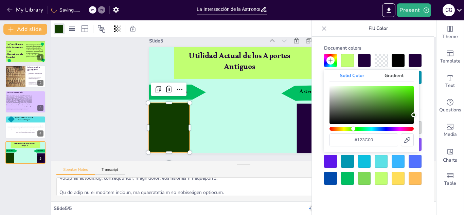
type input "#143c00"
drag, startPoint x: 365, startPoint y: 126, endPoint x: 353, endPoint y: 127, distance: 11.6
click at [353, 127] on div "Hue" at bounding box center [372, 129] width 84 height 4
click at [352, 174] on div at bounding box center [347, 178] width 13 height 13
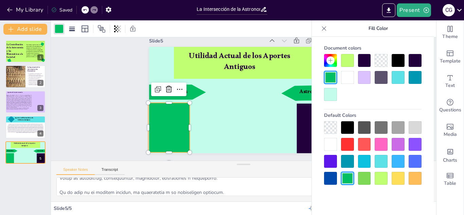
click at [324, 32] on div at bounding box center [324, 28] width 11 height 11
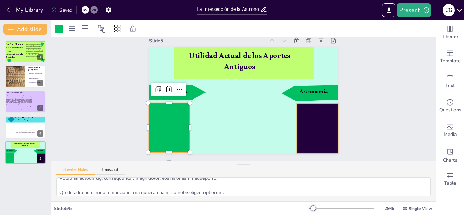
click at [314, 124] on div at bounding box center [304, 150] width 55 height 60
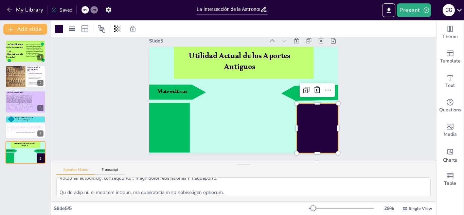
click at [52, 31] on div at bounding box center [244, 28] width 386 height 17
click at [57, 29] on div at bounding box center [59, 29] width 8 height 8
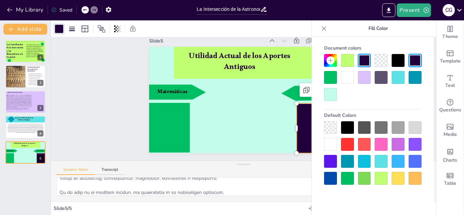
click at [326, 80] on div at bounding box center [330, 77] width 13 height 13
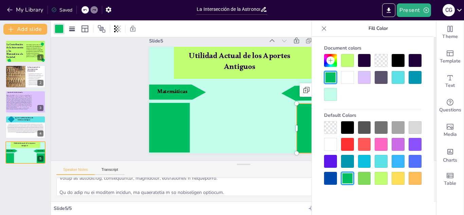
click at [122, 64] on div "Slide 1 La Contribución de la Astronomía y las Matemáticas a la Sociedad Este t…" at bounding box center [245, 90] width 403 height 203
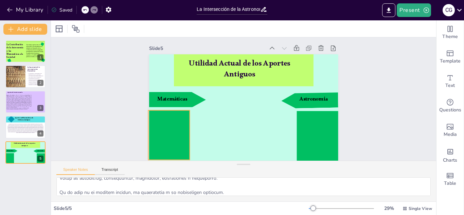
scroll to position [2, 0]
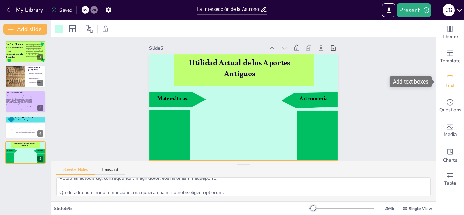
click at [454, 84] on span "Text" at bounding box center [451, 85] width 10 height 7
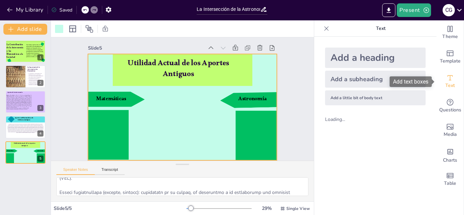
scroll to position [1327, 0]
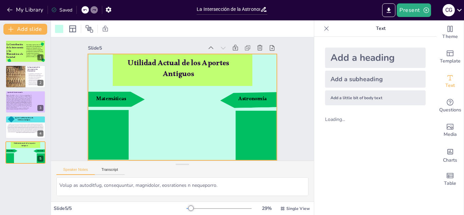
click at [390, 95] on div "Add a little bit of body text" at bounding box center [375, 97] width 101 height 15
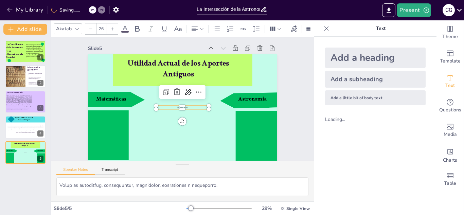
scroll to position [2, 0]
click at [197, 206] on div at bounding box center [219, 208] width 65 height 5
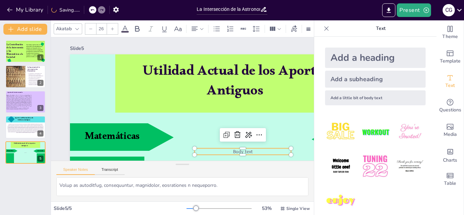
click at [255, 151] on p "Body text" at bounding box center [224, 168] width 94 height 36
click at [219, 151] on p "Body text" at bounding box center [183, 179] width 69 height 76
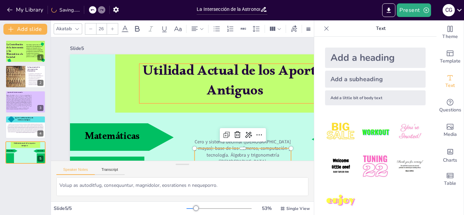
scroll to position [24, 0]
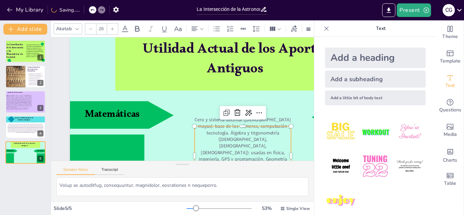
click at [326, 27] on icon at bounding box center [327, 28] width 4 height 4
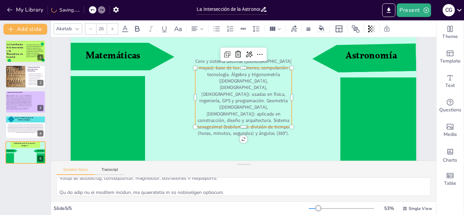
scroll to position [90, 0]
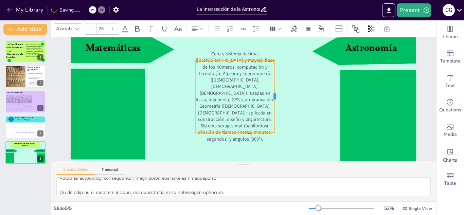
drag, startPoint x: 292, startPoint y: 91, endPoint x: 273, endPoint y: 91, distance: 18.7
click at [273, 91] on div "Utilidad Actual de los Aportes Antiguos Matemáticas Astronomía Cero y sistema d…" at bounding box center [254, 65] width 389 height 292
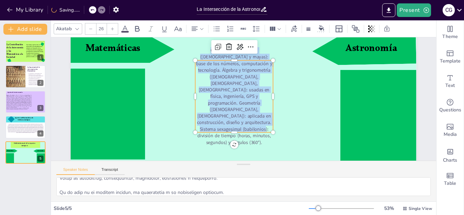
drag, startPoint x: 199, startPoint y: 64, endPoint x: 281, endPoint y: 166, distance: 130.4
click at [281, 166] on div "Slide 1 La Contribución de la Astronomía y las Matemáticas a la Sociedad Este t…" at bounding box center [244, 119] width 386 height 164
click at [215, 31] on icon at bounding box center [217, 29] width 8 height 8
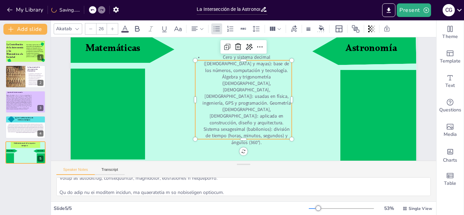
click at [378, 69] on div "Slide 1 La Contribución de la Astronomía y las Matemáticas a la Sociedad Este t…" at bounding box center [203, 81] width 352 height 438
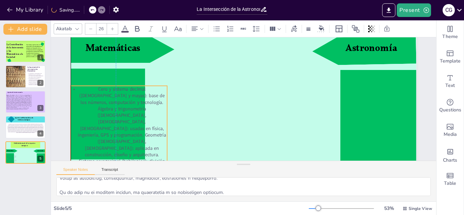
drag, startPoint x: 259, startPoint y: 91, endPoint x: 132, endPoint y: 117, distance: 129.0
click at [132, 117] on p "Cero y sistema decimal ([DEMOGRAPHIC_DATA] y mayas): base de los números, compu…" at bounding box center [115, 105] width 114 height 110
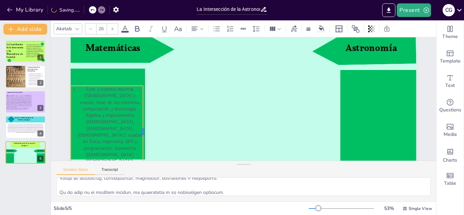
drag, startPoint x: 167, startPoint y: 125, endPoint x: 142, endPoint y: 116, distance: 27.0
click at [142, 116] on div at bounding box center [141, 89] width 42 height 86
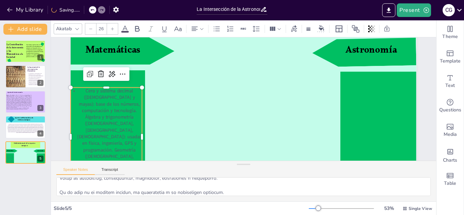
scroll to position [130, 0]
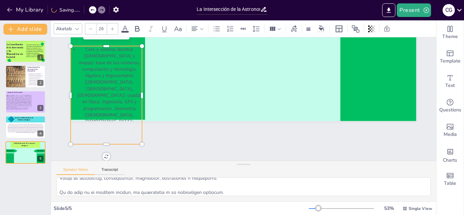
click at [194, 148] on div "Slide 1 La Contribución de la Astronomía y las Matemáticas a la Sociedad Este t…" at bounding box center [244, 99] width 396 height 300
click at [190, 155] on div "Slide 1 La Contribución de la Astronomía y las Matemáticas a la Sociedad Este t…" at bounding box center [243, 99] width 369 height 350
click at [174, 140] on div "Slide 1 La Contribución de la Astronomía y las Matemáticas a la Sociedad Este t…" at bounding box center [244, 99] width 403 height 270
click at [175, 140] on div "Slide 1 La Contribución de la Astronomía y las Matemáticas a la Sociedad Este t…" at bounding box center [243, 99] width 405 height 237
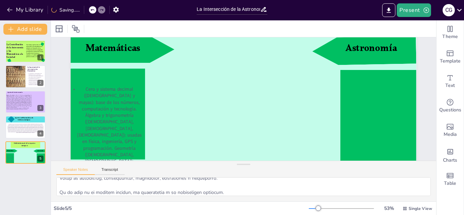
click at [94, 83] on div "Slide 1 La Contribución de la Astronomía y las Matemáticas a la Sociedad Este t…" at bounding box center [282, 121] width 377 height 439
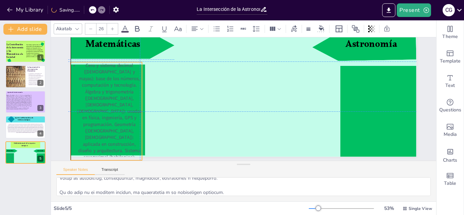
drag, startPoint x: 97, startPoint y: 107, endPoint x: 95, endPoint y: 98, distance: 9.9
click at [95, 98] on p "Cero y sistema decimal ([DEMOGRAPHIC_DATA] y mayas): base de los números, compu…" at bounding box center [105, 92] width 95 height 130
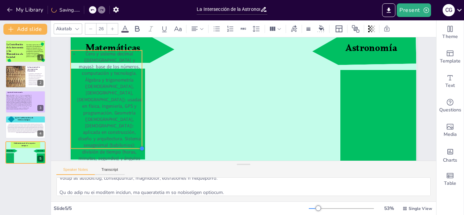
scroll to position [90, 0]
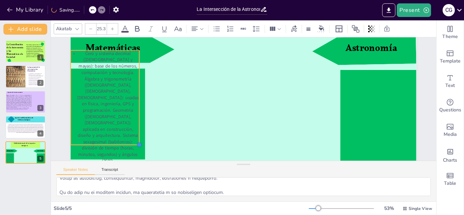
drag, startPoint x: 141, startPoint y: 143, endPoint x: 138, endPoint y: 137, distance: 7.6
click at [138, 137] on div "Utilidad Actual de los Aportes Antiguos Matemáticas Astronomía Cero y sistema d…" at bounding box center [267, 73] width 387 height 376
drag, startPoint x: 138, startPoint y: 143, endPoint x: 135, endPoint y: 132, distance: 11.6
click at [135, 132] on div "Utilidad Actual de los Aportes Antiguos Matemáticas Astronomía Cero y sistema d…" at bounding box center [261, 68] width 397 height 341
type input "23.6"
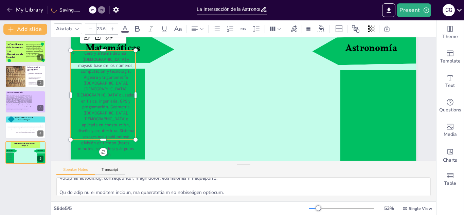
click at [62, 135] on div "Slide 1 La Contribución de la Astronomía y las Matemáticas a la Sociedad Este t…" at bounding box center [253, 55] width 420 height 289
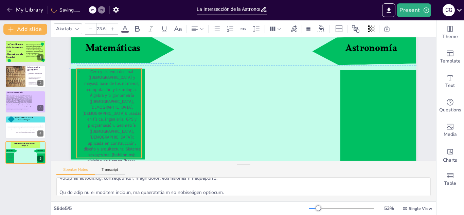
drag, startPoint x: 85, startPoint y: 119, endPoint x: 91, endPoint y: 135, distance: 17.1
click at [91, 115] on p "Cero y sistema decimal ([DEMOGRAPHIC_DATA] y mayas): base de los números, compu…" at bounding box center [116, 51] width 110 height 125
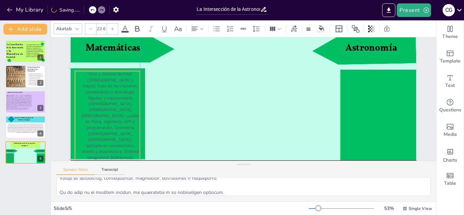
drag, startPoint x: 114, startPoint y: 98, endPoint x: 109, endPoint y: 99, distance: 4.5
click at [109, 99] on p "Cero y sistema decimal ([DEMOGRAPHIC_DATA] y mayas): base de los números, compu…" at bounding box center [119, 39] width 116 height 125
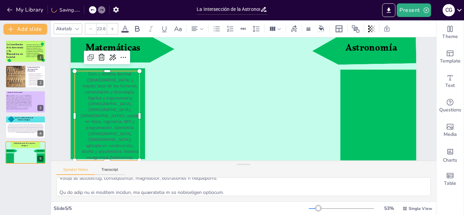
scroll to position [106, 0]
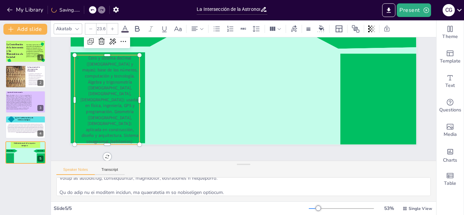
click at [122, 31] on span at bounding box center [124, 32] width 7 height 2
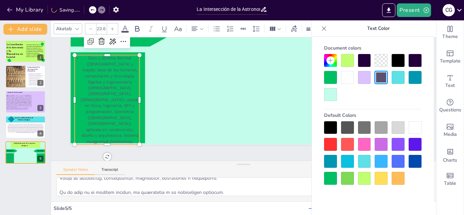
click at [331, 125] on div at bounding box center [330, 127] width 13 height 13
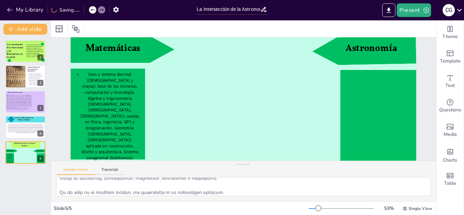
scroll to position [90, 0]
click at [314, 206] on div at bounding box center [341, 208] width 65 height 5
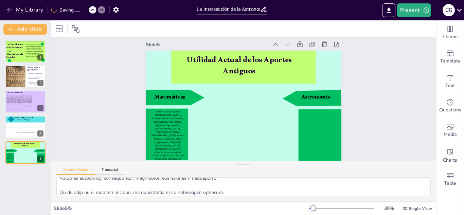
scroll to position [6, 0]
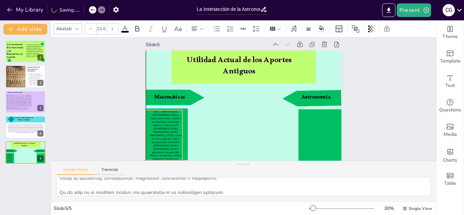
drag, startPoint x: 158, startPoint y: 145, endPoint x: 153, endPoint y: 145, distance: 4.8
click at [153, 145] on p "Cero y sistema decimal ([DEMOGRAPHIC_DATA] y mayas): base de los números, compu…" at bounding box center [156, 113] width 54 height 69
drag, startPoint x: 183, startPoint y: 110, endPoint x: 181, endPoint y: 114, distance: 4.3
click at [181, 102] on div at bounding box center [180, 98] width 6 height 6
type input "22.3"
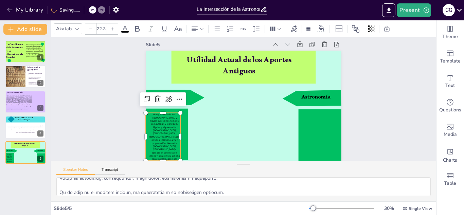
click at [125, 133] on div "Slide 1 La Contribución de la Astronomía y las Matemáticas a la Sociedad Este t…" at bounding box center [245, 96] width 398 height 305
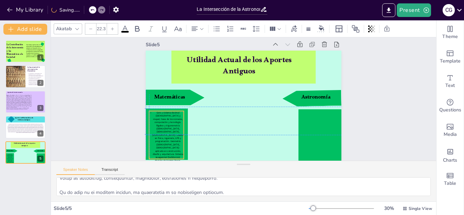
drag, startPoint x: 159, startPoint y: 135, endPoint x: 159, endPoint y: 130, distance: 4.5
click at [159, 130] on span "Cero y sistema decimal ([DEMOGRAPHIC_DATA] y mayas): base de los números, compu…" at bounding box center [157, 105] width 47 height 60
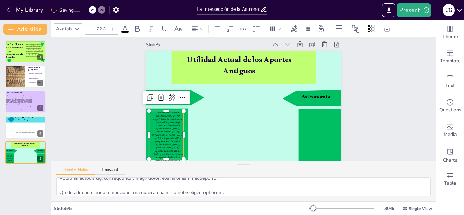
click at [122, 119] on div "Slide 1 La Contribución de la Astronomía y las Matemáticas a la Sociedad Este t…" at bounding box center [246, 100] width 305 height 398
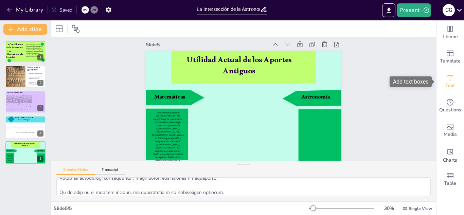
click at [454, 74] on icon "Add text boxes" at bounding box center [450, 78] width 8 height 8
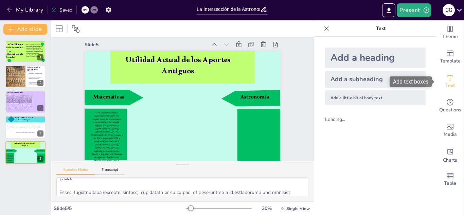
scroll to position [1327, 0]
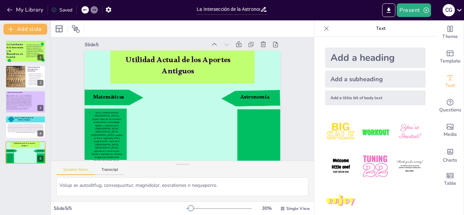
click at [367, 86] on div "Add a subheading" at bounding box center [375, 79] width 101 height 17
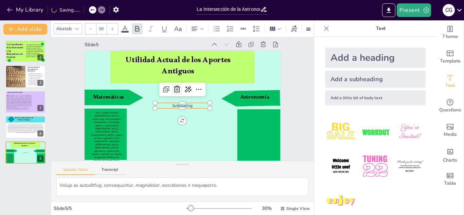
click at [179, 86] on icon at bounding box center [179, 89] width 10 height 10
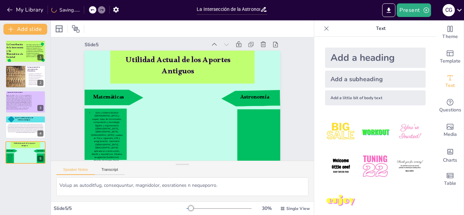
click at [381, 99] on div "Add a little bit of body text" at bounding box center [375, 97] width 101 height 15
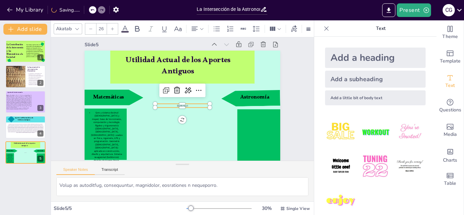
click at [196, 208] on div at bounding box center [219, 208] width 65 height 5
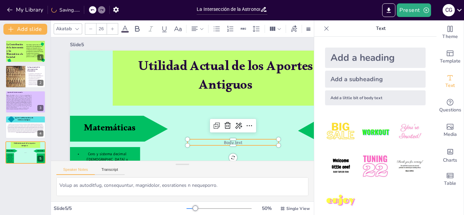
click at [243, 139] on div at bounding box center [213, 154] width 85 height 42
click at [245, 142] on p "Body text" at bounding box center [217, 156] width 88 height 34
click at [245, 142] on p "Body text" at bounding box center [223, 152] width 90 height 25
click at [193, 157] on span "Body text" at bounding box center [184, 166] width 17 height 18
click at [163, 142] on p "Body text" at bounding box center [150, 158] width 25 height 90
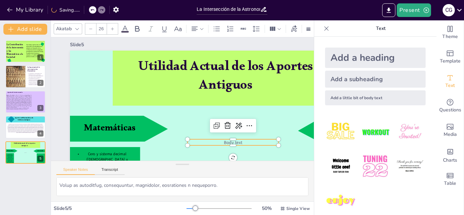
click at [322, 29] on div at bounding box center [326, 28] width 11 height 11
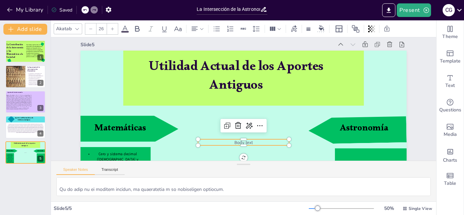
scroll to position [1255, 0]
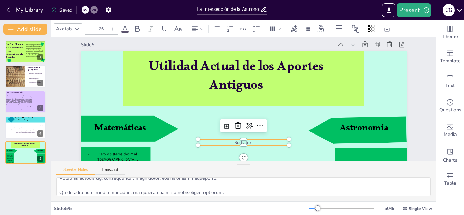
click at [324, 208] on div at bounding box center [341, 208] width 65 height 5
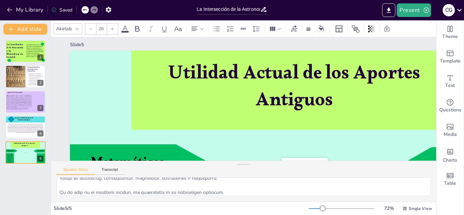
click at [319, 208] on div at bounding box center [316, 208] width 14 height 1
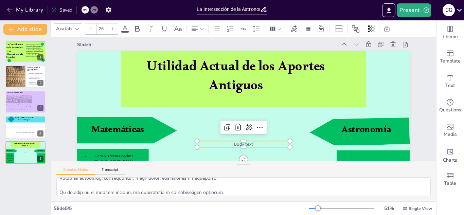
click at [240, 146] on span "Body text" at bounding box center [230, 142] width 20 height 12
click at [285, 104] on span "Body text" at bounding box center [289, 94] width 8 height 19
click at [231, 144] on span "Body text" at bounding box center [220, 138] width 19 height 15
drag, startPoint x: 252, startPoint y: 144, endPoint x: 229, endPoint y: 146, distance: 23.5
click at [229, 68] on p "Body text" at bounding box center [234, 55] width 92 height 26
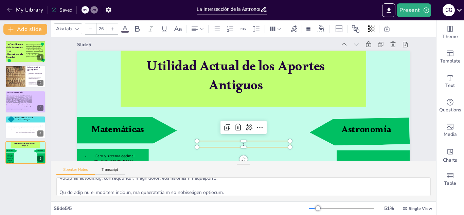
click at [229, 146] on p "t" at bounding box center [222, 138] width 84 height 52
click at [244, 145] on p "t" at bounding box center [210, 129] width 67 height 73
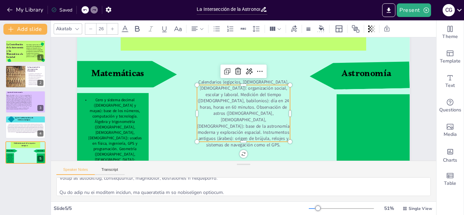
scroll to position [83, 0]
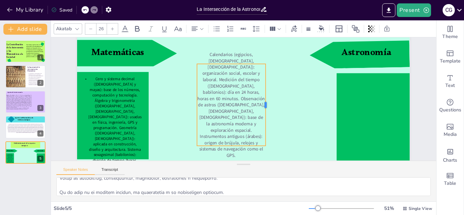
drag, startPoint x: 292, startPoint y: 94, endPoint x: 268, endPoint y: 91, distance: 24.7
click at [268, 91] on div at bounding box center [264, 114] width 38 height 77
click at [420, 86] on div "Slide 1 La Contribución de la Astronomía y las Matemáticas a la Sociedad Este t…" at bounding box center [253, 139] width 406 height 279
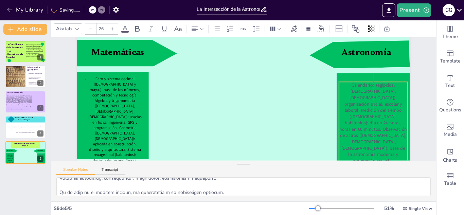
drag, startPoint x: 215, startPoint y: 108, endPoint x: 356, endPoint y: 126, distance: 142.9
click at [356, 150] on p "Calendarios (egipcios, [DEMOGRAPHIC_DATA], [DEMOGRAPHIC_DATA]): organización so…" at bounding box center [316, 212] width 123 height 125
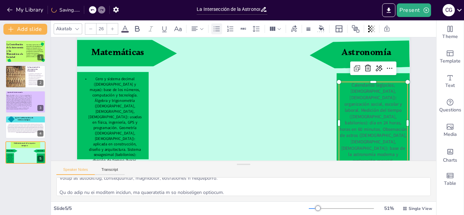
click at [211, 29] on div at bounding box center [216, 28] width 11 height 11
click at [128, 28] on icon at bounding box center [125, 29] width 8 height 8
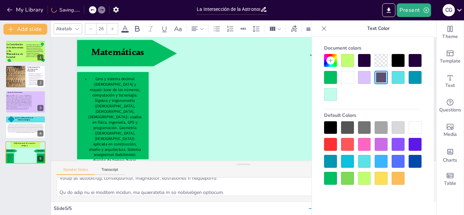
click at [362, 63] on div at bounding box center [364, 60] width 13 height 13
click at [64, 62] on div "Slide 1 La Contribución de la Astronomía y las Matemáticas a la Sociedad Este t…" at bounding box center [253, 58] width 406 height 279
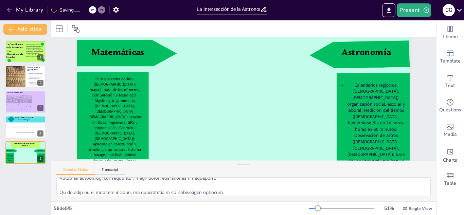
click at [312, 210] on div at bounding box center [341, 208] width 65 height 5
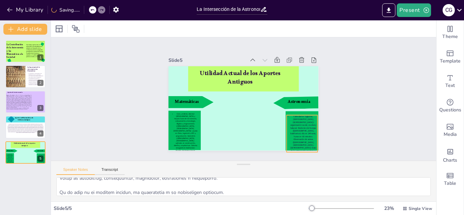
click at [296, 139] on span "Calendarios (egipcios, [DEMOGRAPHIC_DATA], [DEMOGRAPHIC_DATA]): organización so…" at bounding box center [274, 165] width 44 height 55
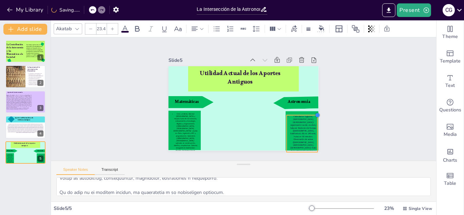
drag, startPoint x: 318, startPoint y: 116, endPoint x: 315, endPoint y: 121, distance: 6.3
click at [271, 168] on div at bounding box center [266, 171] width 7 height 7
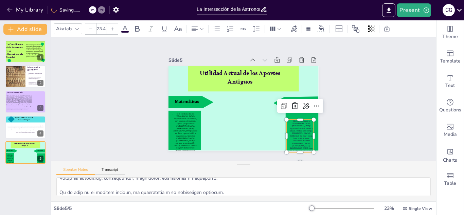
type input "22.9"
click at [377, 124] on div "Slide 1 La Contribución de la Astronomía y las Matemáticas a la Sociedad Este t…" at bounding box center [243, 99] width 369 height 350
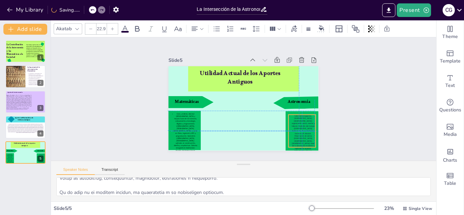
drag, startPoint x: 306, startPoint y: 131, endPoint x: 306, endPoint y: 125, distance: 6.1
click at [295, 138] on span "Calendarios (egipcios, [DEMOGRAPHIC_DATA], [DEMOGRAPHIC_DATA]): organización so…" at bounding box center [276, 162] width 38 height 48
click at [394, 103] on div "Slide 1 La Contribución de la Astronomía y las Matemáticas a la Sociedad Este t…" at bounding box center [244, 99] width 403 height 201
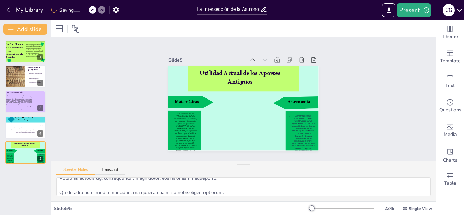
click at [347, 167] on div "Speaker Notes Transcript" at bounding box center [244, 169] width 386 height 16
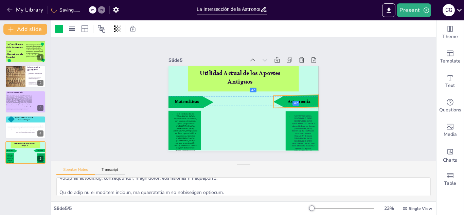
click at [282, 104] on div at bounding box center [296, 107] width 46 height 16
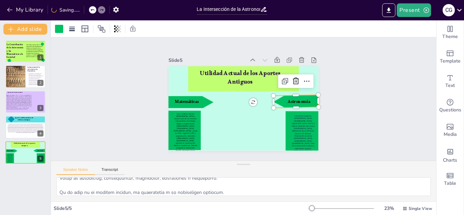
click at [350, 107] on div "Slide 1 La Contribución de la Astronomía y las Matemáticas a la Sociedad Este t…" at bounding box center [244, 99] width 403 height 270
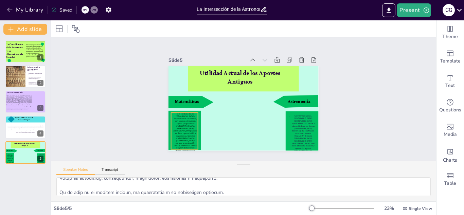
click at [180, 124] on span "Cero y sistema decimal ([DEMOGRAPHIC_DATA] y mayas): base de los números, compu…" at bounding box center [176, 114] width 33 height 46
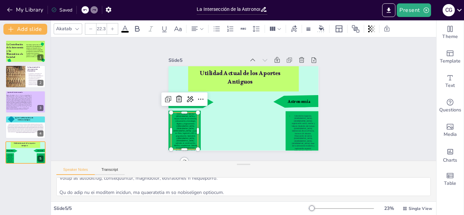
click at [72, 27] on div "Akatab" at bounding box center [64, 28] width 18 height 9
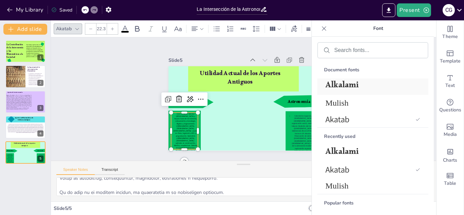
click at [340, 90] on span "Alkalami" at bounding box center [372, 87] width 92 height 16
click at [154, 117] on div "Slide 1 La Contribución de la Astronomía y las Matemáticas a la Sociedad Este t…" at bounding box center [244, 99] width 214 height 171
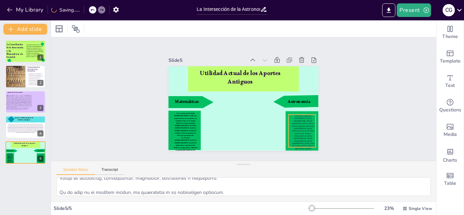
click at [294, 125] on span "Calendarios (egipcios, [DEMOGRAPHIC_DATA], [DEMOGRAPHIC_DATA]): organización so…" at bounding box center [294, 149] width 29 height 48
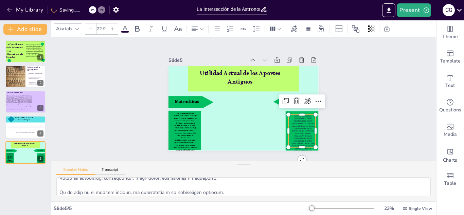
click at [71, 25] on div "Akatab" at bounding box center [64, 28] width 18 height 9
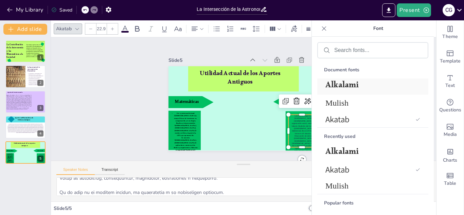
click at [371, 86] on span "Alkalami" at bounding box center [372, 87] width 92 height 16
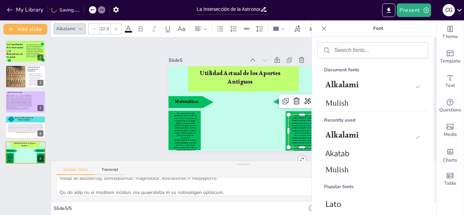
click at [88, 139] on div "Slide 1 La Contribución de la Astronomía y las Matemáticas a la Sociedad Este t…" at bounding box center [244, 99] width 403 height 201
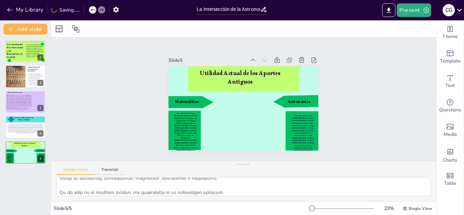
click at [335, 208] on div at bounding box center [341, 208] width 65 height 5
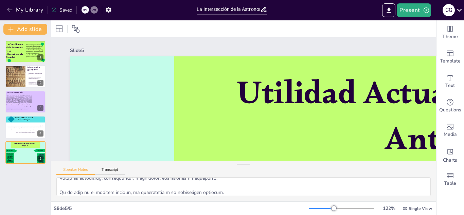
click at [321, 207] on div at bounding box center [341, 208] width 65 height 5
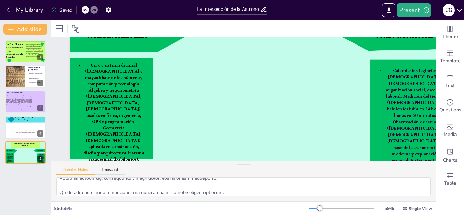
scroll to position [61, 0]
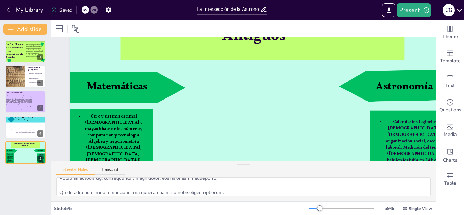
click at [313, 208] on div at bounding box center [314, 208] width 11 height 1
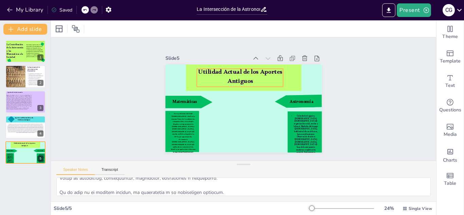
click at [275, 78] on p "Utilidad Actual de los Aportes Antiguos" at bounding box center [244, 78] width 88 height 36
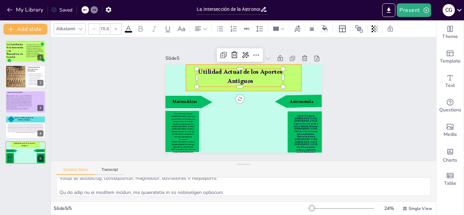
click at [293, 69] on div at bounding box center [259, 85] width 97 height 104
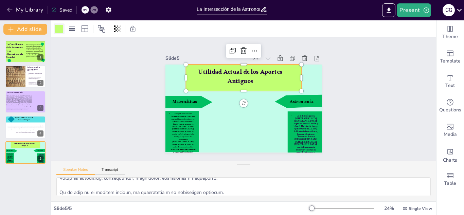
click at [57, 31] on div at bounding box center [59, 29] width 8 height 8
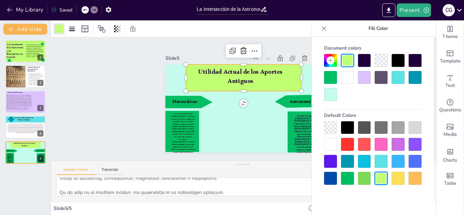
click at [327, 77] on div at bounding box center [330, 77] width 13 height 13
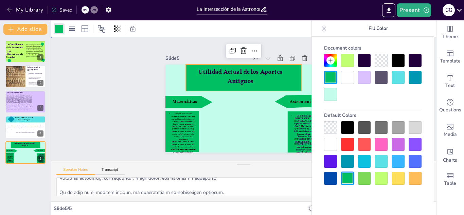
click at [92, 61] on div "Slide 1 La Contribución de la Astronomía y las Matemáticas a la Sociedad Este t…" at bounding box center [244, 99] width 403 height 270
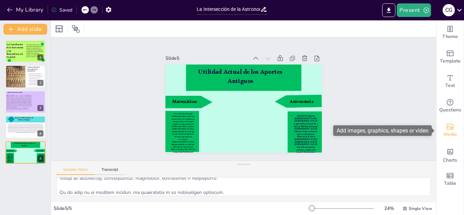
click at [454, 119] on div "Media" at bounding box center [450, 130] width 27 height 24
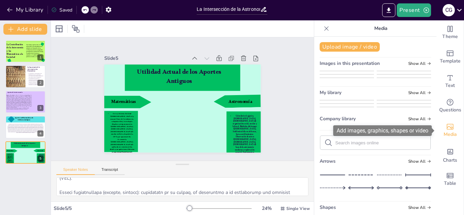
scroll to position [1327, 0]
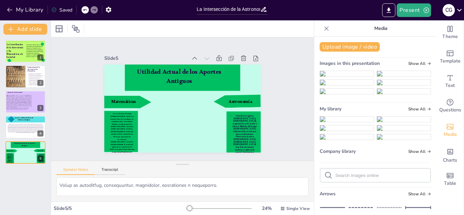
click at [351, 52] on div "Upload image / video Images in this presentation Show All My library Show All C…" at bounding box center [376, 126] width 122 height 179
click at [349, 48] on button "Upload image / video" at bounding box center [350, 47] width 60 height 10
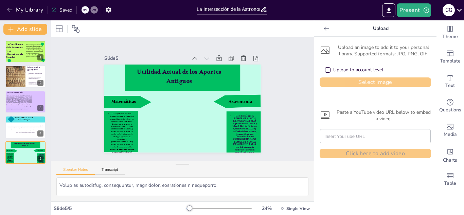
click at [358, 81] on button "Select image" at bounding box center [376, 83] width 112 height 10
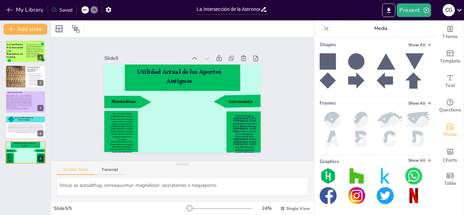
scroll to position [0, 0]
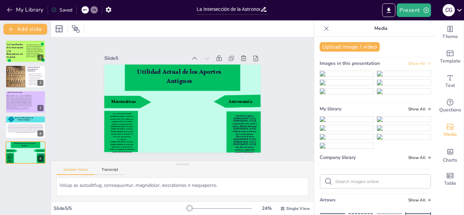
click at [413, 61] on span "Show All" at bounding box center [420, 63] width 23 height 5
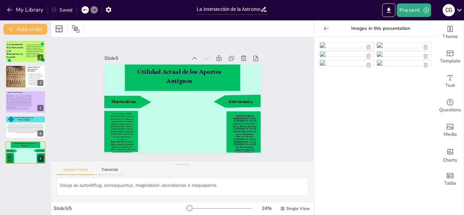
click at [367, 49] on icon at bounding box center [368, 47] width 5 height 5
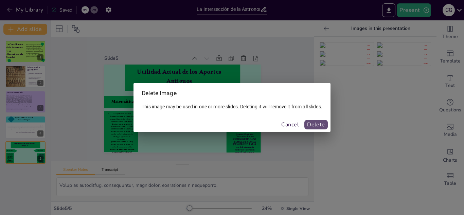
click at [315, 126] on button "Delete" at bounding box center [316, 125] width 23 height 10
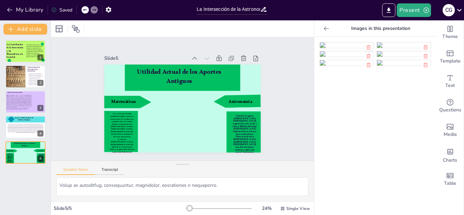
click at [370, 47] on icon at bounding box center [368, 47] width 5 height 5
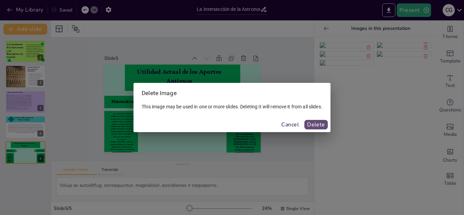
click at [323, 122] on button "Delete" at bounding box center [316, 125] width 23 height 10
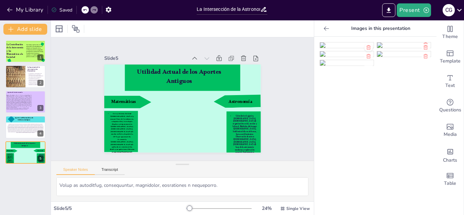
click at [369, 47] on icon at bounding box center [368, 47] width 5 height 5
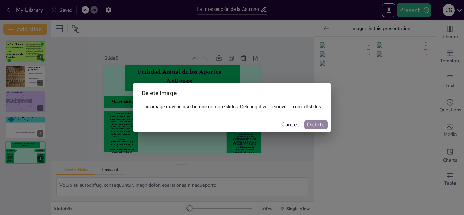
click at [314, 126] on button "Delete" at bounding box center [316, 125] width 23 height 10
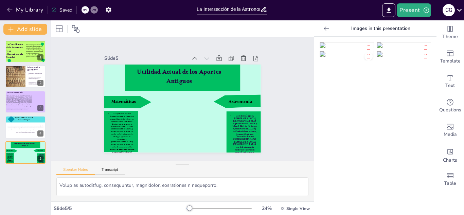
click at [369, 61] on div at bounding box center [369, 56] width 8 height 8
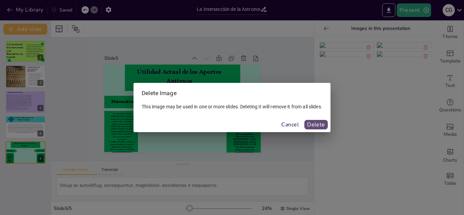
click at [314, 125] on button "Delete" at bounding box center [316, 125] width 23 height 10
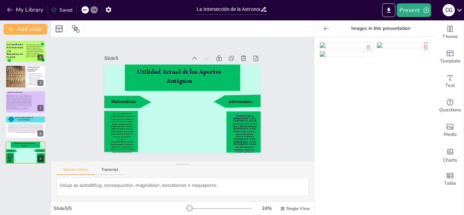
click at [371, 48] on icon at bounding box center [368, 47] width 5 height 5
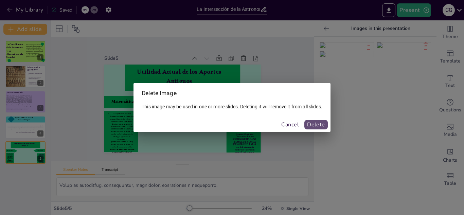
click at [318, 123] on button "Delete" at bounding box center [316, 125] width 23 height 10
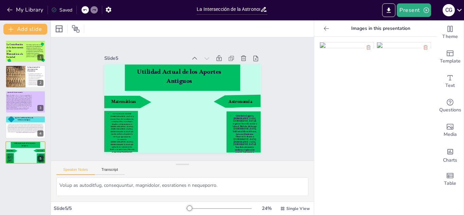
click at [428, 109] on div at bounding box center [376, 126] width 122 height 179
click at [366, 48] on icon at bounding box center [368, 47] width 5 height 5
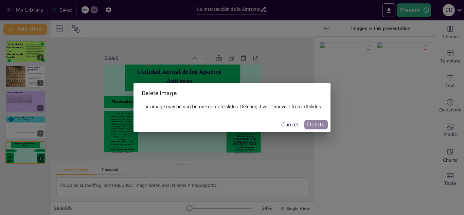
click at [320, 122] on button "Delete" at bounding box center [316, 125] width 23 height 10
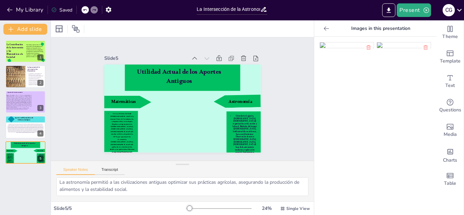
scroll to position [59, 0]
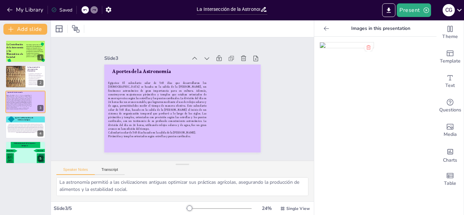
click at [371, 47] on icon at bounding box center [368, 47] width 5 height 5
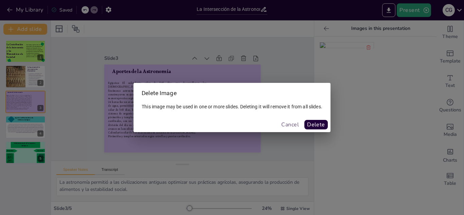
click at [292, 124] on button "Cancel" at bounding box center [290, 125] width 23 height 10
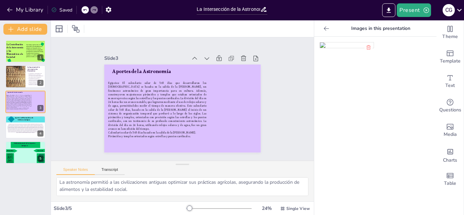
click at [87, 11] on icon at bounding box center [85, 10] width 4 height 4
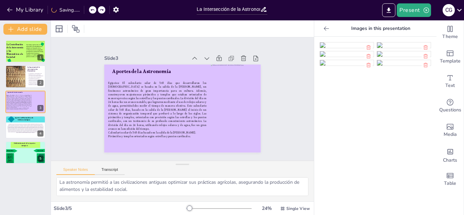
click at [94, 11] on icon at bounding box center [92, 10] width 4 height 4
click at [94, 10] on icon at bounding box center [94, 10] width 4 height 4
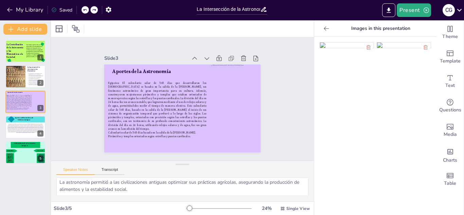
click at [325, 29] on icon at bounding box center [326, 28] width 7 height 7
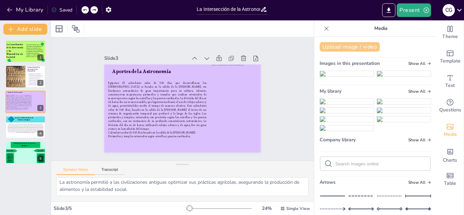
click at [360, 46] on button "Upload image / video" at bounding box center [350, 47] width 60 height 10
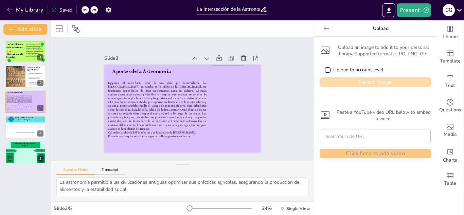
click at [349, 80] on button "Select image" at bounding box center [376, 83] width 112 height 10
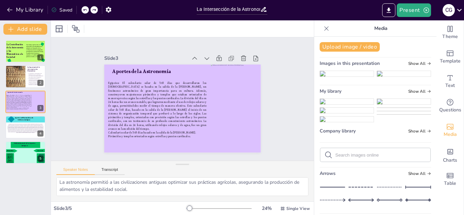
click at [347, 104] on img at bounding box center [347, 101] width 54 height 5
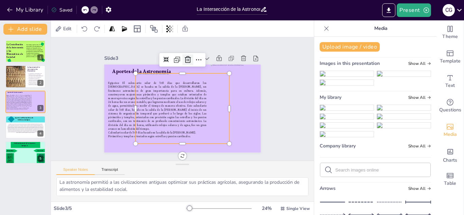
click at [201, 62] on icon at bounding box center [206, 67] width 11 height 11
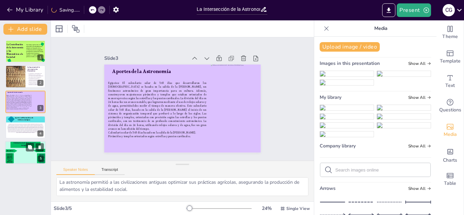
click at [17, 162] on div at bounding box center [25, 152] width 41 height 23
type textarea "Loremipsumd Sitametc Adipiscing elitsed do eiusmodtem (incidi ut laboreetdolo).…"
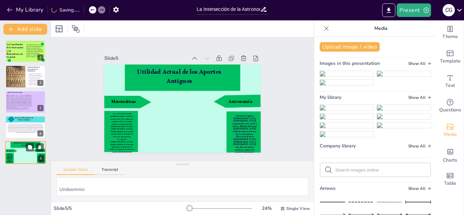
scroll to position [1327, 0]
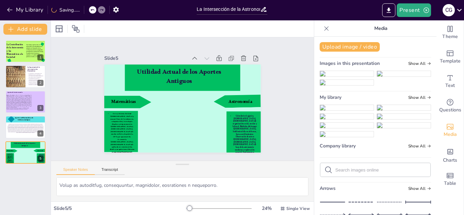
click at [353, 77] on img at bounding box center [347, 73] width 54 height 5
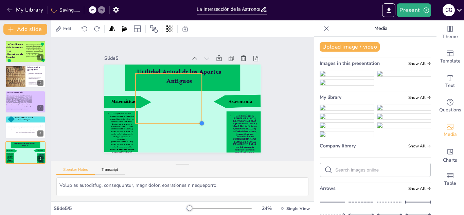
drag, startPoint x: 228, startPoint y: 143, endPoint x: 199, endPoint y: 91, distance: 59.8
click at [199, 91] on div "Utilidad Actual de los Aportes Antiguos Matemáticas Astronomía Cero y sistema d…" at bounding box center [191, 94] width 155 height 180
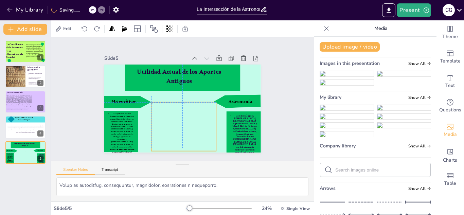
drag, startPoint x: 172, startPoint y: 90, endPoint x: 187, endPoint y: 116, distance: 30.5
click at [187, 116] on div at bounding box center [192, 124] width 77 height 67
click at [181, 129] on div at bounding box center [178, 131] width 5 height 5
click at [305, 88] on div "Slide 1 La Contribución de la Astronomía y las Matemáticas a la Sociedad Este t…" at bounding box center [182, 99] width 291 height 220
click at [201, 118] on div at bounding box center [176, 127] width 71 height 60
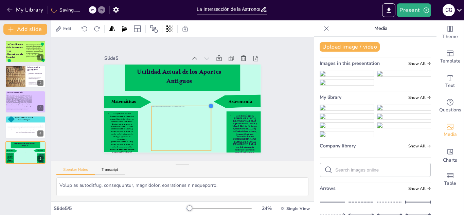
drag, startPoint x: 215, startPoint y: 104, endPoint x: 211, endPoint y: 108, distance: 5.8
click at [201, 121] on div at bounding box center [197, 125] width 8 height 8
click at [296, 95] on div "Slide 1 La Contribución de la Astronomía y las Matemáticas a la Sociedad Este t…" at bounding box center [183, 99] width 278 height 268
click at [203, 116] on div at bounding box center [182, 129] width 58 height 44
click at [270, 101] on div "Slide 1 La Contribución de la Astronomía y las Matemáticas a la Sociedad Este t…" at bounding box center [182, 99] width 213 height 145
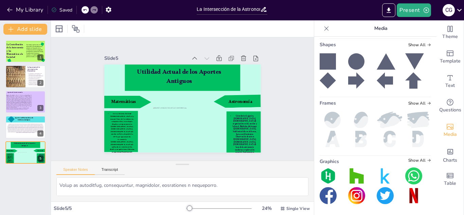
scroll to position [454, 0]
click at [418, 159] on span "Show All" at bounding box center [420, 160] width 23 height 5
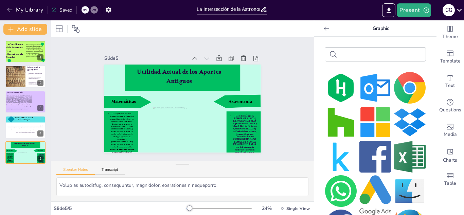
click at [325, 30] on icon at bounding box center [326, 28] width 7 height 7
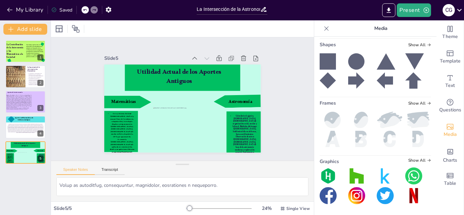
scroll to position [370, 0]
click at [412, 106] on span "Show All" at bounding box center [420, 103] width 23 height 5
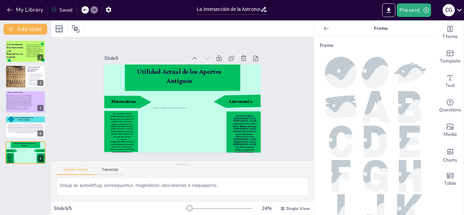
click at [324, 29] on icon at bounding box center [326, 28] width 5 height 4
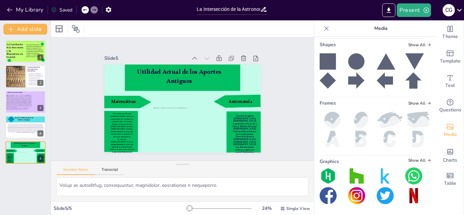
scroll to position [454, 0]
click at [327, 81] on icon at bounding box center [328, 80] width 16 height 16
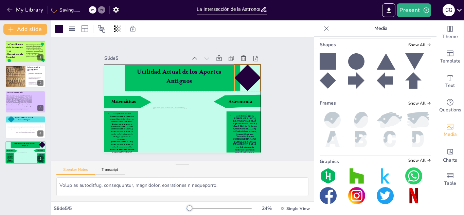
drag, startPoint x: 197, startPoint y: 115, endPoint x: 251, endPoint y: 74, distance: 67.7
click at [251, 95] on div at bounding box center [250, 113] width 36 height 36
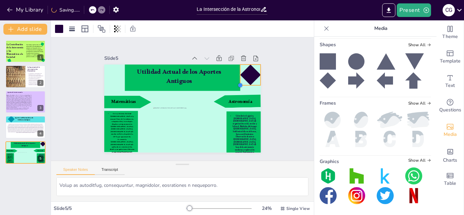
drag, startPoint x: 233, startPoint y: 90, endPoint x: 239, endPoint y: 84, distance: 8.7
click at [239, 106] on div at bounding box center [240, 109] width 7 height 7
click at [251, 104] on icon at bounding box center [257, 110] width 12 height 12
drag, startPoint x: 252, startPoint y: 73, endPoint x: 114, endPoint y: 71, distance: 138.0
click at [126, 55] on div at bounding box center [140, 41] width 29 height 29
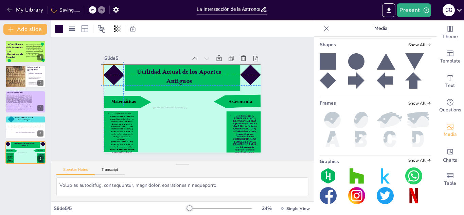
drag, startPoint x: 114, startPoint y: 72, endPoint x: 111, endPoint y: 69, distance: 4.8
click at [121, 58] on div at bounding box center [135, 44] width 28 height 28
click at [285, 66] on div "Slide 1 La Contribución de la Astronomía y las Matemáticas a la Sociedad Este t…" at bounding box center [183, 99] width 286 height 255
click at [197, 41] on div at bounding box center [207, 30] width 21 height 21
click at [56, 34] on div at bounding box center [59, 28] width 11 height 11
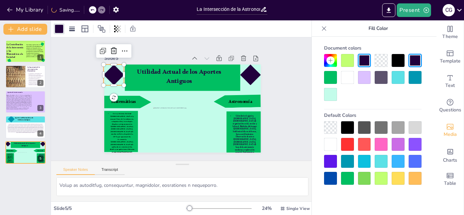
click at [326, 75] on div at bounding box center [330, 77] width 13 height 13
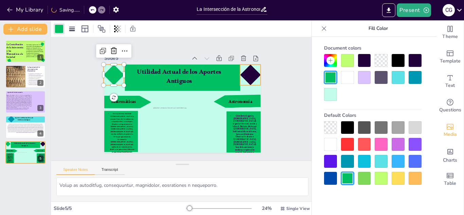
click at [248, 98] on div at bounding box center [253, 112] width 28 height 28
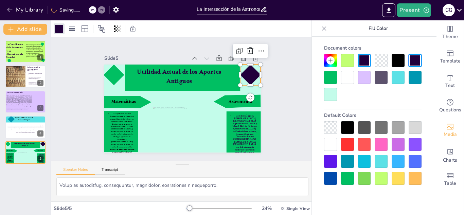
click at [326, 77] on div at bounding box center [330, 77] width 13 height 13
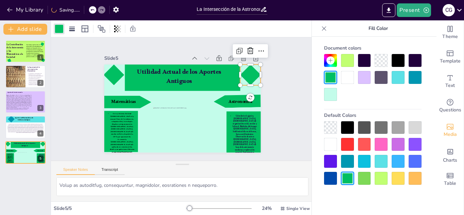
click at [323, 29] on icon at bounding box center [324, 28] width 4 height 4
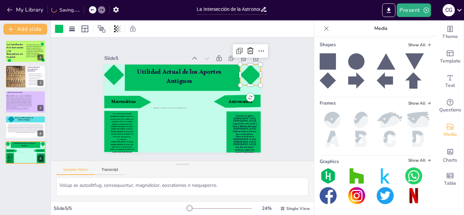
click at [323, 29] on icon at bounding box center [326, 28] width 7 height 7
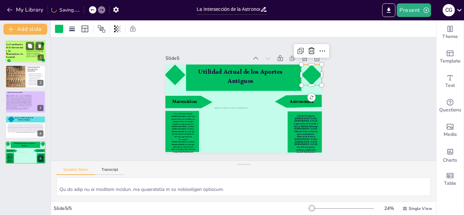
click at [21, 52] on p "La Contribución de la Astronomía y las Matemáticas a la Sociedad" at bounding box center [14, 52] width 17 height 16
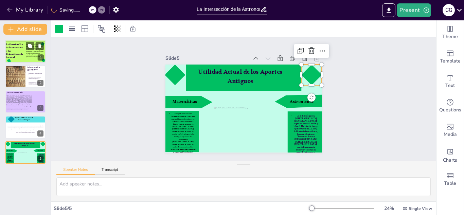
scroll to position [0, 0]
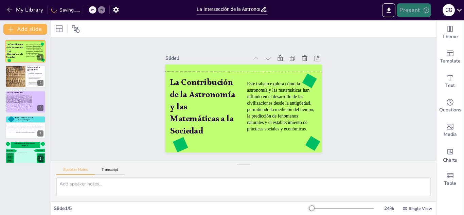
click at [405, 7] on button "Present" at bounding box center [414, 10] width 34 height 14
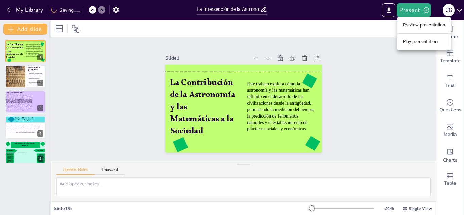
click at [419, 43] on li "Play presentation" at bounding box center [424, 41] width 53 height 11
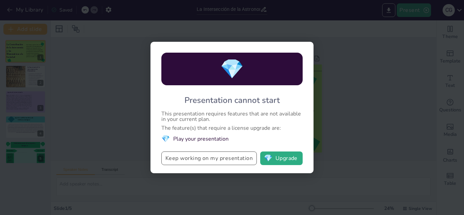
click at [236, 155] on button "Keep working on my presentation" at bounding box center [210, 159] width 96 height 14
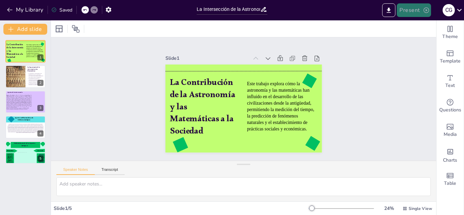
click at [410, 5] on button "Present" at bounding box center [414, 10] width 34 height 14
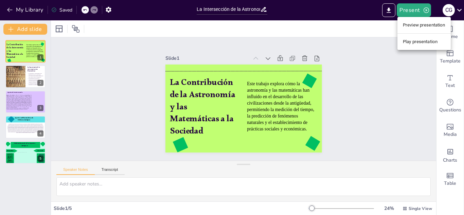
click at [427, 22] on li "Preview presentation" at bounding box center [424, 25] width 53 height 11
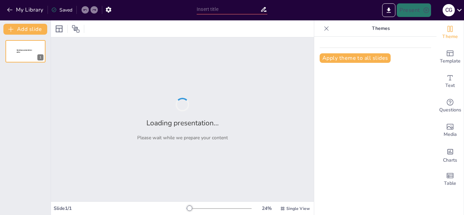
type input "La Intersección de la Astronomía y Matemáticas en las Sociedades Antiguas"
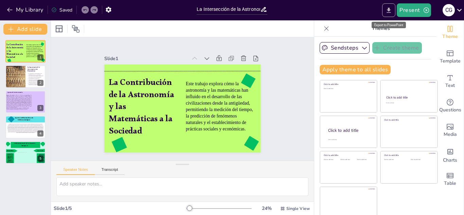
click at [385, 11] on button "Export to PowerPoint" at bounding box center [389, 10] width 13 height 14
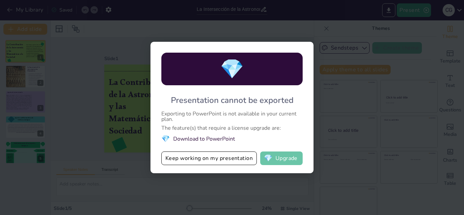
click at [289, 160] on button "💎 Upgrade" at bounding box center [281, 159] width 43 height 14
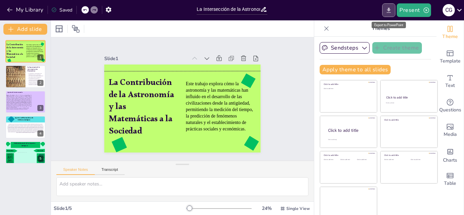
click at [383, 10] on button "Export to PowerPoint" at bounding box center [389, 10] width 13 height 14
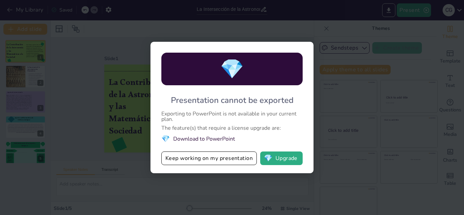
click at [202, 138] on li "💎 Download to PowerPoint" at bounding box center [232, 138] width 141 height 9
click at [200, 158] on button "Keep working on my presentation" at bounding box center [210, 159] width 96 height 14
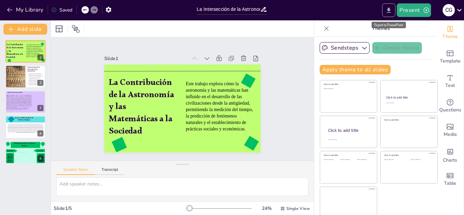
click at [391, 10] on icon "Export to PowerPoint" at bounding box center [389, 9] width 4 height 5
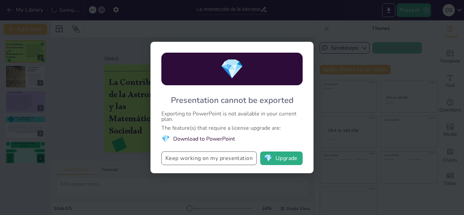
click at [193, 156] on button "Keep working on my presentation" at bounding box center [210, 159] width 96 height 14
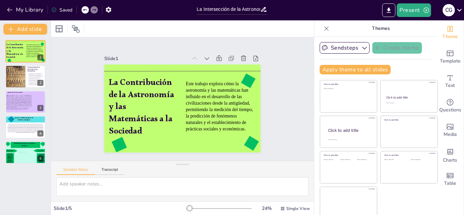
click at [64, 10] on div "Saved" at bounding box center [61, 10] width 21 height 6
click at [390, 7] on icon "Export to PowerPoint" at bounding box center [389, 9] width 4 height 5
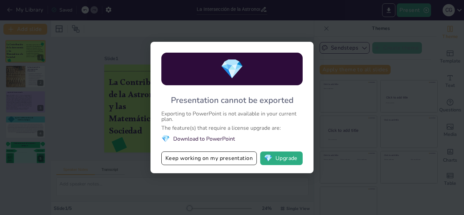
click at [249, 123] on div "💎 Presentation cannot be exported Exporting to PowerPoint is not available in y…" at bounding box center [232, 108] width 163 height 132
click at [275, 164] on button "💎 Upgrade" at bounding box center [281, 159] width 43 height 14
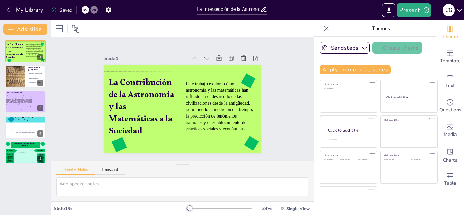
click at [197, 207] on div at bounding box center [219, 208] width 65 height 5
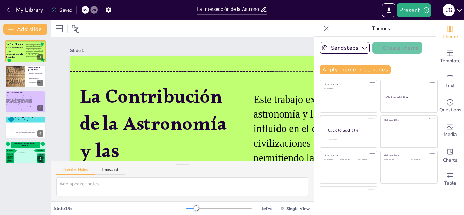
click at [325, 28] on icon at bounding box center [326, 28] width 7 height 7
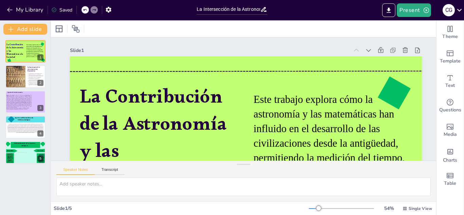
click at [313, 208] on div at bounding box center [314, 208] width 10 height 1
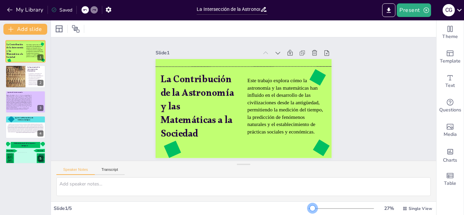
click at [313, 208] on div at bounding box center [341, 208] width 65 height 5
click at [16, 69] on div at bounding box center [15, 76] width 54 height 23
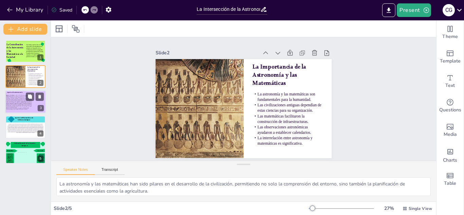
click at [26, 109] on p "Pirámides y templos orientados según estrellas y puntos cardinales." at bounding box center [19, 109] width 26 height 1
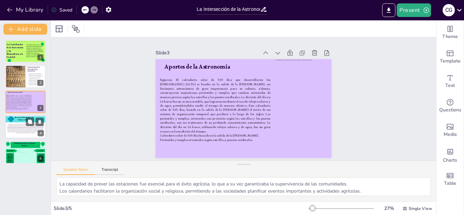
click at [23, 125] on span at bounding box center [25, 129] width 37 height 10
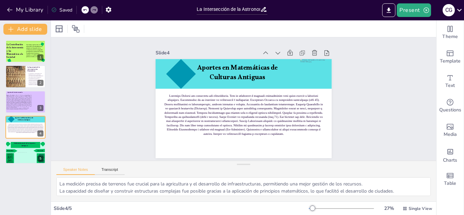
click at [315, 207] on div at bounding box center [312, 208] width 5 height 5
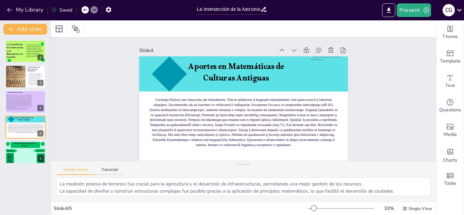
click at [389, 101] on div "Slide 1 La Contribución de la Astronomía y las Matemáticas a la Sociedad Este t…" at bounding box center [243, 106] width 398 height 176
click at [24, 148] on div at bounding box center [26, 144] width 30 height 7
type textarea "Loremipsumd Sitametc Adipiscing elitsed do eiusmodtem (incidi ut laboreetdolo).…"
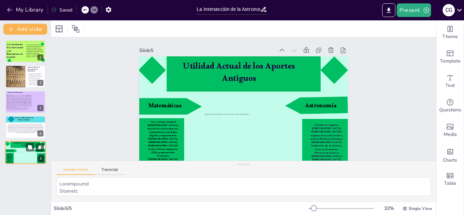
scroll to position [13, 0]
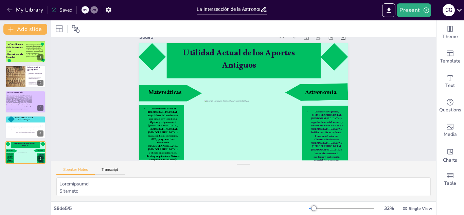
click at [318, 207] on div at bounding box center [341, 208] width 65 height 5
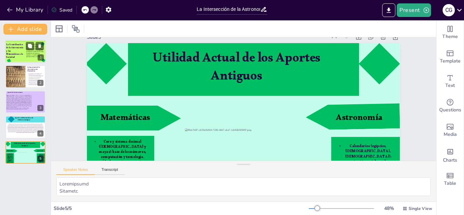
click at [27, 58] on div at bounding box center [25, 51] width 41 height 23
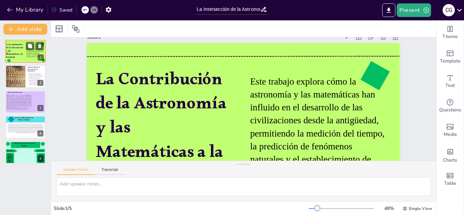
scroll to position [0, 0]
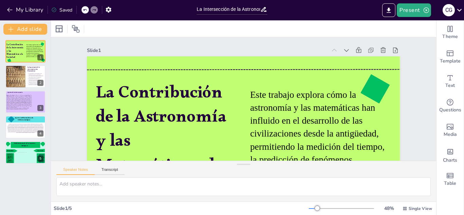
click at [313, 208] on div at bounding box center [313, 208] width 9 height 1
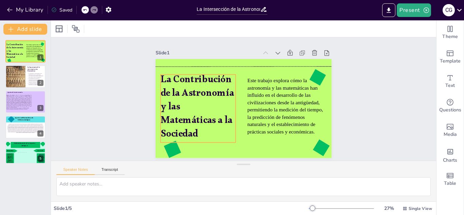
click at [196, 113] on p "La Contribución de la Astronomía y las Matemáticas a la Sociedad" at bounding box center [197, 104] width 82 height 76
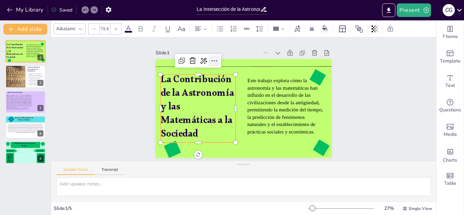
click at [215, 60] on icon at bounding box center [218, 58] width 9 height 9
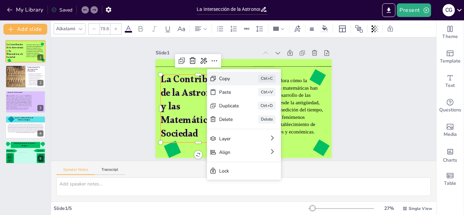
click at [268, 116] on div "Copy" at bounding box center [278, 120] width 21 height 9
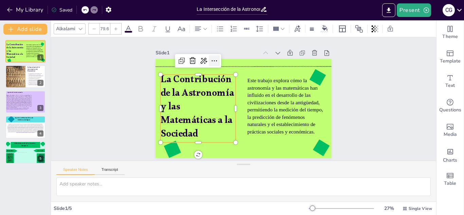
click at [214, 59] on icon at bounding box center [218, 58] width 9 height 9
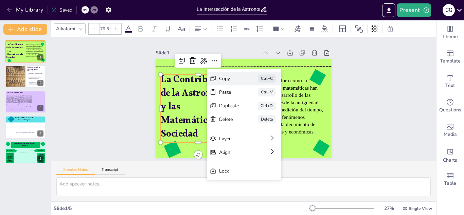
click at [268, 116] on div "Copy" at bounding box center [278, 120] width 21 height 9
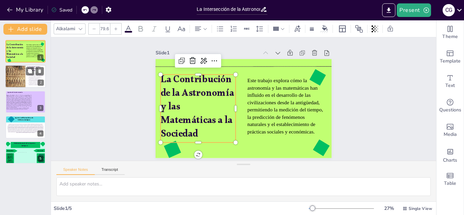
click at [21, 77] on div at bounding box center [15, 76] width 54 height 23
type textarea "La astronomía y las matemáticas han sido pilares en el desarrollo de la civiliz…"
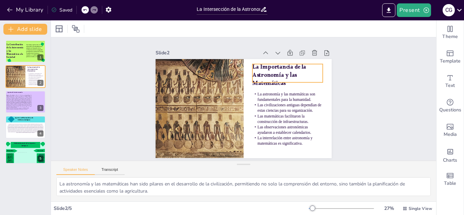
click at [268, 70] on p "La Importancia de la Astronomía y las Matemáticas" at bounding box center [290, 81] width 73 height 32
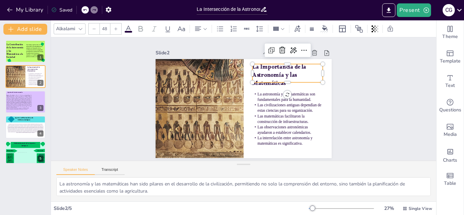
click at [257, 66] on p "La Importancia de la Astronomía y las Matemáticas" at bounding box center [290, 81] width 73 height 32
click at [364, 95] on div "Slide 1 La Contribución de la Astronomía y las Matemáticas a la Sociedad Este t…" at bounding box center [244, 99] width 396 height 163
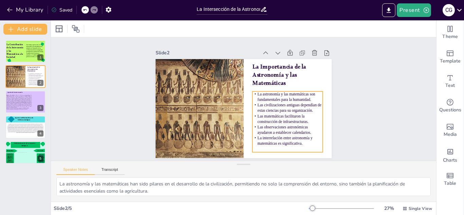
click at [286, 108] on span "Las civilizaciones antiguas dependían de estas ciencias para su organización." at bounding box center [282, 124] width 63 height 32
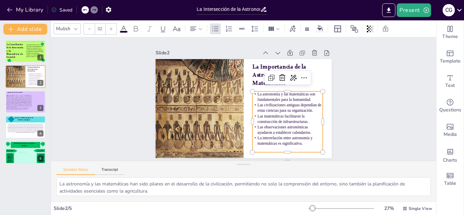
click at [286, 111] on span "Las civilizaciones antiguas dependían de estas ciencias para su organización." at bounding box center [272, 134] width 54 height 46
drag, startPoint x: 259, startPoint y: 97, endPoint x: 274, endPoint y: 124, distance: 31.5
click at [274, 124] on div "La astronomía y las matemáticas son fundamentales para la humanidad. Las civili…" at bounding box center [282, 130] width 80 height 68
click at [271, 114] on span "Las civilizaciones antiguas dependían de estas ciencias para su organización." at bounding box center [288, 115] width 65 height 16
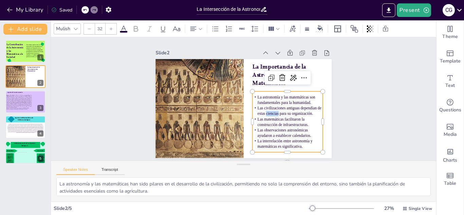
click at [345, 112] on div "Slide 1 La Contribución de la Astronomía y las Matemáticas a la Sociedad Este t…" at bounding box center [244, 99] width 214 height 118
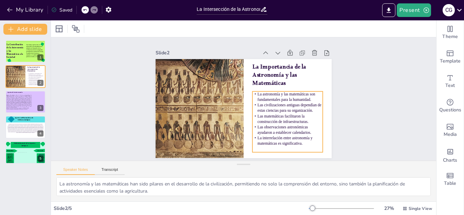
click at [293, 116] on p "Las matemáticas facilitaron la construcción de infraestructuras." at bounding box center [264, 143] width 60 height 55
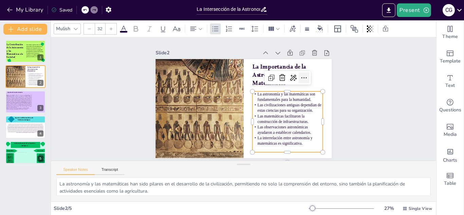
click at [307, 80] on icon at bounding box center [306, 84] width 9 height 9
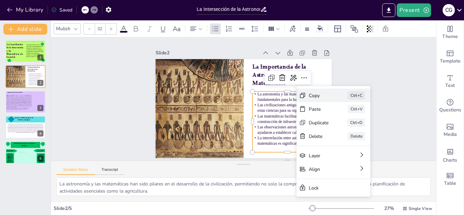
click at [350, 153] on div "Copy" at bounding box center [360, 158] width 21 height 11
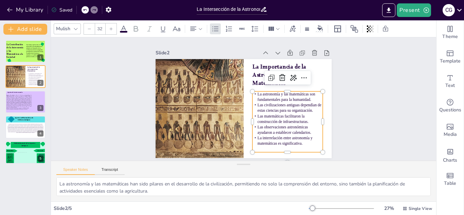
click at [312, 143] on p "La interrelación entre astronomía y matemáticas es significativa." at bounding box center [283, 145] width 71 height 18
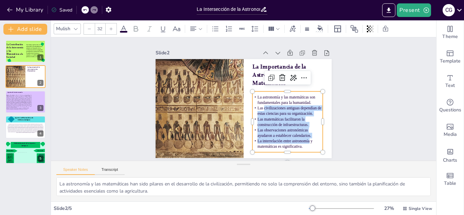
drag, startPoint x: 309, startPoint y: 143, endPoint x: 264, endPoint y: 105, distance: 59.4
click at [264, 105] on div "La astronomía y las matemáticas son fundamentales para la humanidad. Las civili…" at bounding box center [285, 127] width 76 height 62
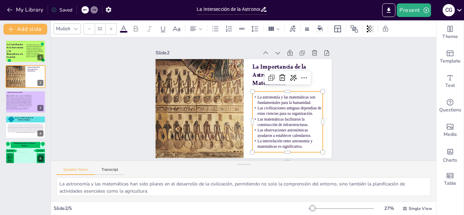
click at [305, 146] on p "La interrelación entre astronomía y matemáticas es significativa." at bounding box center [277, 152] width 71 height 26
click at [305, 146] on p "La interrelación entre astronomía y matemáticas es significativa." at bounding box center [282, 148] width 71 height 18
drag, startPoint x: 305, startPoint y: 146, endPoint x: 258, endPoint y: 106, distance: 61.3
click at [258, 106] on div "La astronomía y las matemáticas son fundamentales para la humanidad. Las civili…" at bounding box center [241, 148] width 79 height 87
click at [303, 146] on p "La interrelación entre astronomía y matemáticas es significativa." at bounding box center [282, 148] width 71 height 18
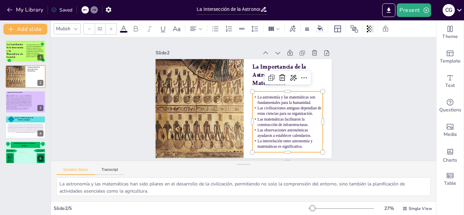
click at [303, 146] on p "La interrelación entre astronomía y matemáticas es significativa." at bounding box center [282, 148] width 71 height 18
click at [82, 10] on div at bounding box center [85, 9] width 7 height 7
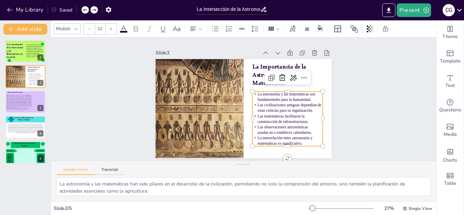
click at [82, 10] on div at bounding box center [85, 9] width 7 height 7
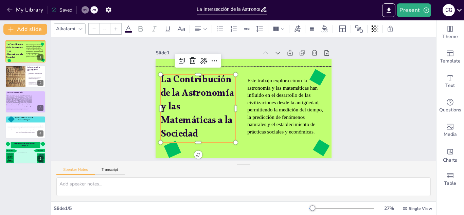
type input "79.6"
click at [98, 9] on div at bounding box center [93, 9] width 7 height 7
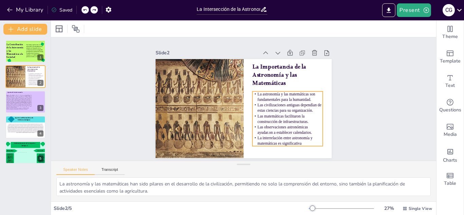
click at [300, 122] on span "Las matemáticas facilitaron la construcción de infraestructuras." at bounding box center [275, 130] width 50 height 25
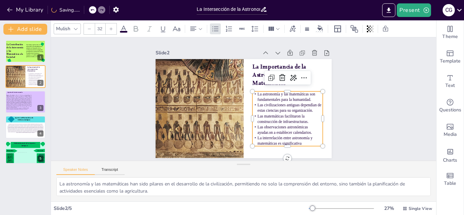
click at [304, 142] on p "La interrelación entre astronomía y matemáticas es significativa" at bounding box center [283, 145] width 71 height 18
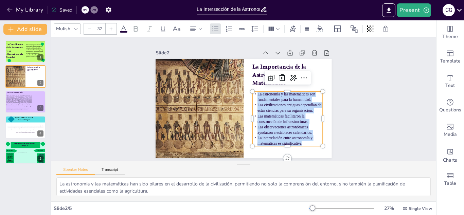
drag, startPoint x: 304, startPoint y: 142, endPoint x: 256, endPoint y: 95, distance: 67.6
click at [256, 95] on div "La astronomía y las matemáticas son fundamentales para la humanidad. Las civili…" at bounding box center [286, 123] width 76 height 62
copy div "La astronomía y las matemáticas son fundamentales para la humanidad. Las civili…"
click at [192, 100] on div at bounding box center [213, 65] width 203 height 253
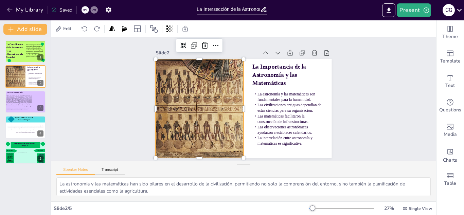
click at [192, 100] on div at bounding box center [199, 104] width 244 height 123
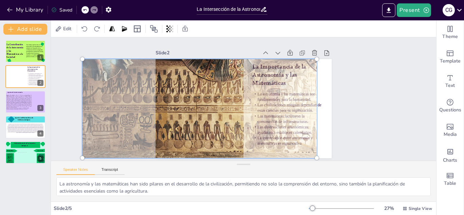
click at [400, 101] on div "Slide 1 La Contribución de la Astronomía y las Matemáticas a la Sociedad Este t…" at bounding box center [244, 99] width 396 height 163
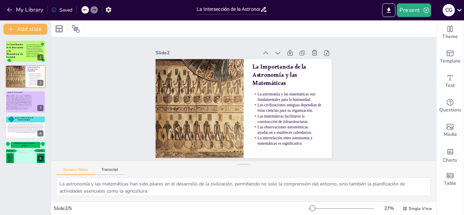
click at [193, 85] on div at bounding box center [199, 100] width 250 height 146
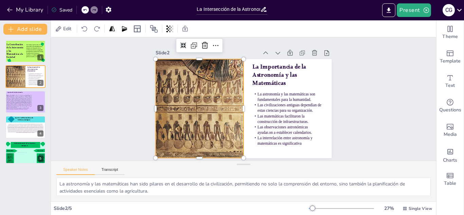
click at [222, 44] on div at bounding box center [205, 41] width 47 height 18
click at [219, 45] on icon at bounding box center [221, 42] width 9 height 9
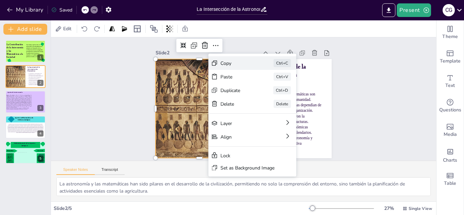
click at [270, 103] on div "Copy" at bounding box center [287, 109] width 35 height 13
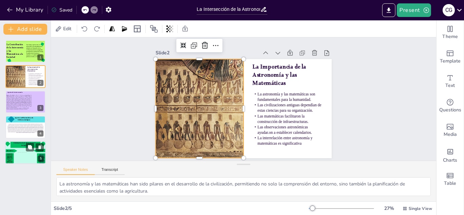
click at [34, 155] on div at bounding box center [25, 152] width 41 height 23
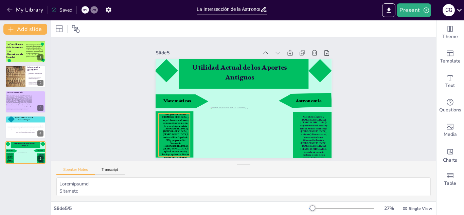
click at [175, 129] on span "Cero y sistema decimal ([DEMOGRAPHIC_DATA] y mayas): base de los números, compu…" at bounding box center [176, 140] width 28 height 55
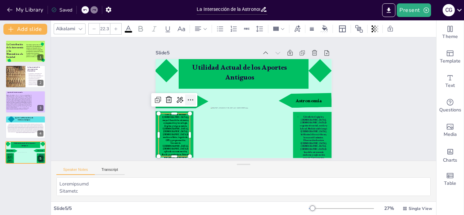
click at [190, 99] on icon at bounding box center [190, 94] width 9 height 9
click at [316, 205] on div "27 % Single View" at bounding box center [371, 208] width 125 height 11
click at [317, 207] on div at bounding box center [341, 208] width 65 height 5
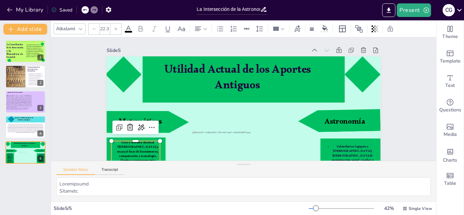
click at [323, 208] on div at bounding box center [341, 208] width 65 height 5
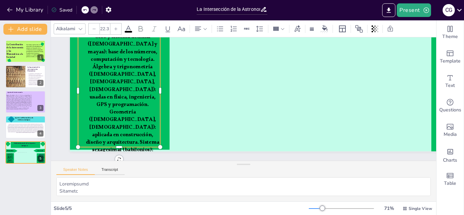
scroll to position [168, 0]
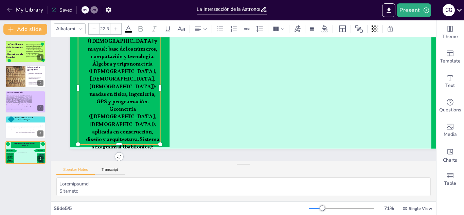
click at [132, 136] on span "Cero y sistema decimal ([DEMOGRAPHIC_DATA] y mayas): base de los números, compu…" at bounding box center [123, 89] width 84 height 149
click at [133, 76] on p "Cero y sistema decimal ([DEMOGRAPHIC_DATA] y mayas): base de los números, compu…" at bounding box center [167, 0] width 164 height 151
click at [133, 140] on p "Cero y sistema decimal ([DEMOGRAPHIC_DATA] y mayas): base de los números, compu…" at bounding box center [119, 89] width 97 height 151
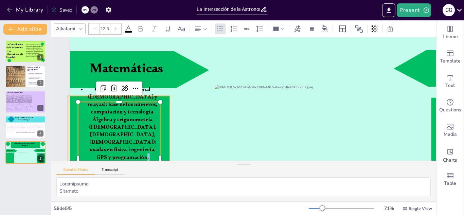
scroll to position [95, 0]
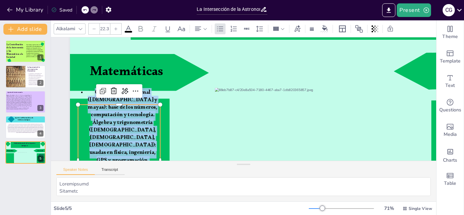
drag, startPoint x: 133, startPoint y: 140, endPoint x: 93, endPoint y: 107, distance: 51.4
click at [93, 107] on p "Cero y sistema decimal ([DEMOGRAPHIC_DATA] y mayas): base de los números, compu…" at bounding box center [119, 161] width 82 height 143
copy span "Cero y sistema decimal ([DEMOGRAPHIC_DATA] y mayas): base de los números, compu…"
click at [372, 68] on div at bounding box center [302, 98] width 488 height 308
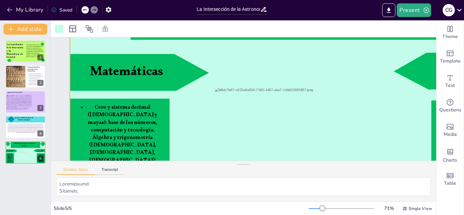
click at [317, 209] on div at bounding box center [341, 208] width 65 height 5
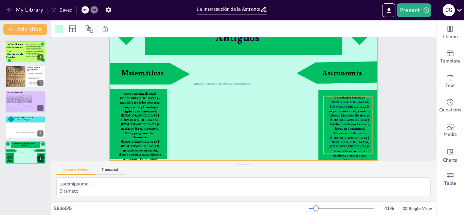
click at [368, 148] on span "Calendarios (egipcios, [DEMOGRAPHIC_DATA], [DEMOGRAPHIC_DATA]): organización so…" at bounding box center [346, 147] width 48 height 85
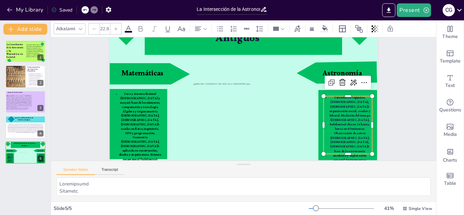
scroll to position [46, 0]
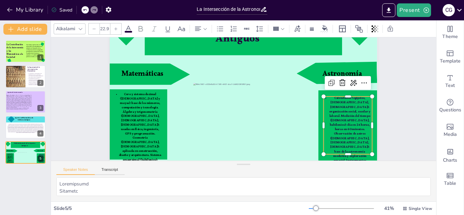
click at [360, 151] on p "Calendarios (egipcios, [DEMOGRAPHIC_DATA], [DEMOGRAPHIC_DATA]): organización so…" at bounding box center [338, 157] width 64 height 88
click at [360, 151] on p "Calendarios (egipcios, [DEMOGRAPHIC_DATA], [DEMOGRAPHIC_DATA]): organización so…" at bounding box center [344, 147] width 56 height 85
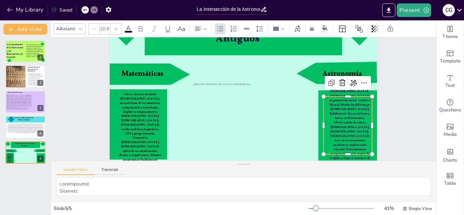
drag, startPoint x: 360, startPoint y: 151, endPoint x: 331, endPoint y: 104, distance: 54.6
click at [331, 104] on p "Calendarios (egipcios, [DEMOGRAPHIC_DATA], [DEMOGRAPHIC_DATA]): organización so…" at bounding box center [345, 136] width 56 height 85
click at [360, 151] on p "Calendarios (egipcios, [DEMOGRAPHIC_DATA], [DEMOGRAPHIC_DATA]): organización so…" at bounding box center [345, 136] width 56 height 85
drag, startPoint x: 360, startPoint y: 151, endPoint x: 340, endPoint y: 132, distance: 27.4
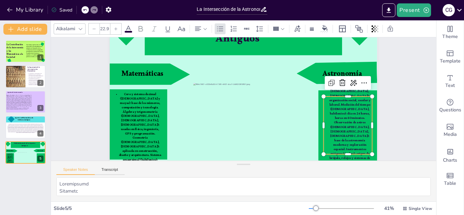
click at [340, 132] on p "Calendarios (egipcios, [DEMOGRAPHIC_DATA], [DEMOGRAPHIC_DATA]): organización so…" at bounding box center [348, 125] width 48 height 80
click at [360, 150] on span "Calendarios (egipcios, [DEMOGRAPHIC_DATA], [DEMOGRAPHIC_DATA]): organización so…" at bounding box center [347, 136] width 48 height 85
click at [361, 151] on p "Calendarios (egipcios, [DEMOGRAPHIC_DATA], [DEMOGRAPHIC_DATA]): organización so…" at bounding box center [345, 136] width 56 height 85
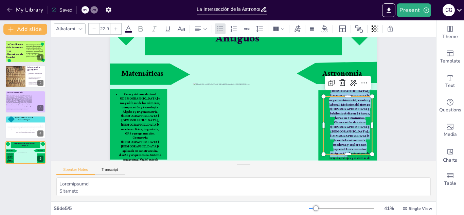
drag, startPoint x: 361, startPoint y: 151, endPoint x: 330, endPoint y: 99, distance: 60.5
click at [330, 102] on p "Calendarios (egipcios, [DEMOGRAPHIC_DATA], [DEMOGRAPHIC_DATA]): organización so…" at bounding box center [340, 146] width 64 height 88
copy span "Calendarios (egipcios, [DEMOGRAPHIC_DATA], [DEMOGRAPHIC_DATA]): organización so…"
click at [22, 119] on span "Aportes en Matemáticas de Culturas Antiguas" at bounding box center [24, 119] width 19 height 5
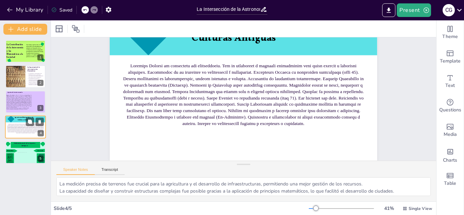
scroll to position [0, 0]
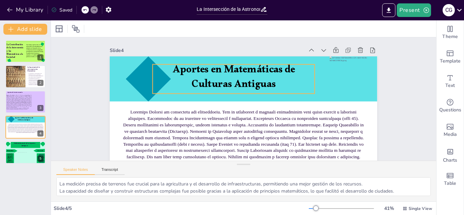
click at [273, 82] on span "Aportes en Matemáticas de Culturas Antiguas" at bounding box center [234, 79] width 122 height 34
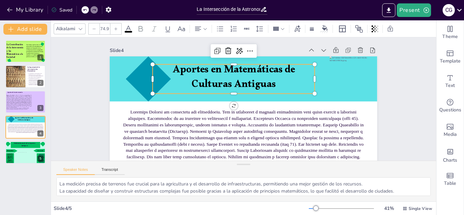
click at [273, 82] on span "Aportes en Matemáticas de Culturas Antiguas" at bounding box center [237, 77] width 124 height 45
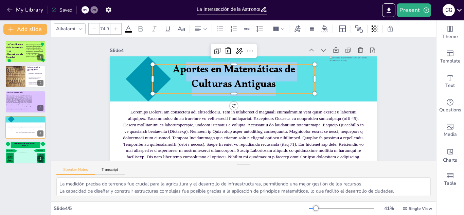
drag, startPoint x: 277, startPoint y: 84, endPoint x: 187, endPoint y: 79, distance: 90.3
click at [187, 79] on p "Aportes en Matemáticas de Culturas Antiguas" at bounding box center [236, 78] width 164 height 46
click at [187, 79] on span "Aportes en Matemáticas de Culturas Antiguas" at bounding box center [237, 77] width 124 height 45
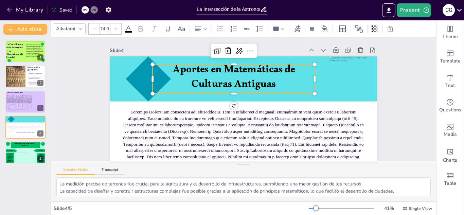
click at [281, 87] on p "Aportes en Matemáticas de Culturas Antiguas" at bounding box center [236, 78] width 164 height 46
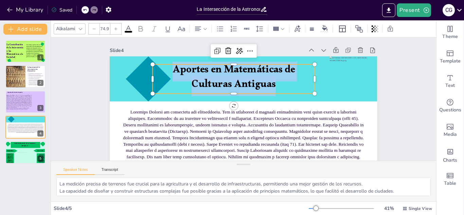
drag, startPoint x: 281, startPoint y: 87, endPoint x: 175, endPoint y: 72, distance: 106.8
click at [175, 72] on p "Aportes en Matemáticas de Culturas Antiguas" at bounding box center [234, 78] width 162 height 29
copy span "Aportes en Matemáticas de Culturas Antiguas"
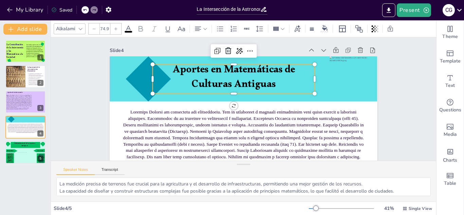
click at [404, 84] on div "Slide 1 La Contribución de la Astronomía y las Matemáticas a la Sociedad Este t…" at bounding box center [241, 122] width 401 height 209
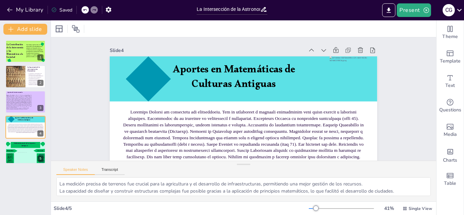
scroll to position [46, 0]
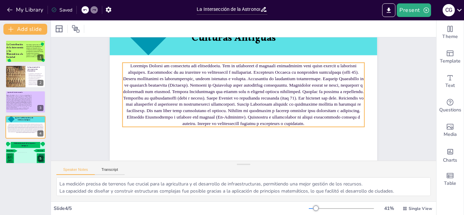
click at [129, 85] on span at bounding box center [245, 92] width 242 height 81
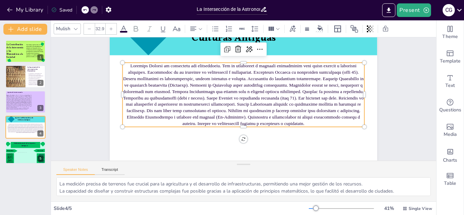
click at [323, 122] on p at bounding box center [245, 94] width 248 height 89
click at [323, 122] on p at bounding box center [245, 94] width 250 height 113
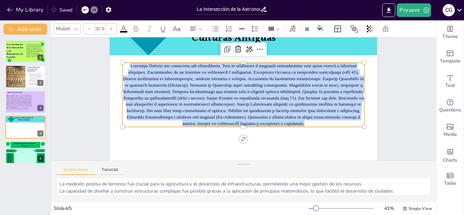
drag, startPoint x: 320, startPoint y: 122, endPoint x: 128, endPoint y: 64, distance: 201.6
click at [128, 64] on p at bounding box center [244, 94] width 248 height 89
copy span "Egipcios Sistema de numeración con jeroglíficos. Uso de fracciones y cálculos g…"
click at [25, 97] on span "Egipcios: El calendario solar de 365 días que desarrollaron los [DEMOGRAPHIC_DA…" at bounding box center [19, 101] width 26 height 13
type textarea "La capacidad de prever las estaciones fue esencial para el éxito agrícola, lo q…"
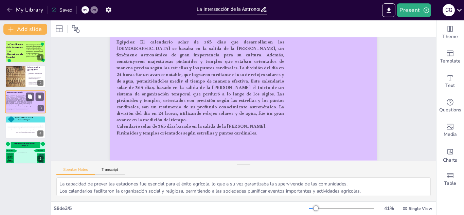
scroll to position [0, 0]
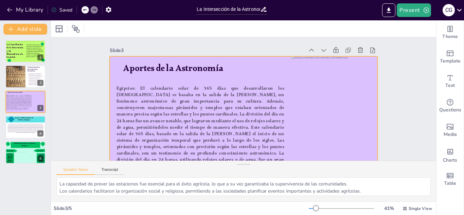
click at [199, 59] on div at bounding box center [240, 132] width 282 height 178
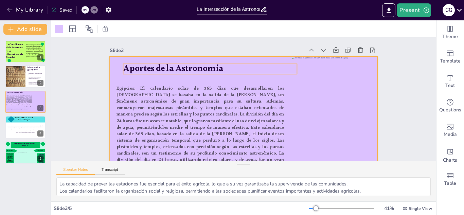
click at [221, 70] on span "Aportes de la Astronomía" at bounding box center [173, 70] width 100 height 17
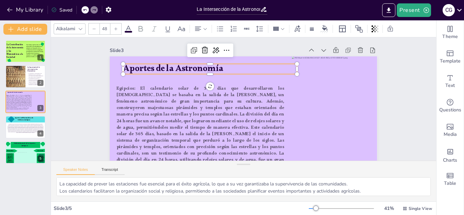
click at [223, 70] on p "Aportes de la Astronomía" at bounding box center [217, 64] width 173 height 48
click at [224, 70] on p "Aportes de la Astronomía" at bounding box center [213, 67] width 174 height 31
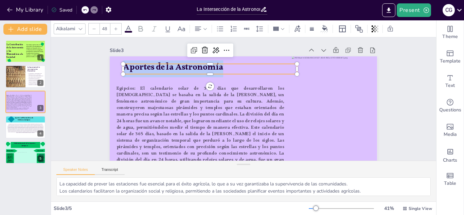
drag, startPoint x: 224, startPoint y: 69, endPoint x: 125, endPoint y: 71, distance: 99.0
click at [126, 71] on p "Aportes de la Astronomía" at bounding box center [213, 65] width 174 height 31
copy span "Aportes de la Astronomía"
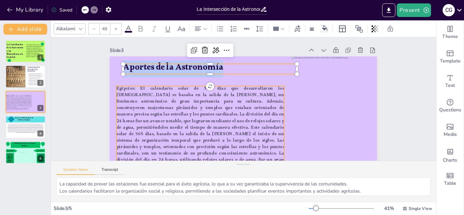
click at [201, 150] on span "Egipcios: El calendario solar de 365 días que desarrollaron los [DEMOGRAPHIC_DA…" at bounding box center [198, 121] width 176 height 98
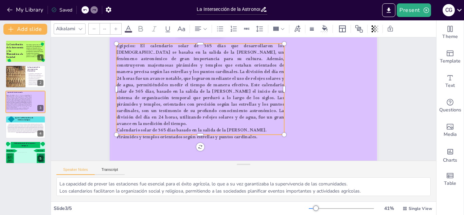
scroll to position [45, 0]
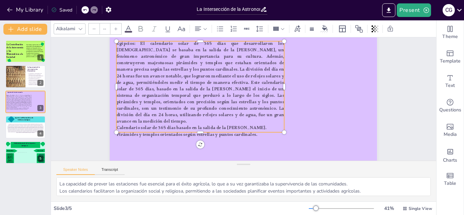
click at [261, 129] on p "Pirámides y templos orientados según estrellas y puntos cardinales." at bounding box center [197, 131] width 168 height 24
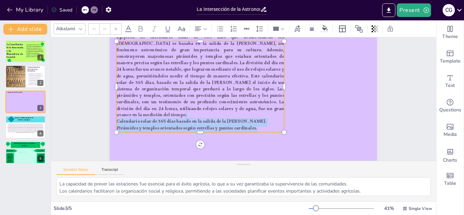
type input "33.3"
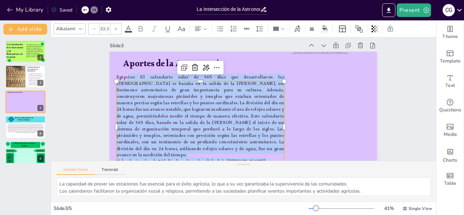
scroll to position [4, 0]
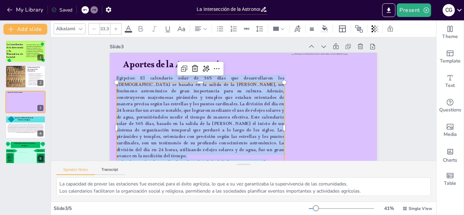
drag, startPoint x: 259, startPoint y: 126, endPoint x: 118, endPoint y: 84, distance: 146.7
click at [118, 84] on div "Aportes de la Astronomía Egipcios: El calendario solar de 365 días que desarrol…" at bounding box center [225, 120] width 300 height 291
copy div "Egipcios: El calendario solar de 365 días que desarrollaron los egipcios se bas…"
click at [18, 44] on p "La Contribución de la Astronomía y las Matemáticas a la Sociedad" at bounding box center [14, 52] width 17 height 16
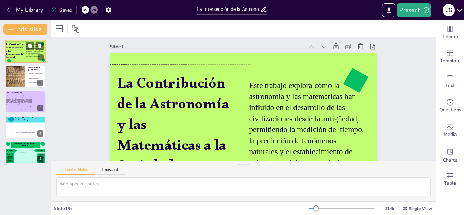
scroll to position [0, 0]
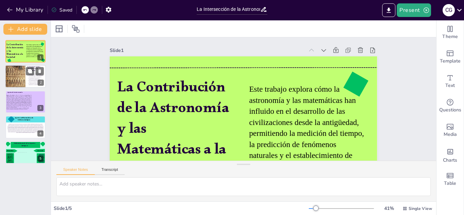
click at [12, 80] on div at bounding box center [15, 76] width 54 height 23
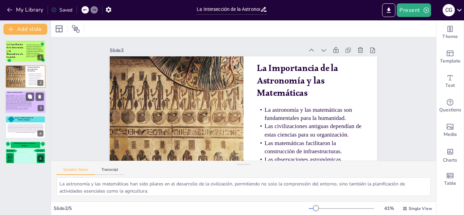
click at [10, 108] on p "Calendario solar de 365 días basado en la salida de la [PERSON_NAME]." at bounding box center [19, 108] width 26 height 1
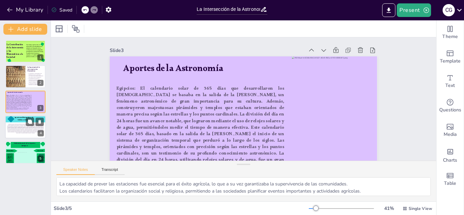
click at [14, 121] on div at bounding box center [10, 119] width 7 height 7
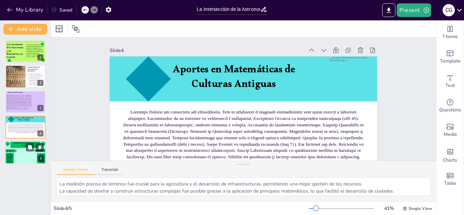
click at [16, 150] on div at bounding box center [11, 150] width 12 height 3
type textarea "Loremipsumd Sitametc Adipiscing elitsed do eiusmodtem (incidi ut laboreetdolo).…"
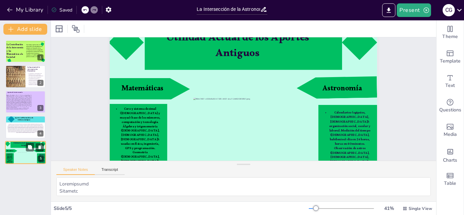
scroll to position [33, 0]
